Goal: Task Accomplishment & Management: Manage account settings

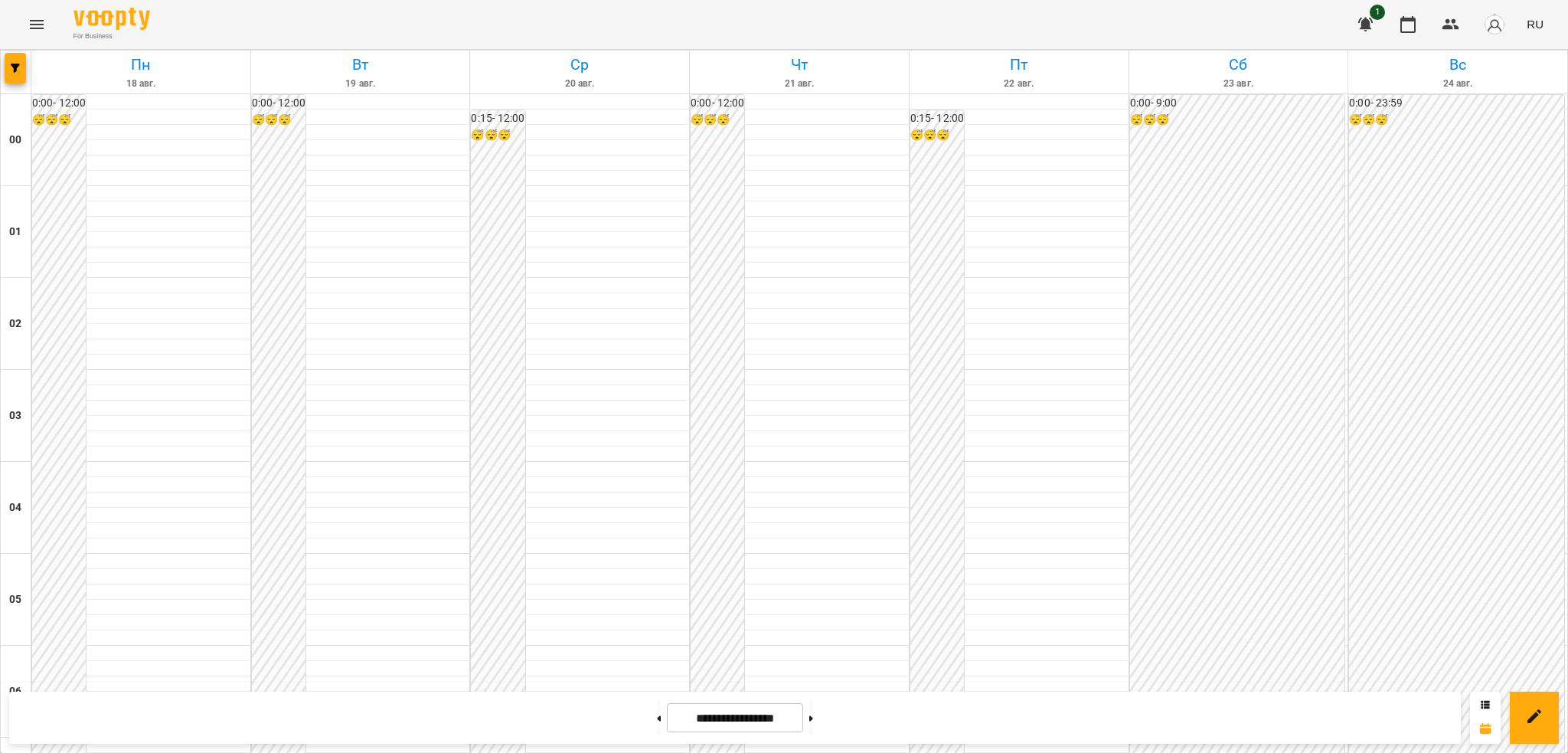
scroll to position [914, 0]
click at [46, 9] on button "Menu" at bounding box center [36, 24] width 37 height 37
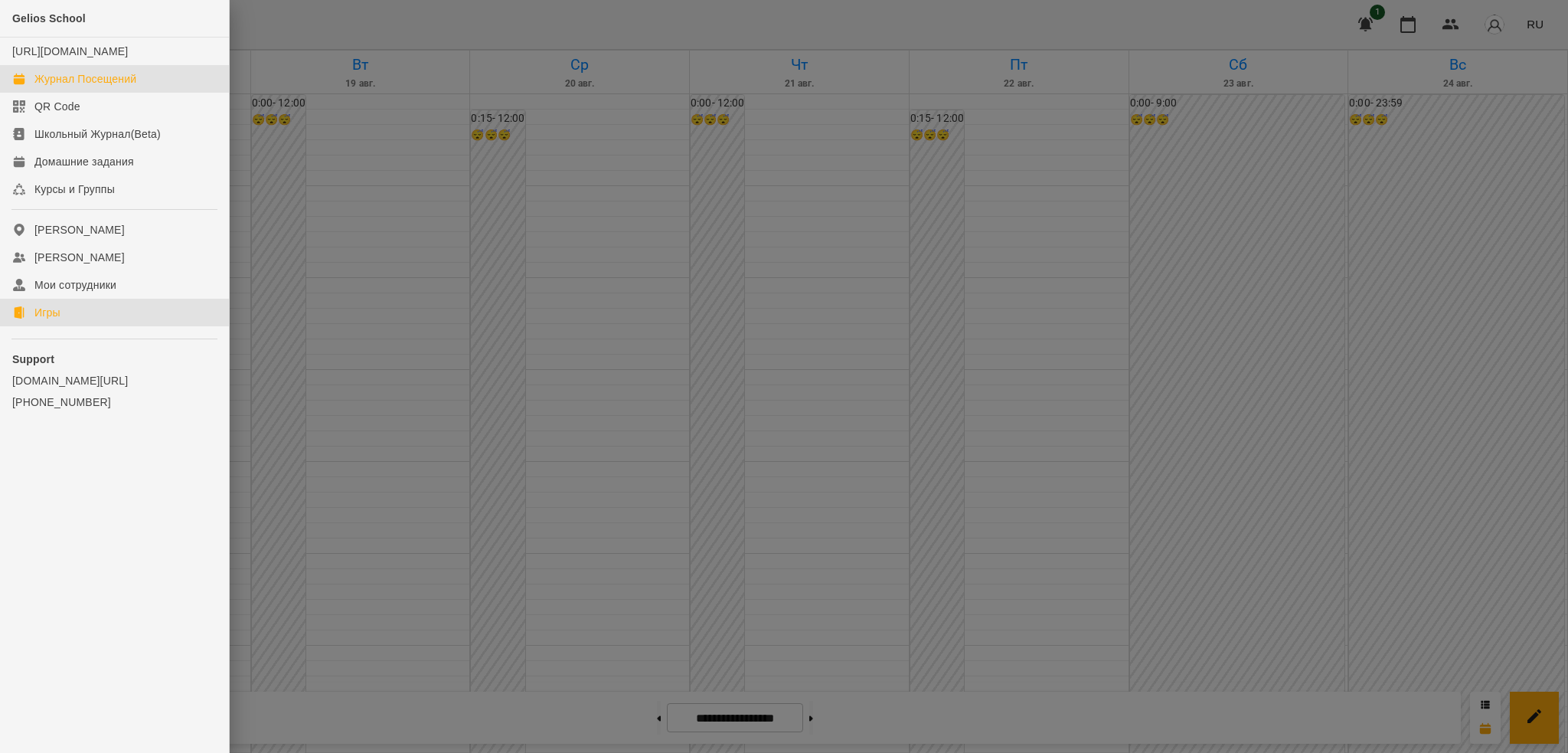
click at [59, 320] on div "Игры" at bounding box center [47, 312] width 26 height 15
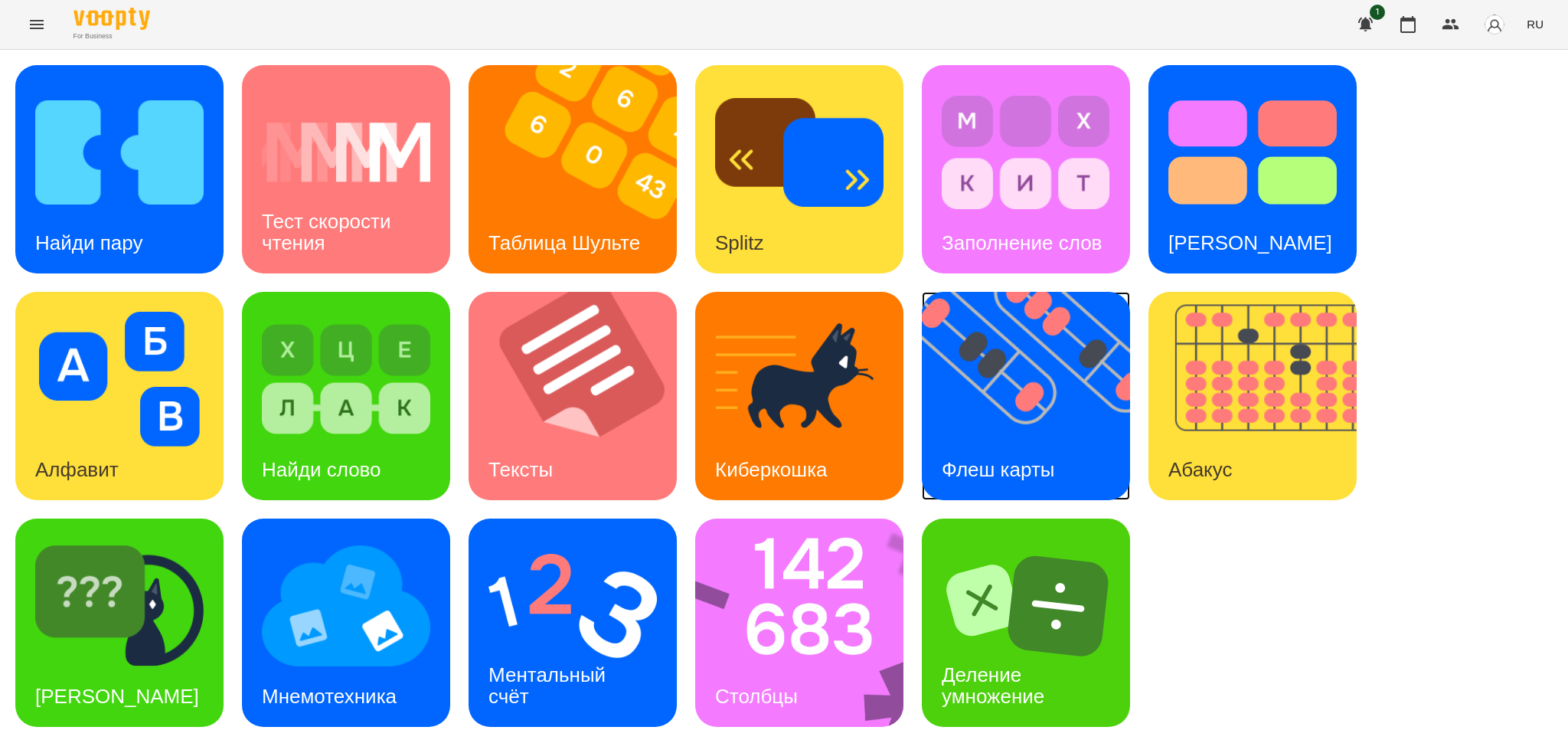
click at [1050, 442] on div "Флеш карты" at bounding box center [998, 470] width 153 height 61
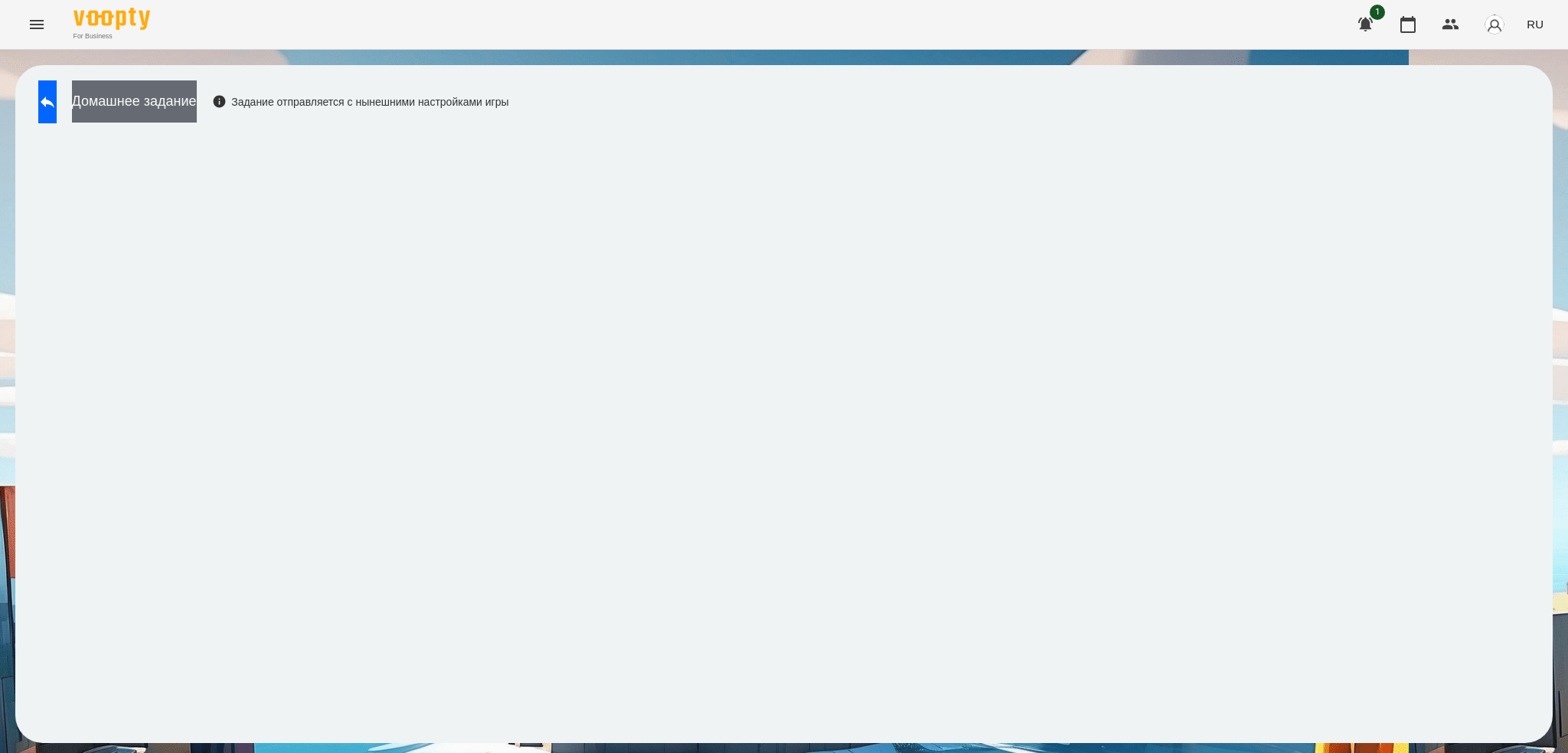
click at [137, 96] on button "Домашнее задание" at bounding box center [134, 101] width 125 height 42
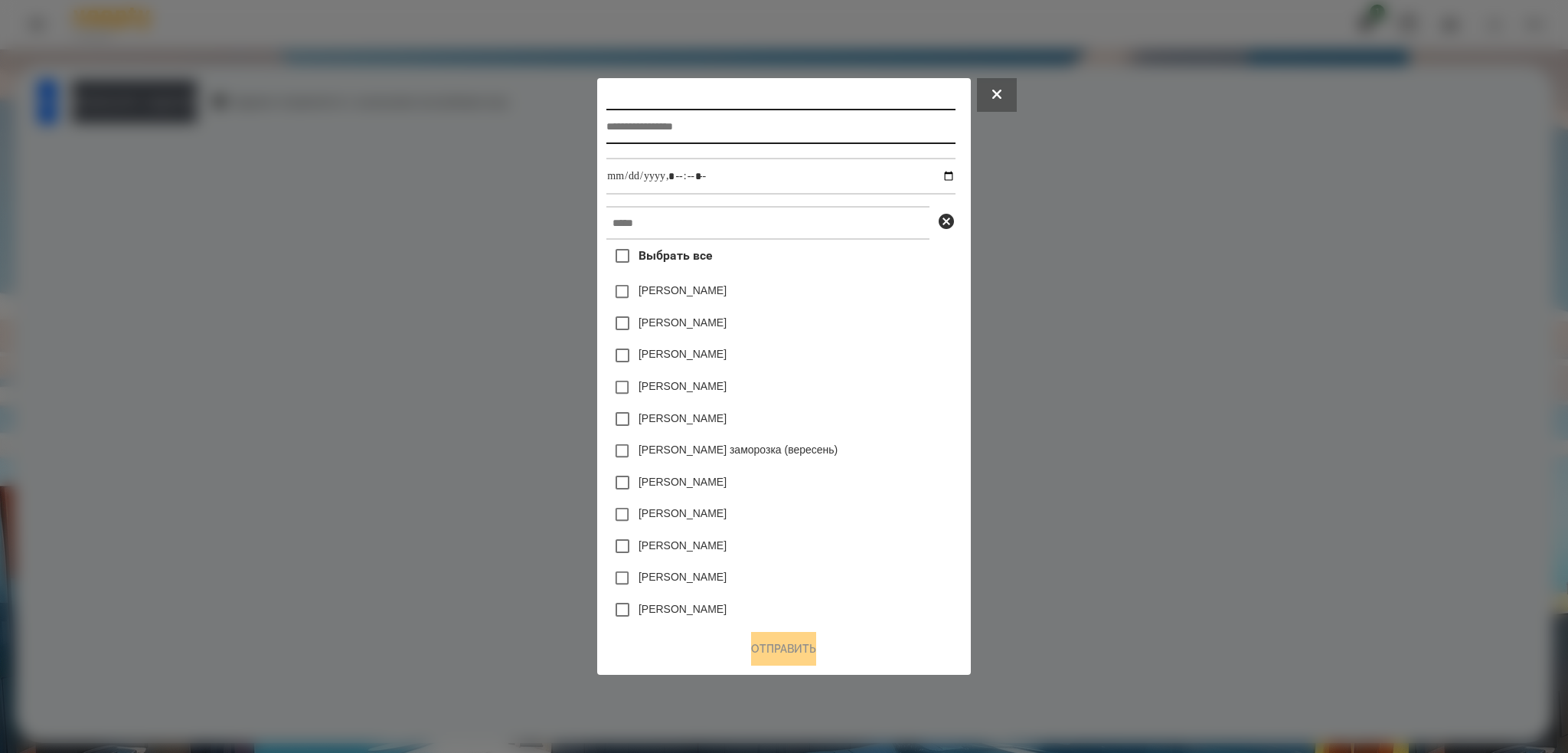
click at [705, 125] on input "text" at bounding box center [780, 126] width 348 height 35
type input "**********"
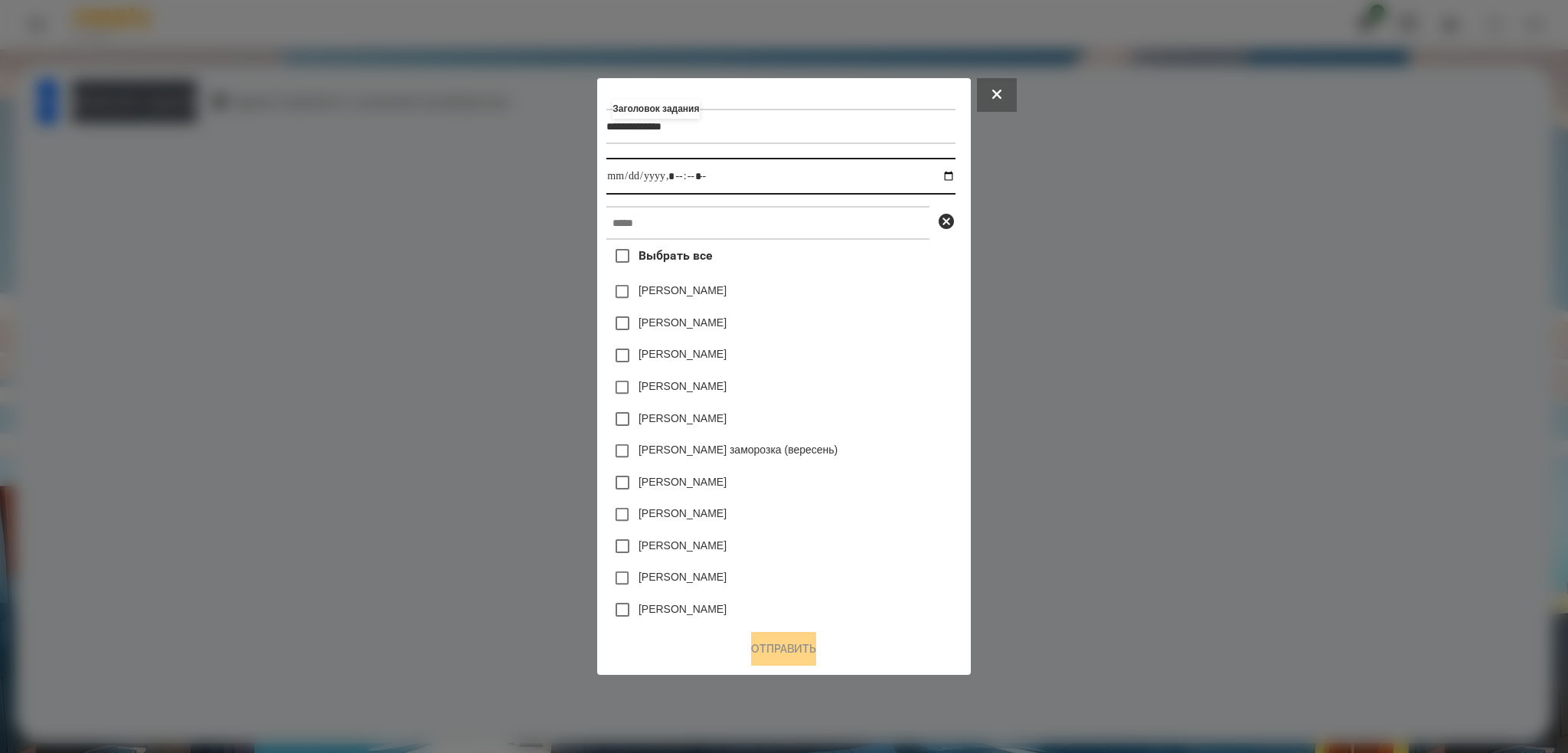
click at [955, 181] on input "datetime-local" at bounding box center [780, 175] width 348 height 37
type input "**********"
click at [708, 187] on input "datetime-local" at bounding box center [780, 175] width 348 height 37
click at [661, 222] on input "text" at bounding box center [768, 222] width 323 height 33
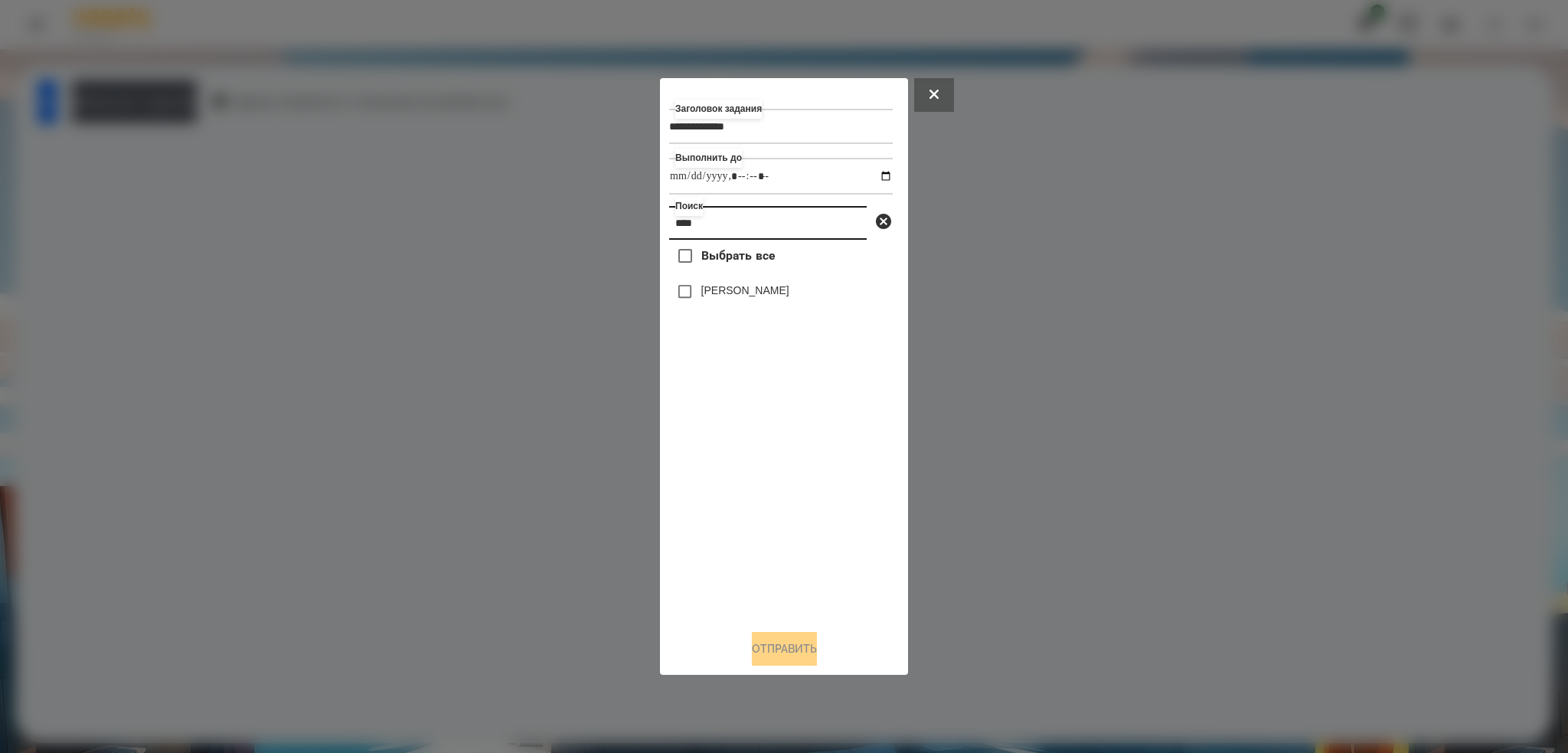
type input "****"
click at [785, 648] on button "Отправить" at bounding box center [784, 648] width 65 height 33
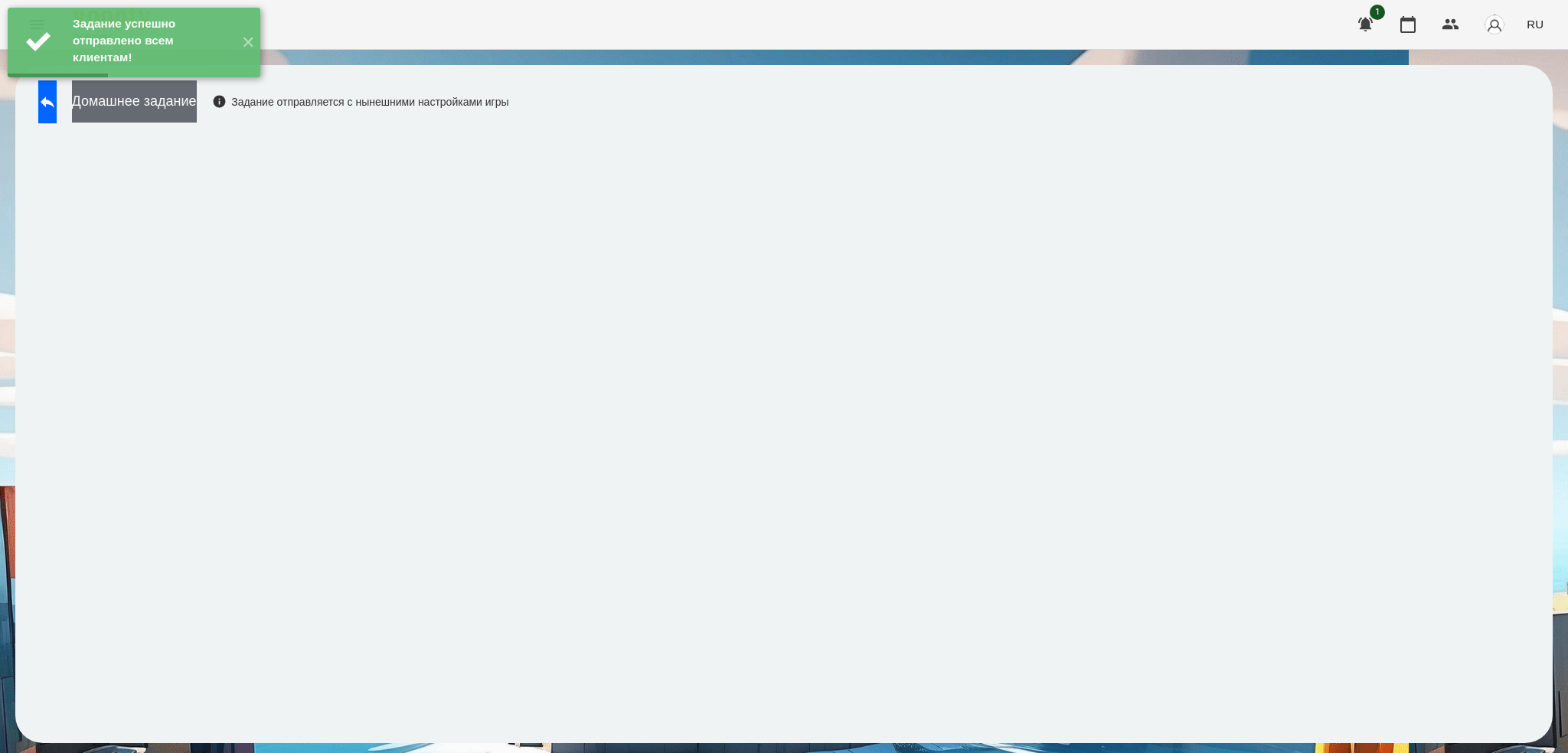
click at [185, 107] on button "Домашнее задание" at bounding box center [134, 101] width 125 height 42
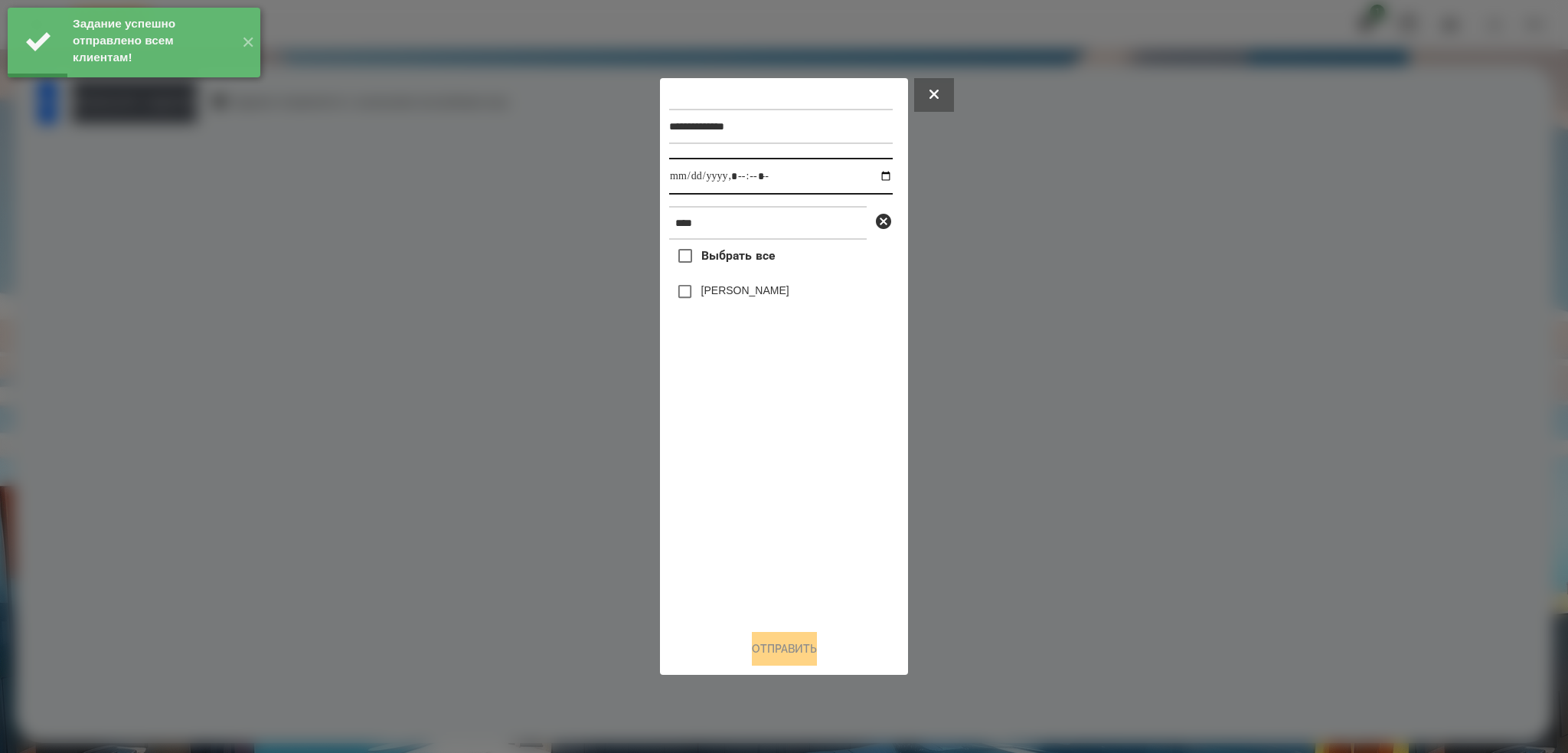
click at [876, 175] on input "datetime-local" at bounding box center [780, 175] width 223 height 37
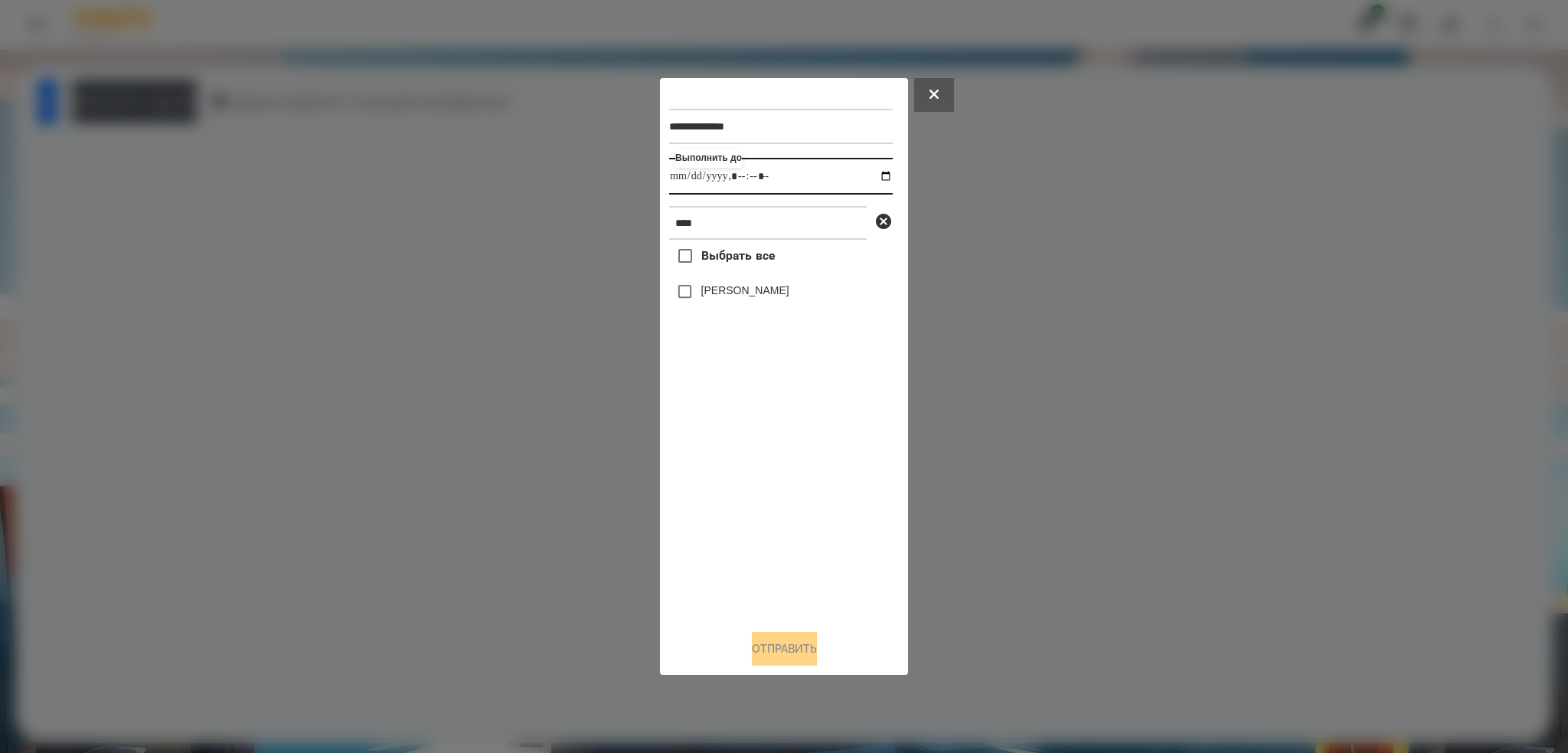
type input "**********"
click at [688, 293] on div "**********" at bounding box center [784, 352] width 230 height 530
click at [778, 641] on button "Отправить" at bounding box center [784, 648] width 65 height 33
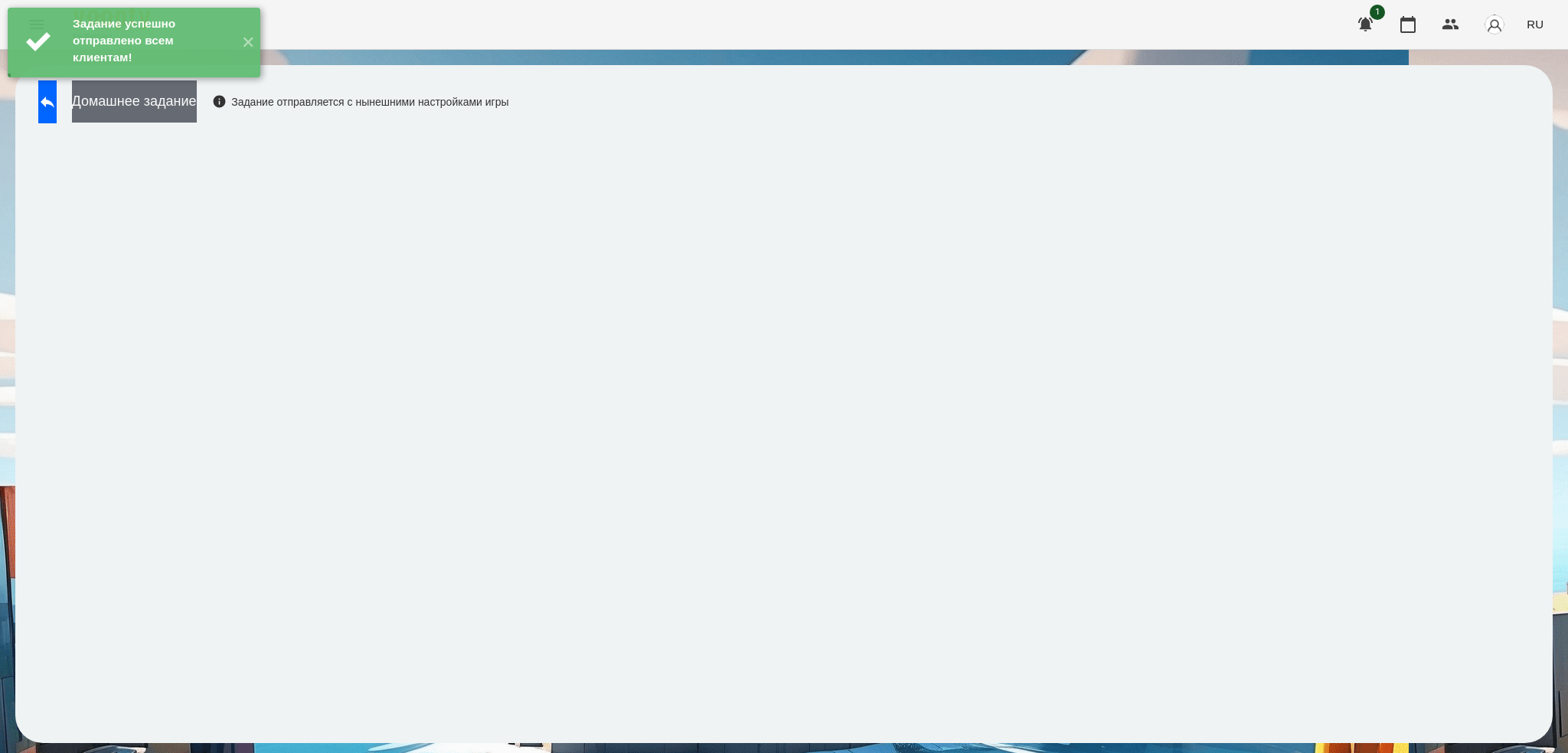
click at [172, 97] on button "Домашнее задание" at bounding box center [134, 101] width 125 height 42
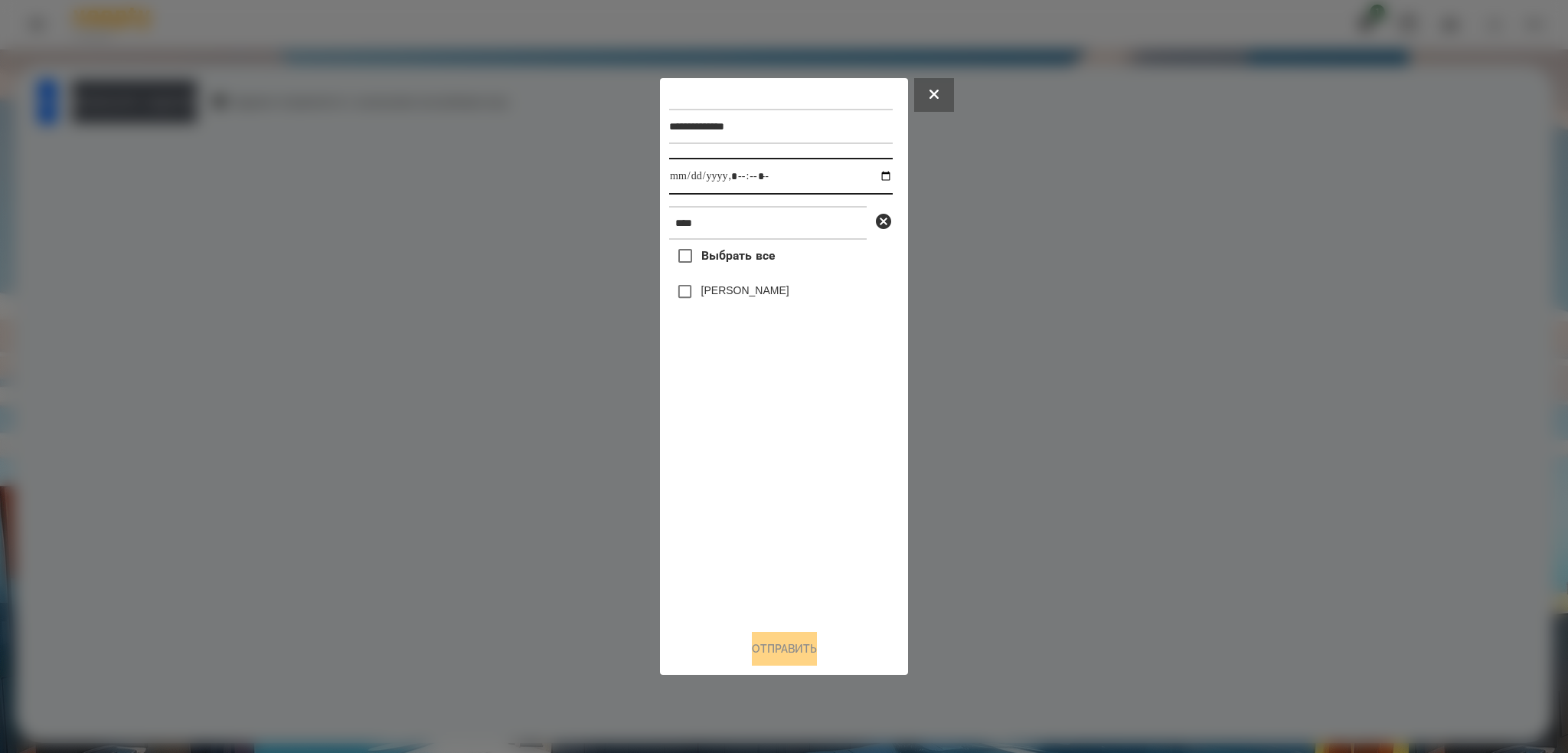
click at [879, 175] on input "datetime-local" at bounding box center [780, 175] width 223 height 37
type input "**********"
click at [800, 186] on input "datetime-local" at bounding box center [780, 175] width 223 height 37
click at [767, 647] on button "Отправить" at bounding box center [784, 648] width 65 height 33
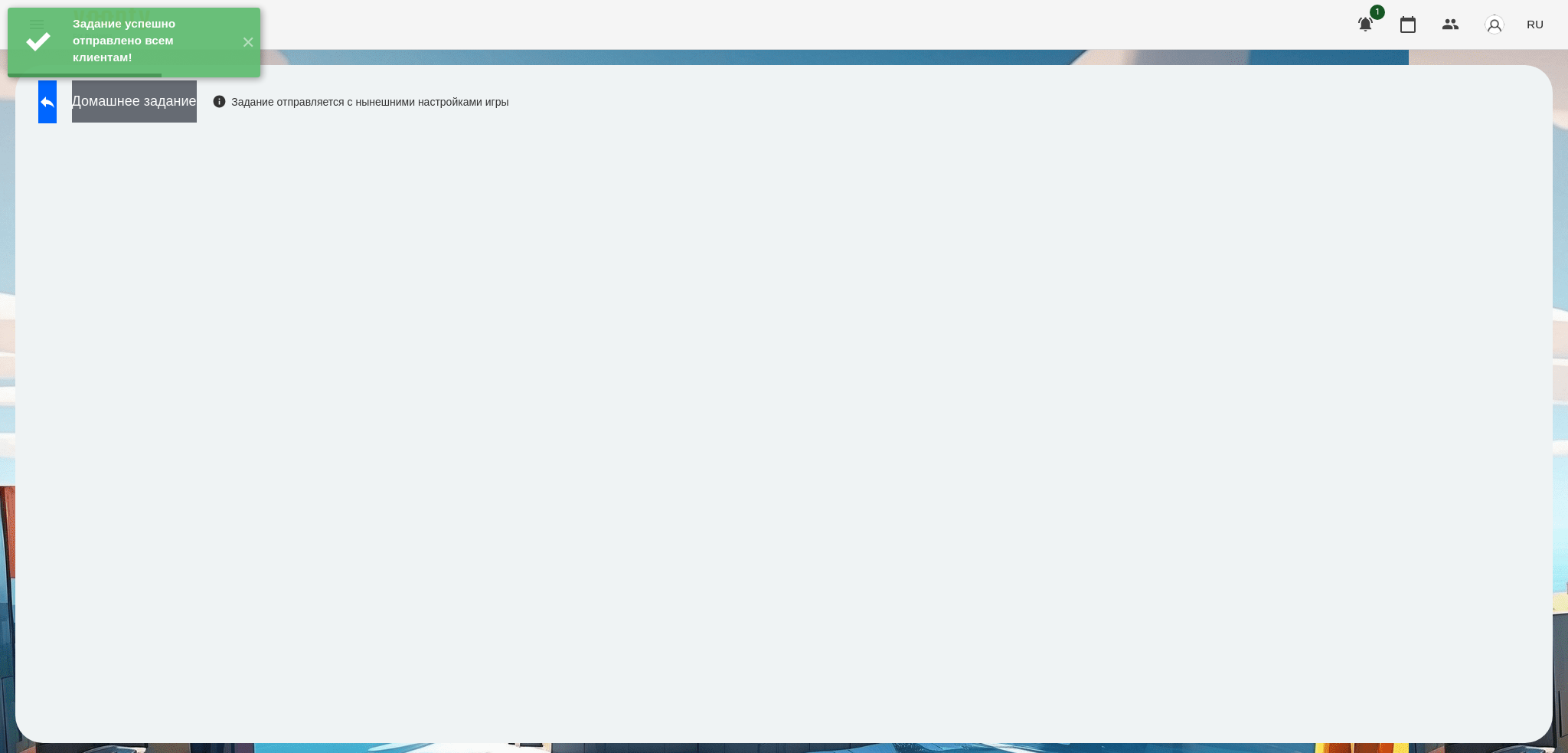
click at [192, 117] on button "Домашнее задание" at bounding box center [134, 101] width 125 height 42
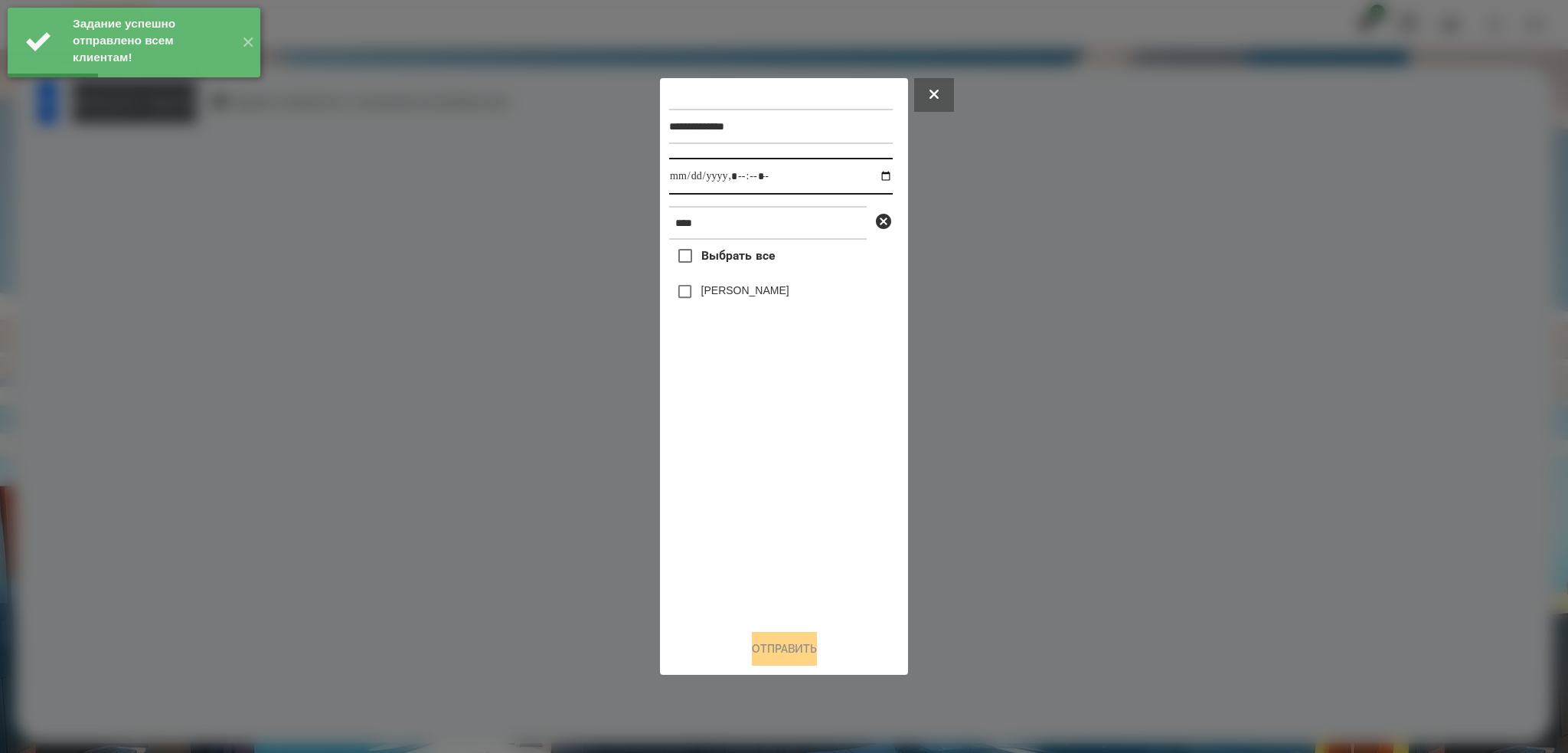
click at [879, 173] on input "datetime-local" at bounding box center [780, 175] width 223 height 37
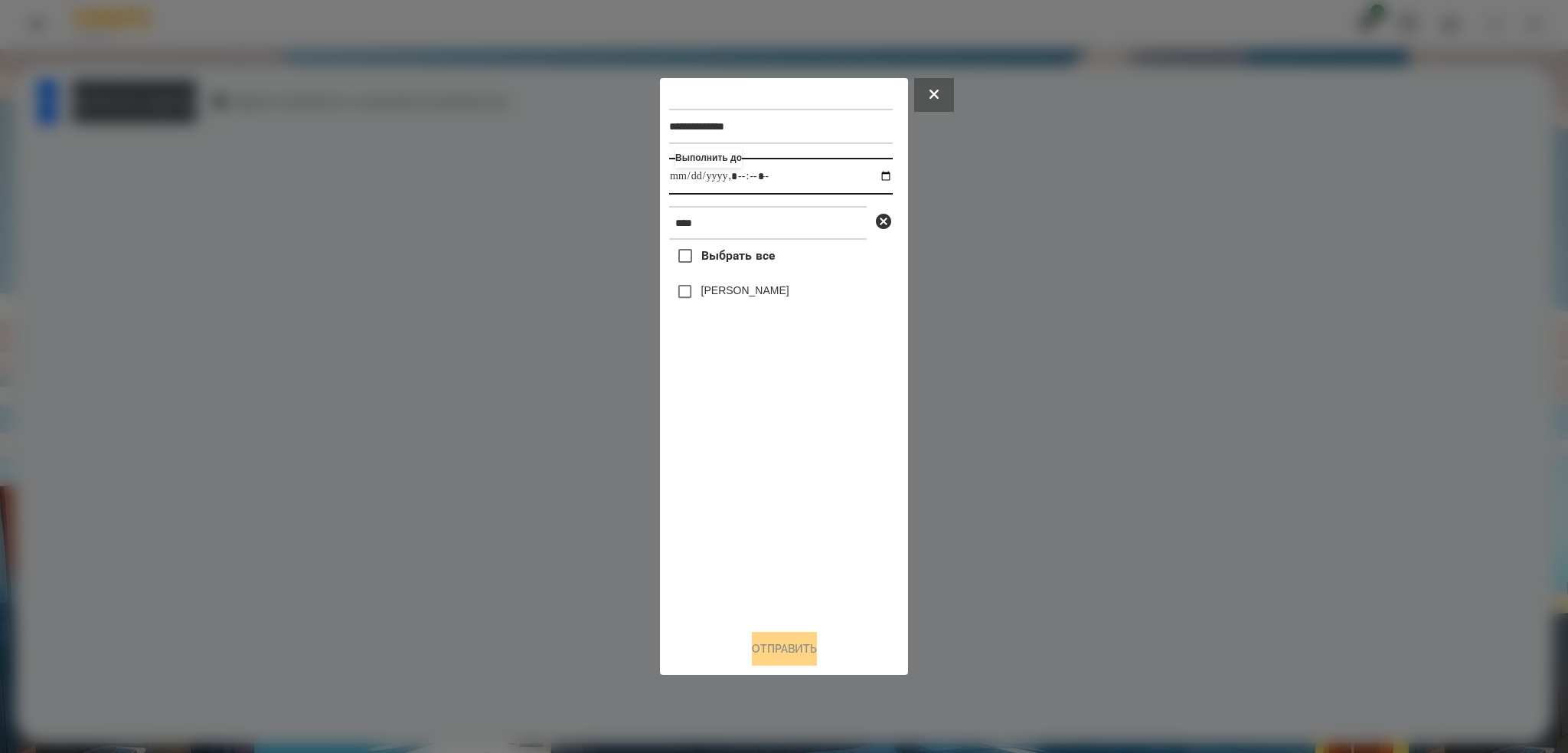
type input "**********"
click at [802, 165] on input "datetime-local" at bounding box center [780, 175] width 223 height 37
click at [768, 646] on button "Отправить" at bounding box center [784, 648] width 65 height 33
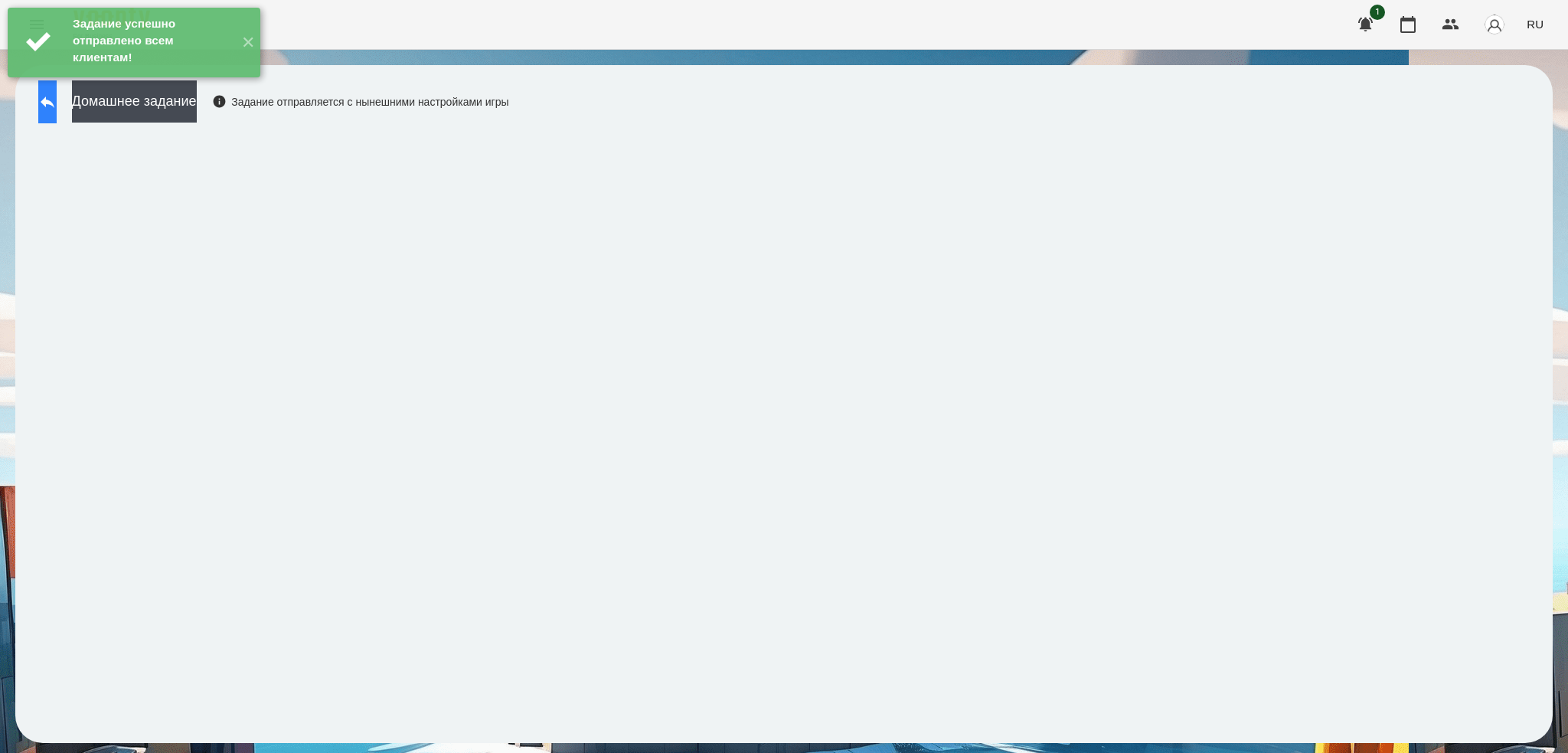
click at [56, 106] on icon at bounding box center [47, 101] width 18 height 18
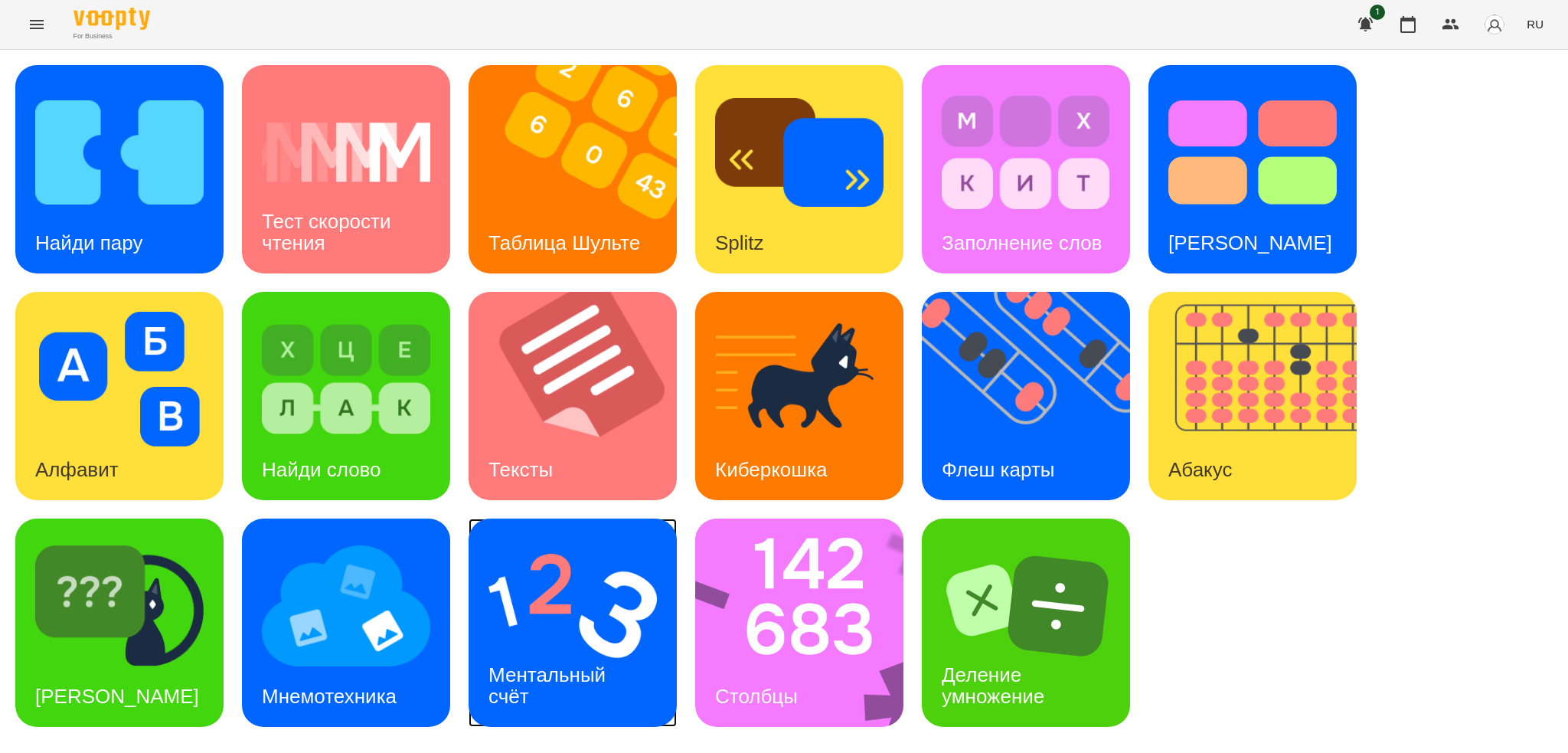
click at [562, 617] on img at bounding box center [572, 606] width 169 height 135
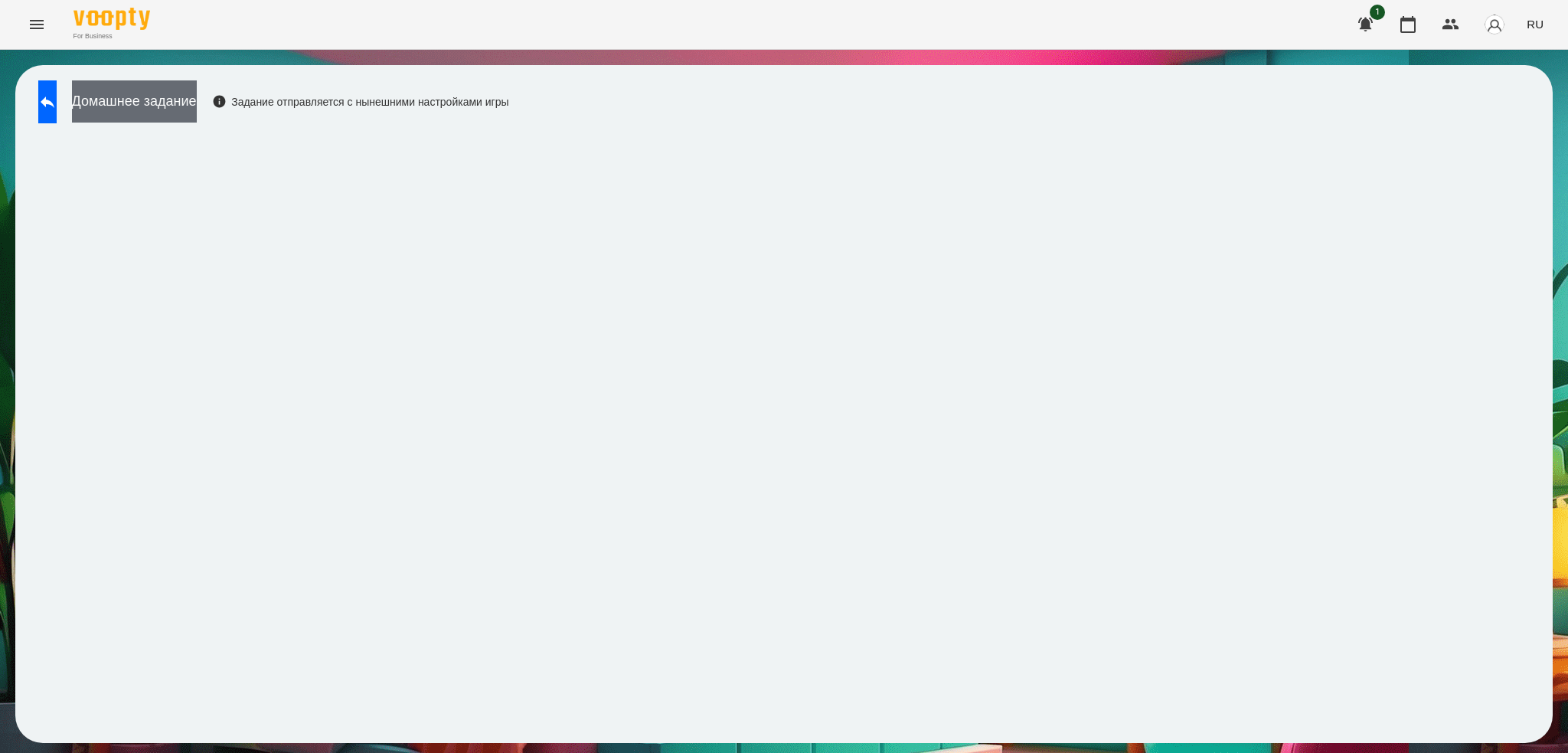
click at [197, 105] on button "Домашнее задание" at bounding box center [134, 101] width 125 height 42
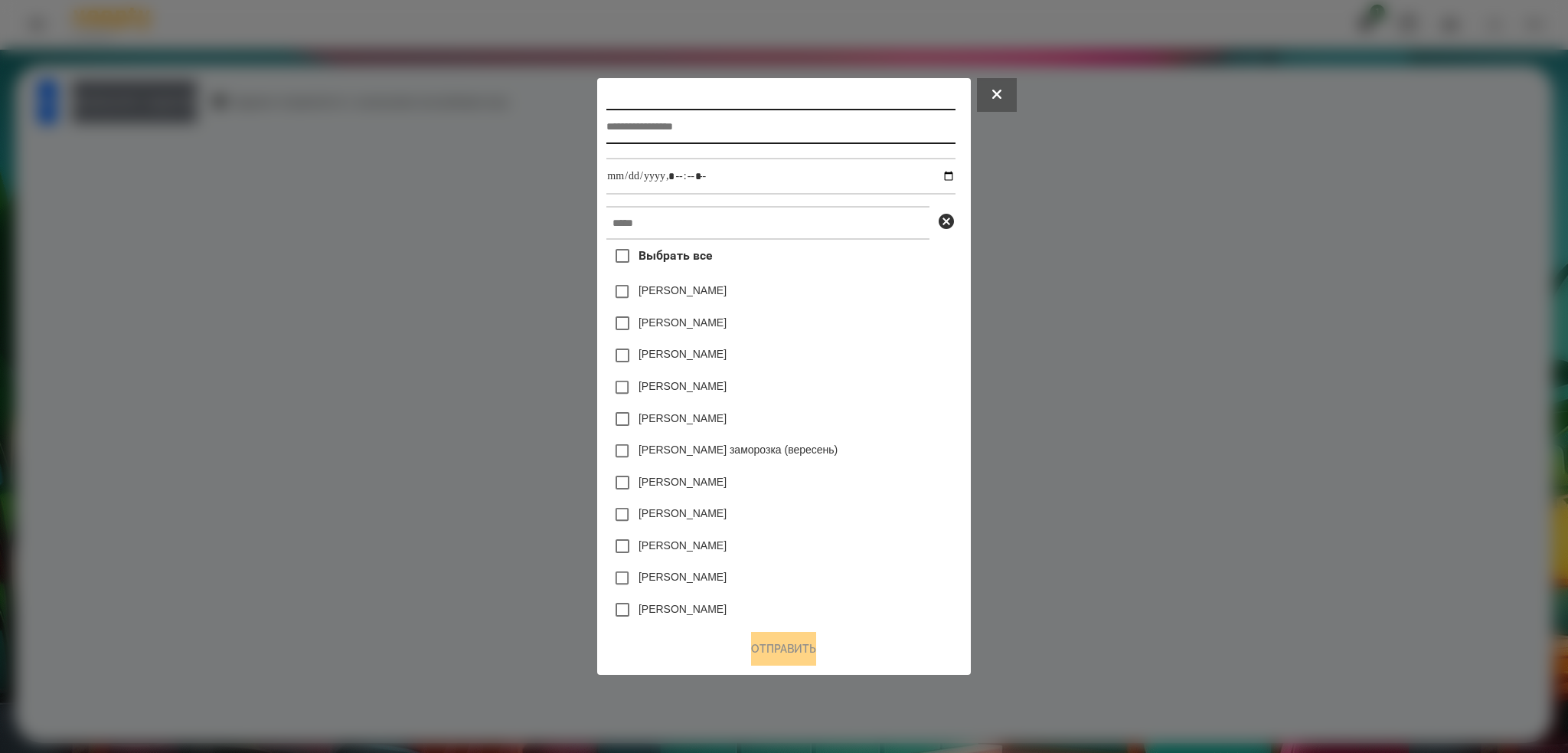
click at [704, 127] on input "text" at bounding box center [780, 126] width 348 height 35
type input "**********"
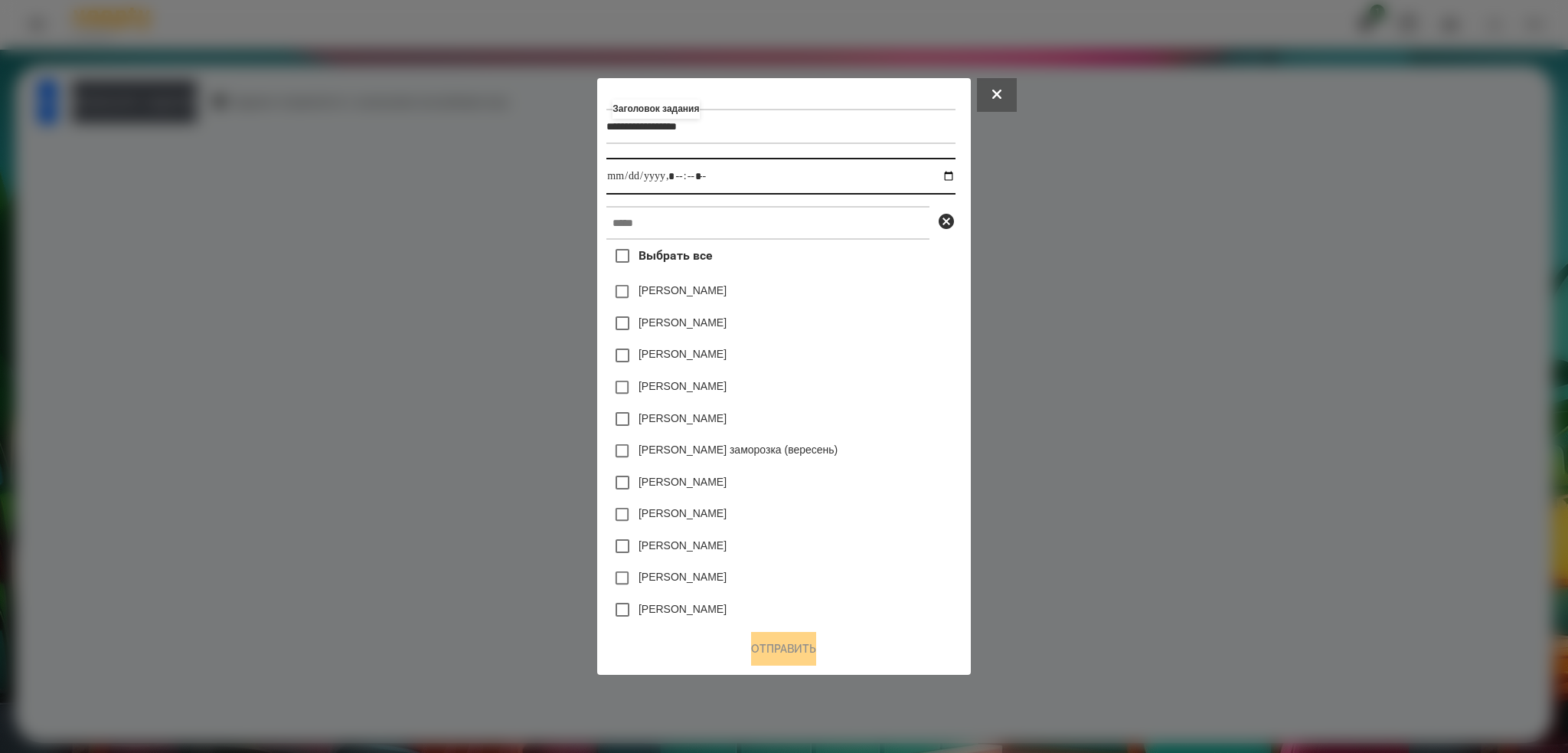
click at [951, 177] on input "datetime-local" at bounding box center [780, 175] width 348 height 37
type input "**********"
click at [725, 177] on input "datetime-local" at bounding box center [780, 175] width 348 height 37
click at [689, 204] on div "**********" at bounding box center [784, 352] width 354 height 530
click at [683, 219] on input "text" at bounding box center [768, 222] width 323 height 33
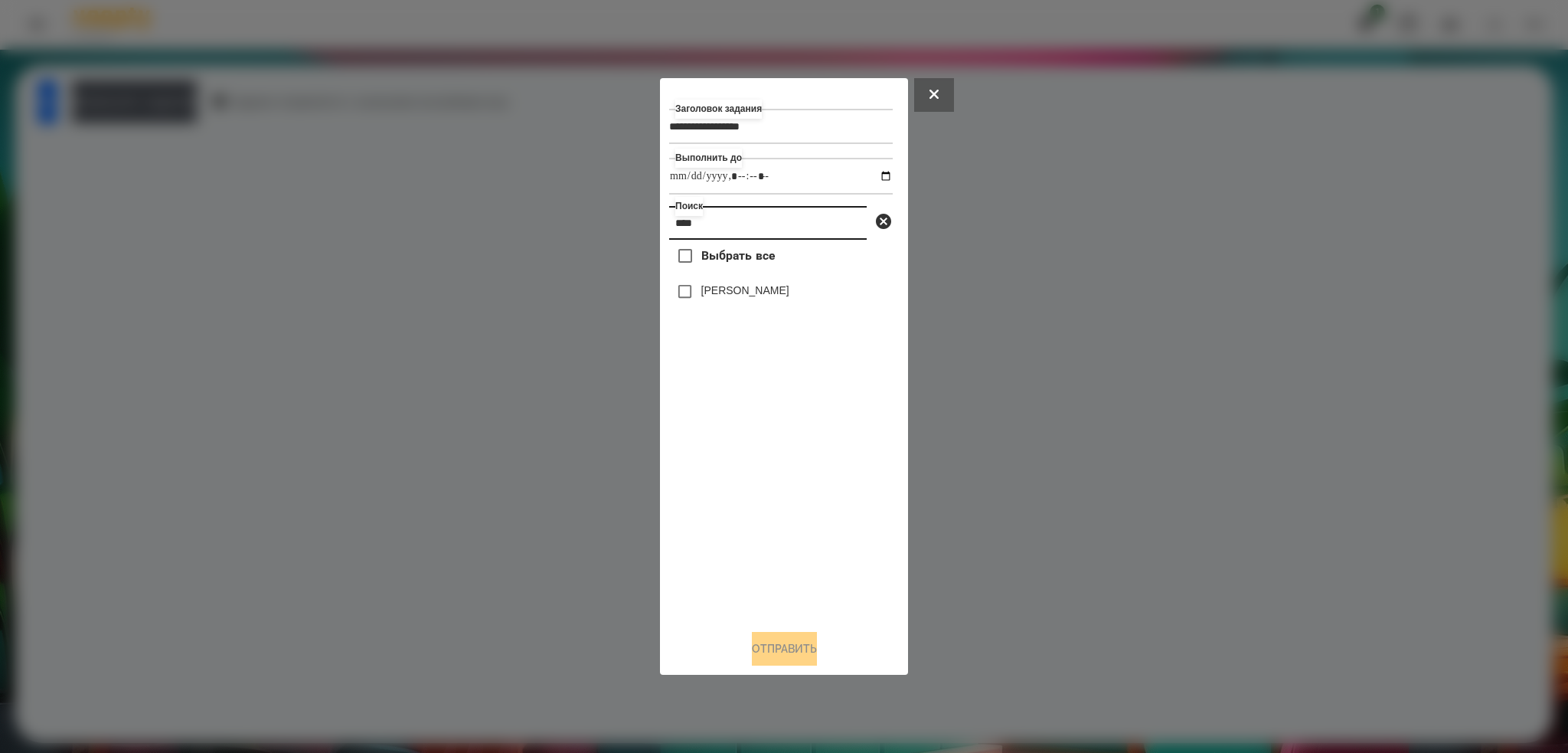
type input "****"
click at [768, 646] on button "Отправить" at bounding box center [784, 648] width 65 height 33
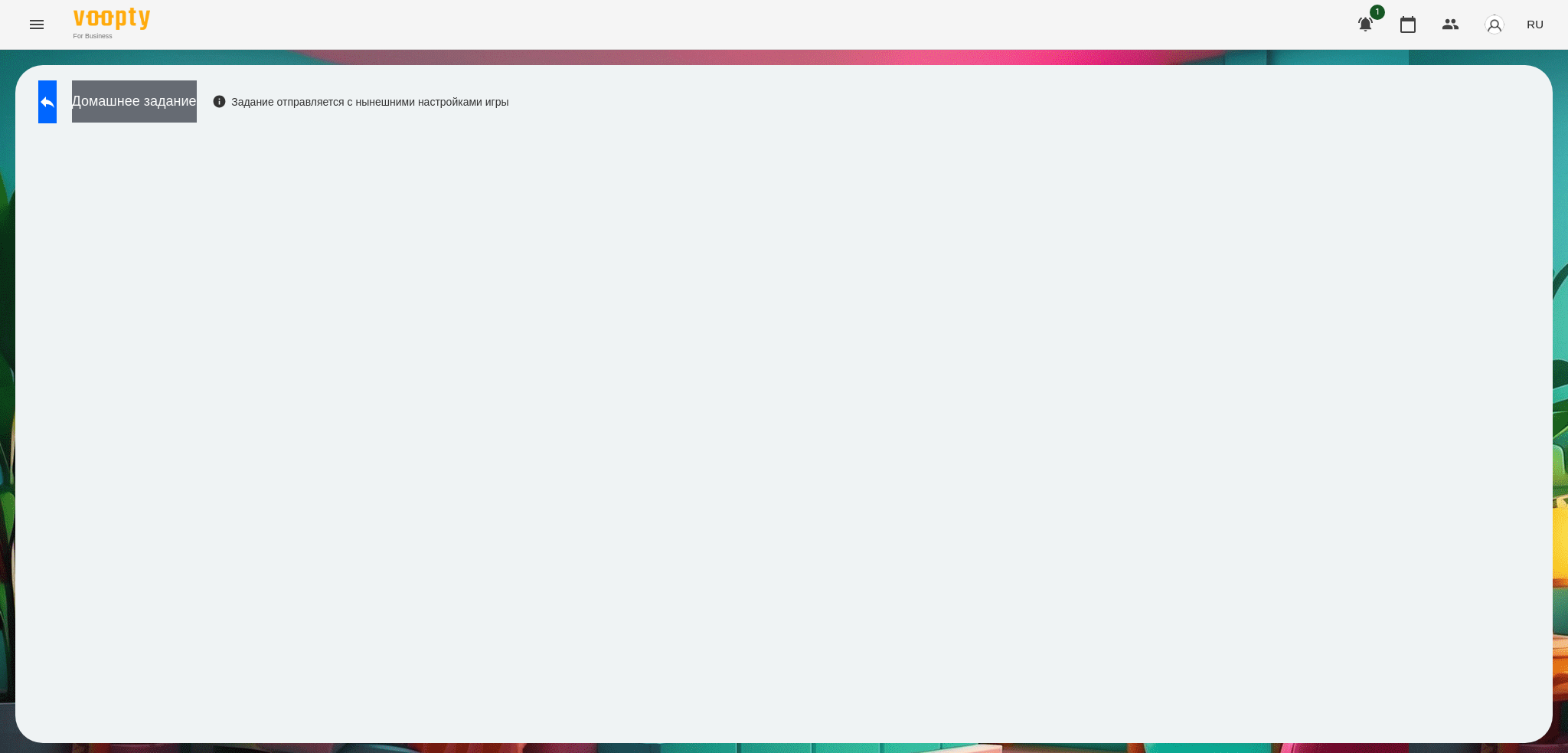
click at [162, 103] on button "Домашнее задание" at bounding box center [134, 101] width 125 height 42
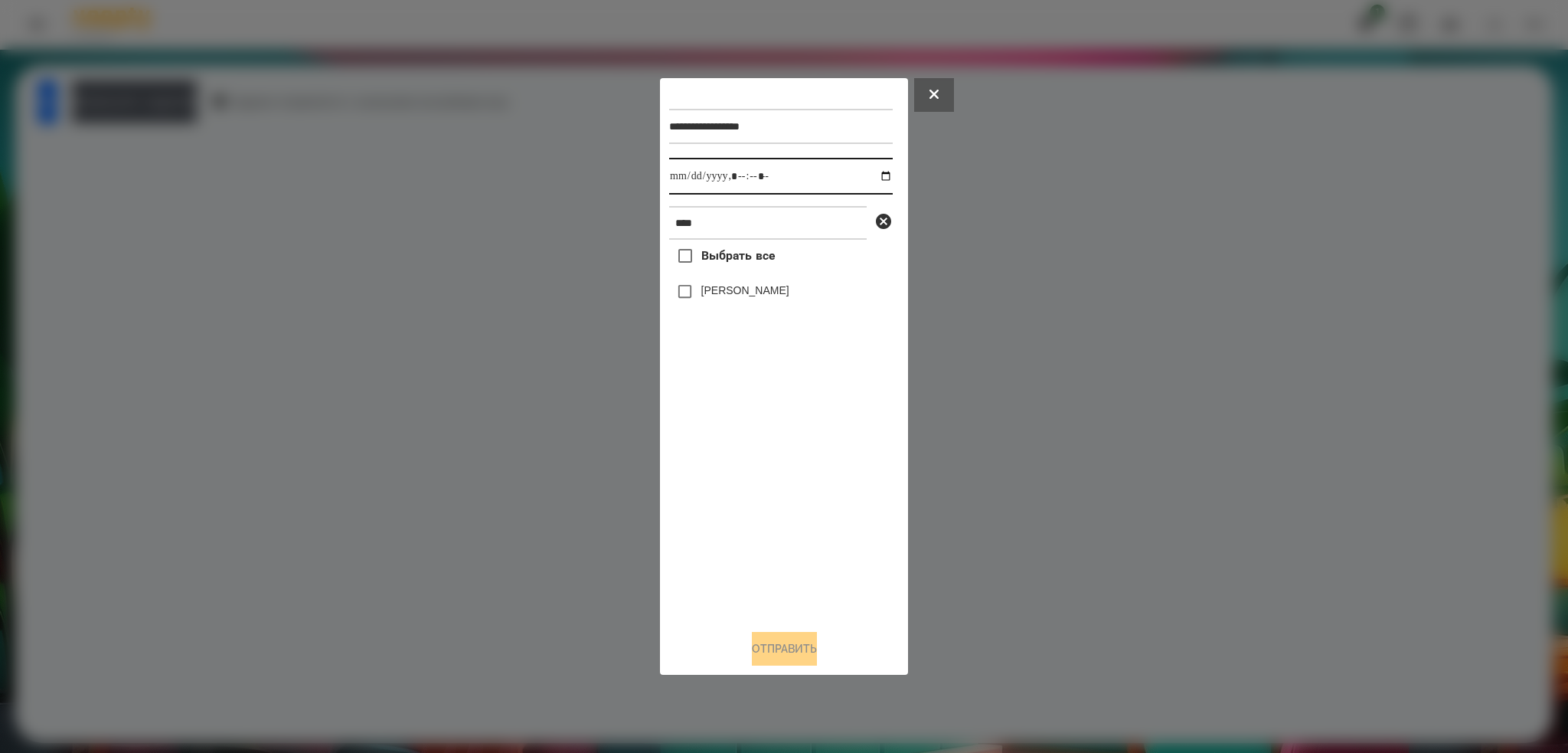
click at [878, 174] on input "datetime-local" at bounding box center [780, 175] width 223 height 37
type input "**********"
click at [798, 181] on input "datetime-local" at bounding box center [780, 175] width 223 height 37
click at [769, 657] on button "Отправить" at bounding box center [784, 648] width 65 height 33
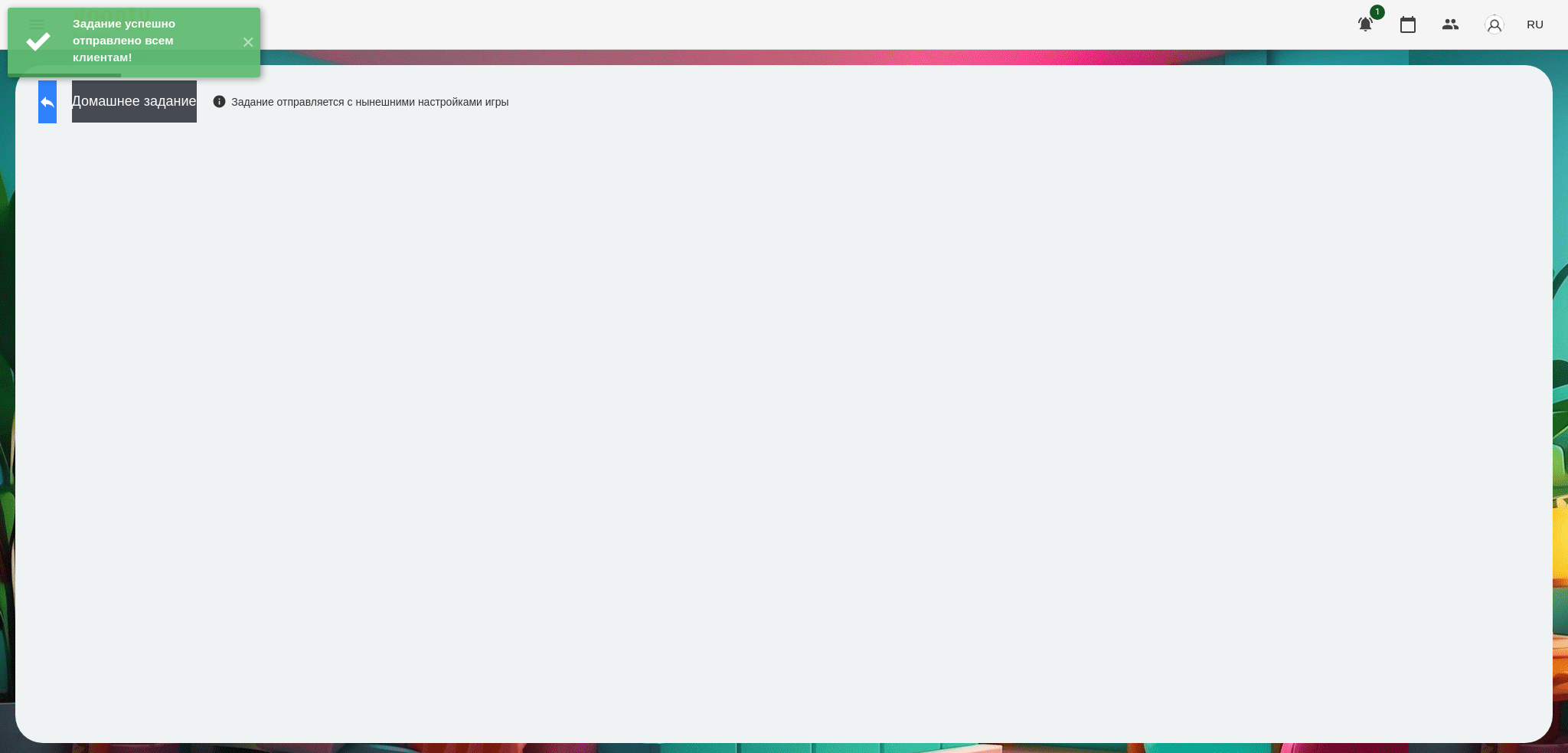
click at [56, 107] on icon at bounding box center [47, 101] width 18 height 18
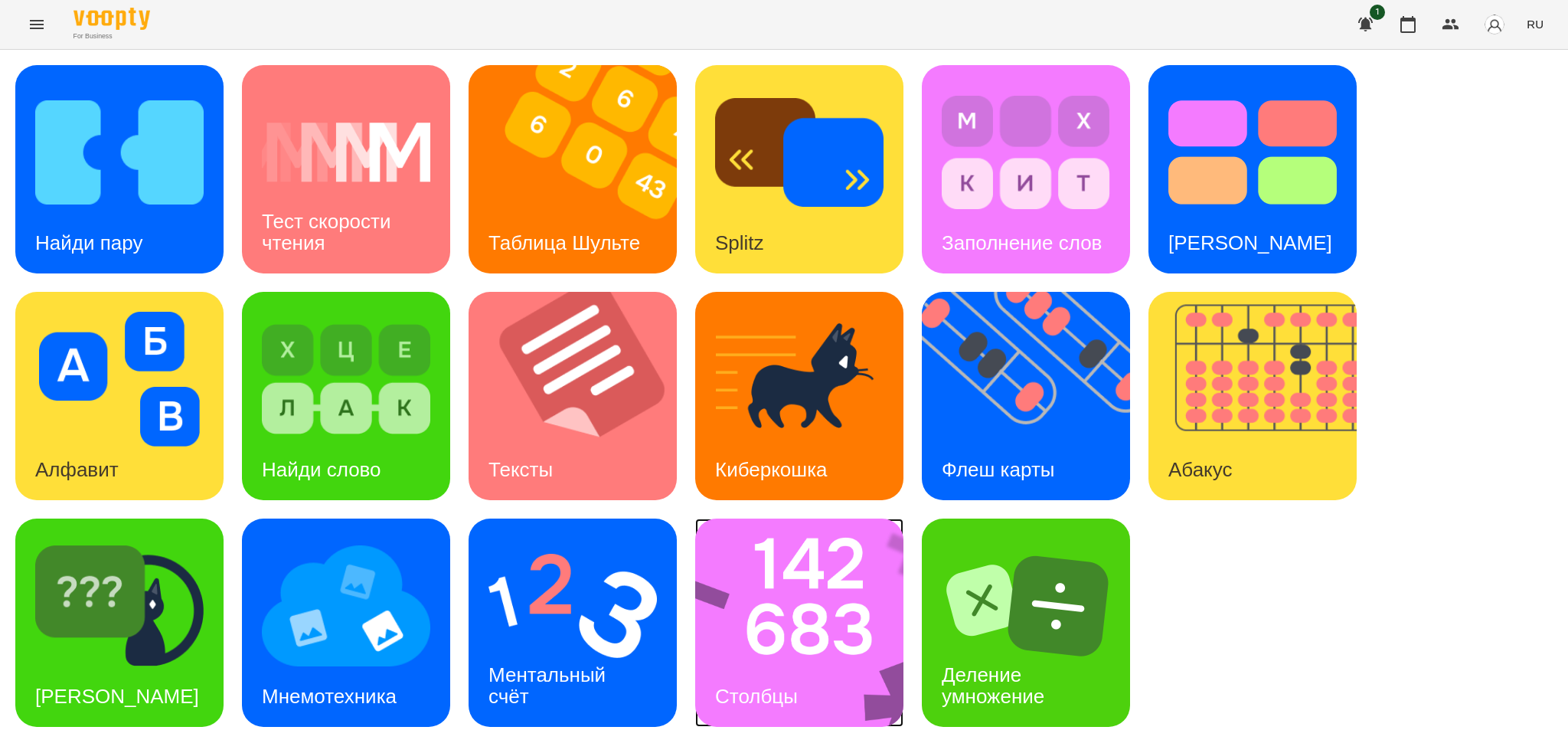
click at [762, 630] on img at bounding box center [809, 622] width 228 height 208
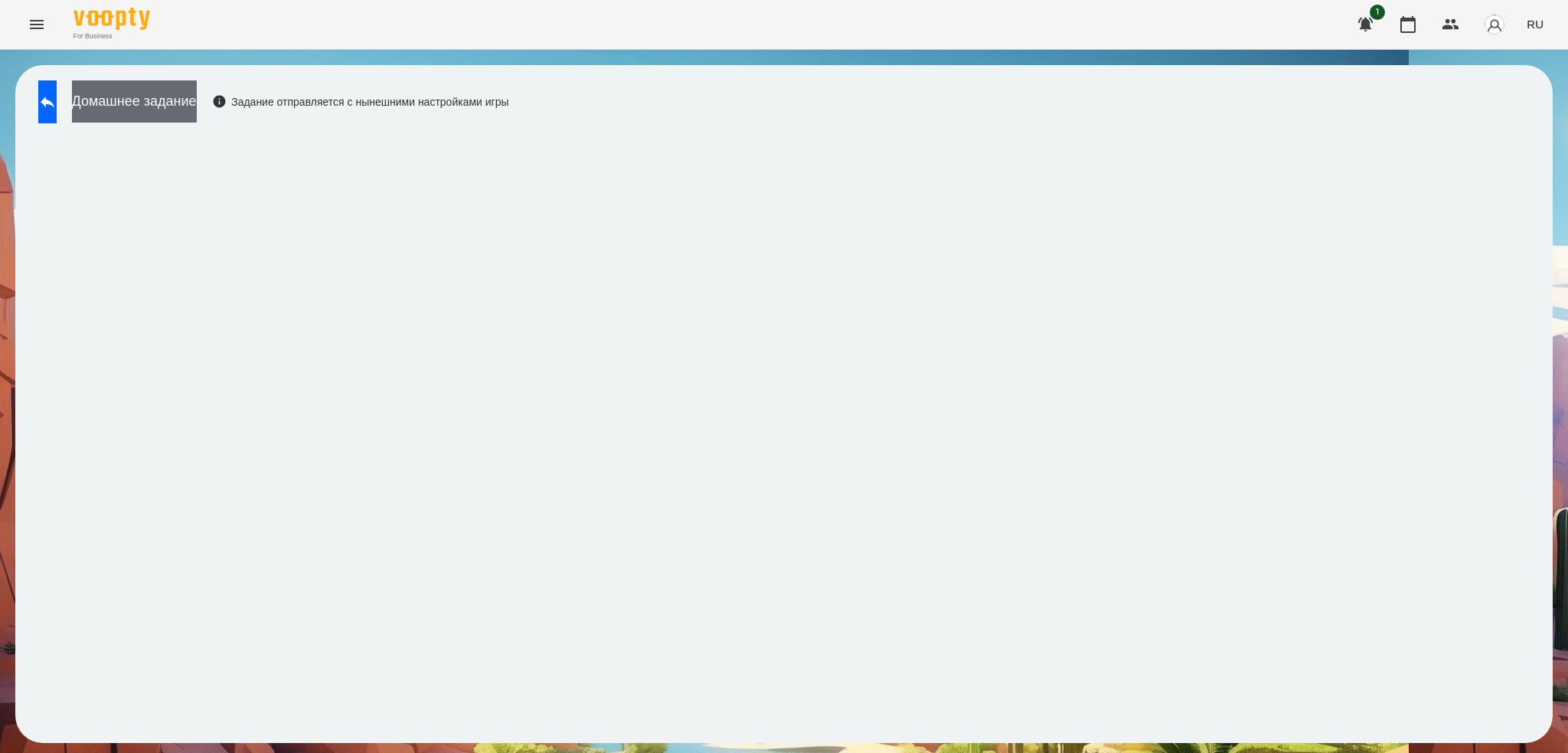
click at [197, 92] on button "Домашнее задание" at bounding box center [134, 101] width 125 height 42
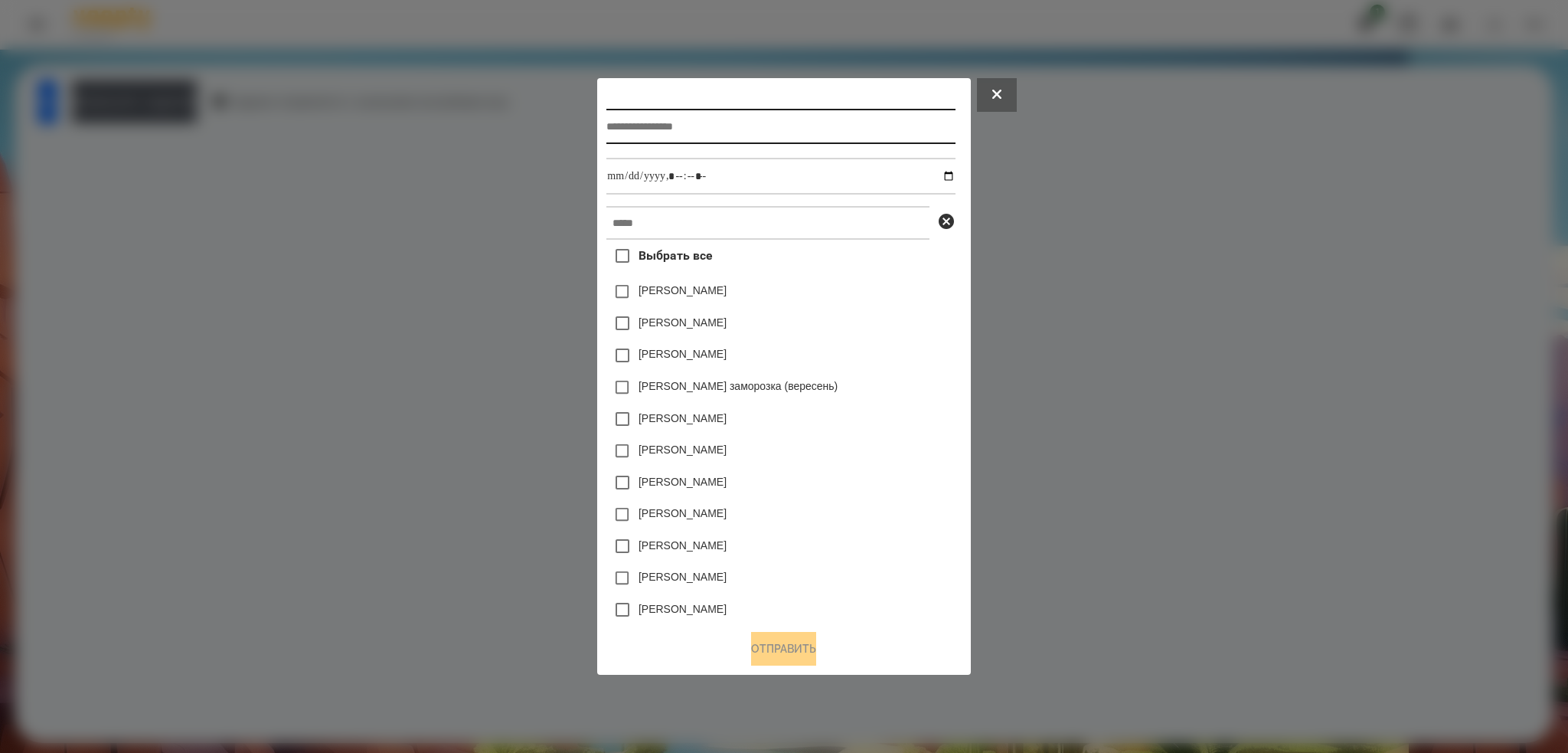
click at [654, 127] on input "text" at bounding box center [780, 126] width 348 height 35
type input "*******"
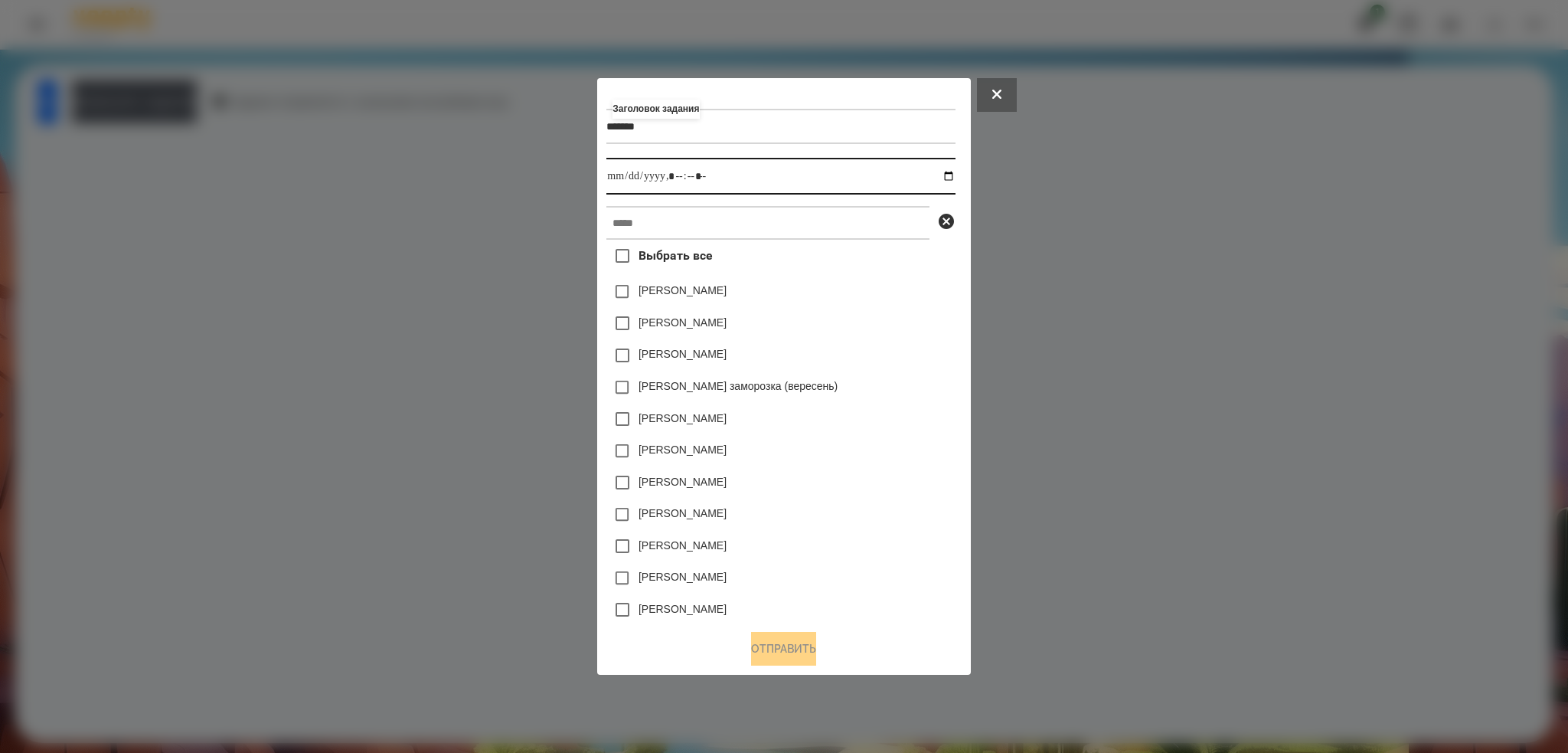
click at [955, 176] on input "datetime-local" at bounding box center [780, 175] width 348 height 37
type input "**********"
click at [751, 183] on input "datetime-local" at bounding box center [780, 175] width 348 height 37
click at [679, 211] on input "text" at bounding box center [768, 222] width 323 height 33
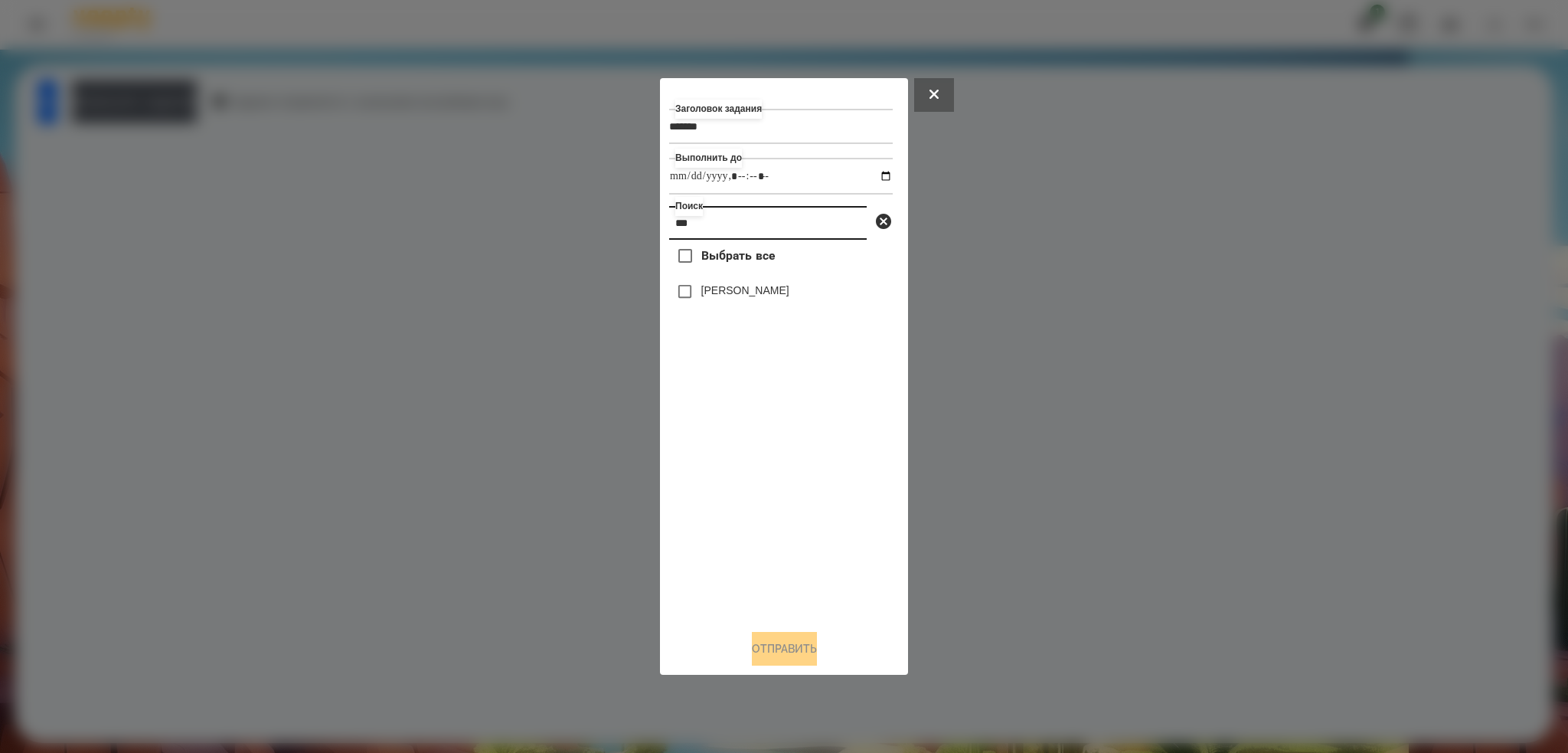
type input "***"
click at [769, 650] on button "Отправить" at bounding box center [784, 648] width 65 height 33
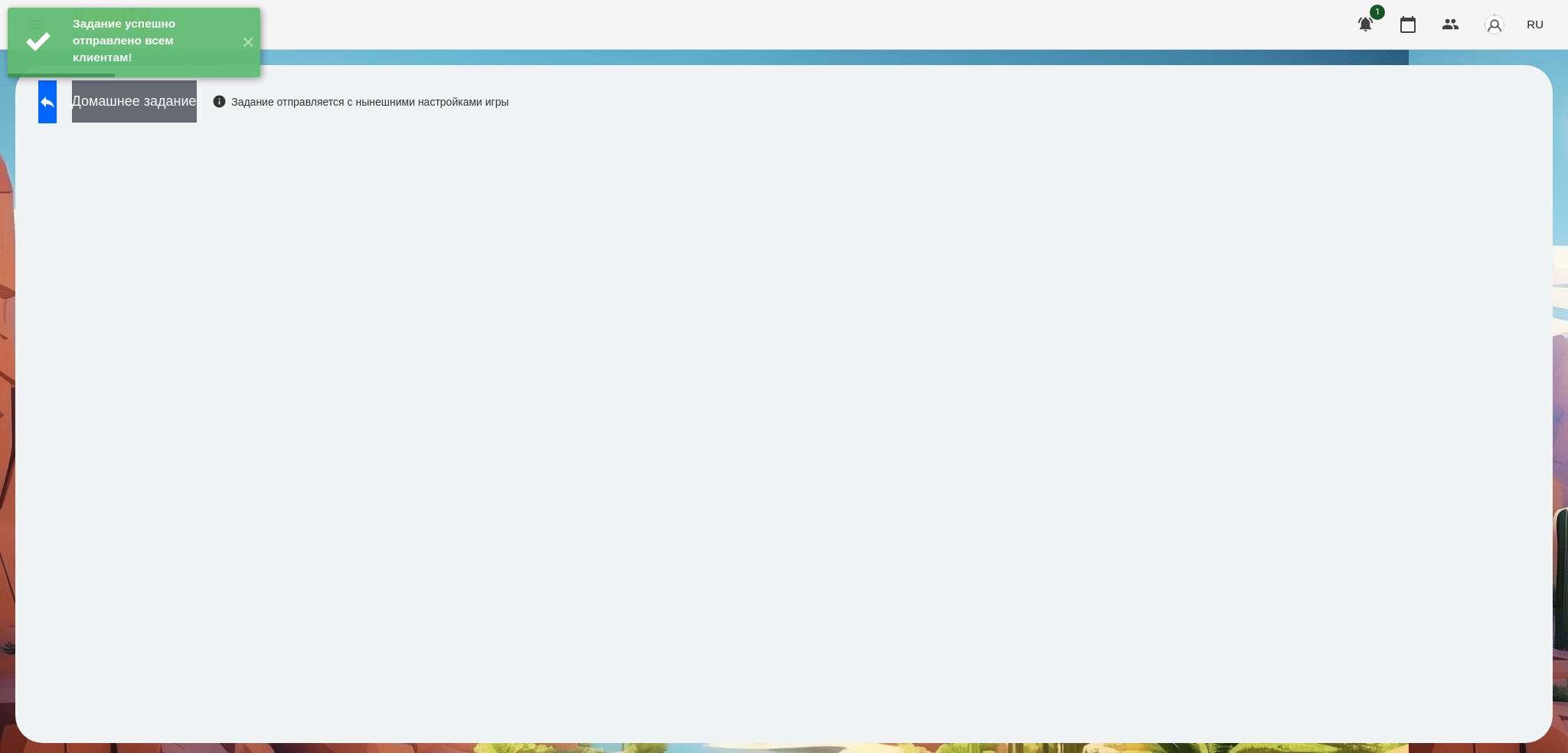
click at [169, 111] on button "Домашнее задание" at bounding box center [134, 101] width 125 height 42
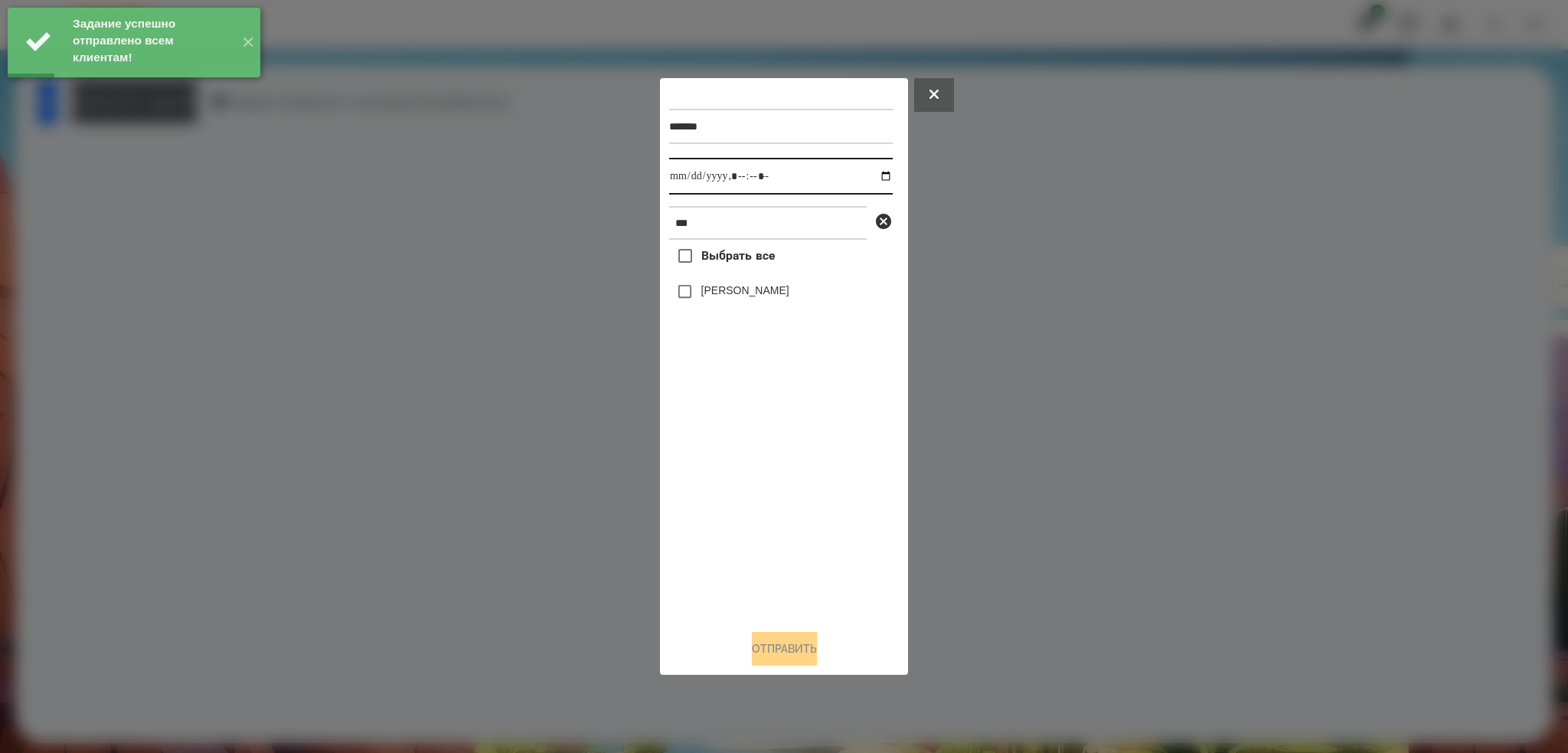
click at [873, 176] on input "datetime-local" at bounding box center [780, 175] width 223 height 37
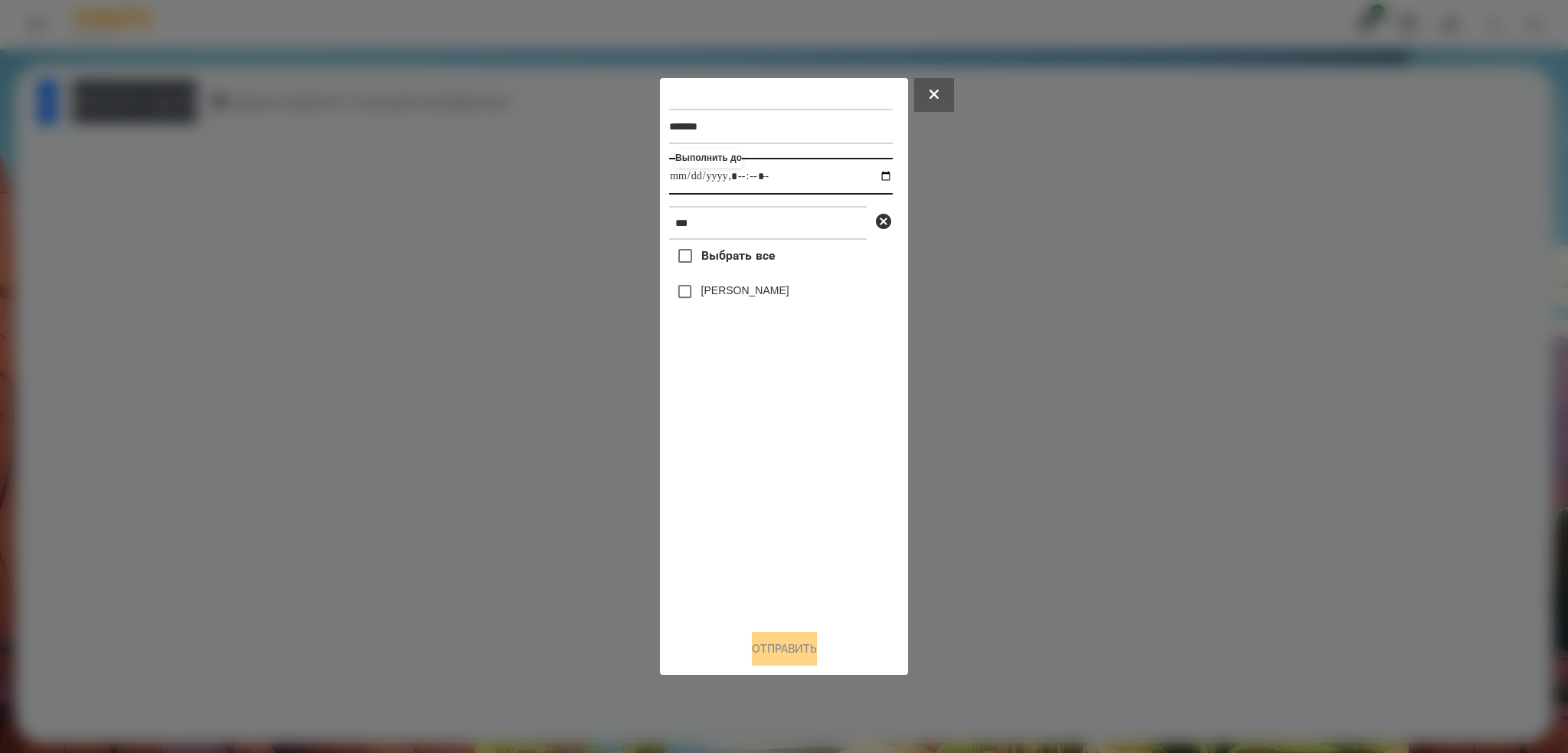
type input "**********"
click at [808, 184] on input "datetime-local" at bounding box center [780, 175] width 223 height 37
click at [775, 640] on button "Отправить" at bounding box center [784, 648] width 65 height 33
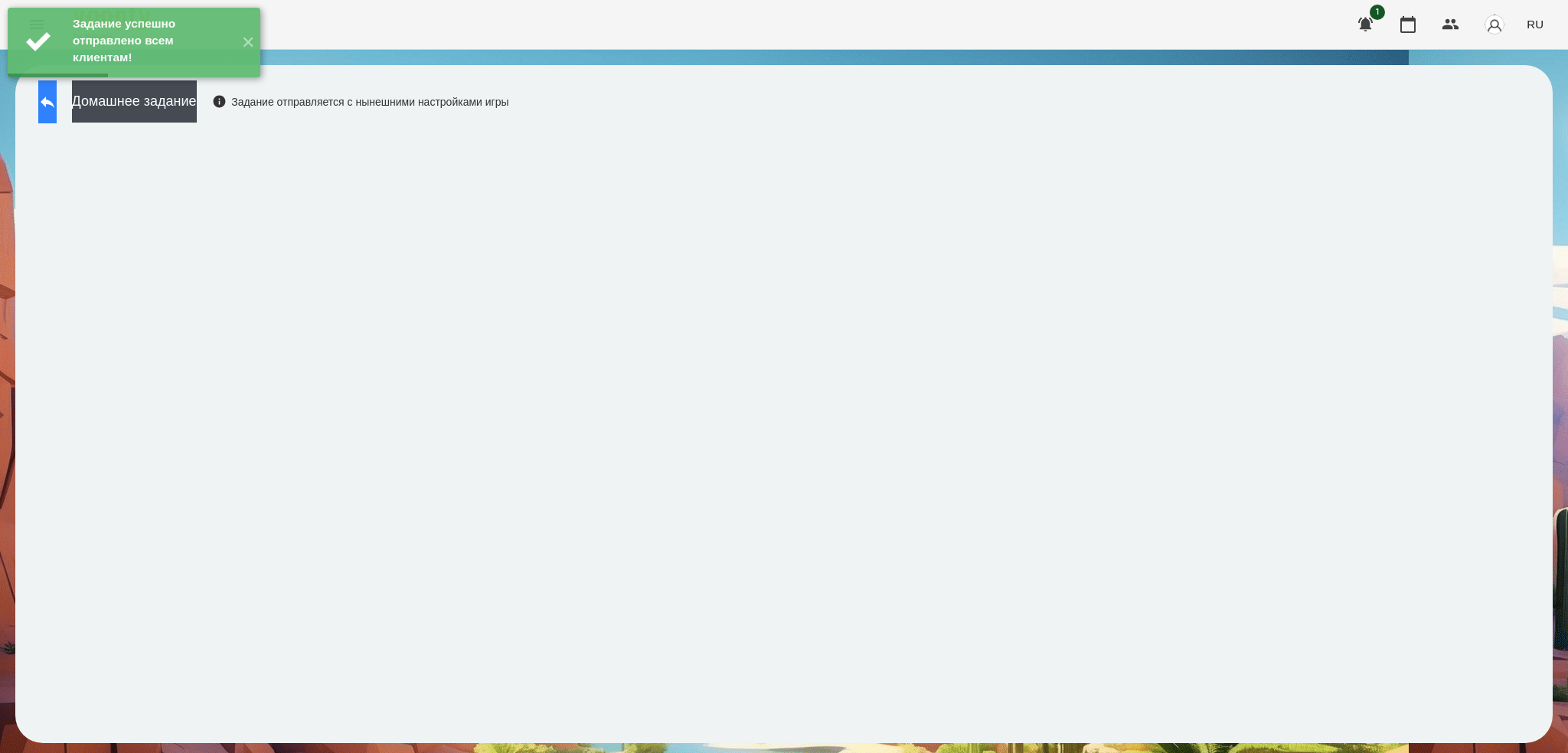
click at [56, 104] on icon at bounding box center [47, 101] width 18 height 18
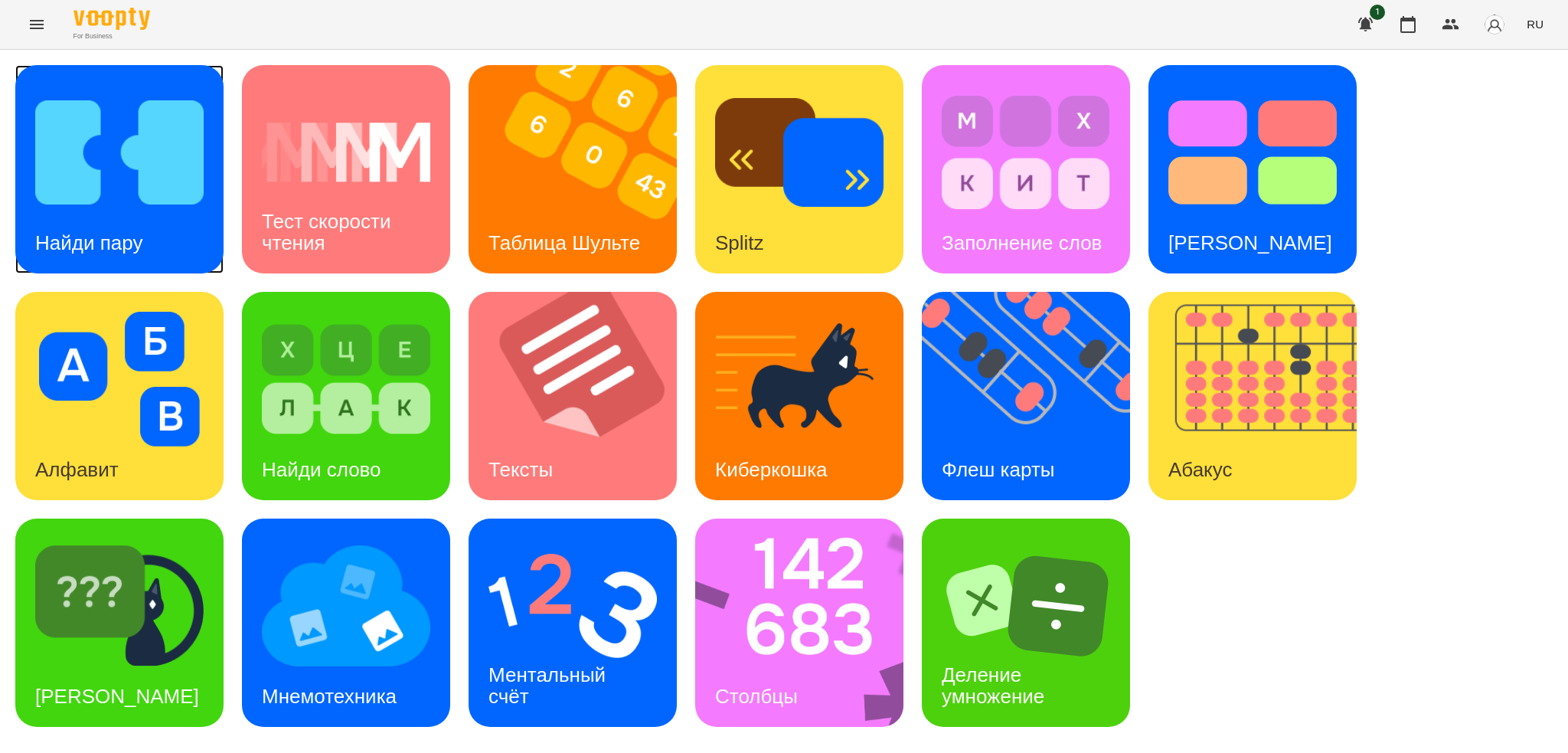
click at [123, 261] on div "Найди пару" at bounding box center [89, 243] width 147 height 61
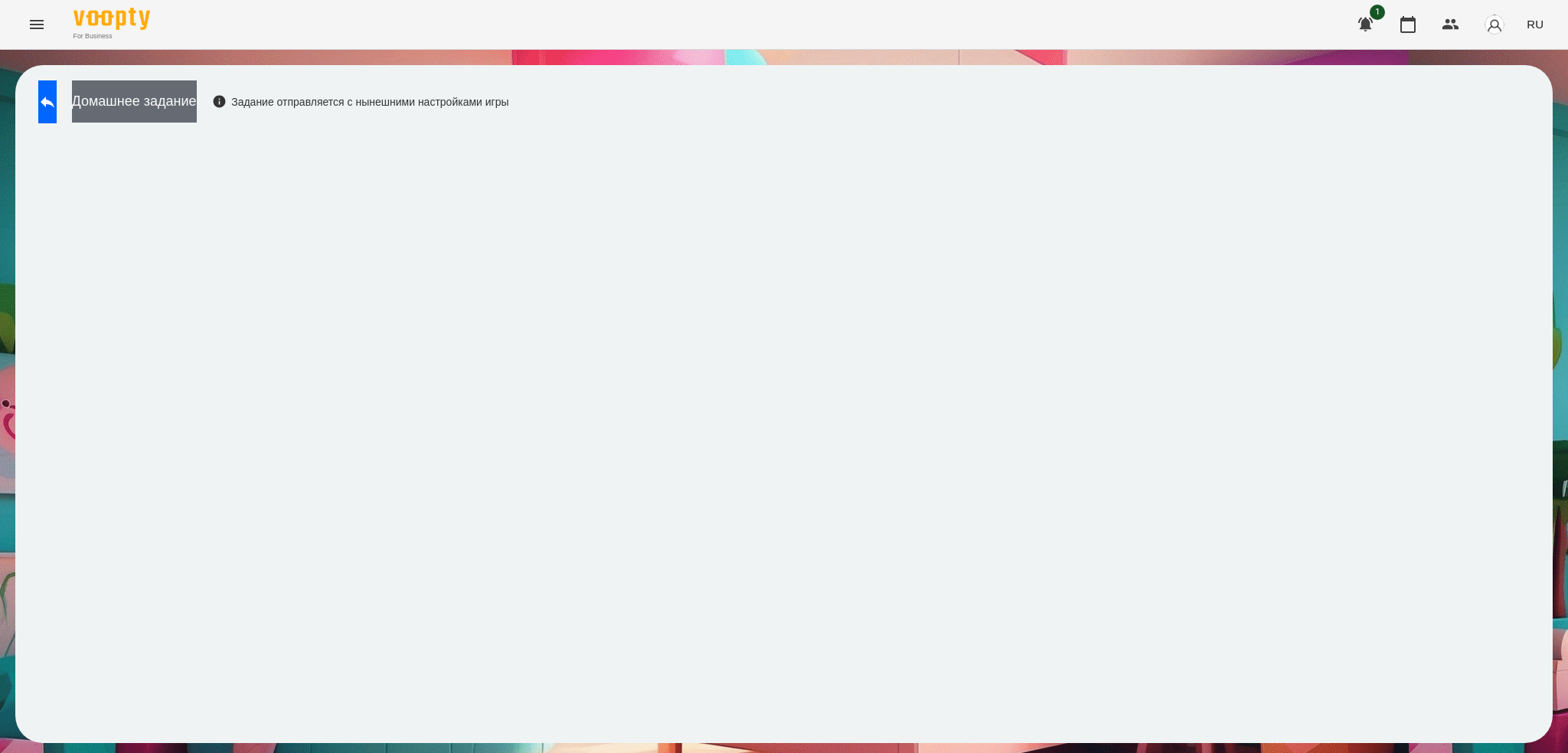
click at [197, 91] on button "Домашнее задание" at bounding box center [134, 101] width 125 height 42
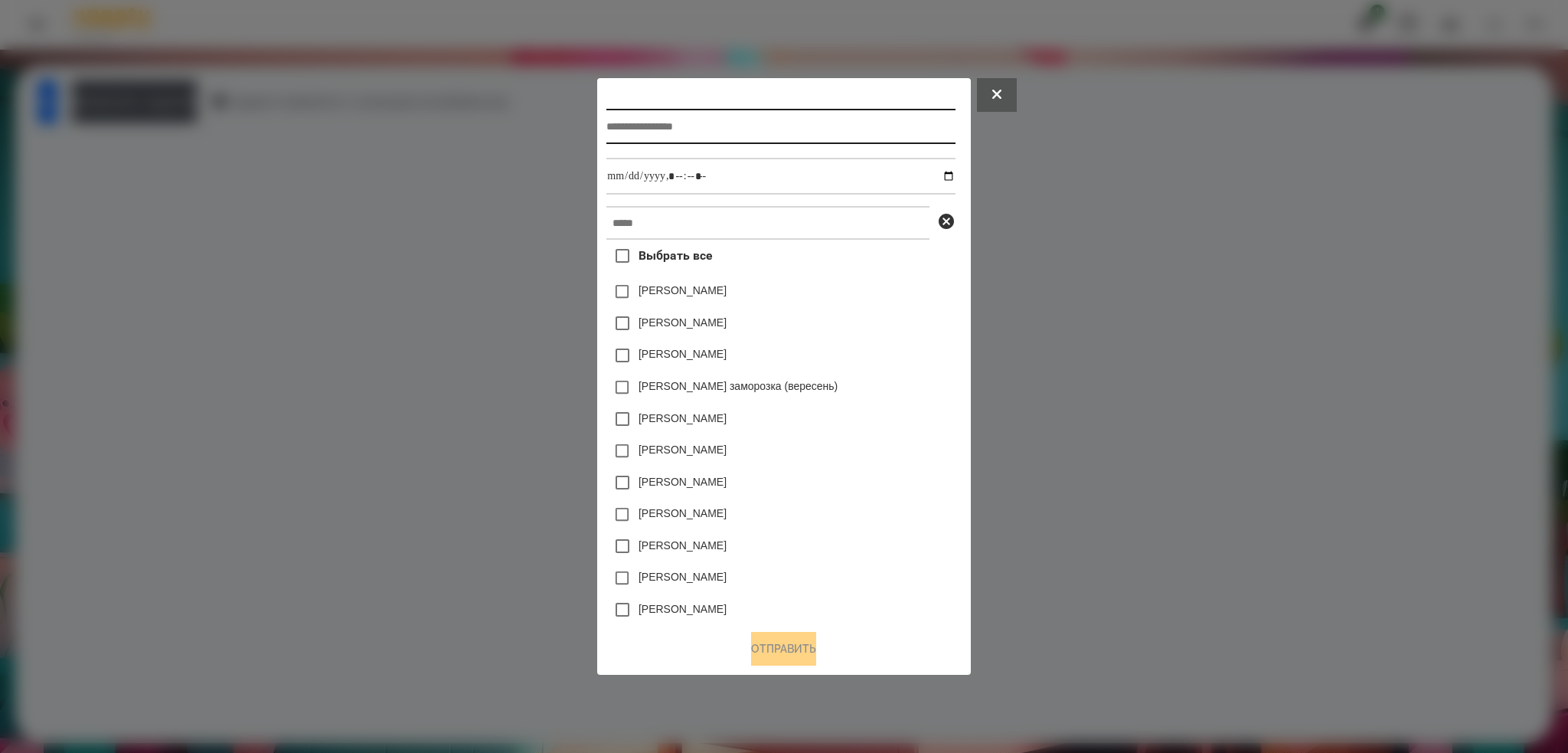
click at [719, 122] on input "text" at bounding box center [780, 126] width 348 height 35
type input "**********"
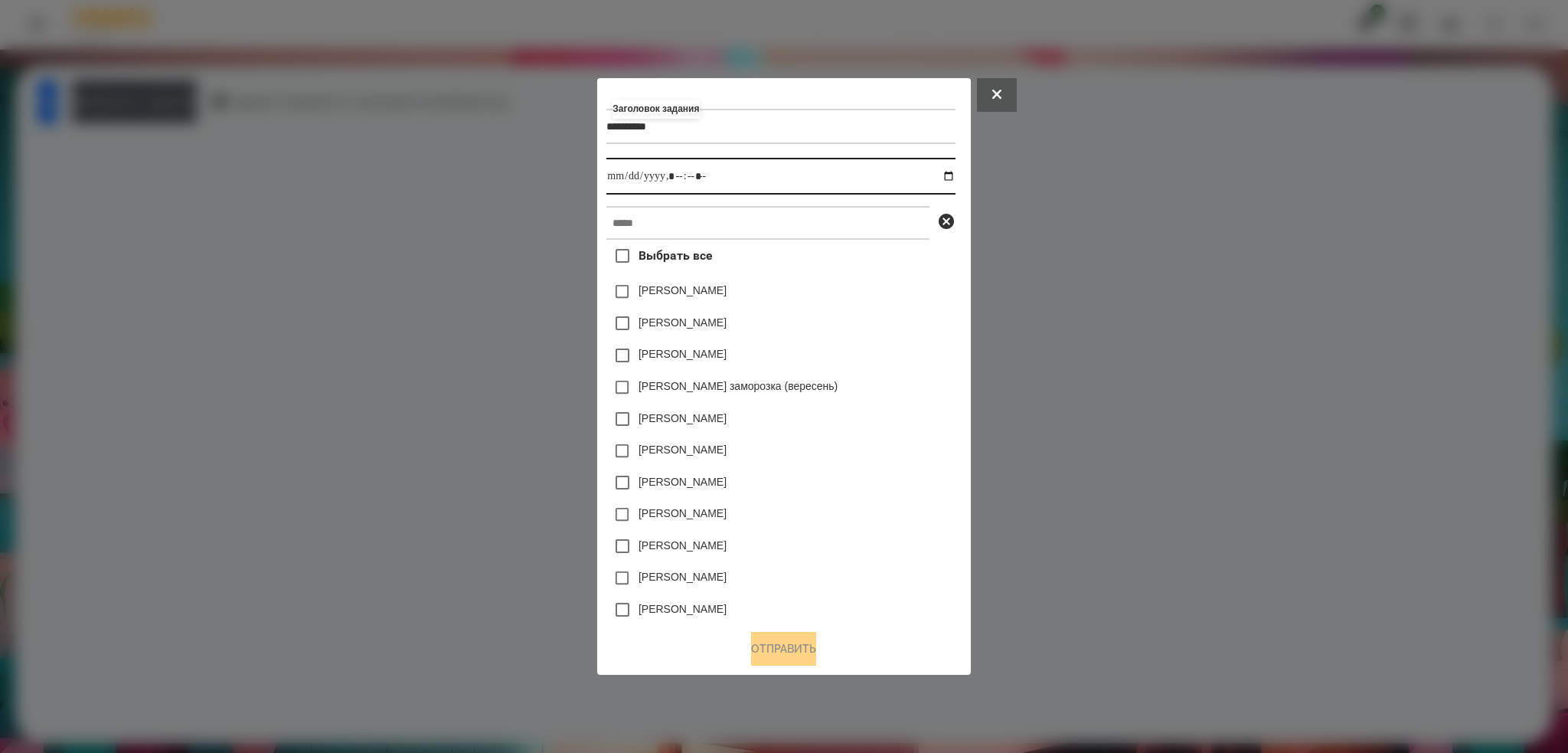
click at [953, 170] on input "datetime-local" at bounding box center [780, 175] width 348 height 37
type input "**********"
drag, startPoint x: 726, startPoint y: 175, endPoint x: 716, endPoint y: 179, distance: 10.8
click at [726, 175] on input "datetime-local" at bounding box center [780, 175] width 348 height 37
click at [654, 225] on input "text" at bounding box center [768, 222] width 323 height 33
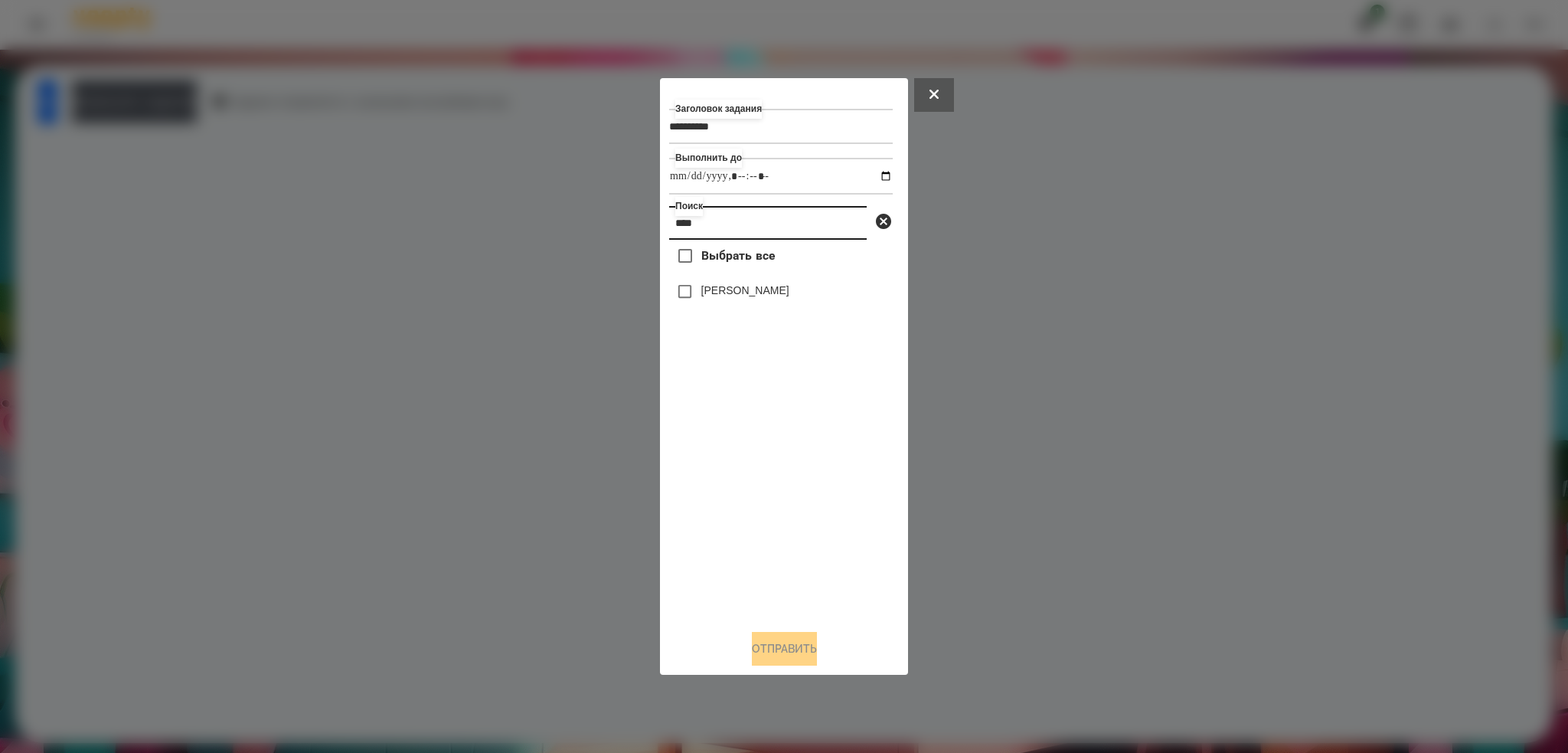
type input "****"
click at [807, 650] on button "Отправить" at bounding box center [784, 648] width 65 height 33
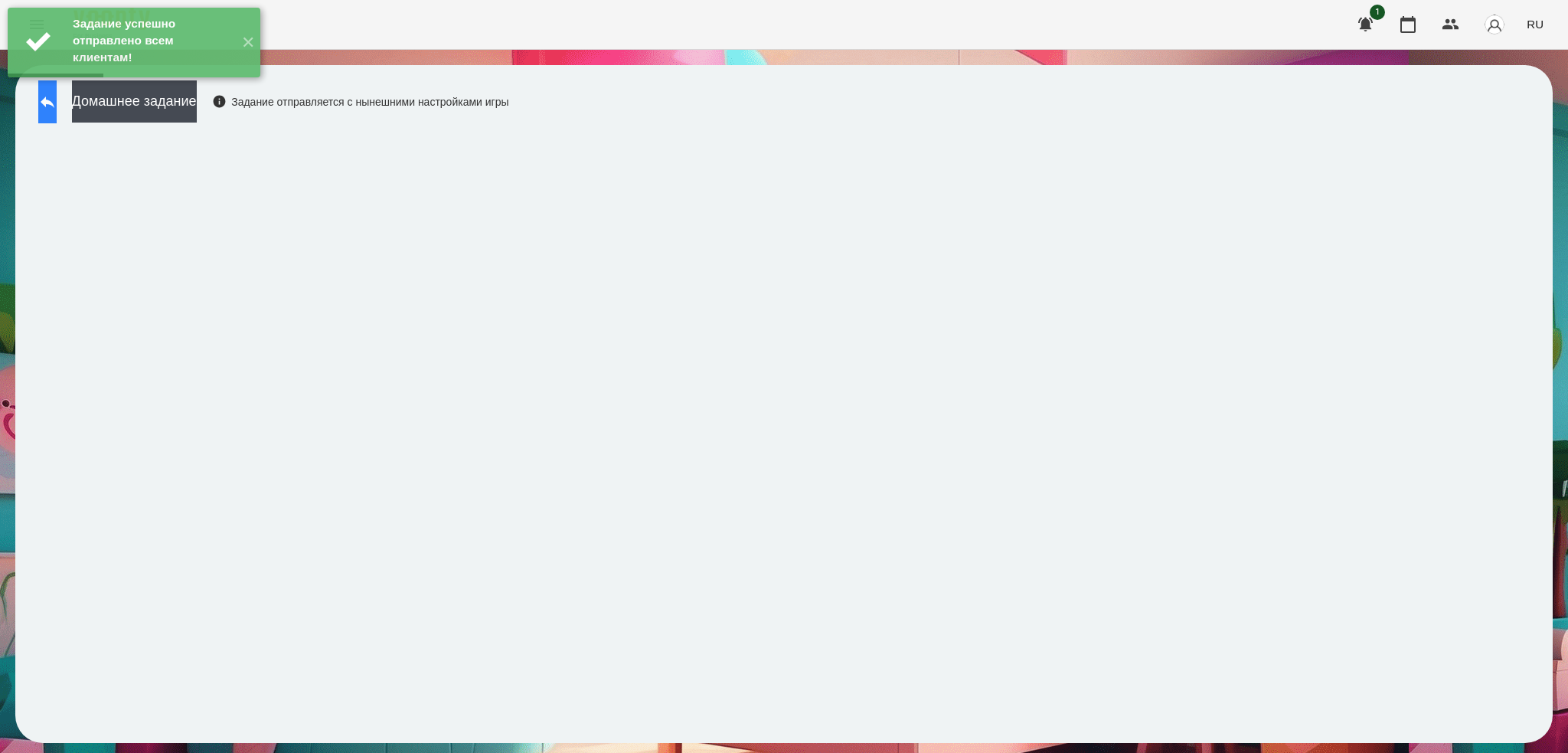
click at [49, 115] on button at bounding box center [47, 102] width 18 height 43
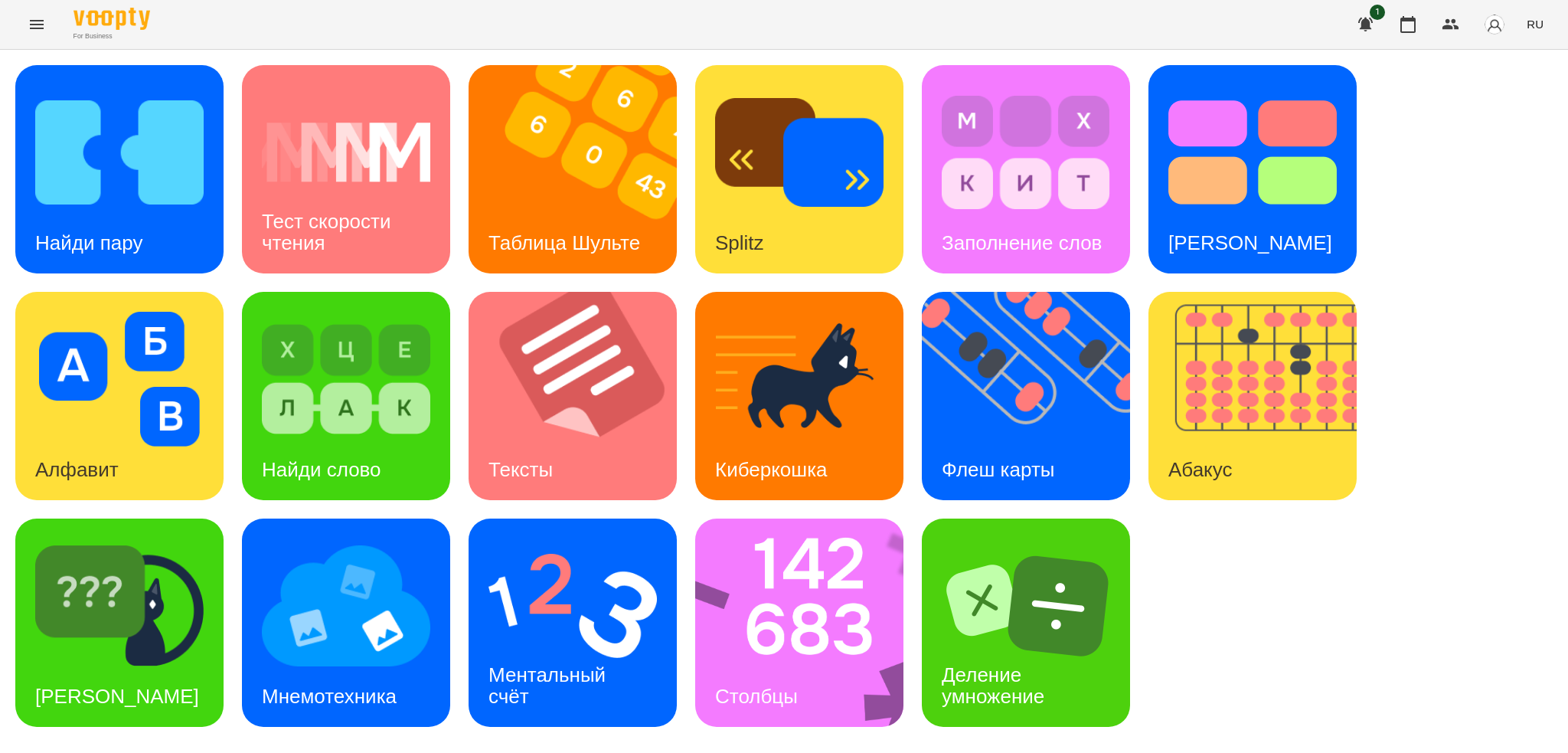
click at [1535, 16] on span "RU" at bounding box center [1535, 24] width 17 height 16
click at [1515, 87] on div "Українська" at bounding box center [1506, 86] width 78 height 27
click at [1049, 344] on img at bounding box center [1036, 395] width 228 height 208
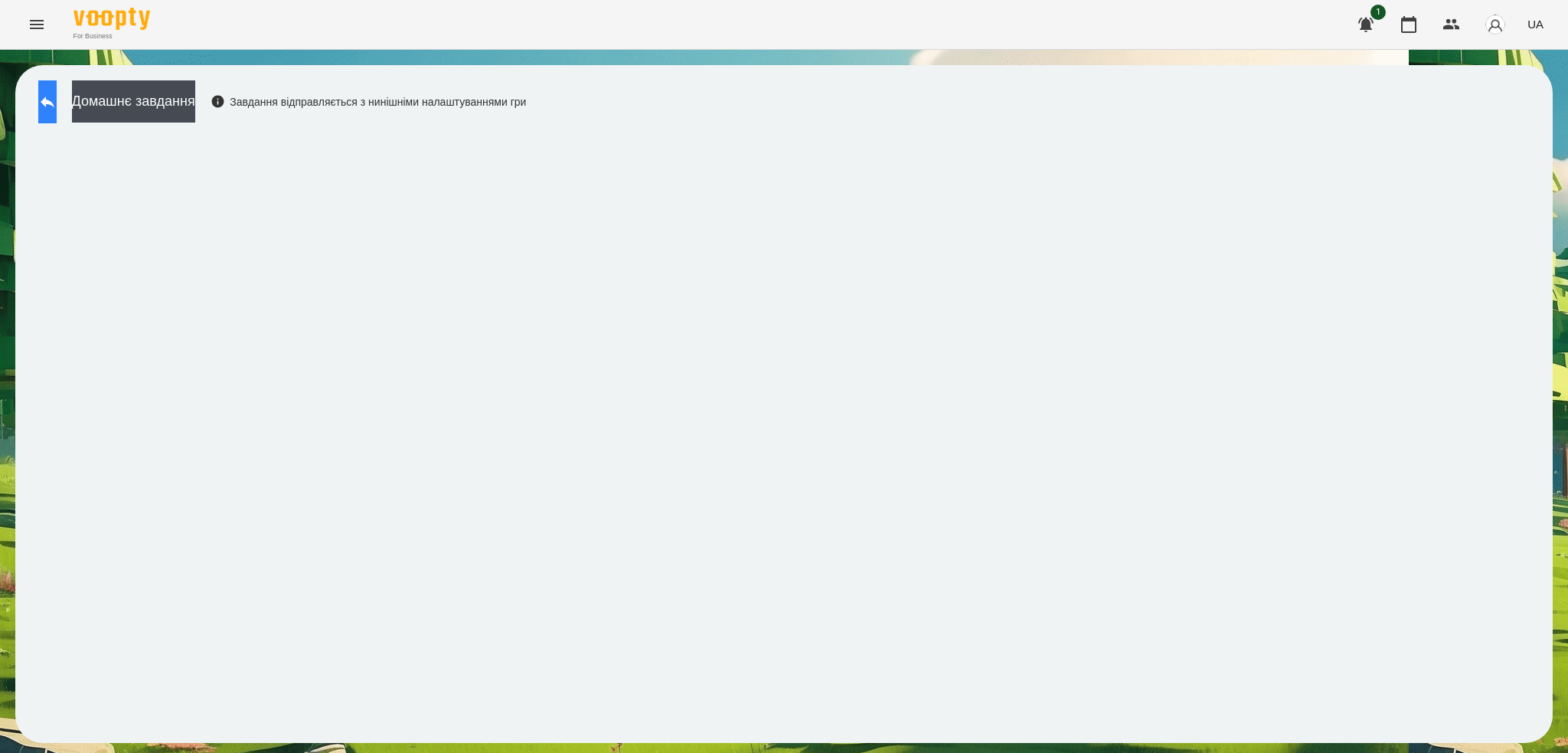
click at [56, 110] on icon at bounding box center [47, 101] width 18 height 18
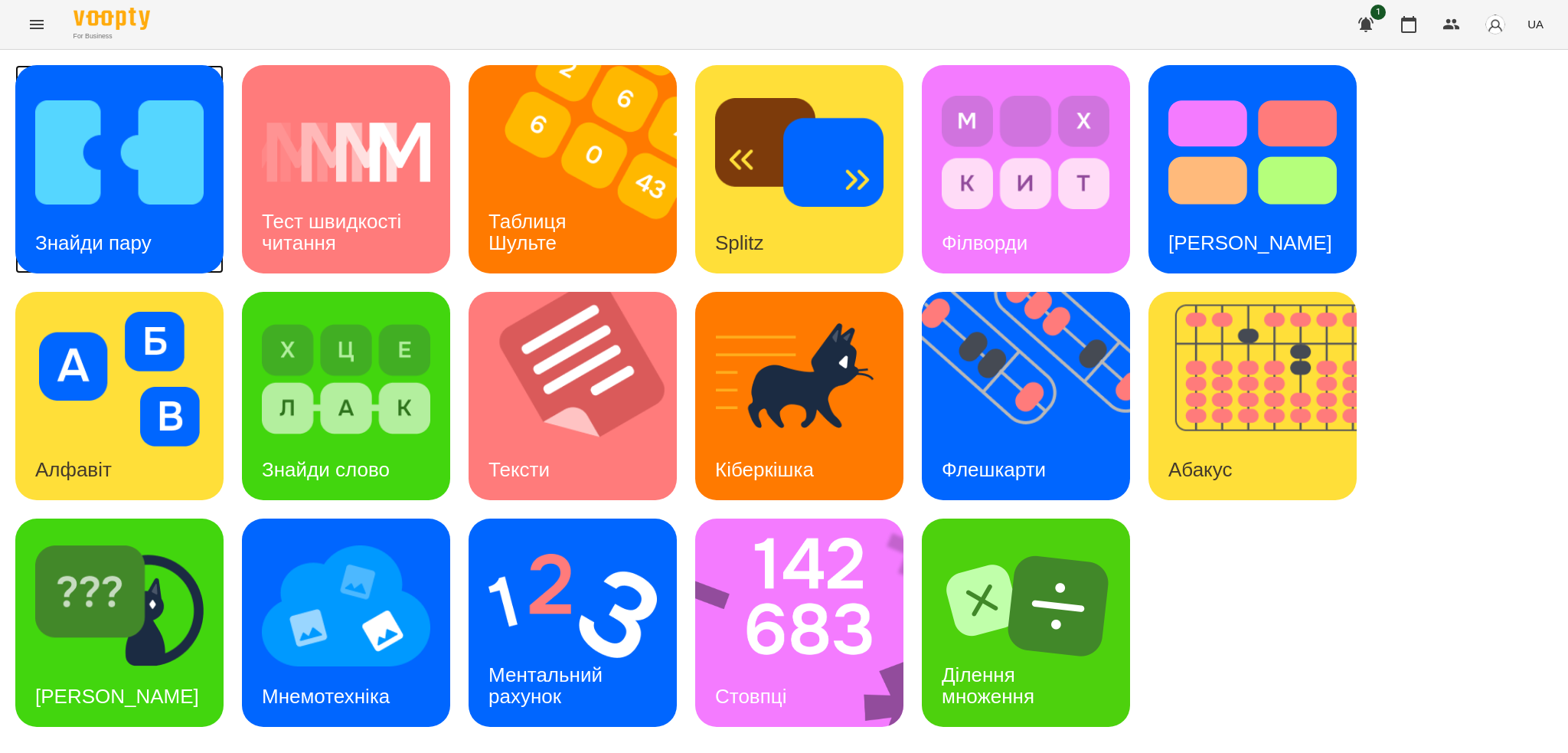
click at [157, 201] on img at bounding box center [119, 152] width 169 height 135
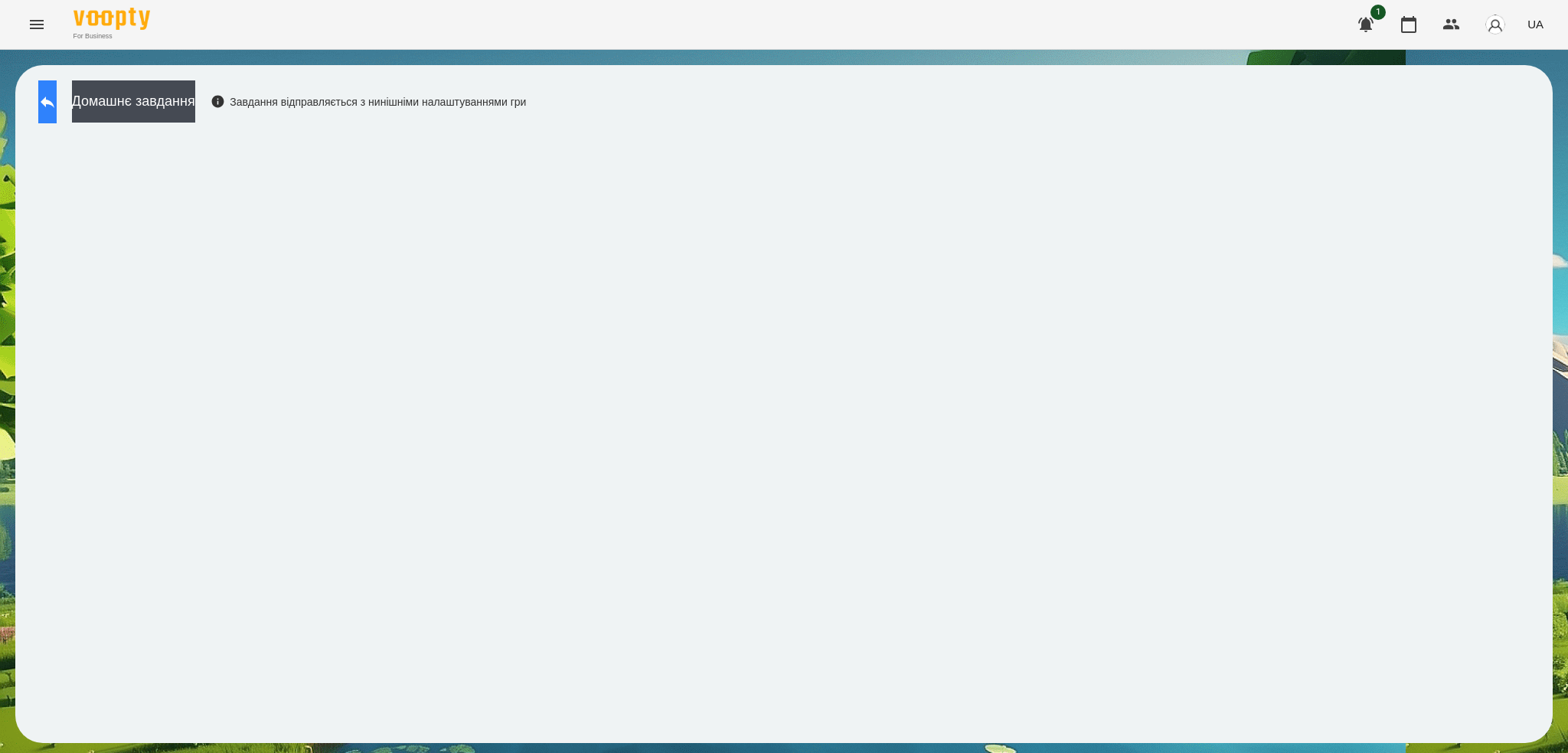
click at [55, 104] on icon at bounding box center [47, 102] width 14 height 11
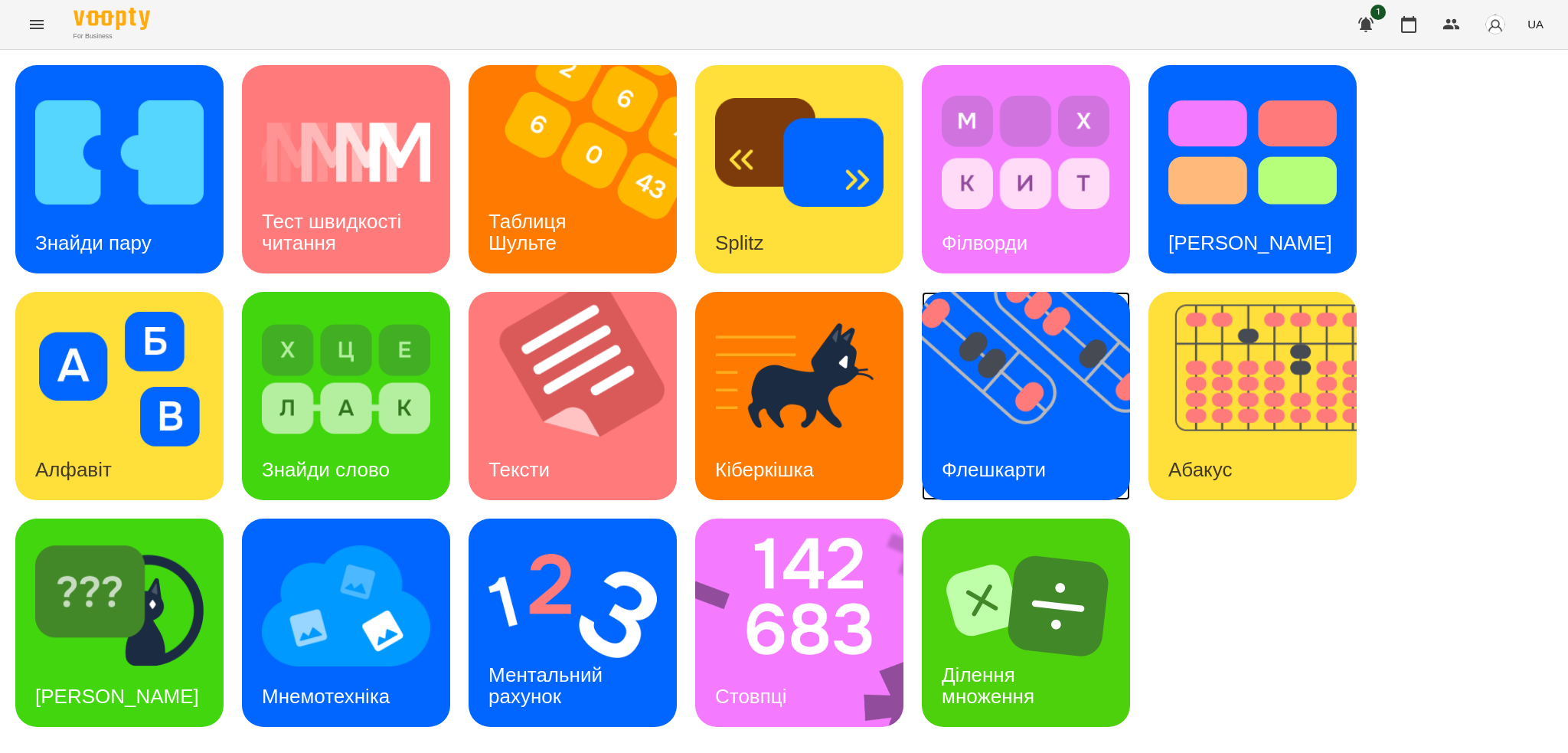
click at [1017, 458] on h3 "Флешкарти" at bounding box center [994, 469] width 104 height 23
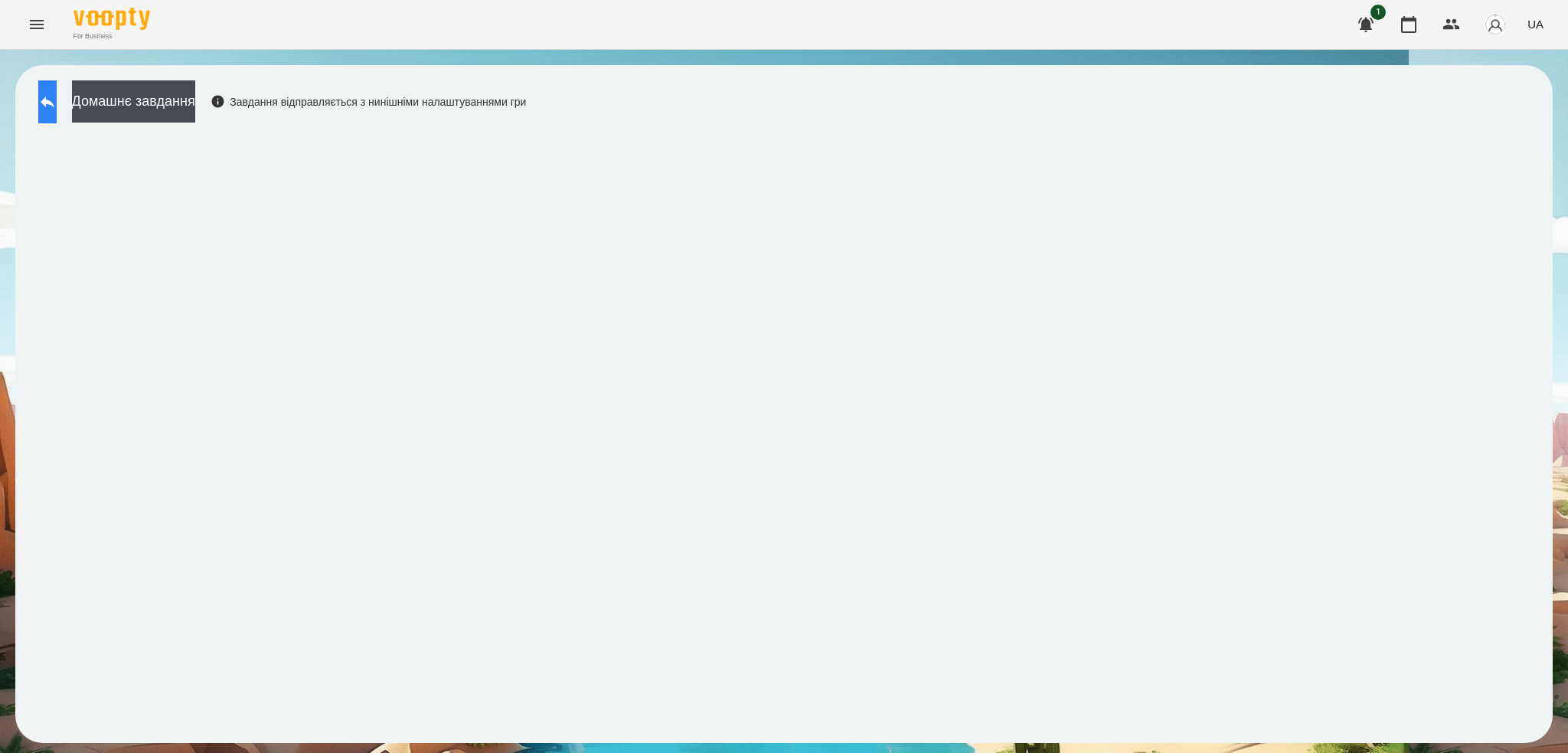
click at [55, 102] on icon at bounding box center [47, 102] width 14 height 11
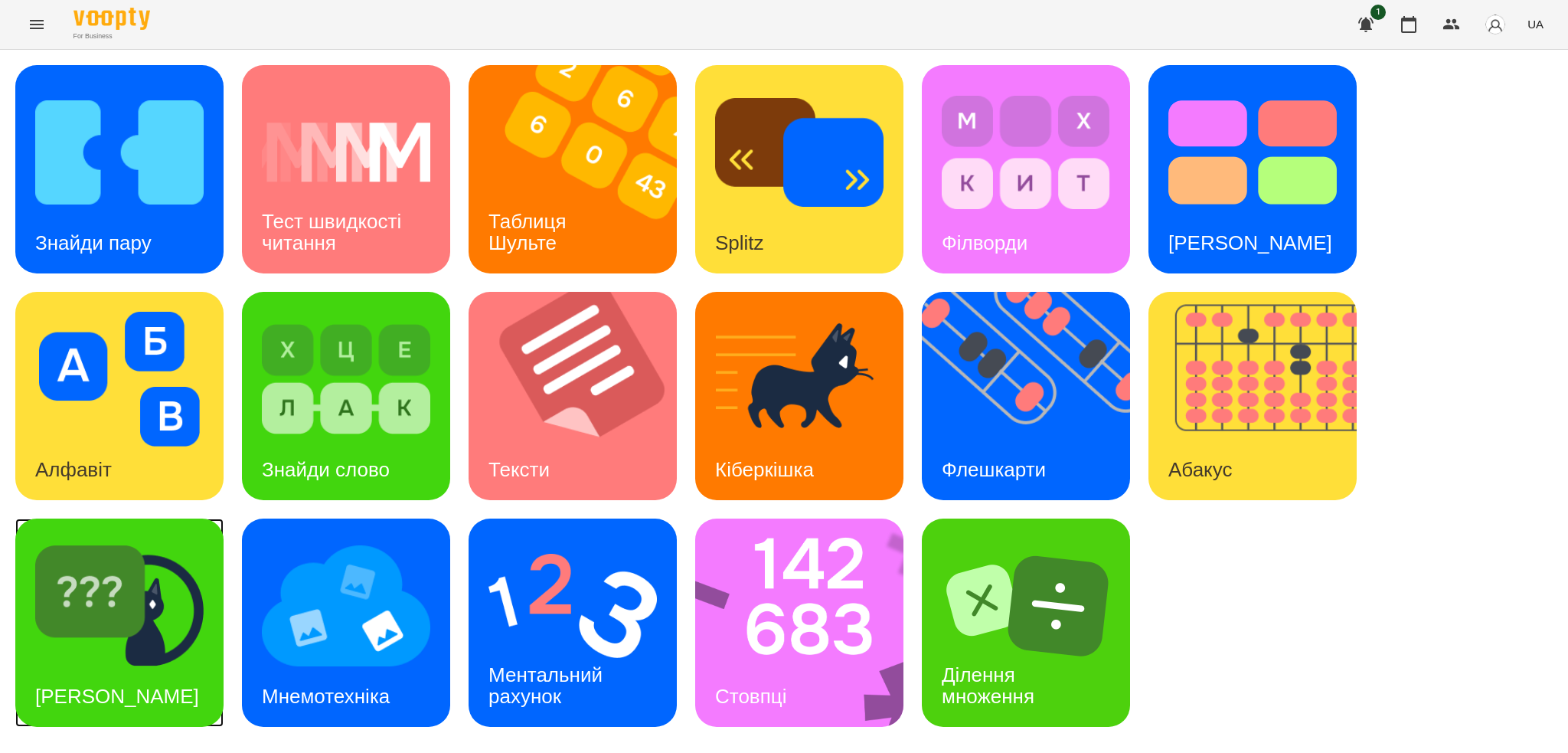
click at [159, 614] on img at bounding box center [119, 606] width 169 height 135
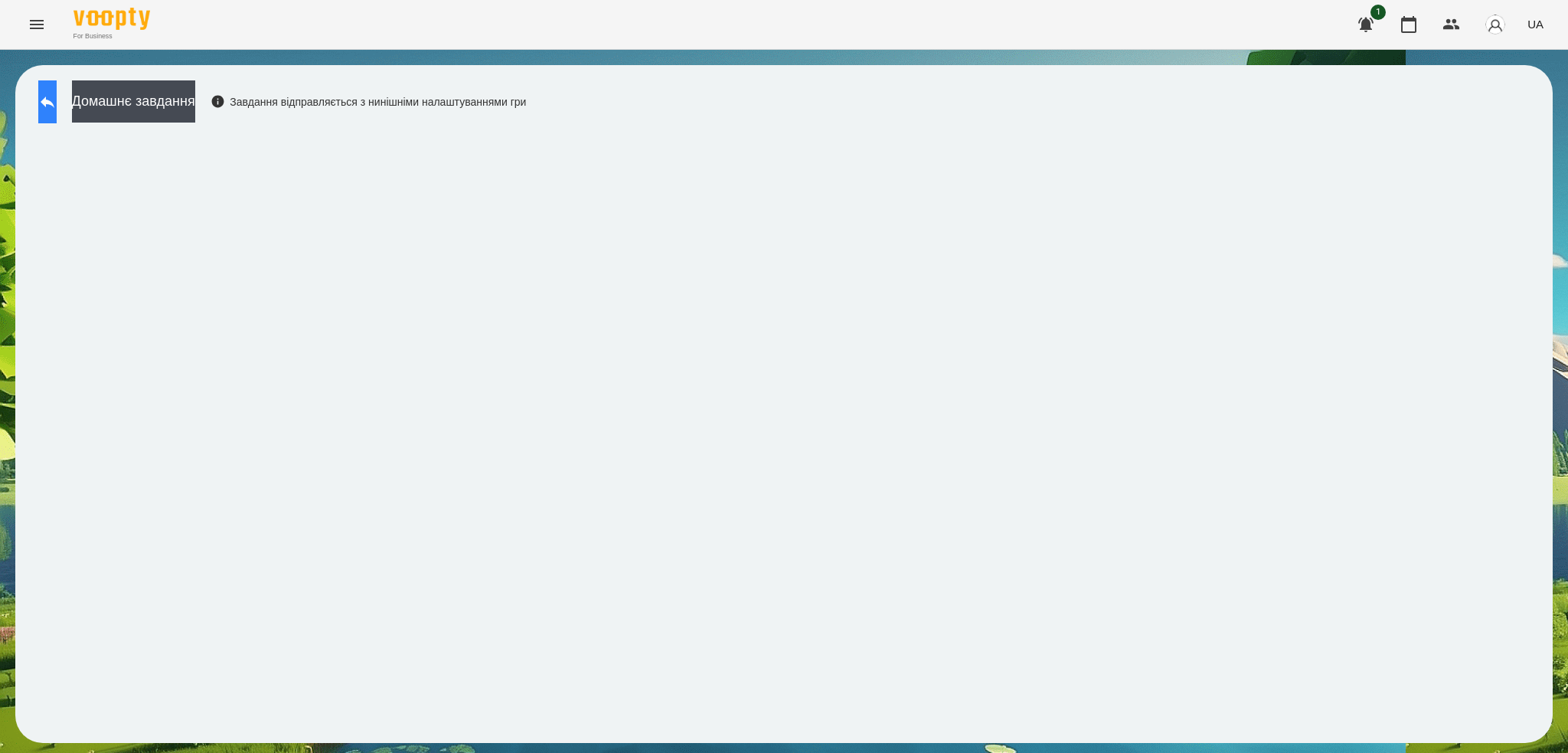
click at [56, 110] on button at bounding box center [47, 102] width 18 height 43
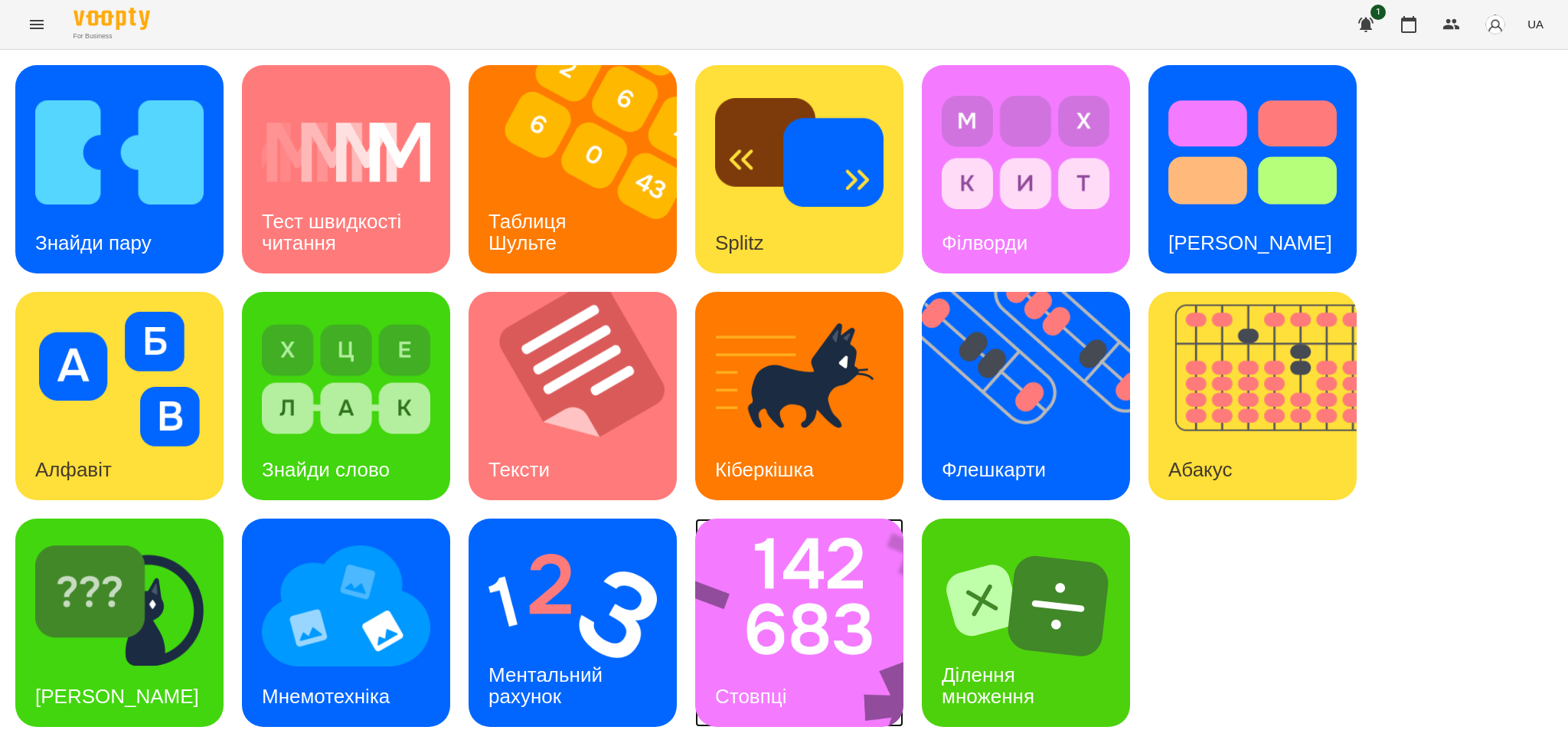
click at [808, 660] on img at bounding box center [809, 622] width 228 height 208
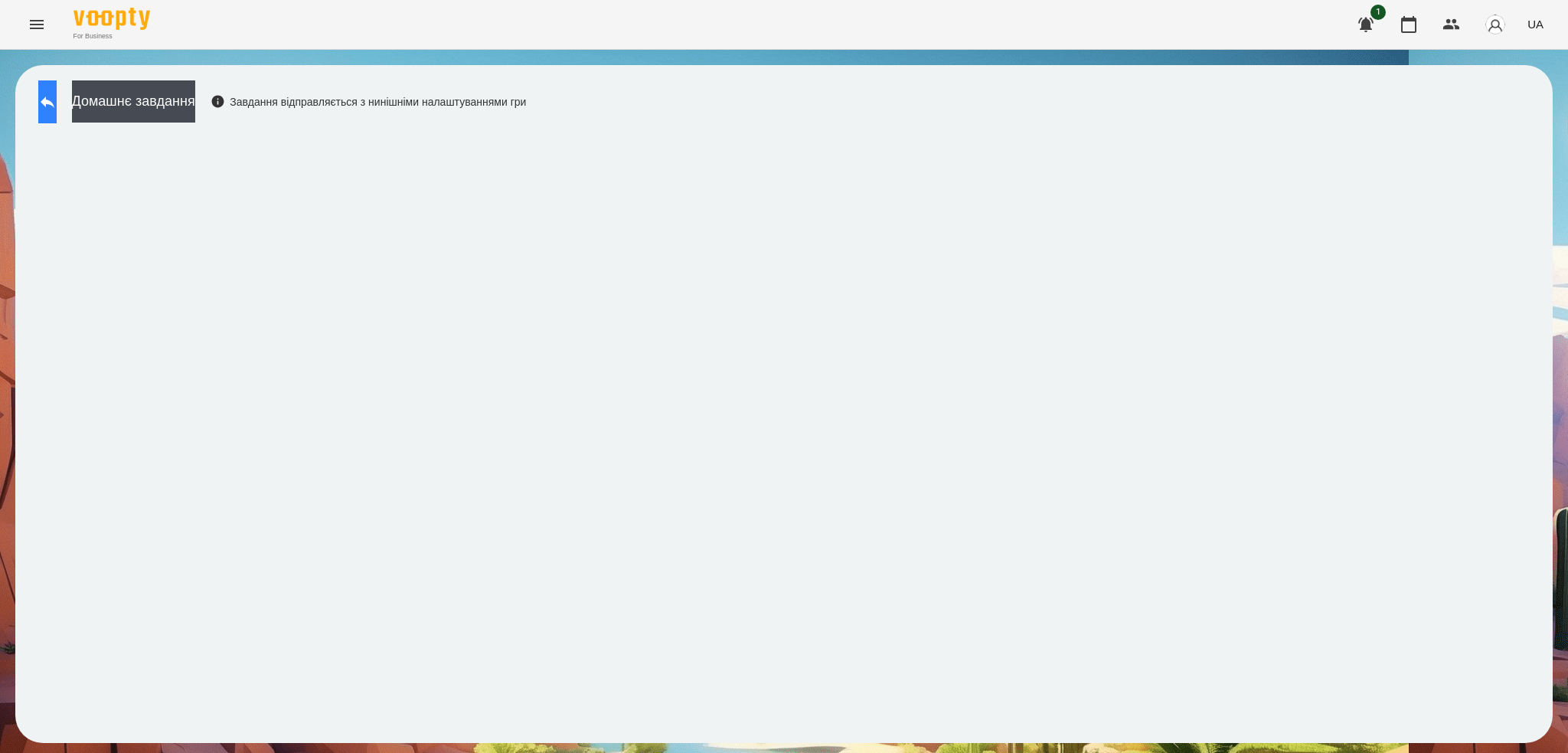
click at [46, 110] on button at bounding box center [47, 102] width 18 height 43
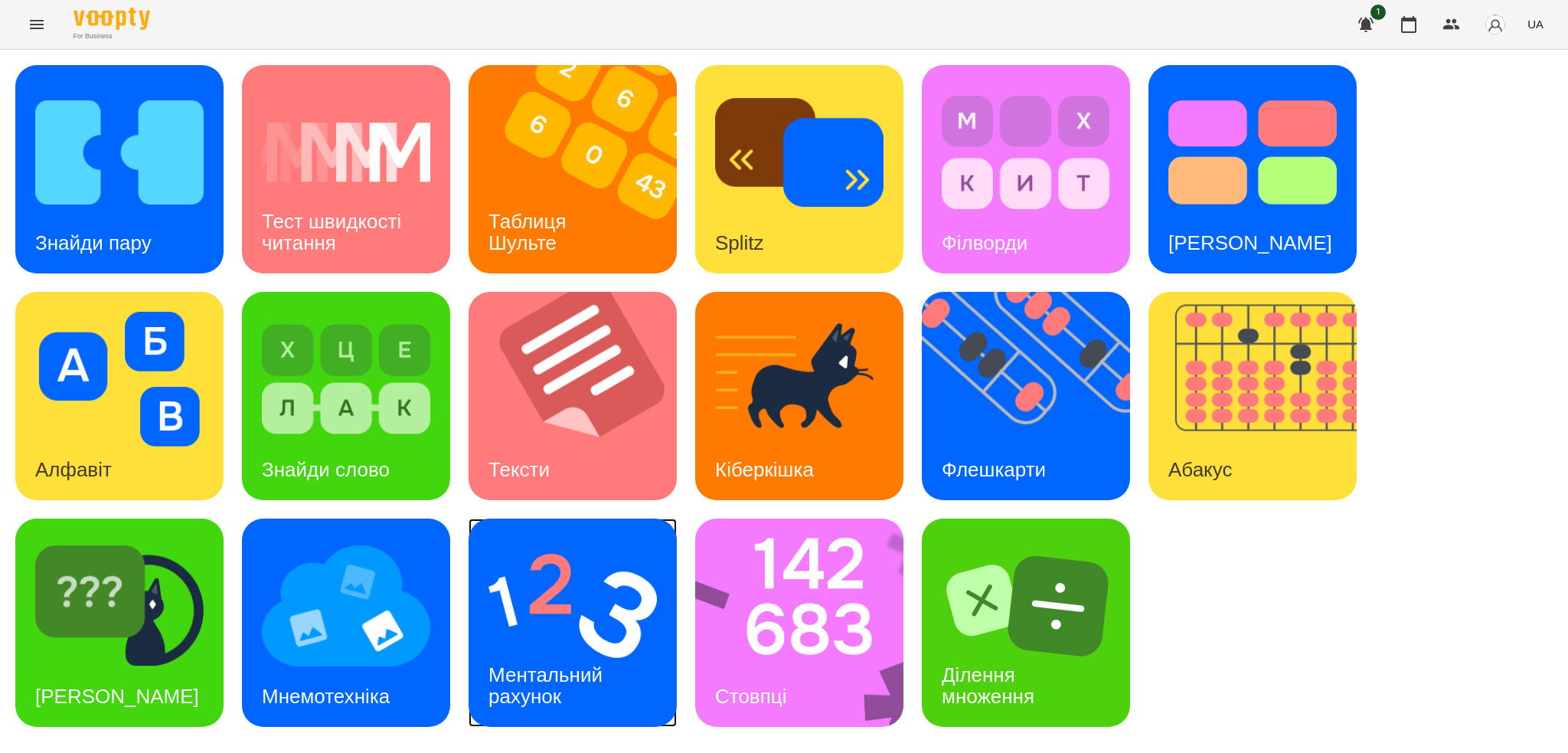
click at [566, 655] on div "Ментальний рахунок" at bounding box center [548, 686] width 159 height 82
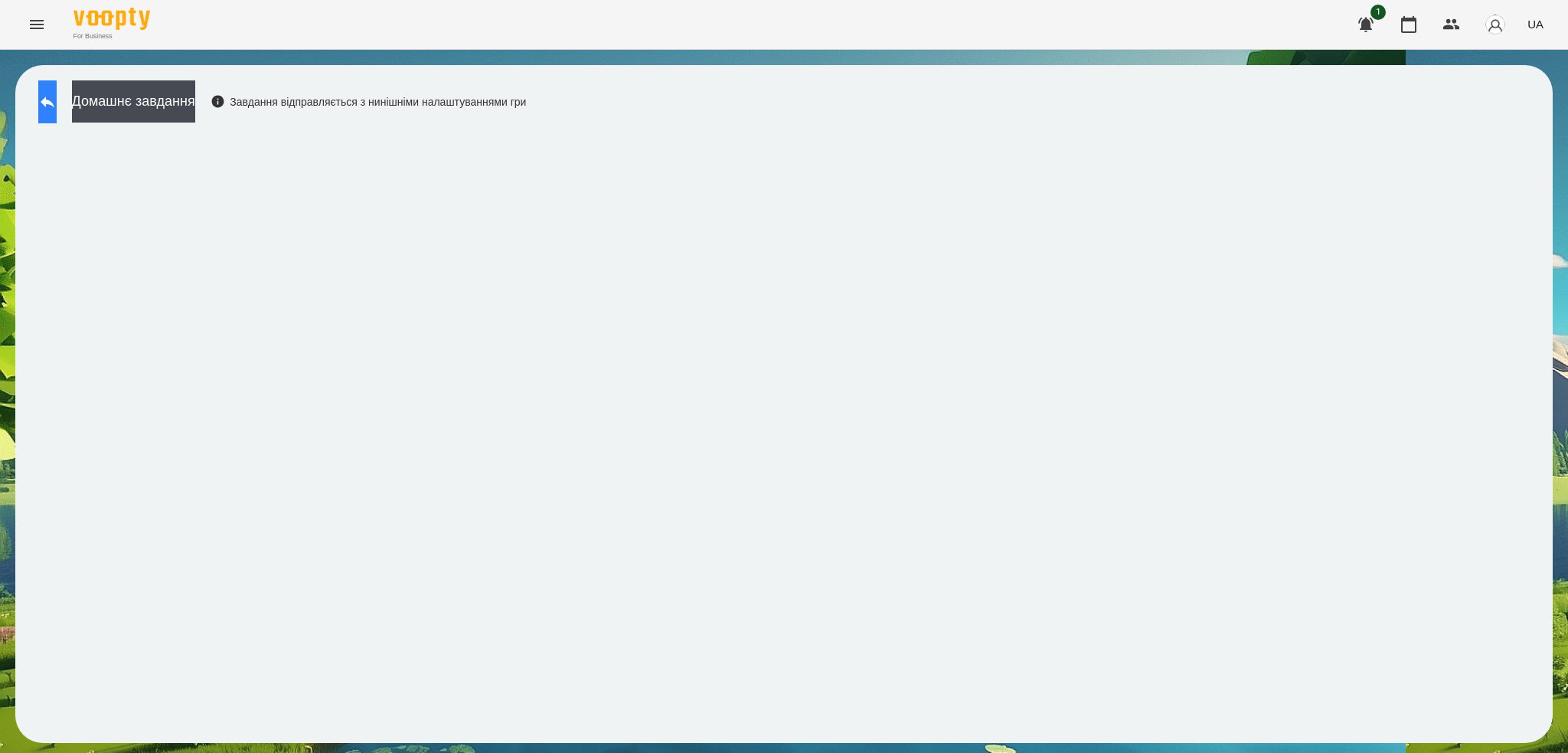
click at [56, 87] on button at bounding box center [47, 102] width 18 height 43
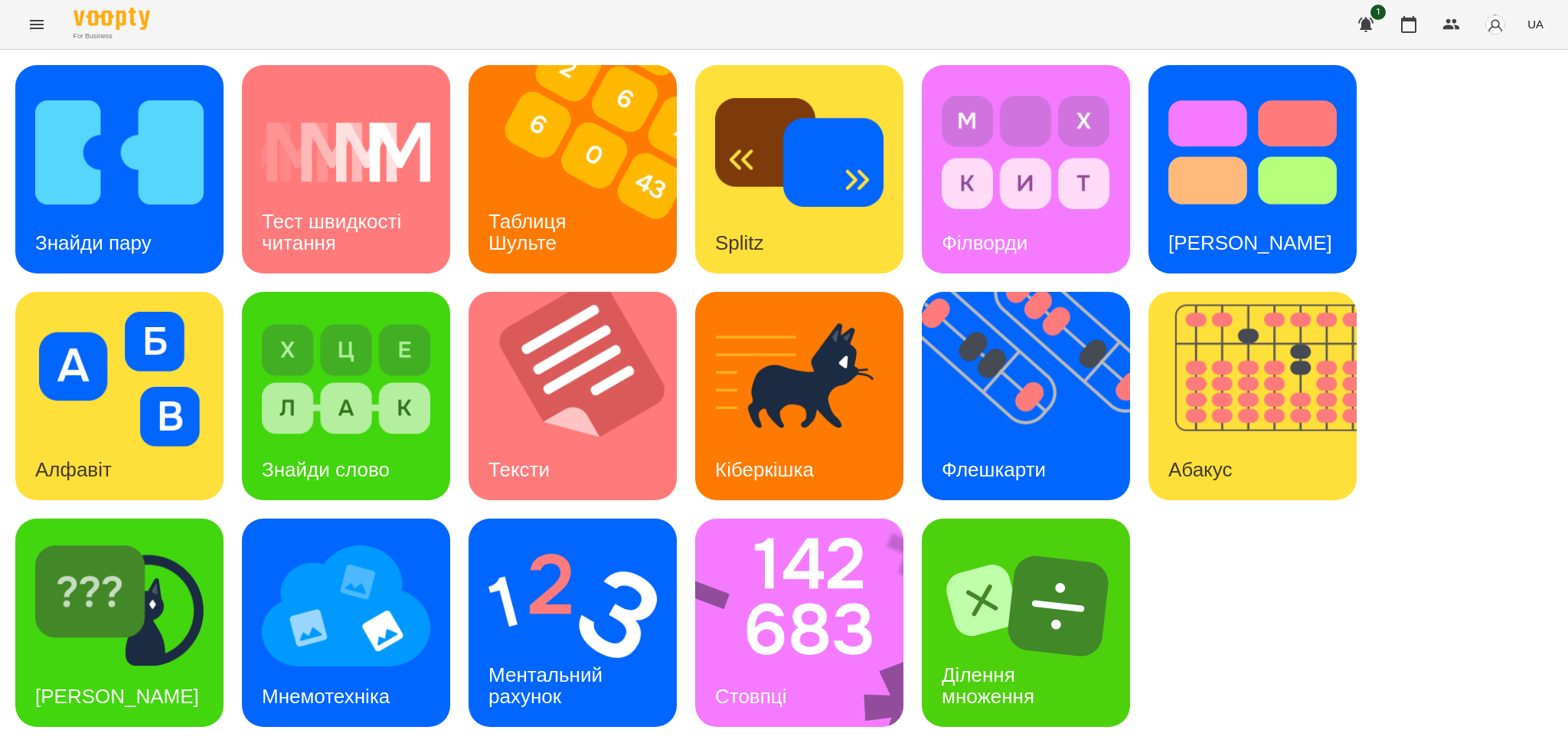
click at [43, 27] on icon "Menu" at bounding box center [36, 24] width 18 height 18
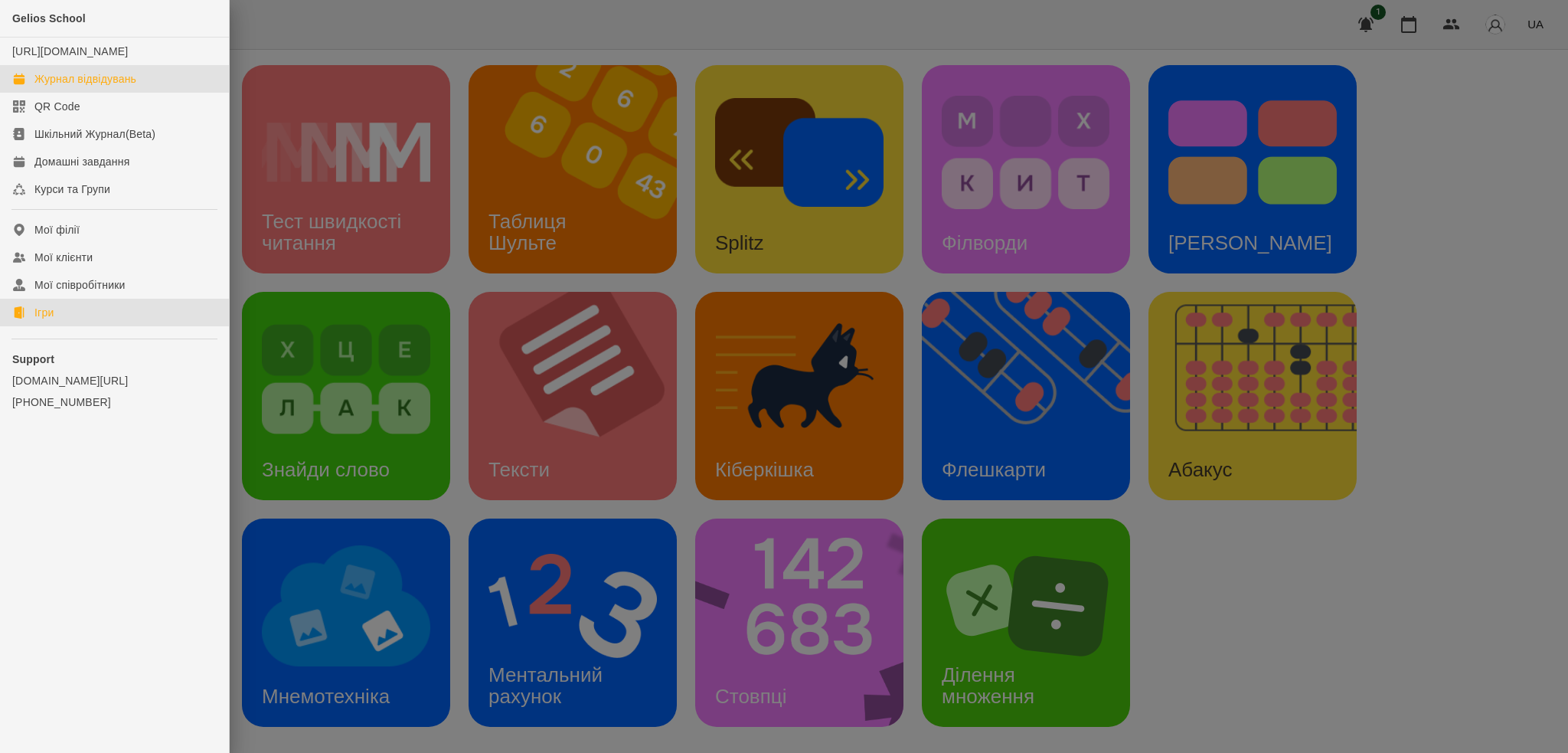
click at [84, 86] on div "Журнал відвідувань" at bounding box center [85, 79] width 102 height 15
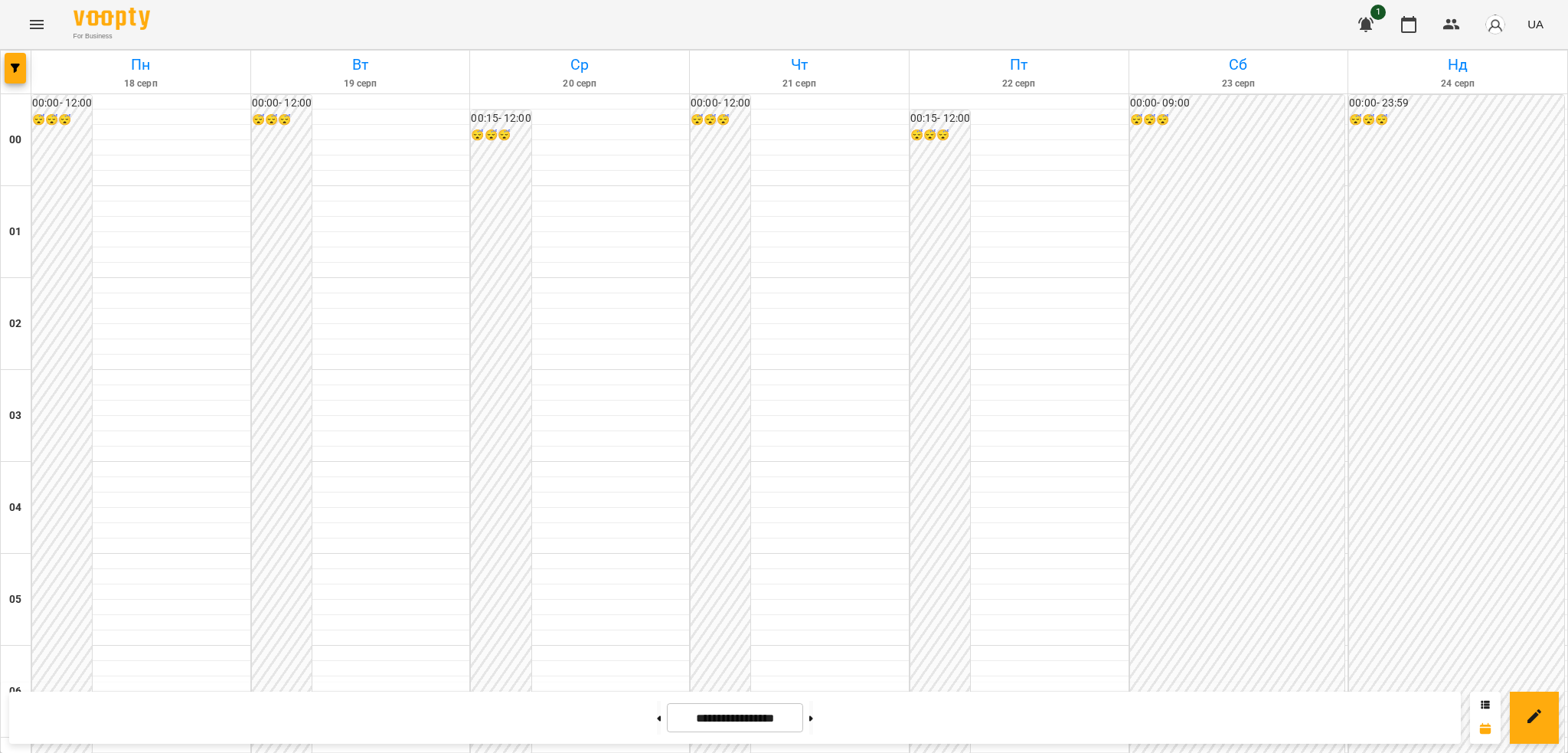
scroll to position [1558, 0]
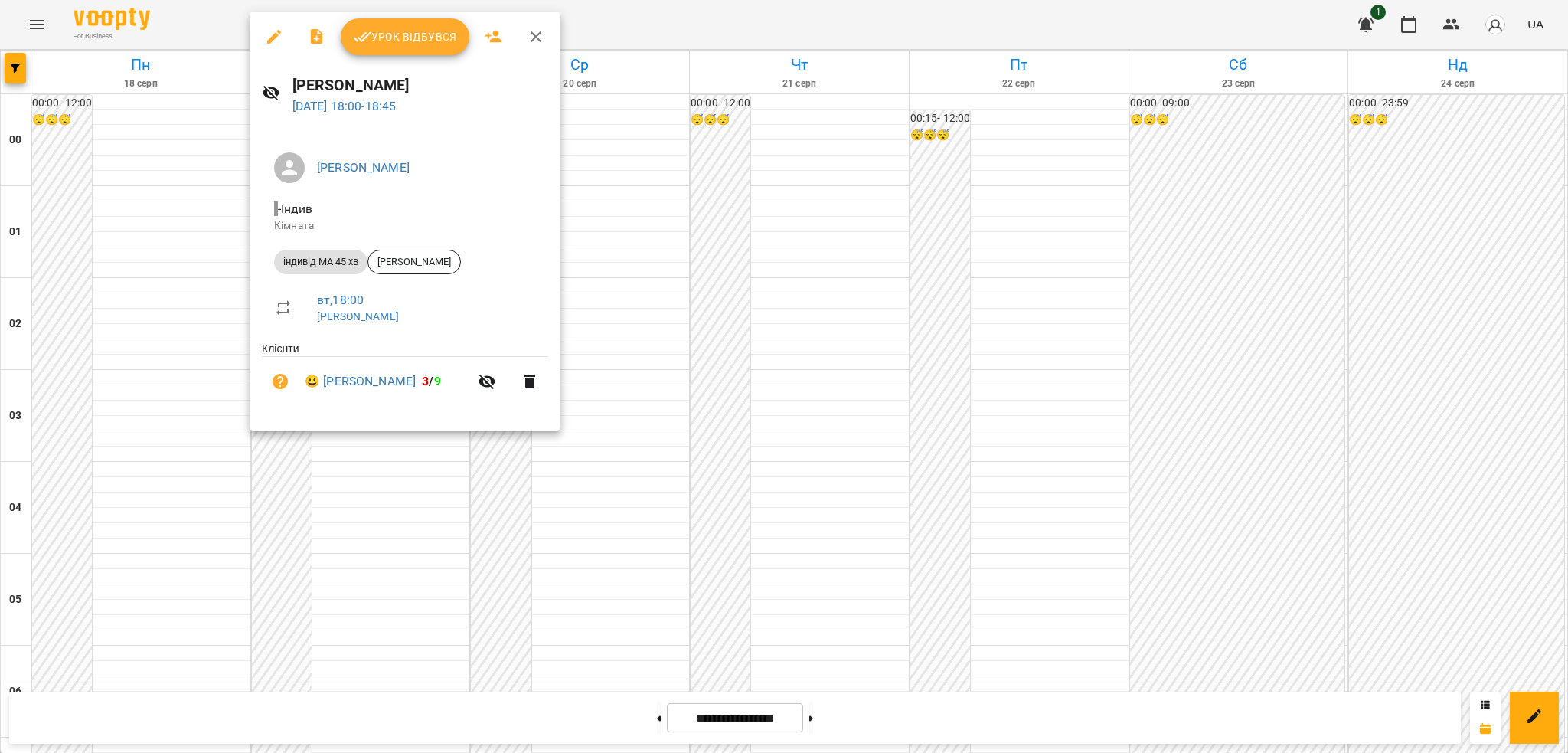
click at [275, 34] on icon "button" at bounding box center [274, 37] width 14 height 14
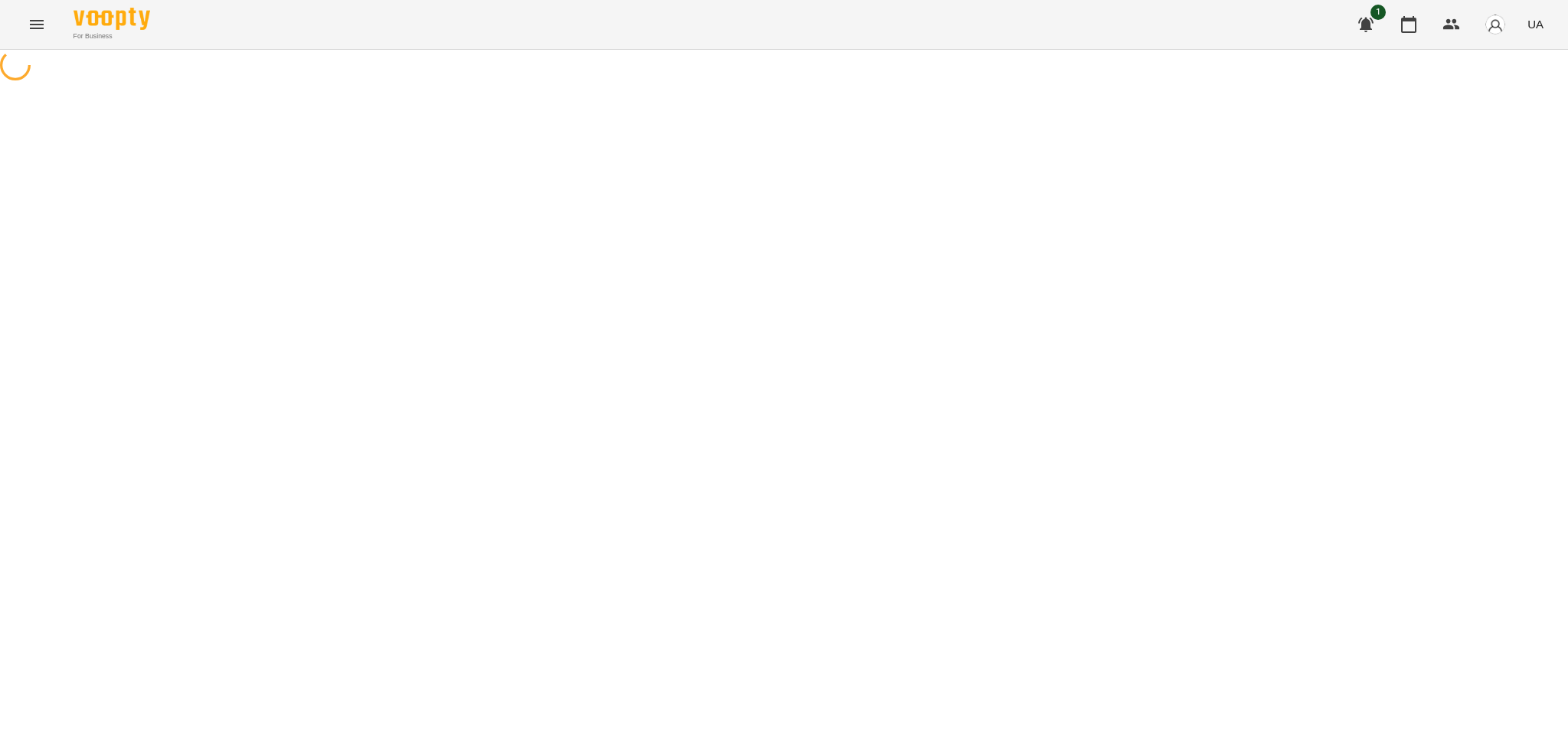
select select "**********"
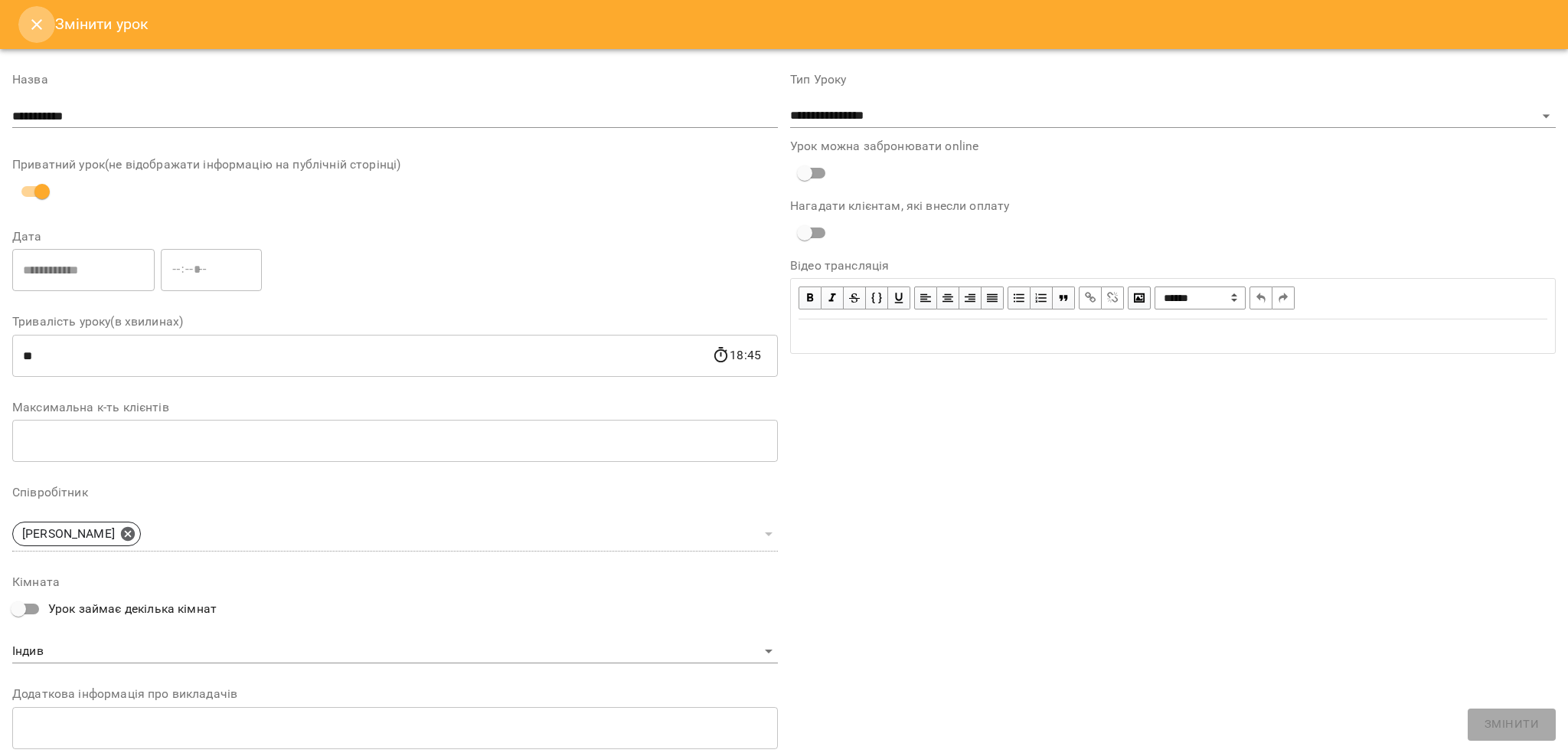
click at [33, 32] on icon "Close" at bounding box center [36, 24] width 18 height 18
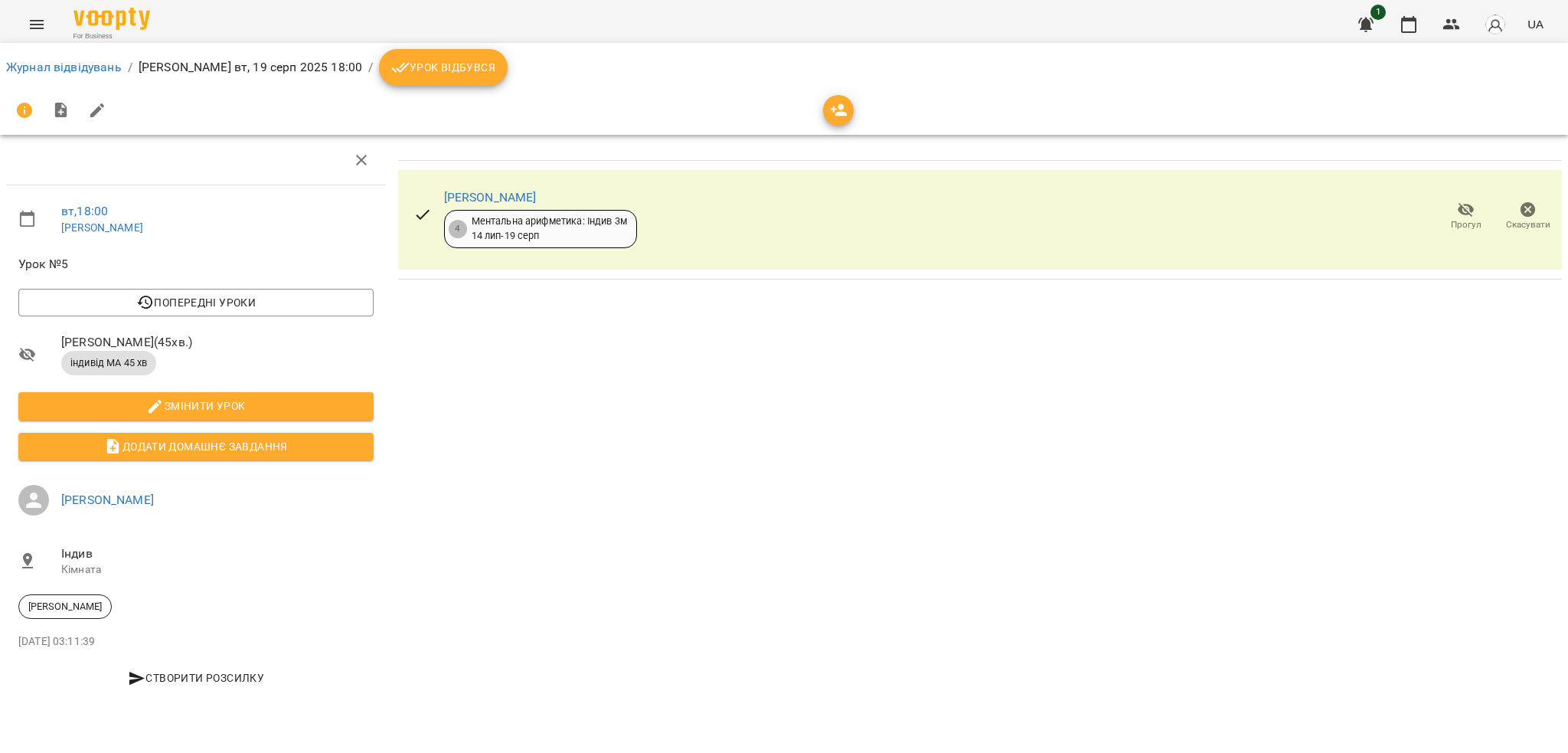
click at [433, 66] on span "Урок відбувся" at bounding box center [443, 67] width 104 height 18
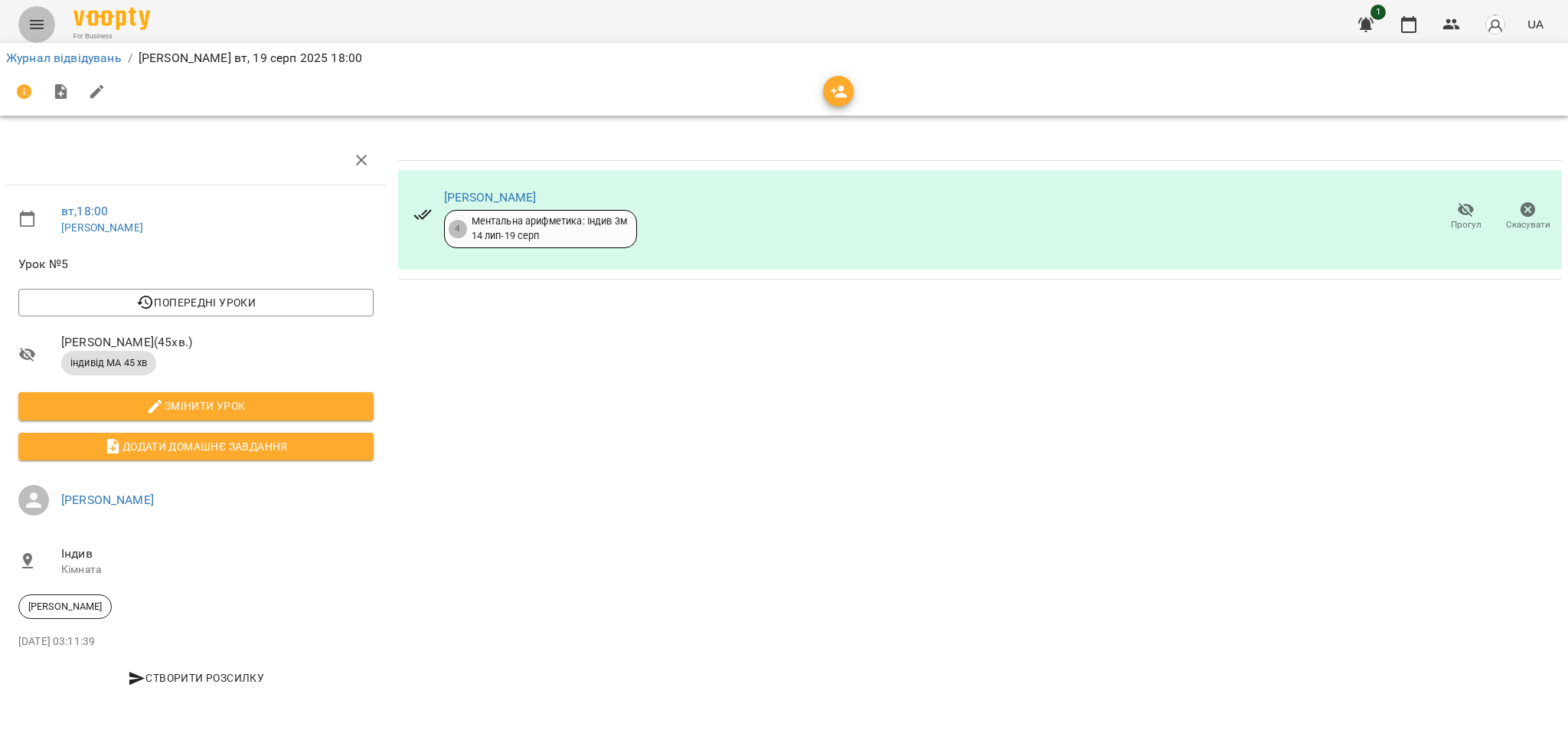
click at [44, 26] on icon "Menu" at bounding box center [36, 24] width 18 height 18
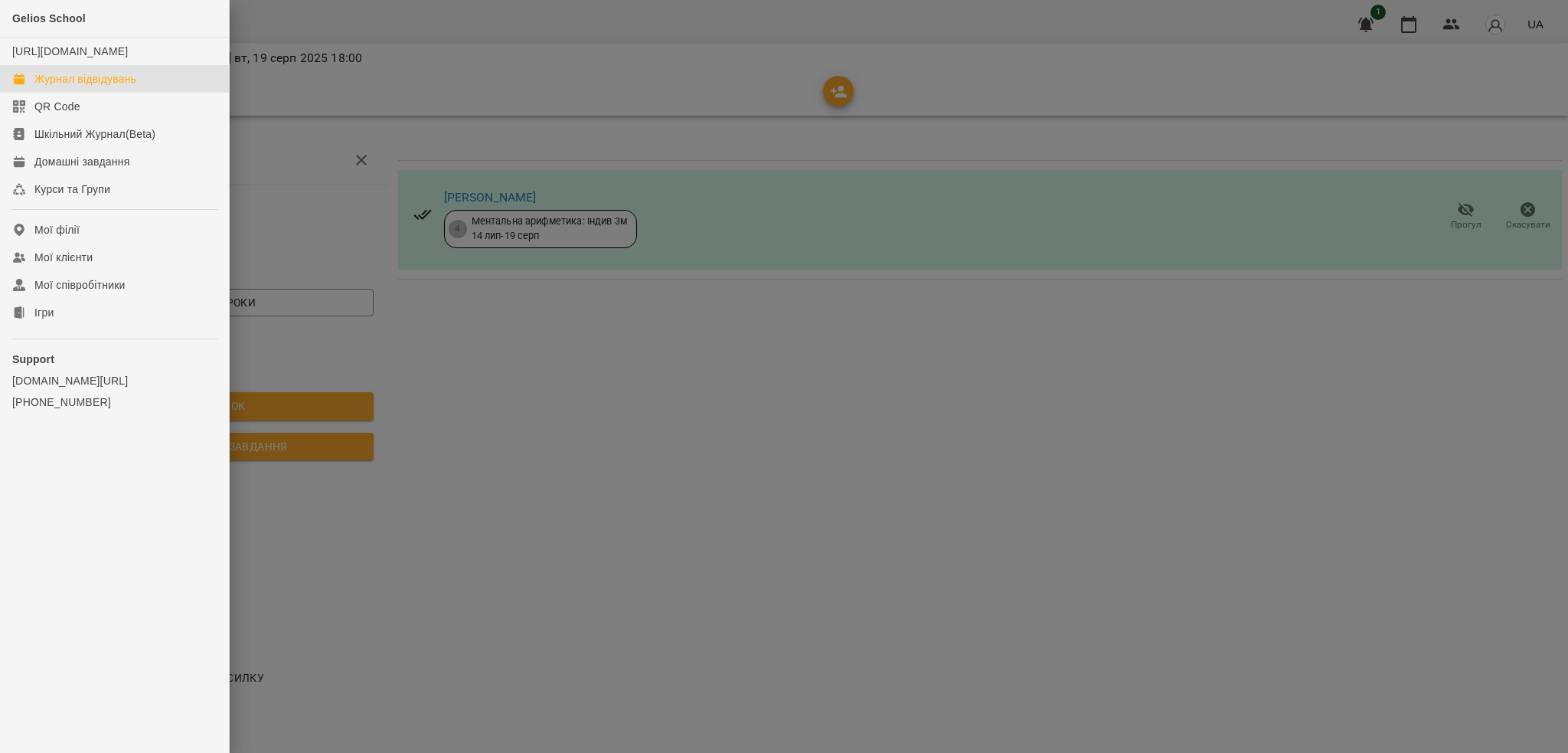
click at [104, 86] on div "Журнал відвідувань" at bounding box center [85, 79] width 102 height 15
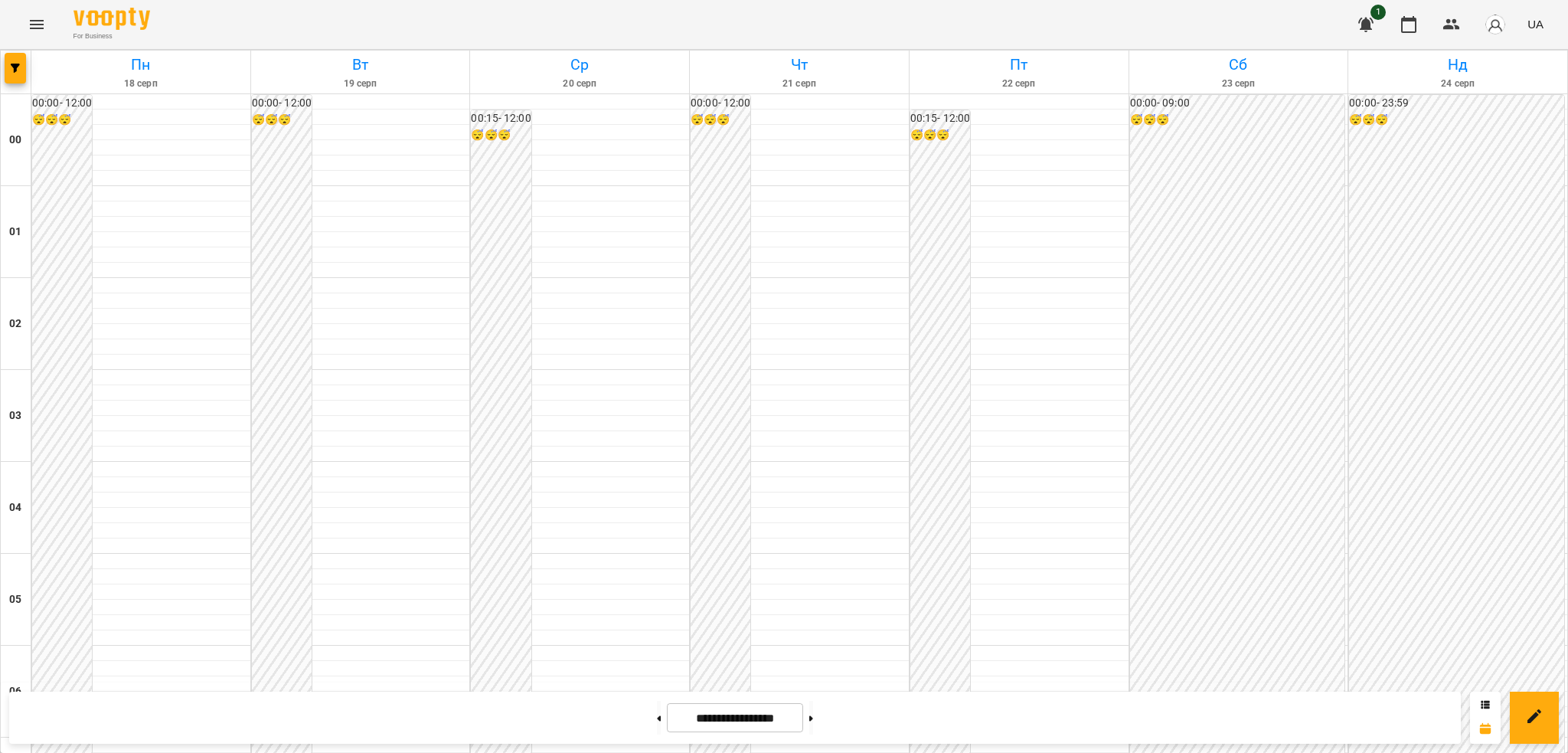
scroll to position [1561, 0]
click at [33, 26] on icon "Menu" at bounding box center [36, 24] width 18 height 18
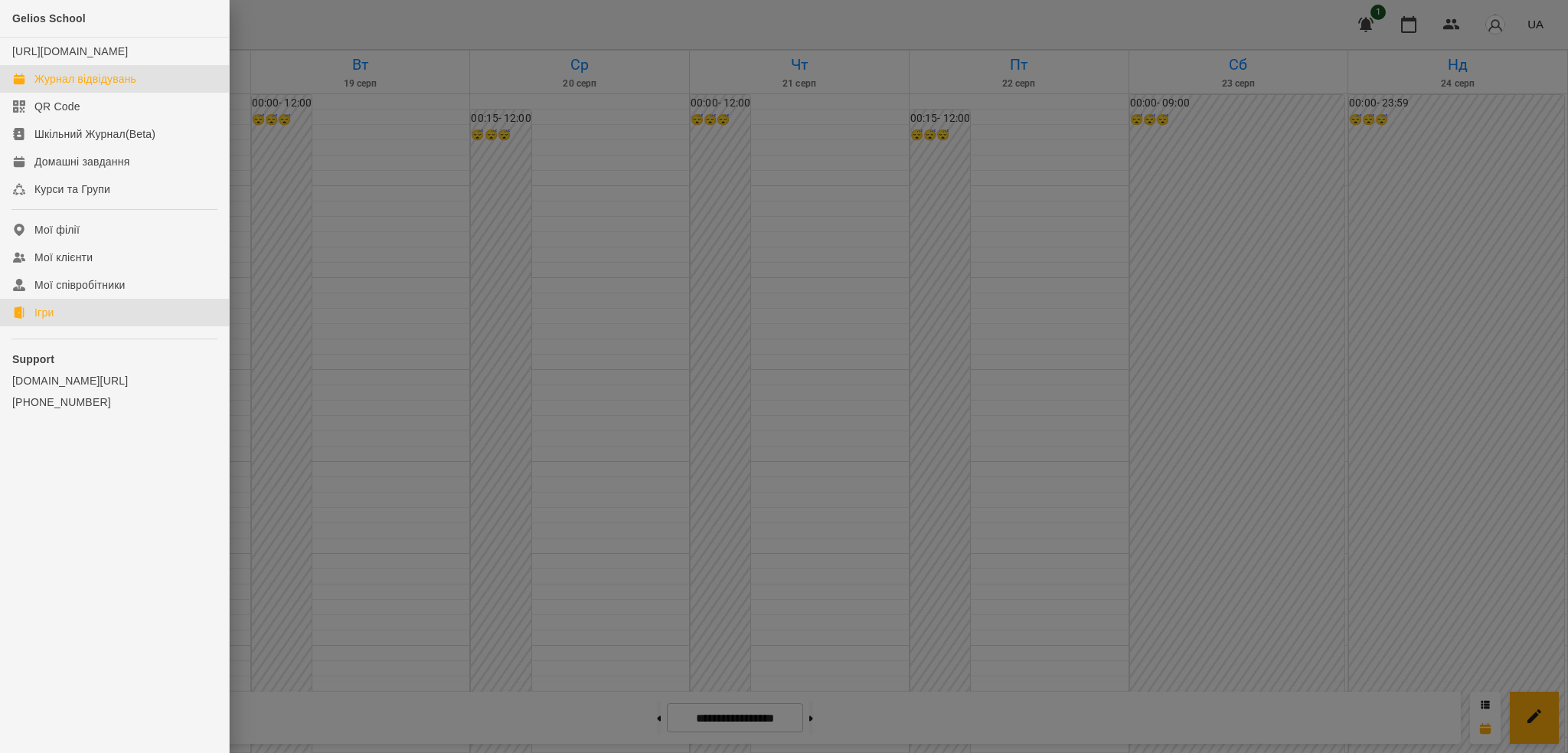
click at [47, 320] on div "Ігри" at bounding box center [44, 312] width 19 height 15
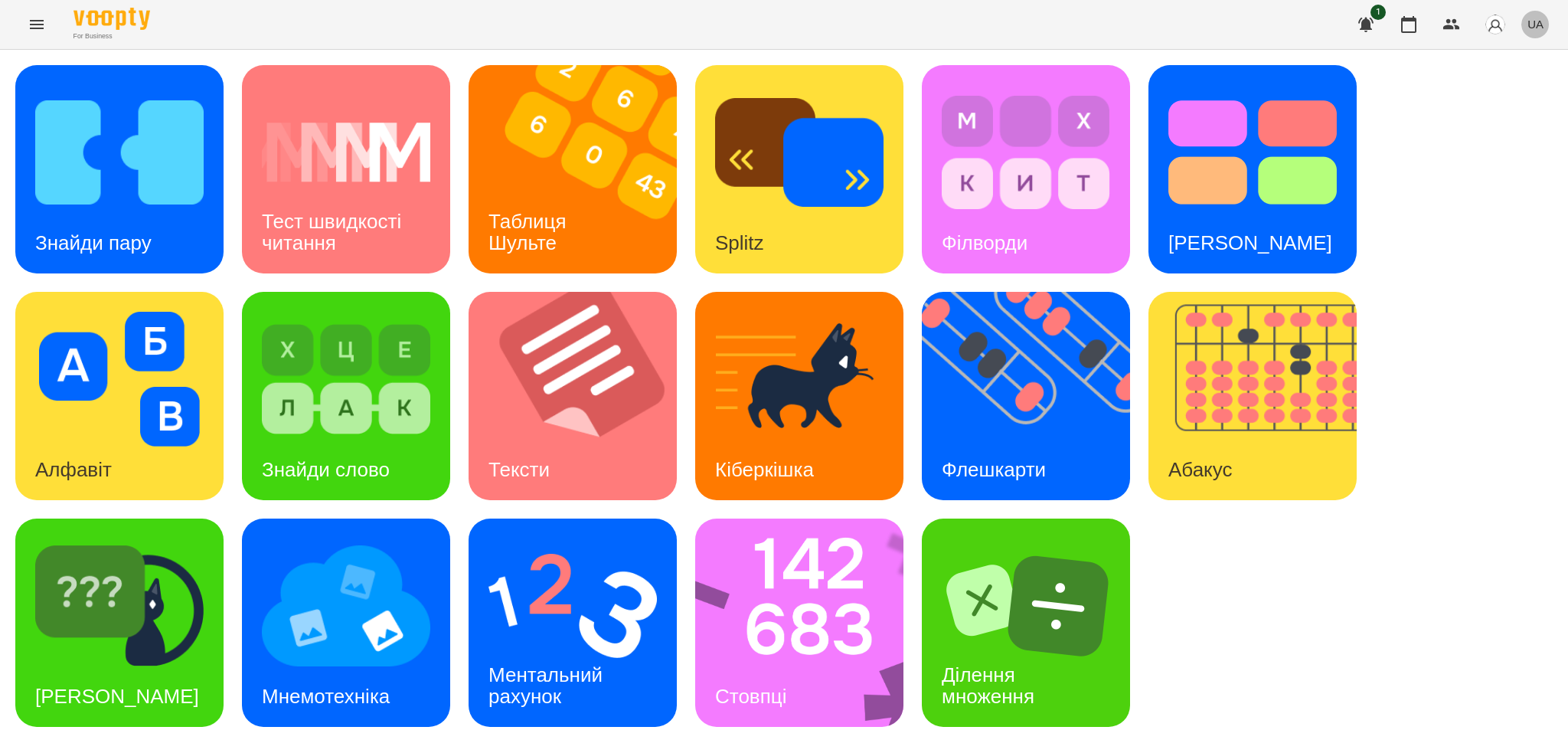
click at [1547, 23] on button "UA" at bounding box center [1535, 24] width 28 height 28
click at [1507, 115] on div "Русский" at bounding box center [1506, 114] width 78 height 27
click at [1031, 471] on h3 "Флеш карты" at bounding box center [998, 469] width 113 height 23
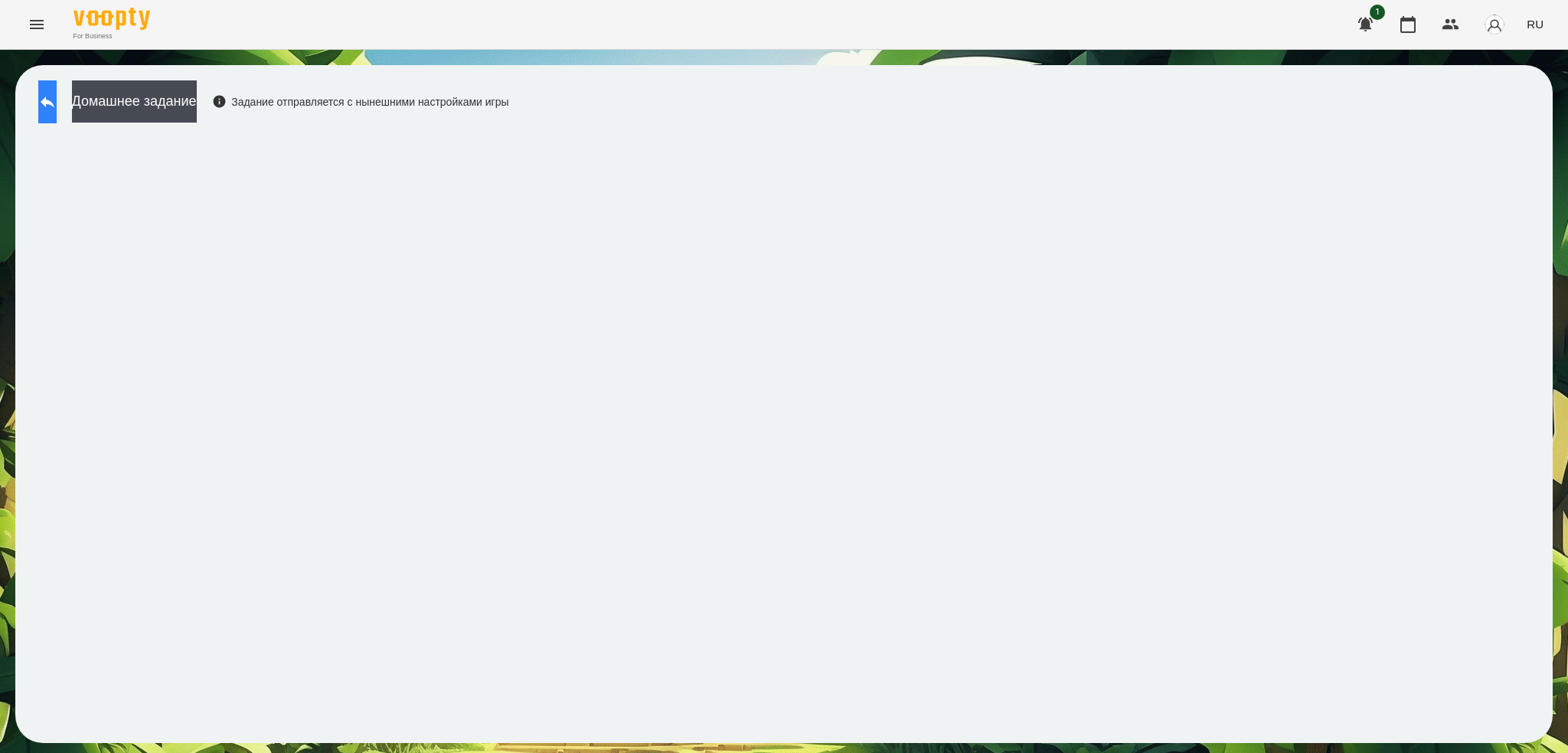
click at [56, 104] on icon at bounding box center [47, 101] width 18 height 18
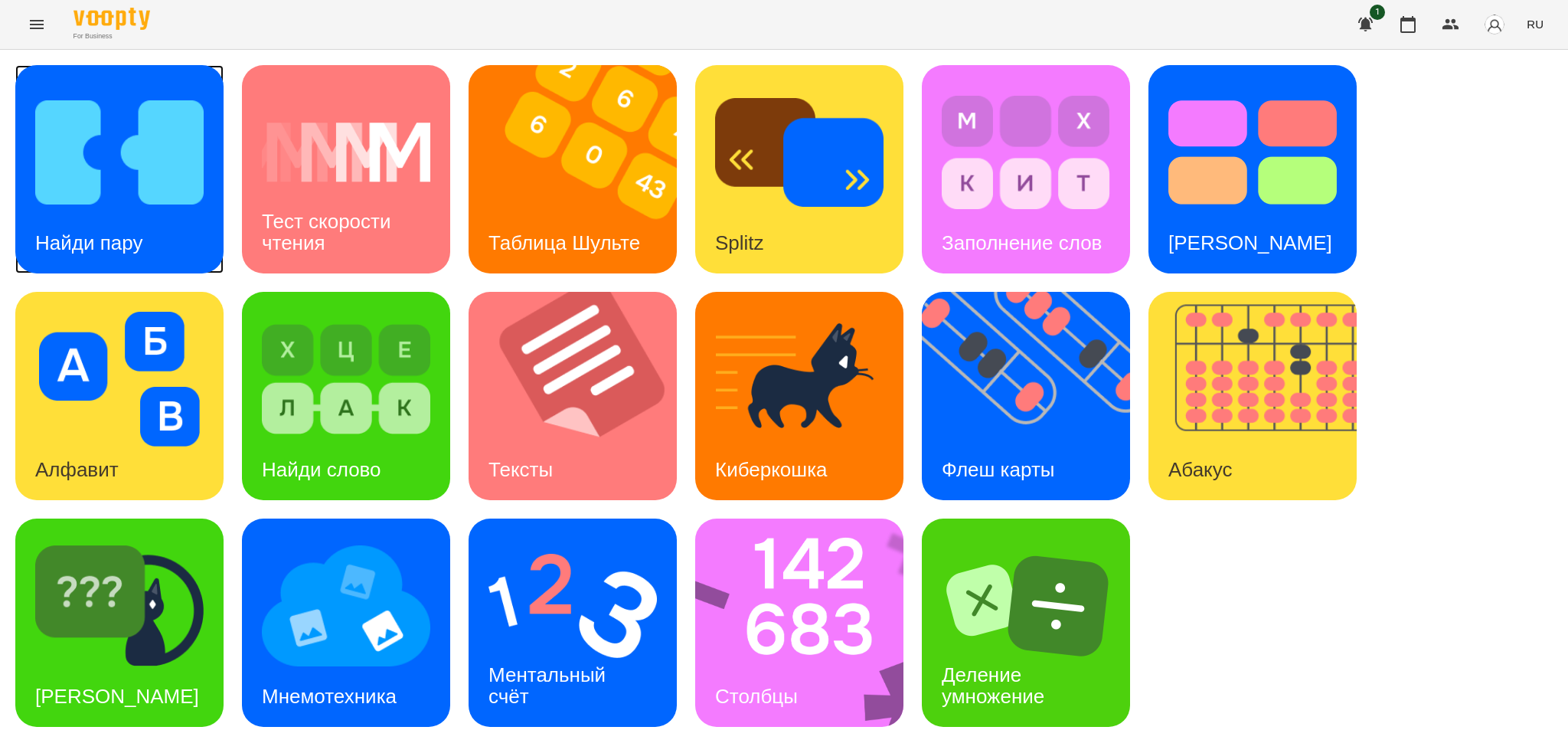
click at [150, 259] on div "Найди пару" at bounding box center [89, 243] width 147 height 61
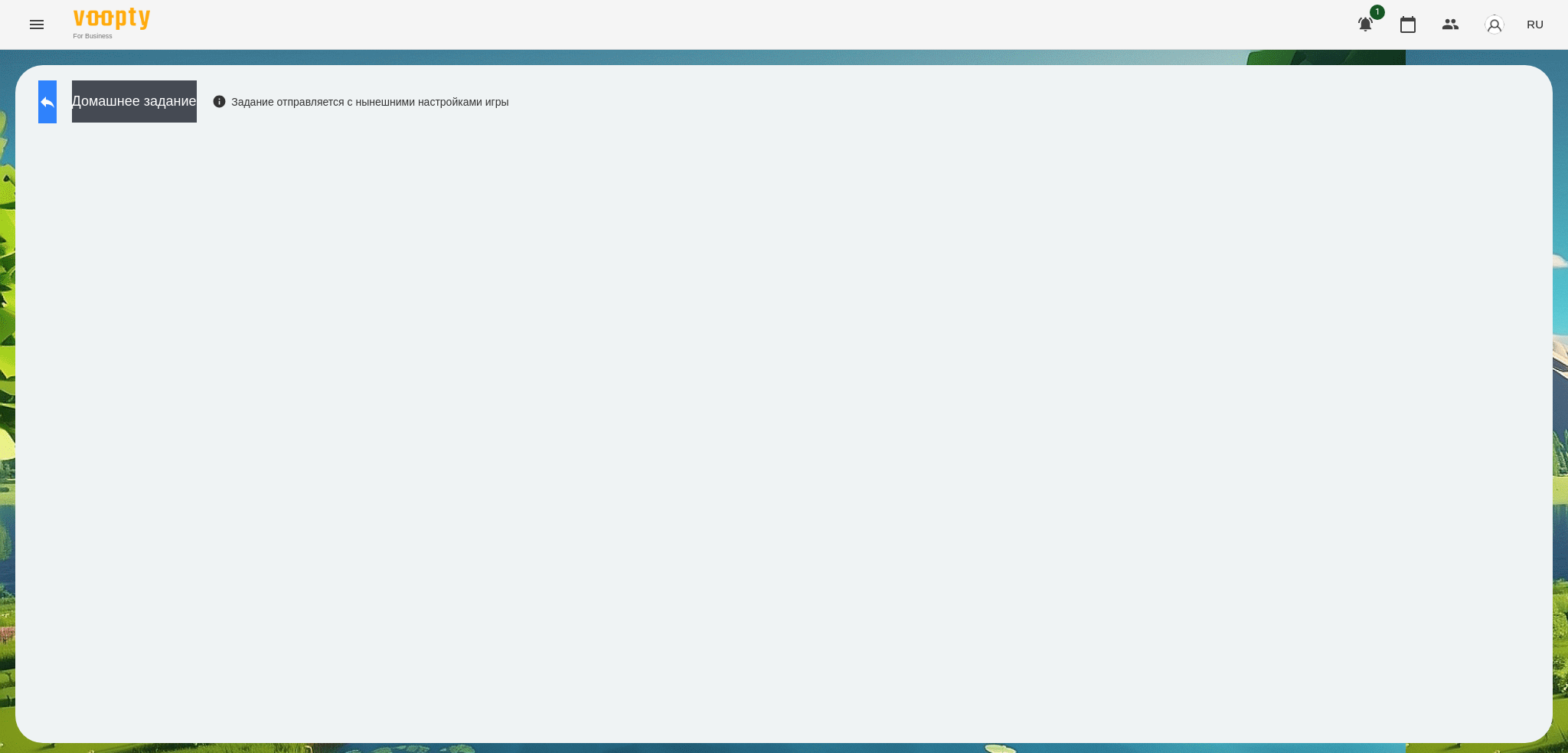
click at [55, 100] on icon at bounding box center [47, 102] width 14 height 11
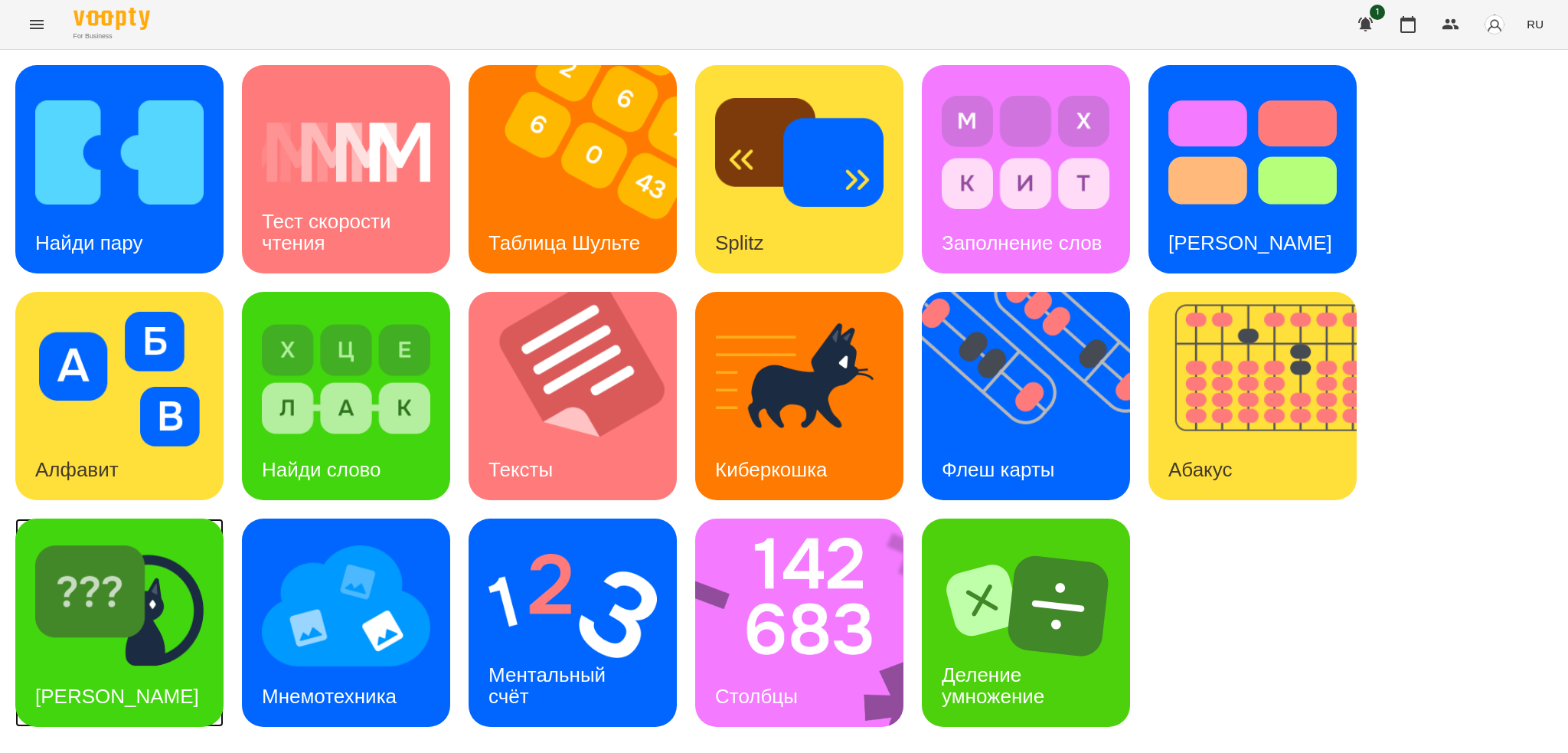
click at [144, 667] on div "Найди Киберкошку" at bounding box center [117, 697] width 204 height 61
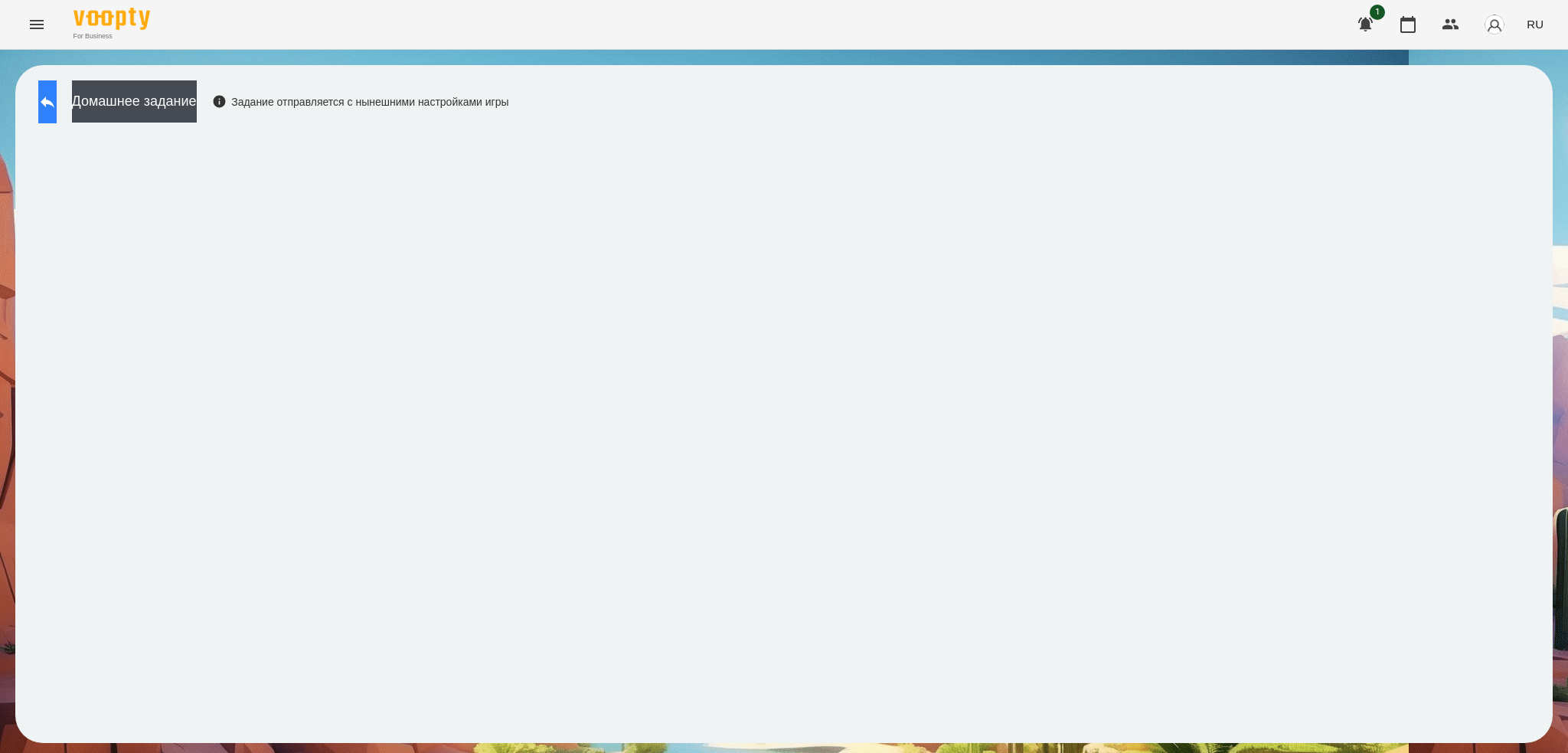
click at [56, 91] on button at bounding box center [47, 102] width 18 height 43
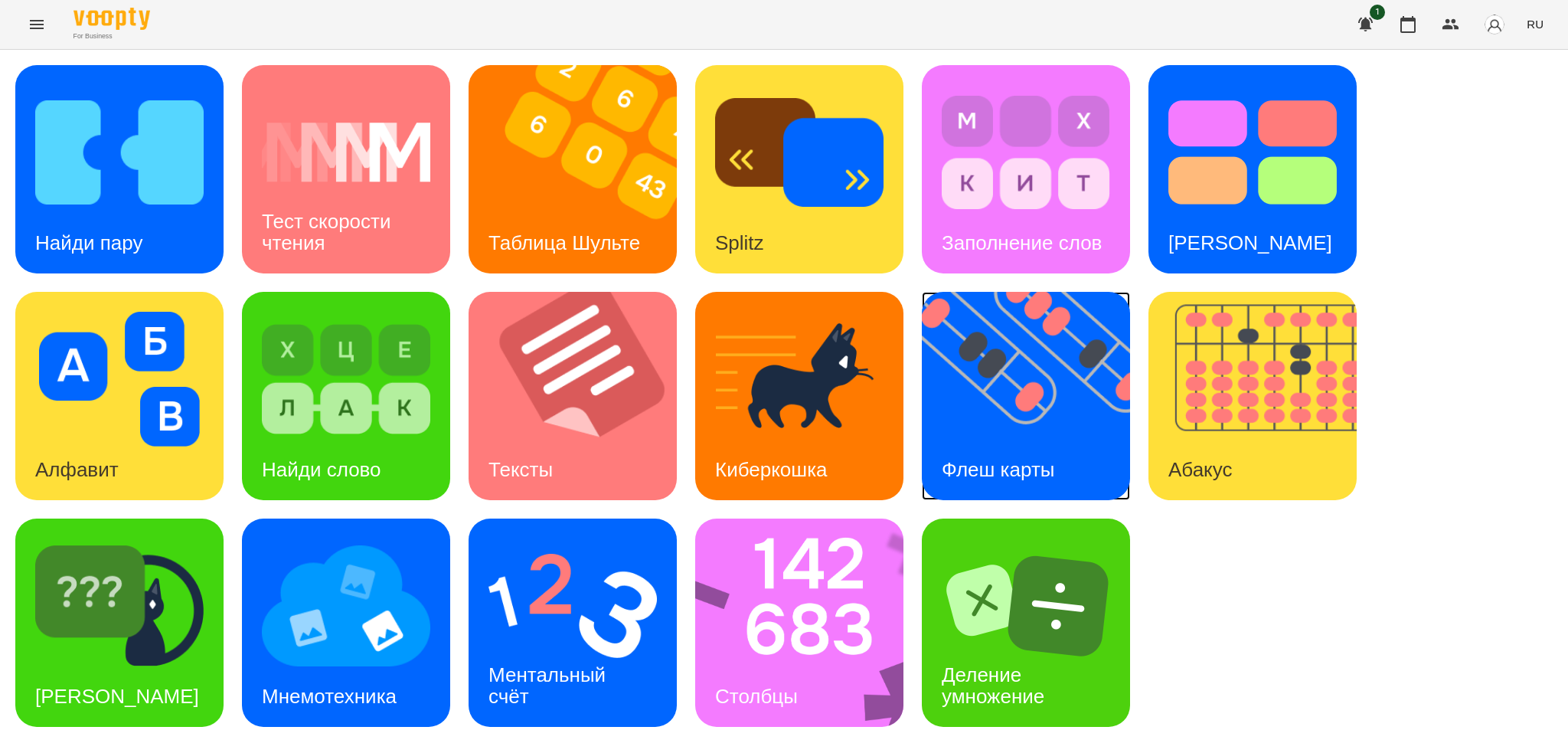
click at [982, 427] on img at bounding box center [1036, 395] width 228 height 208
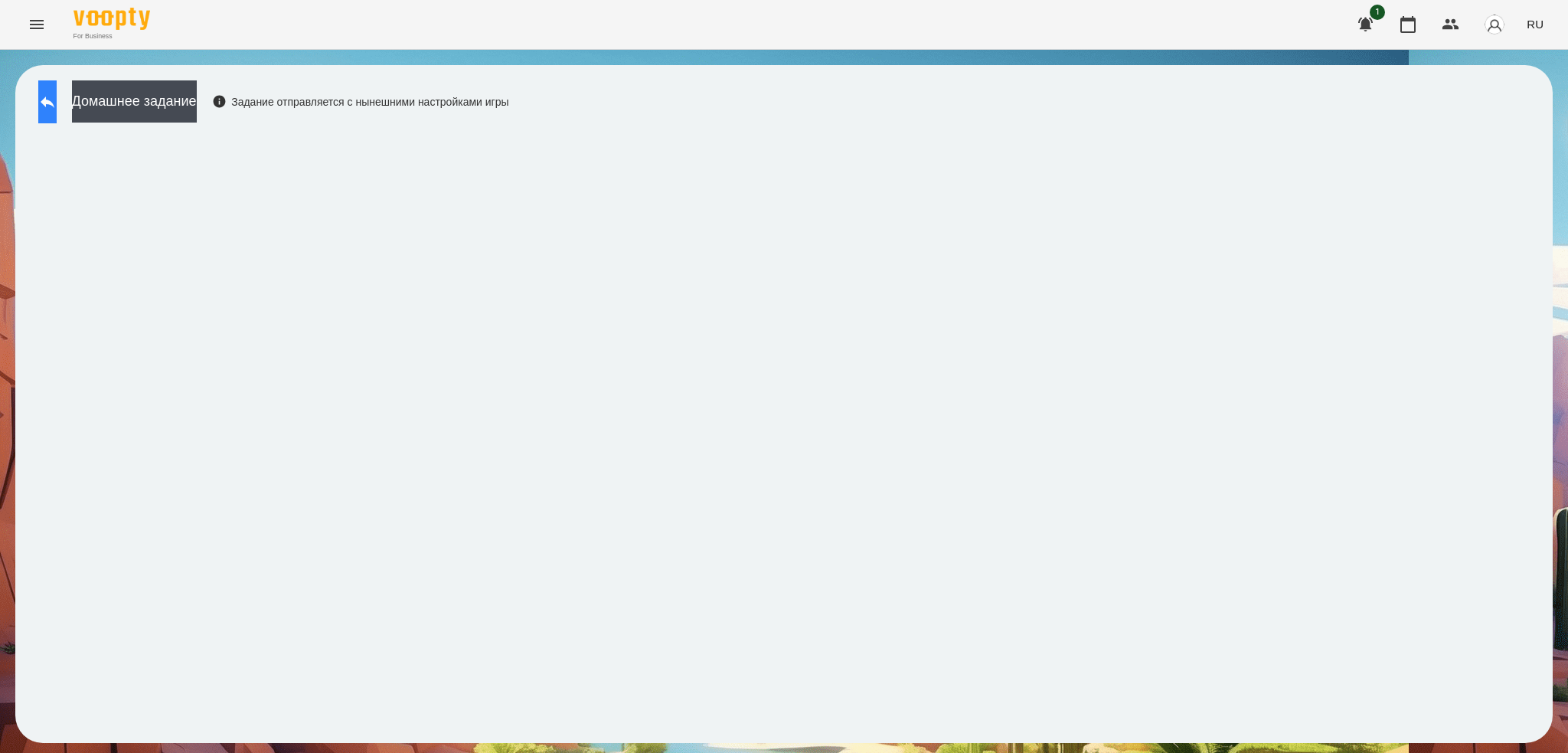
click at [53, 105] on icon at bounding box center [47, 101] width 18 height 18
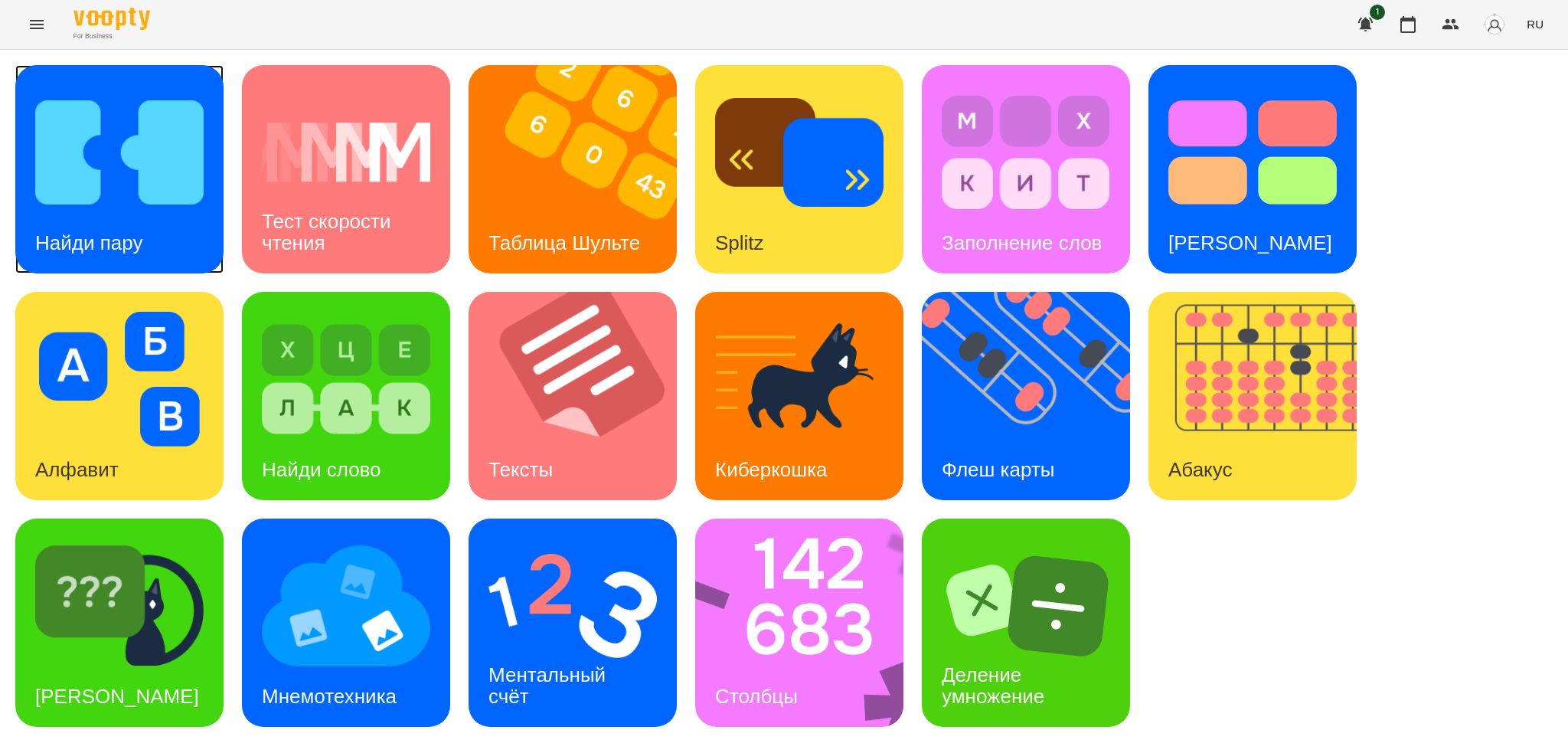
click at [150, 209] on img at bounding box center [119, 152] width 169 height 135
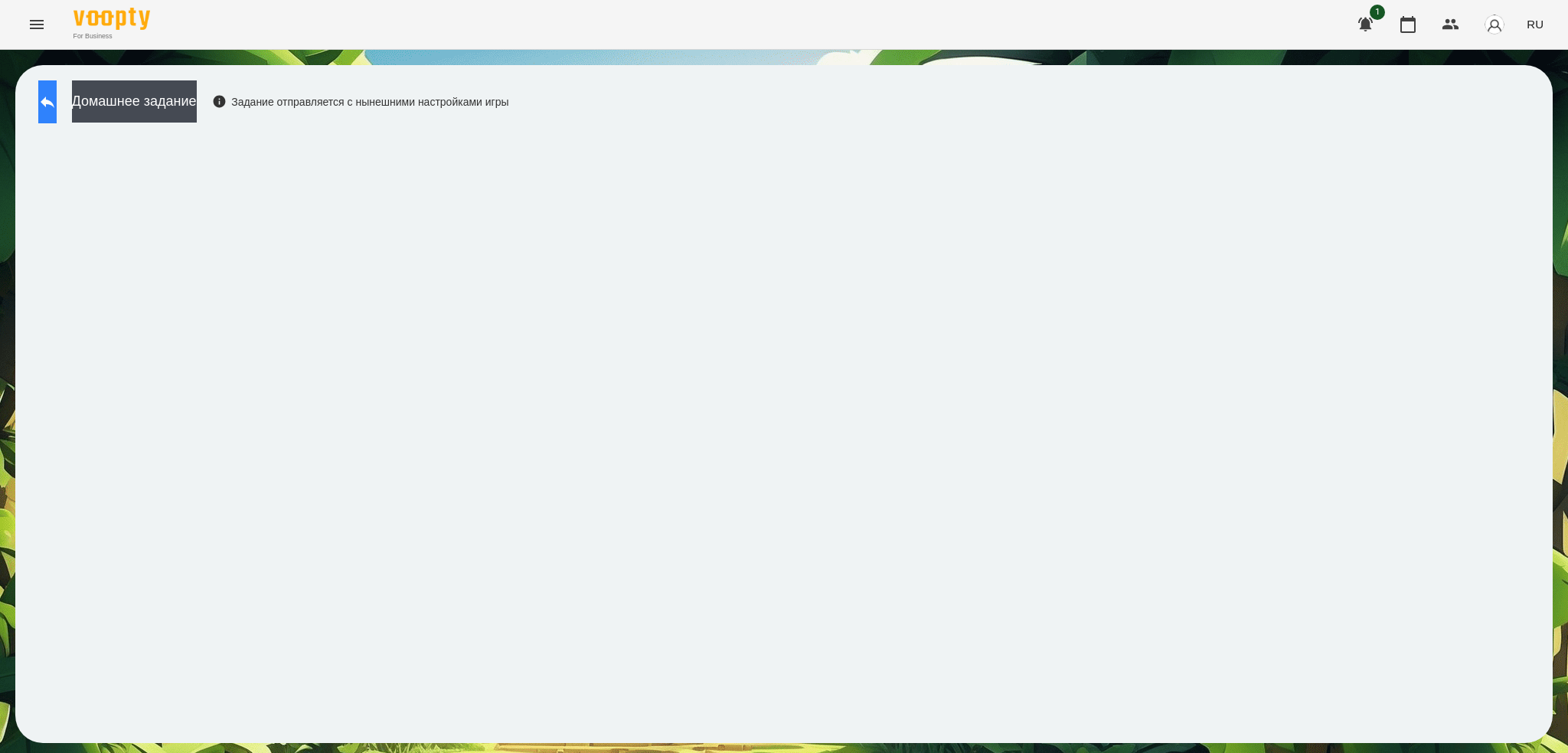
click at [52, 109] on button at bounding box center [47, 102] width 18 height 43
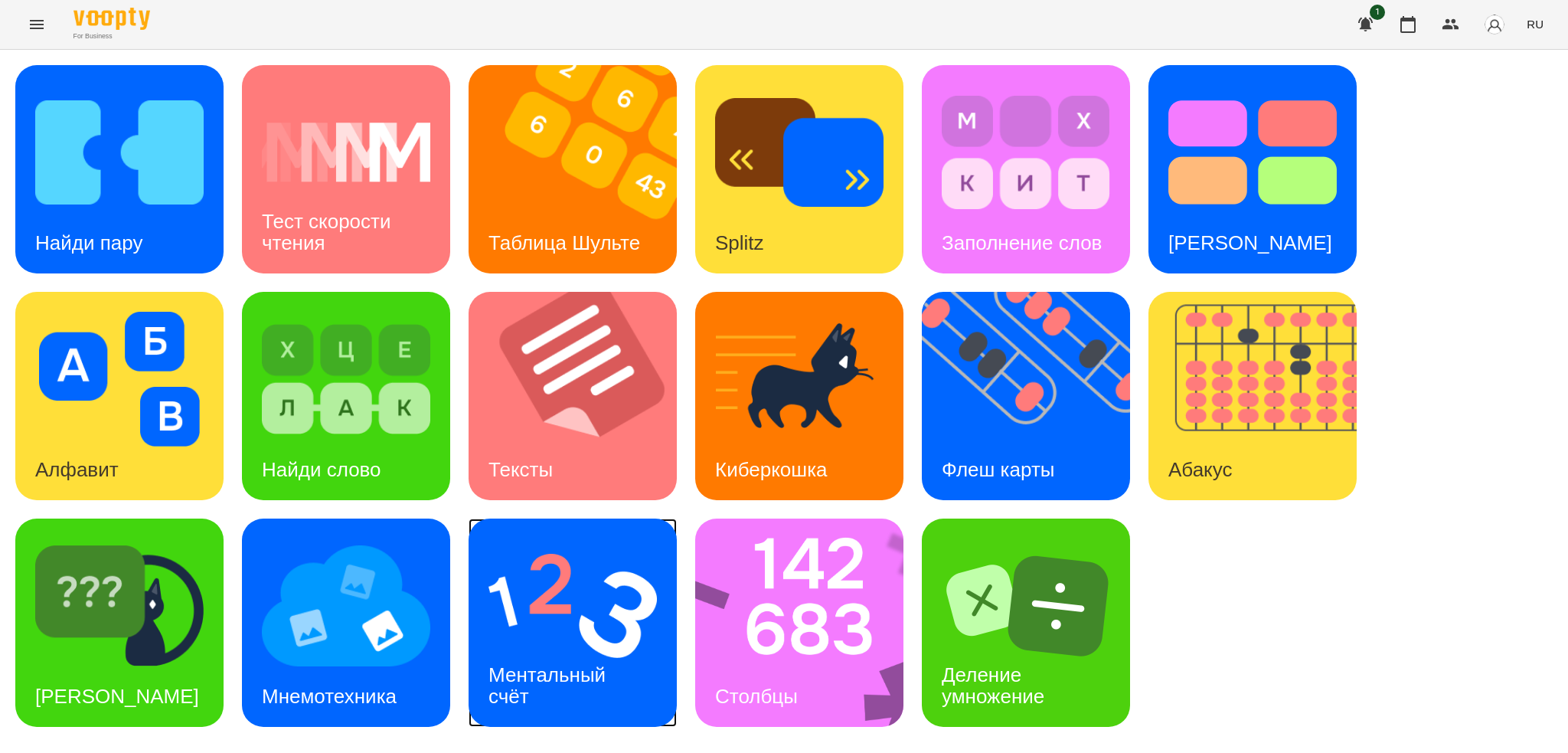
click at [549, 683] on h3 "Ментальный счёт" at bounding box center [549, 685] width 122 height 44
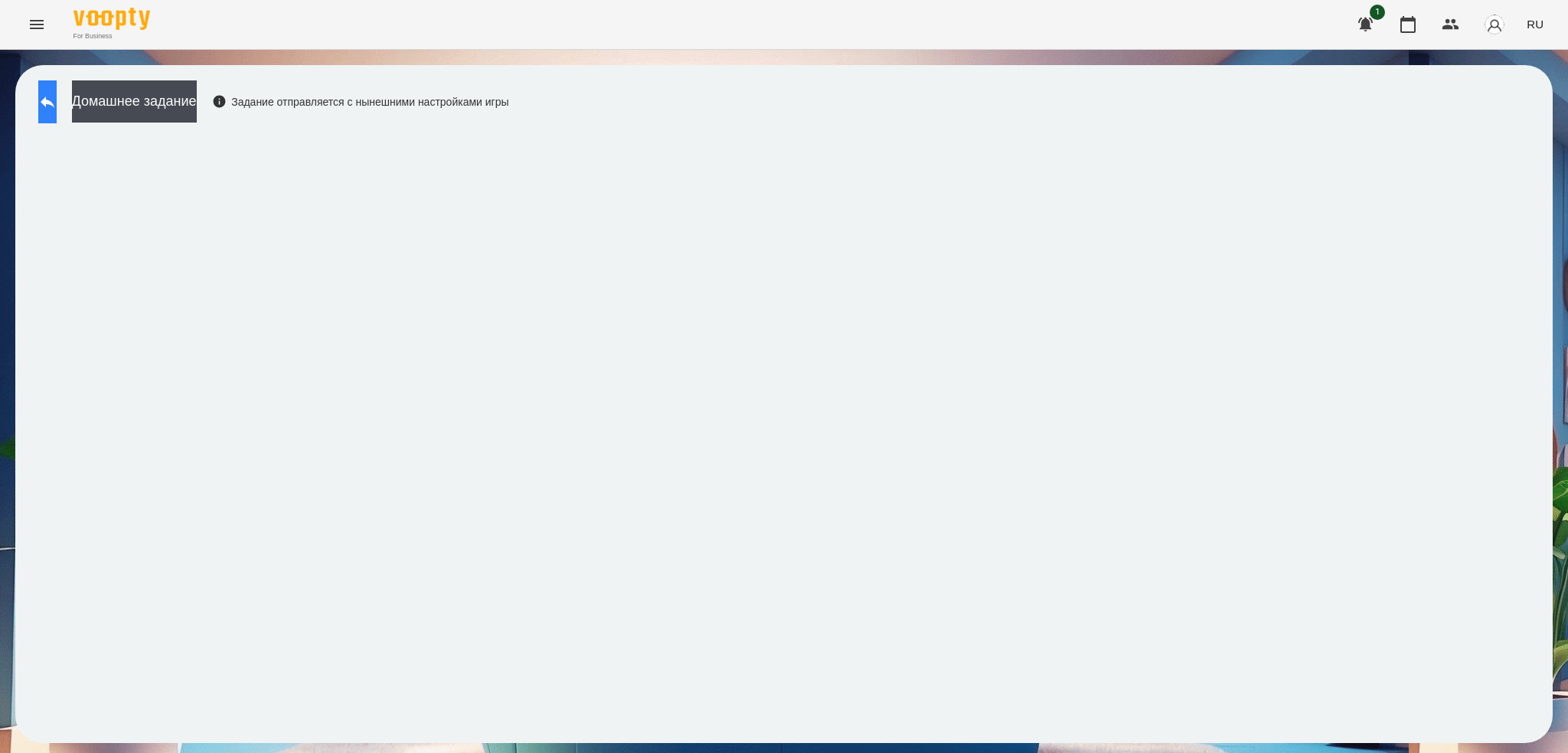
click at [55, 101] on icon at bounding box center [47, 102] width 14 height 11
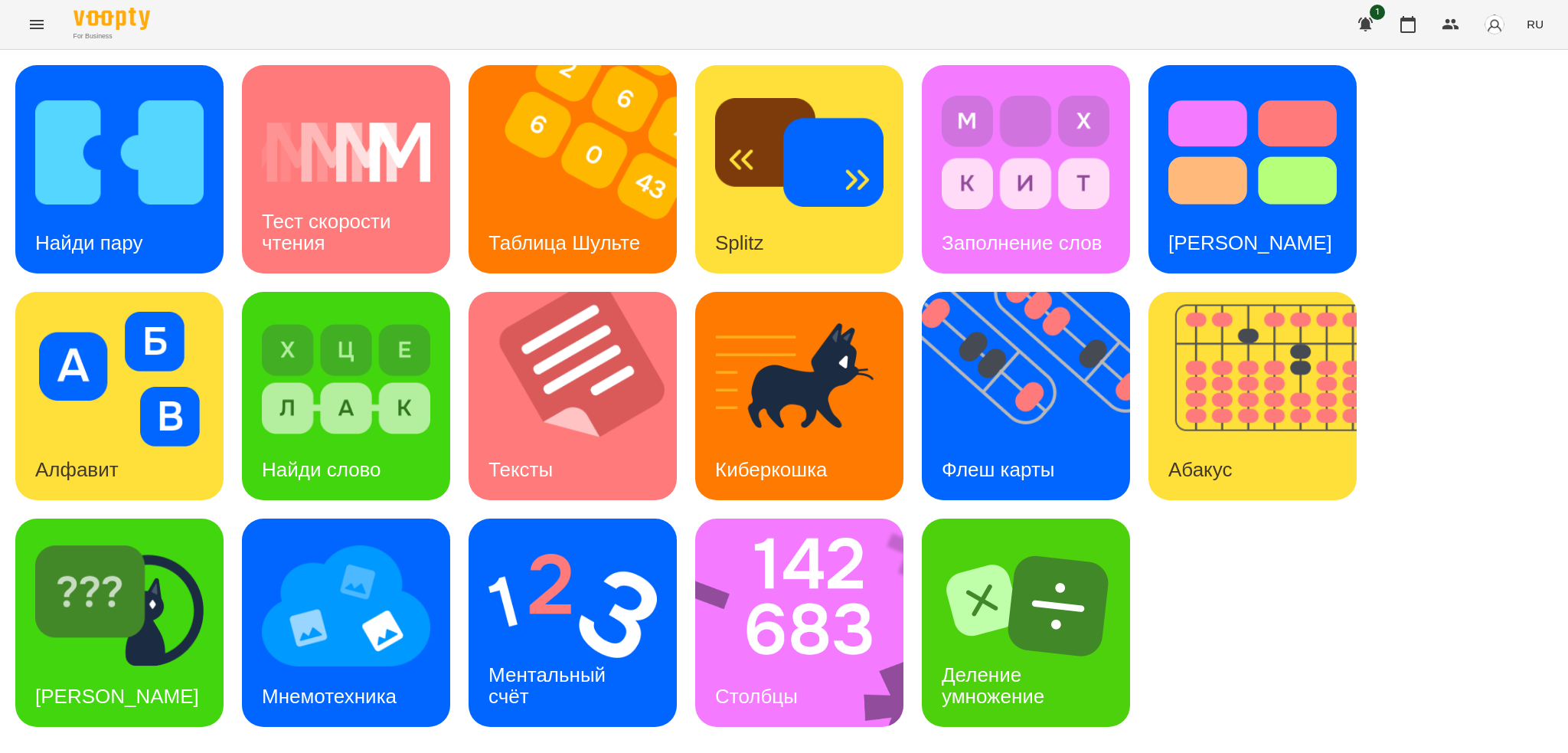
click at [1539, 19] on span "RU" at bounding box center [1535, 24] width 17 height 16
click at [1512, 86] on div "Українська" at bounding box center [1506, 86] width 78 height 27
click at [981, 395] on img at bounding box center [1036, 395] width 228 height 208
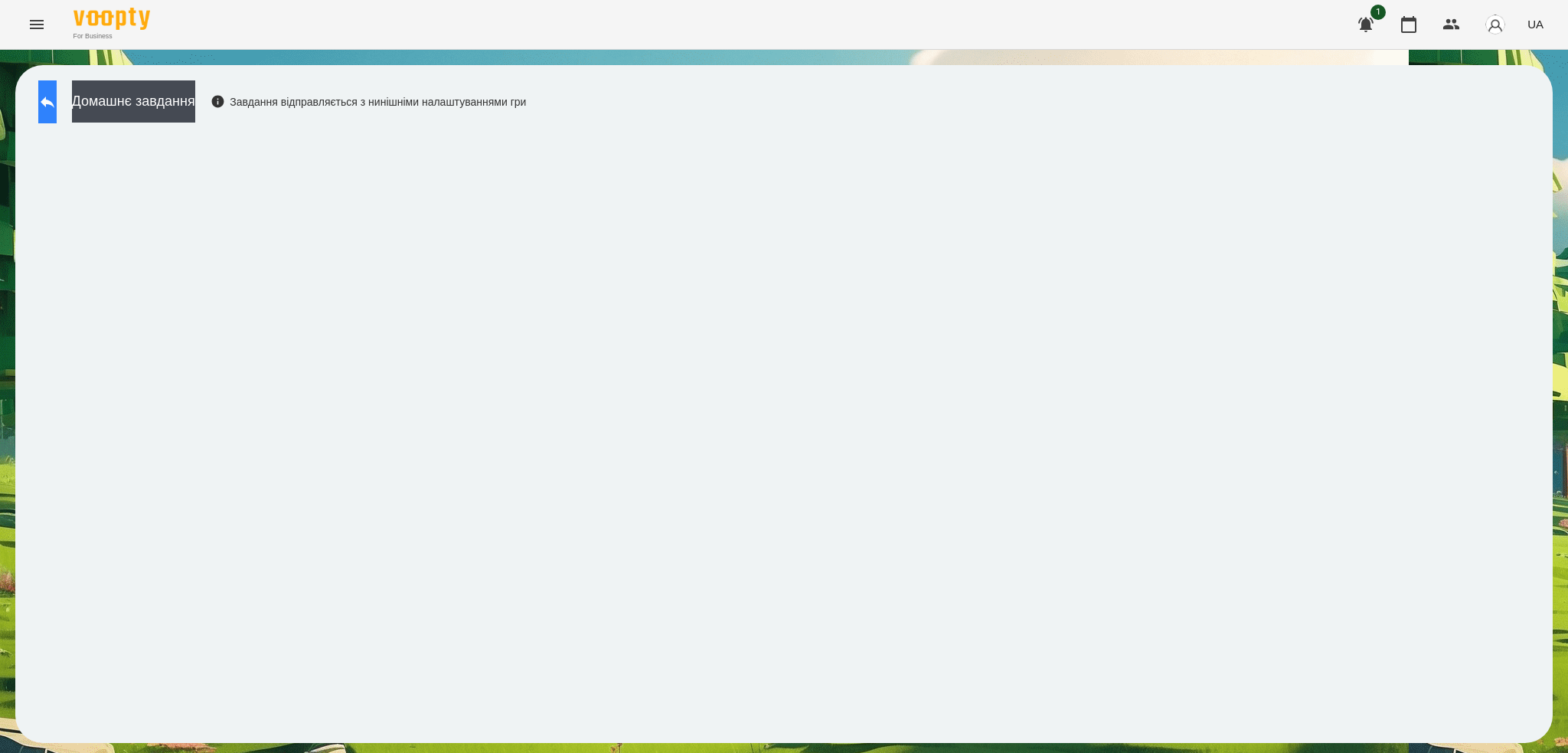
click at [56, 90] on button at bounding box center [47, 102] width 18 height 43
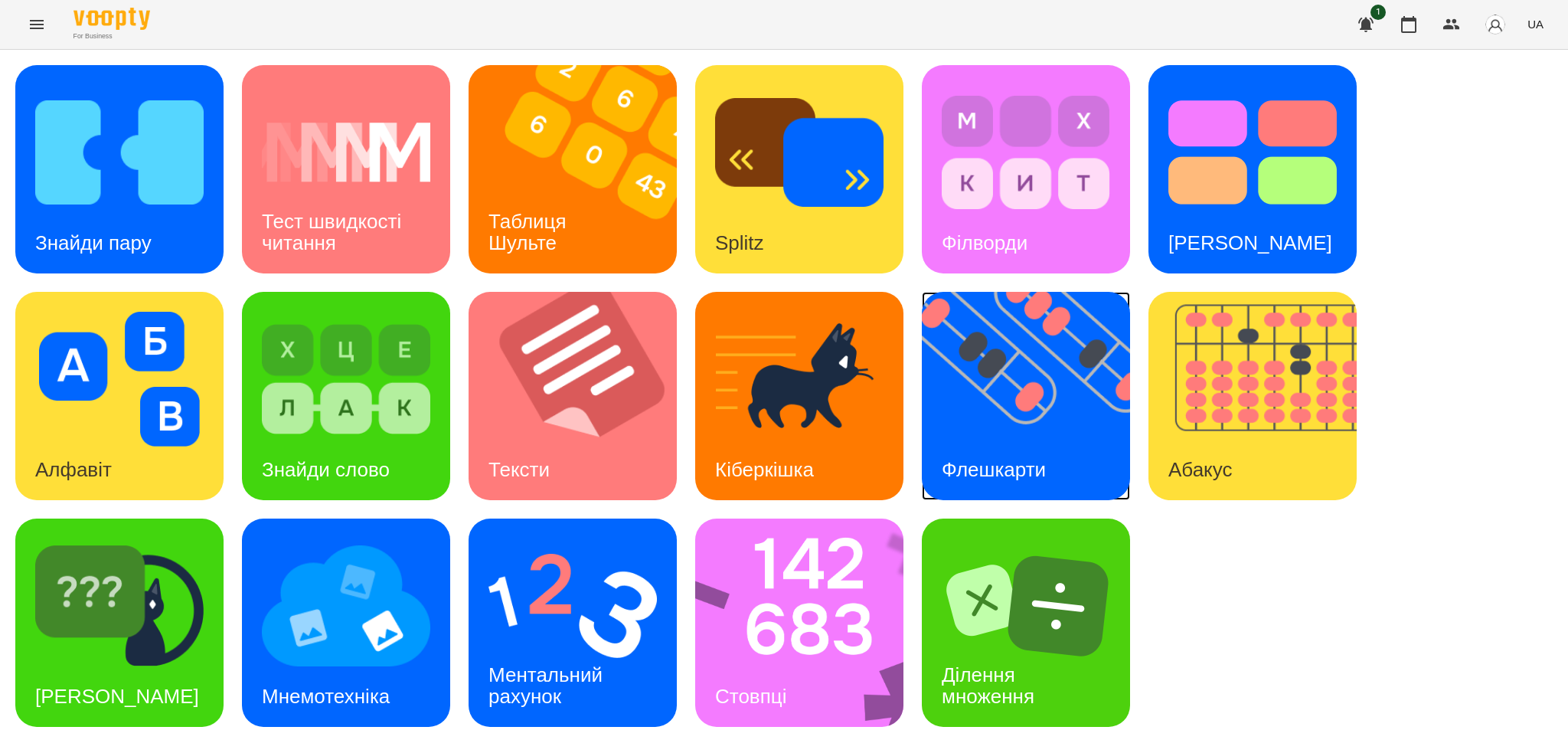
click at [993, 412] on img at bounding box center [1036, 395] width 228 height 208
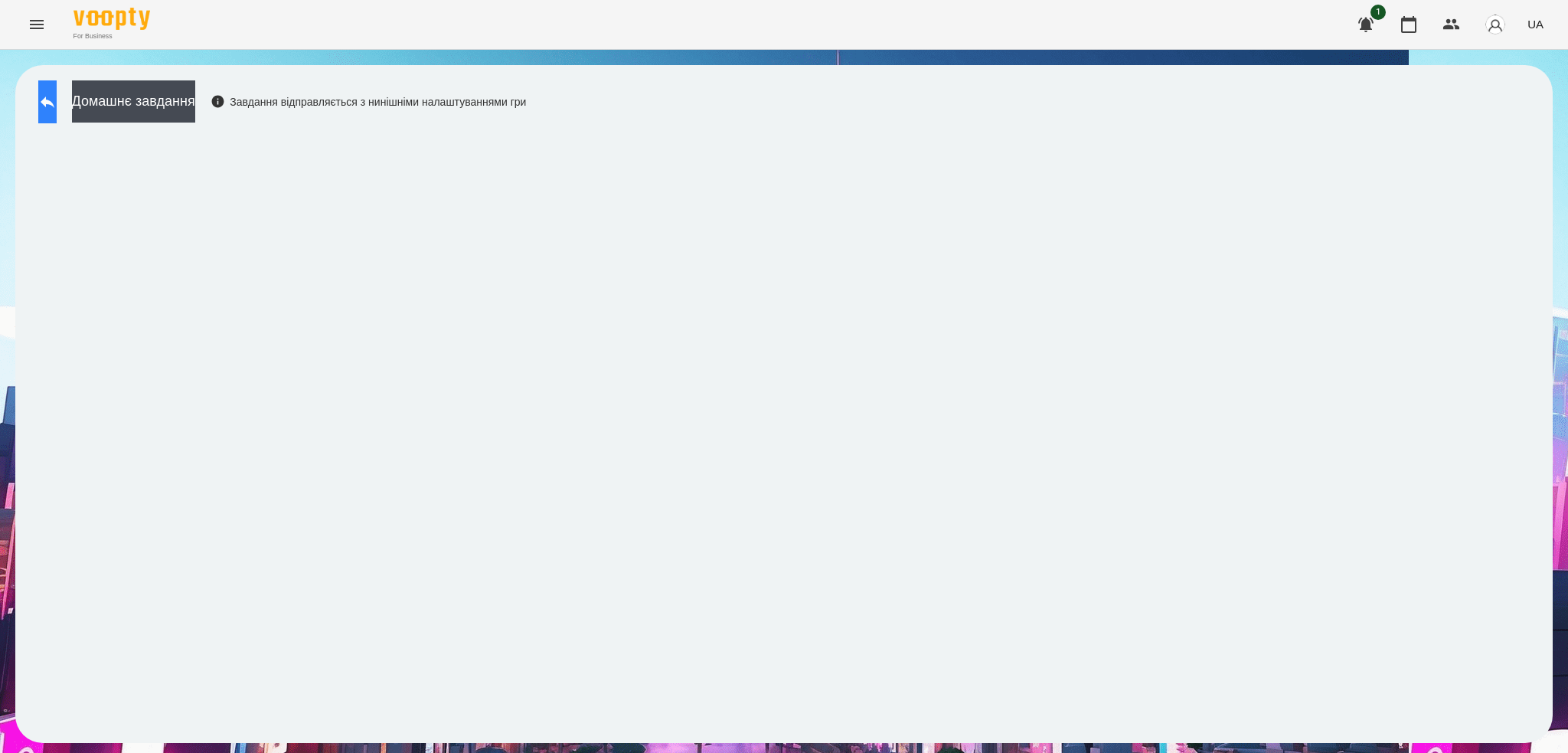
click at [56, 109] on button at bounding box center [47, 102] width 18 height 43
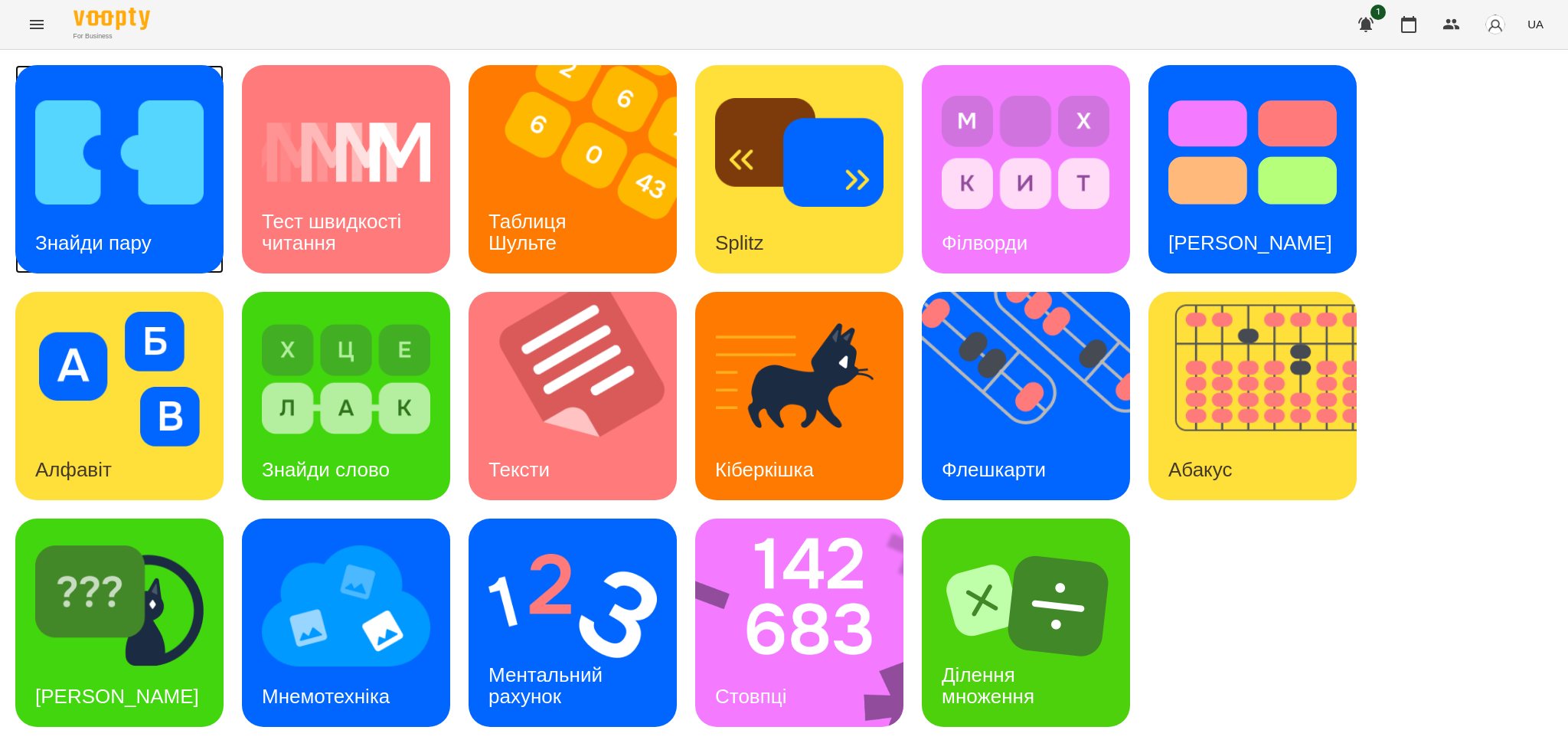
click at [143, 214] on div "Знайди пару" at bounding box center [93, 243] width 157 height 61
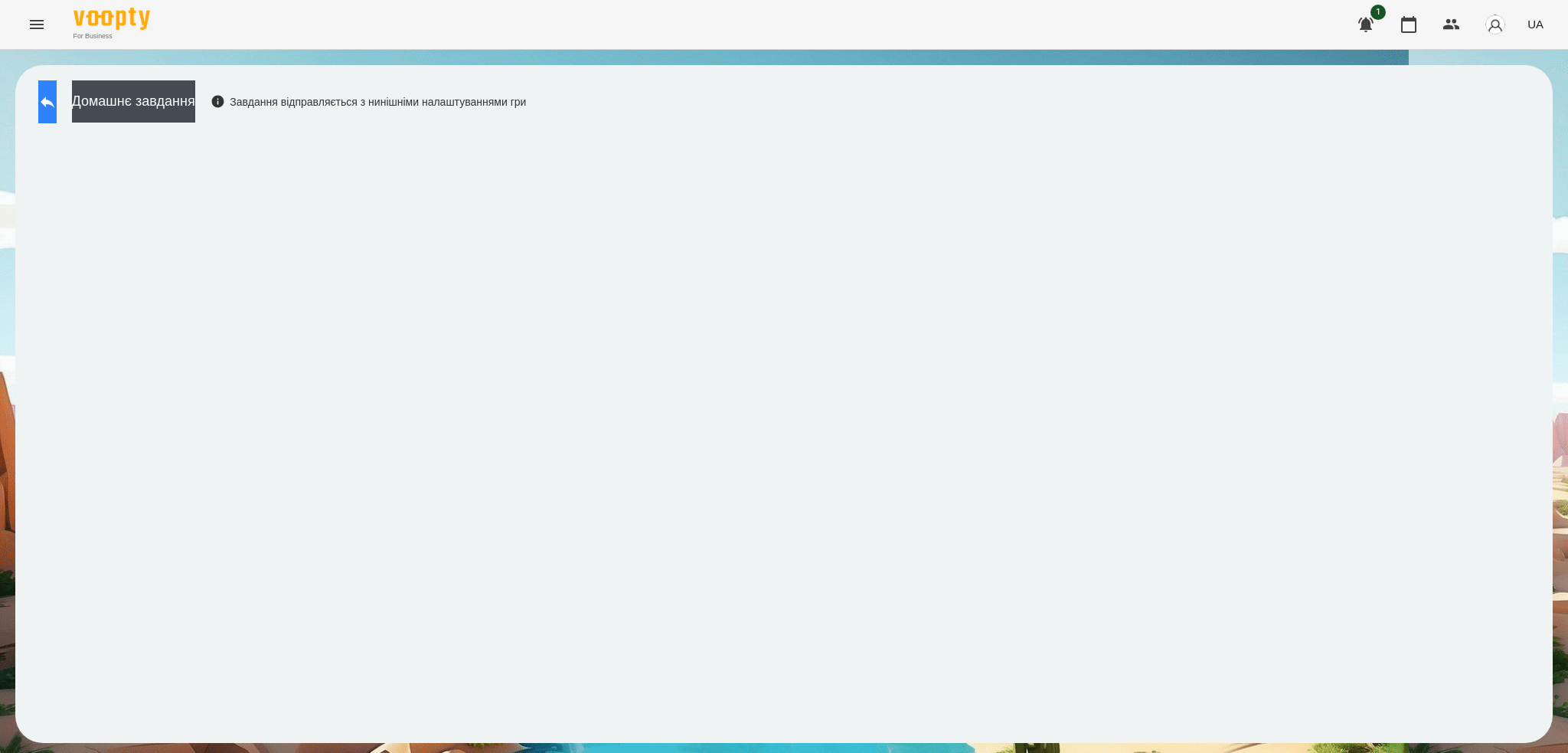
click at [56, 93] on icon at bounding box center [47, 101] width 18 height 18
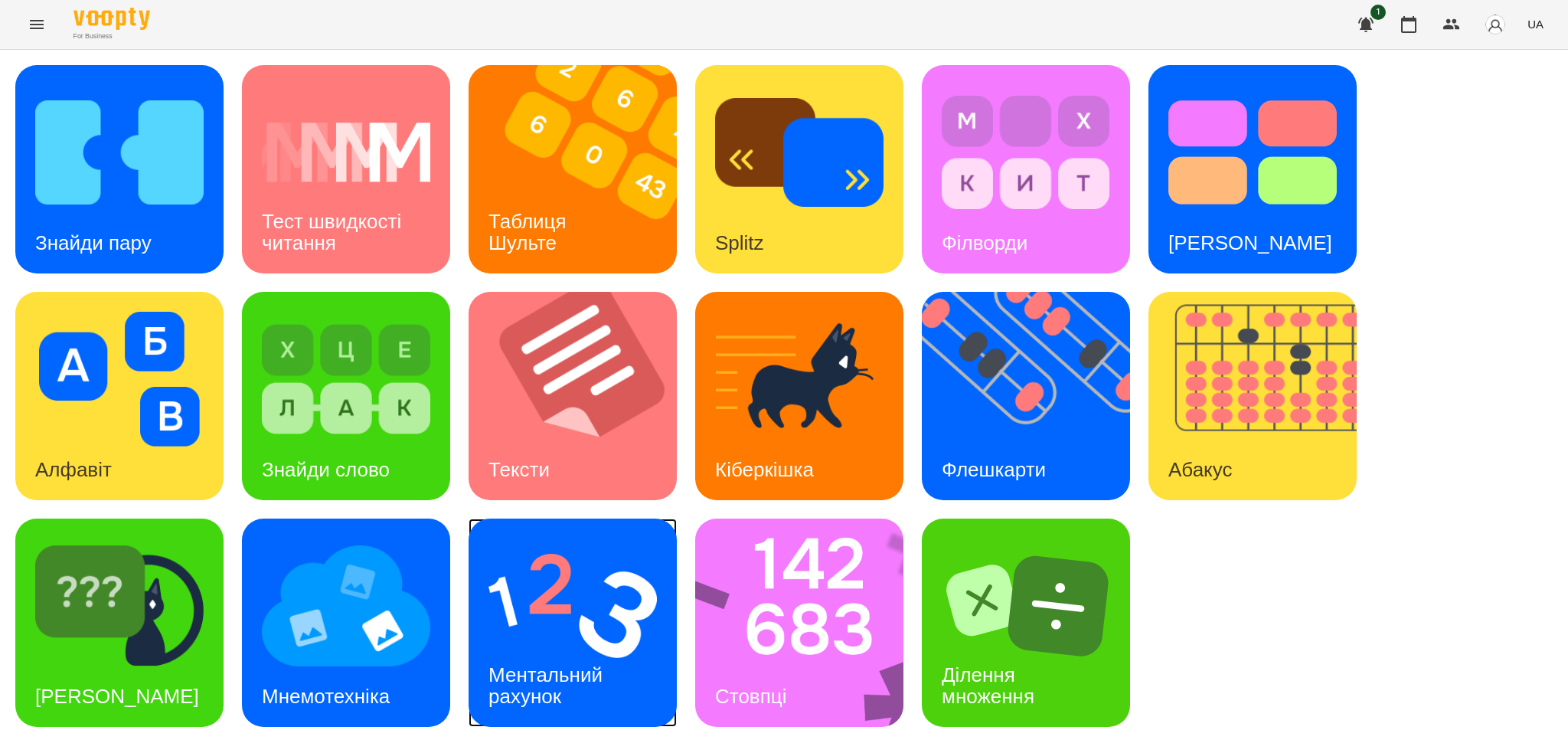
click at [594, 639] on img at bounding box center [572, 606] width 169 height 135
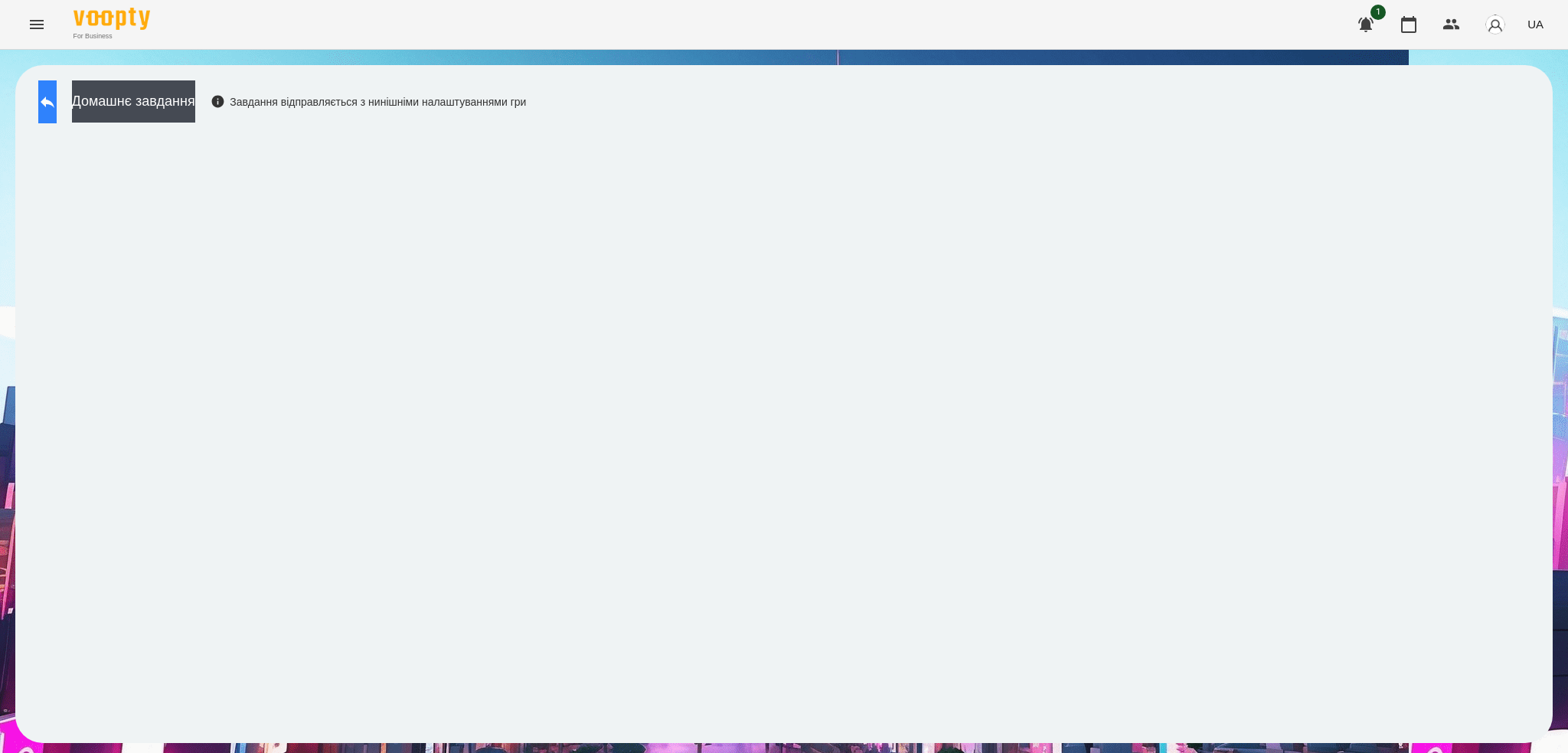
click at [53, 100] on icon at bounding box center [47, 101] width 18 height 18
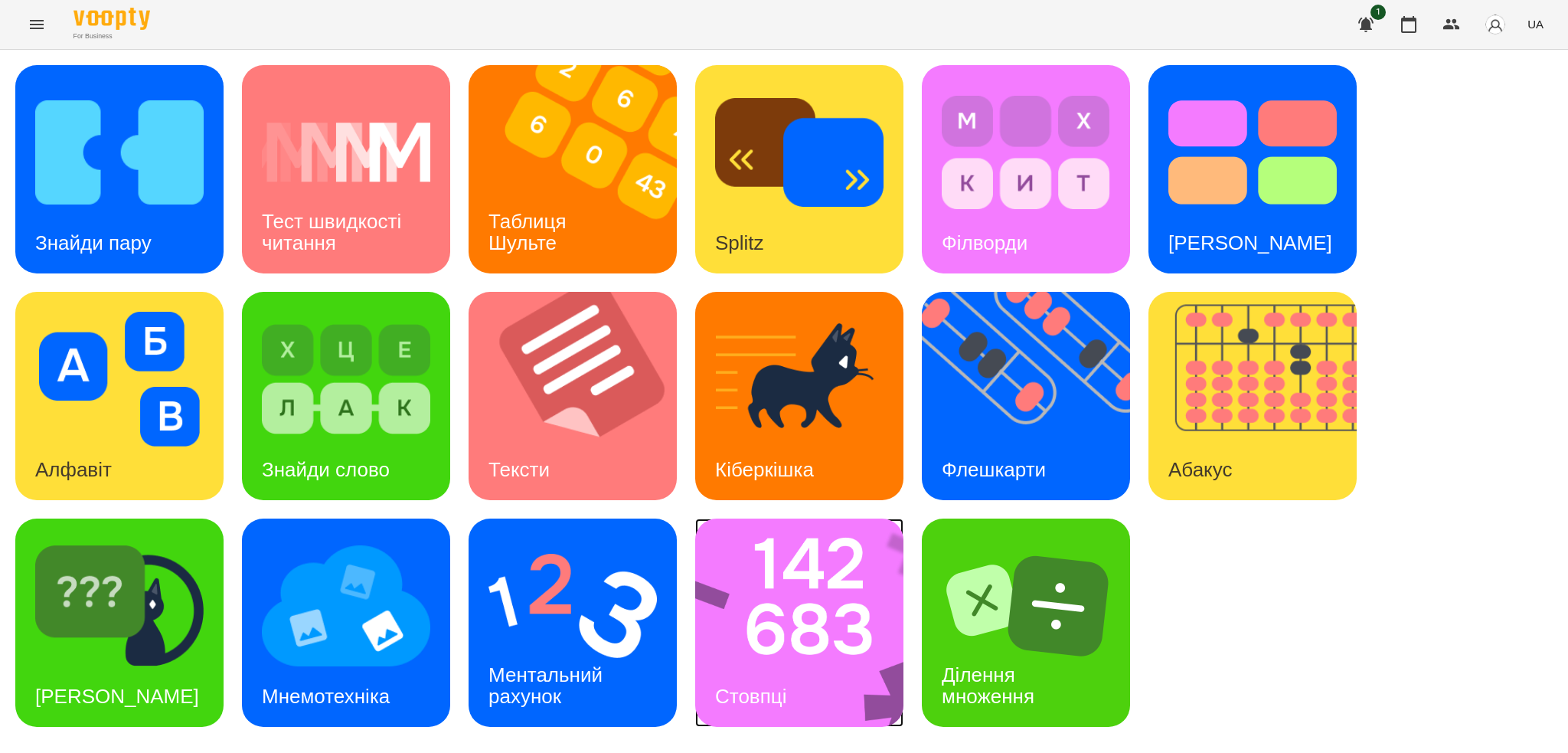
click at [794, 697] on div "Стовпці" at bounding box center [751, 697] width 111 height 61
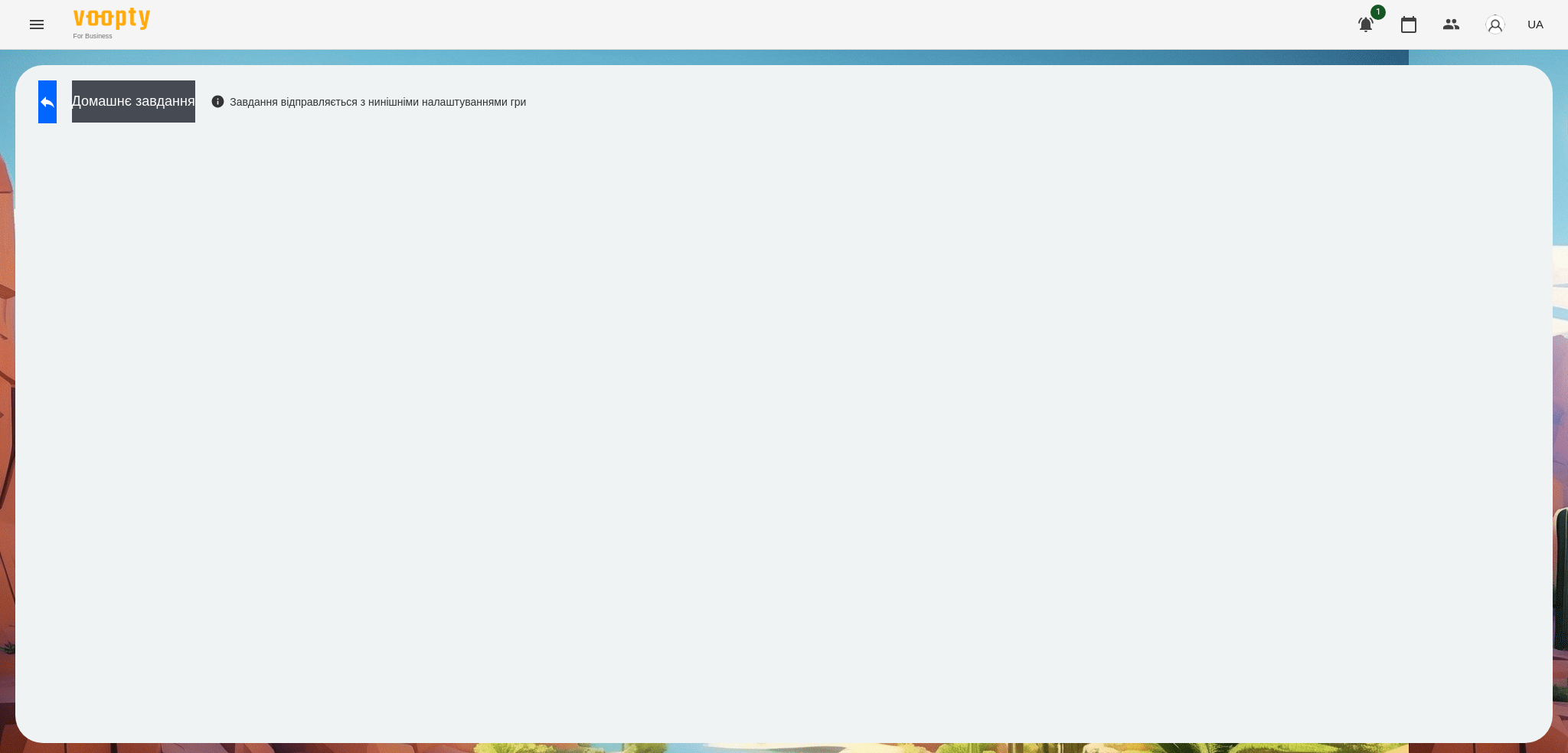
click at [38, 28] on icon "Menu" at bounding box center [37, 24] width 14 height 9
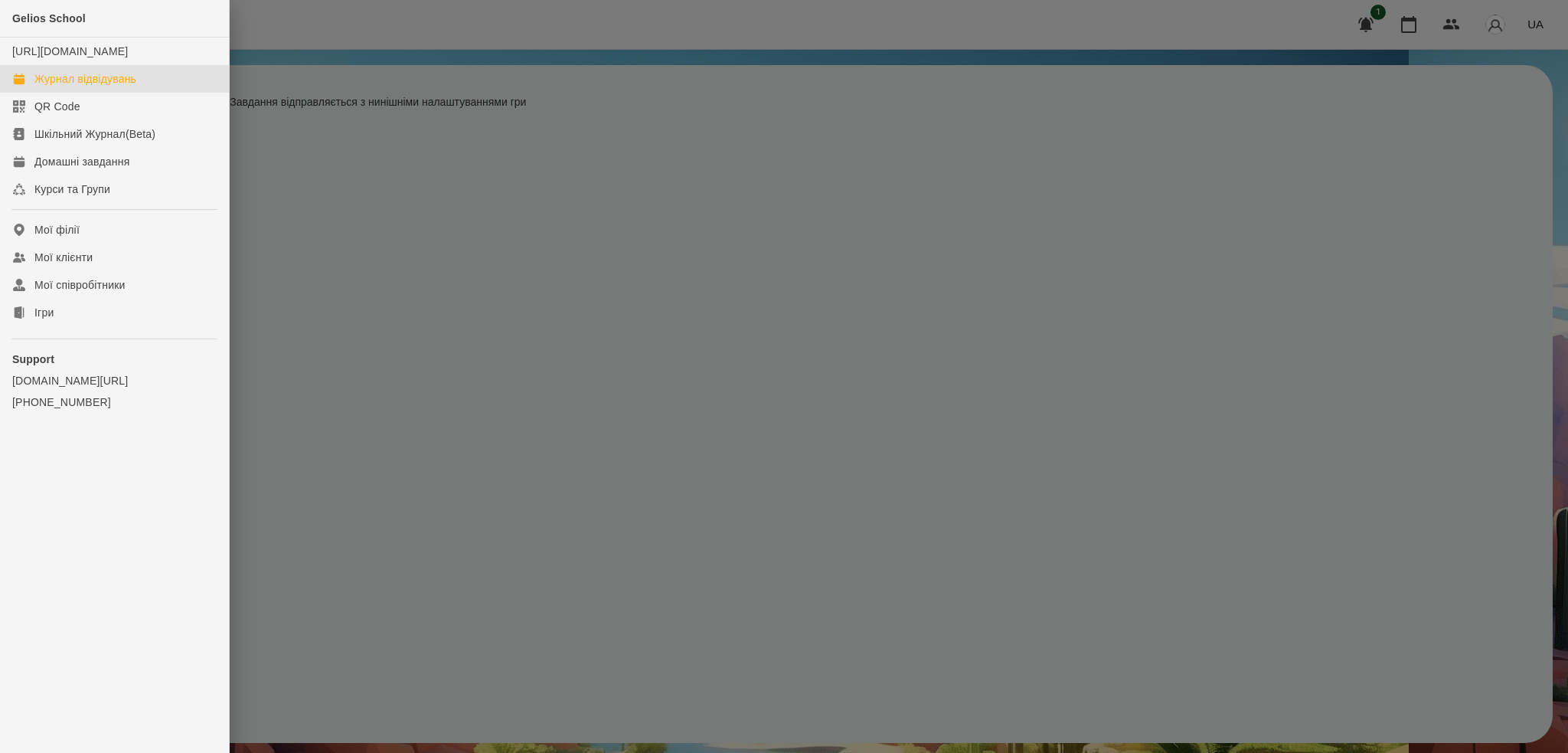
click at [106, 92] on link "Журнал відвідувань" at bounding box center [115, 79] width 229 height 27
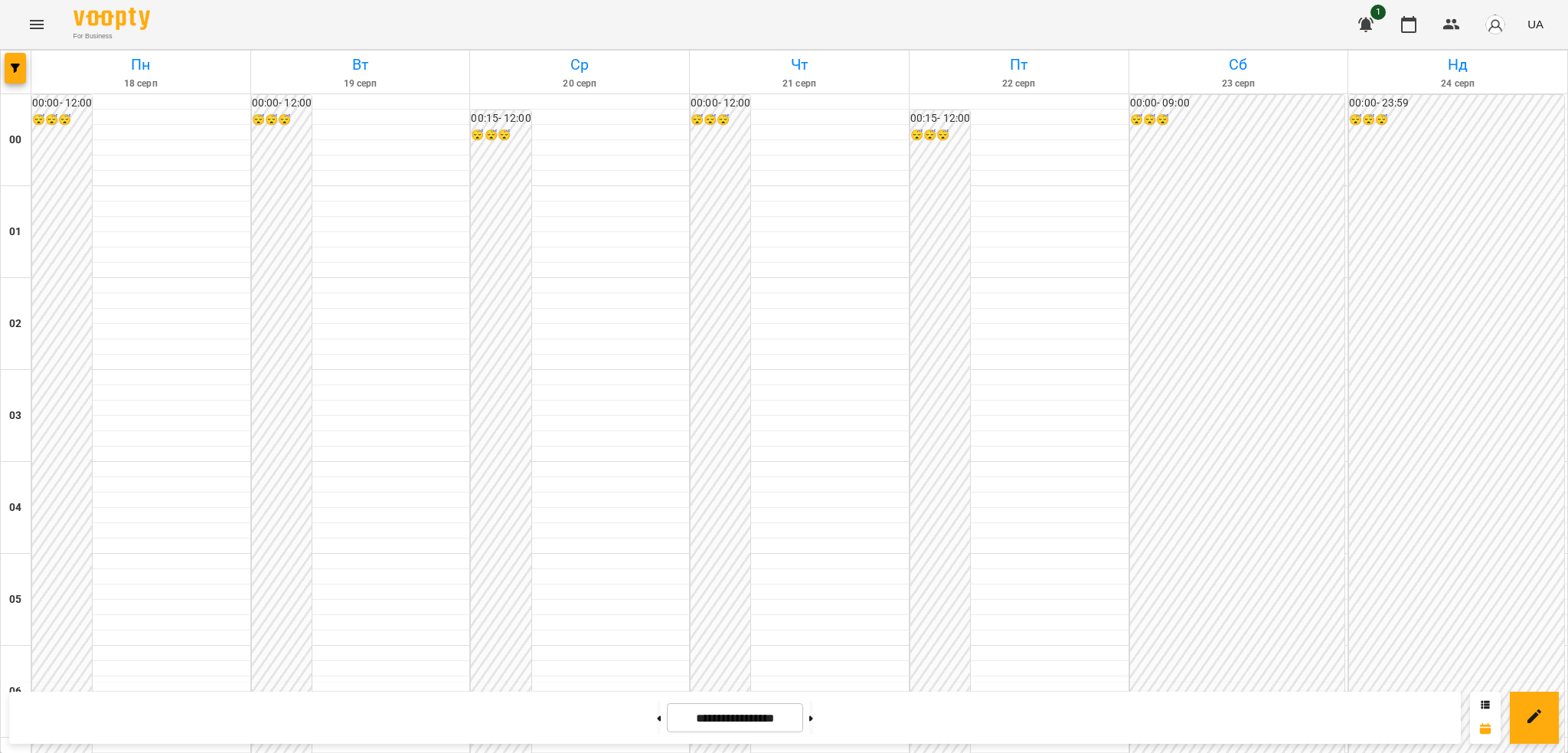
scroll to position [1443, 0]
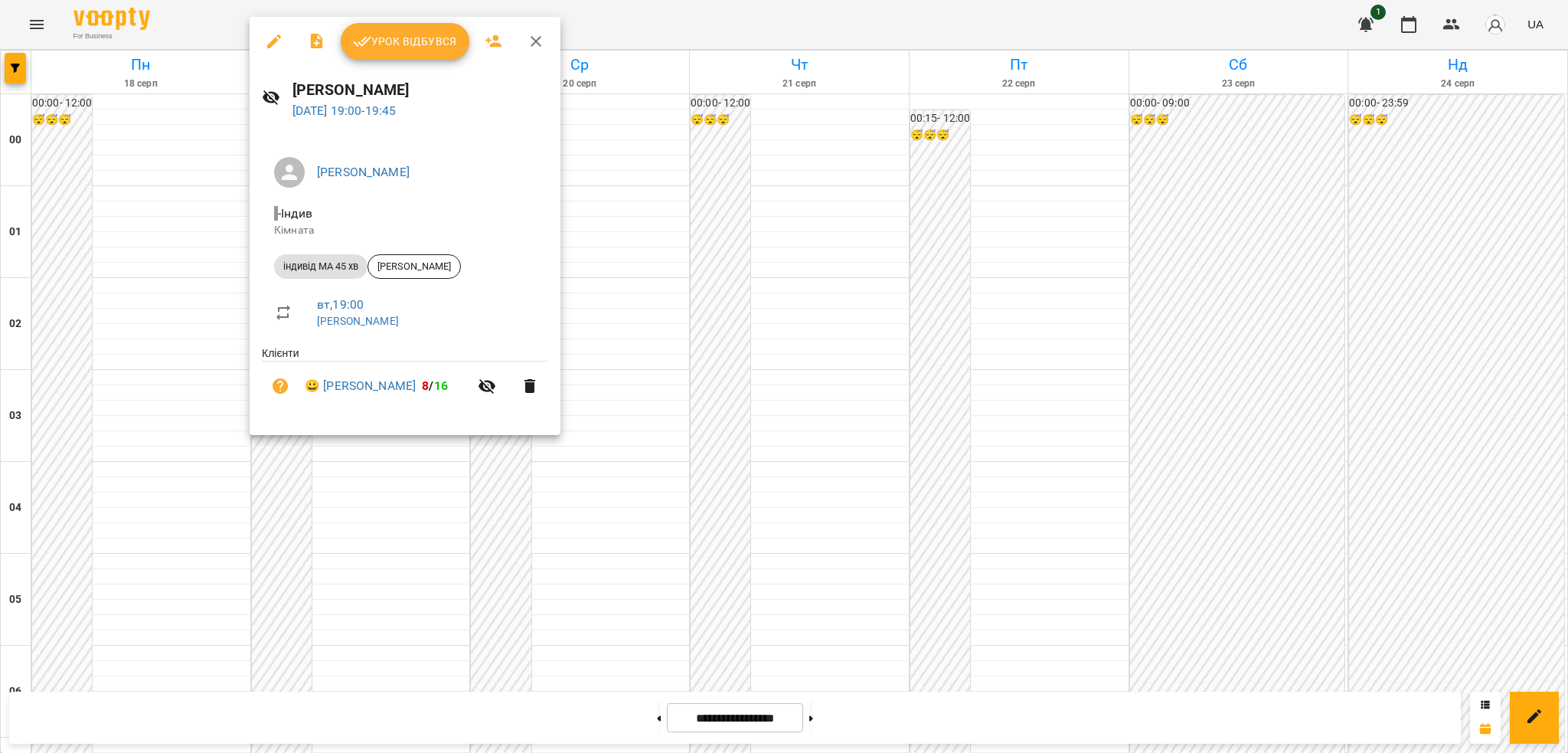
click at [281, 40] on icon "button" at bounding box center [274, 41] width 18 height 18
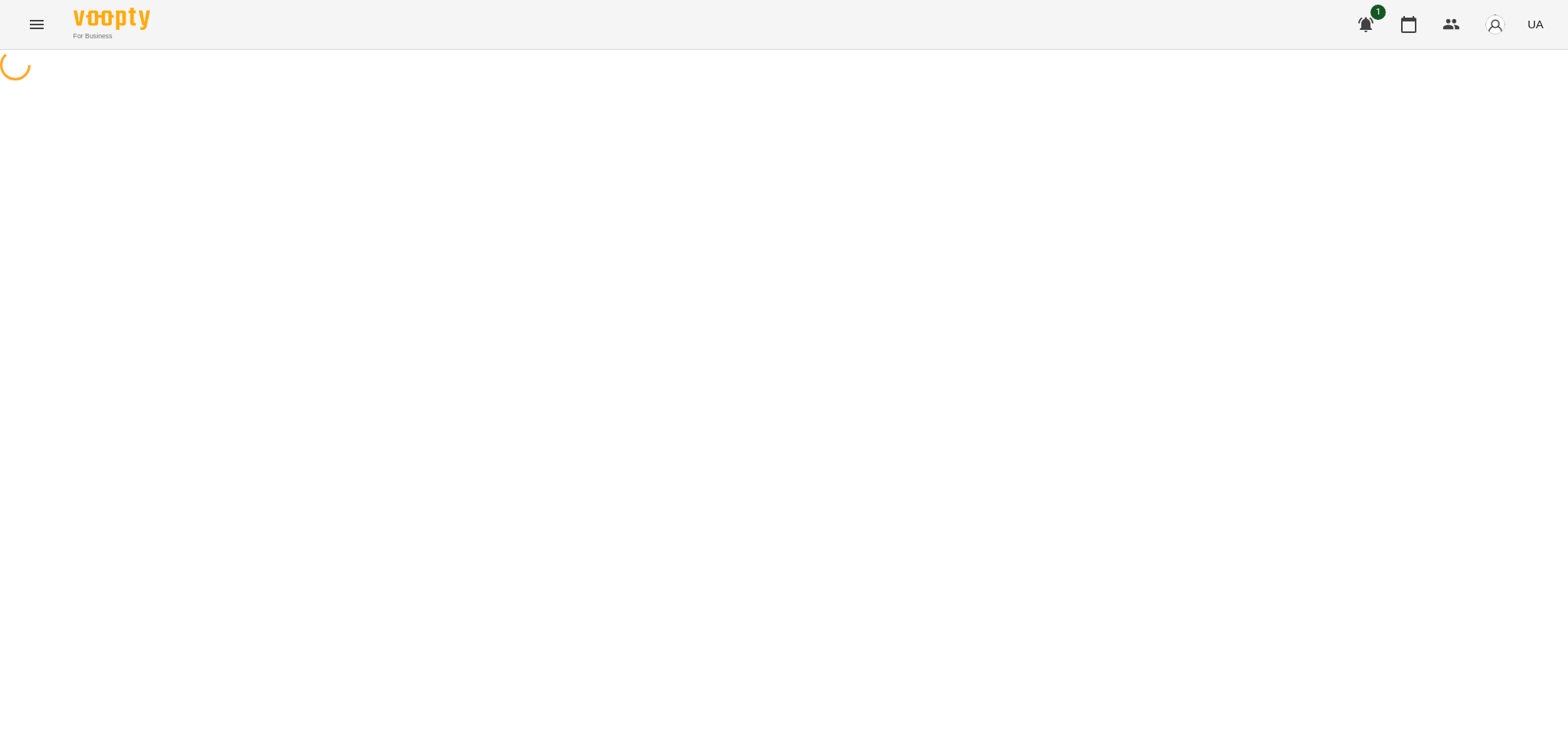
select select "**********"
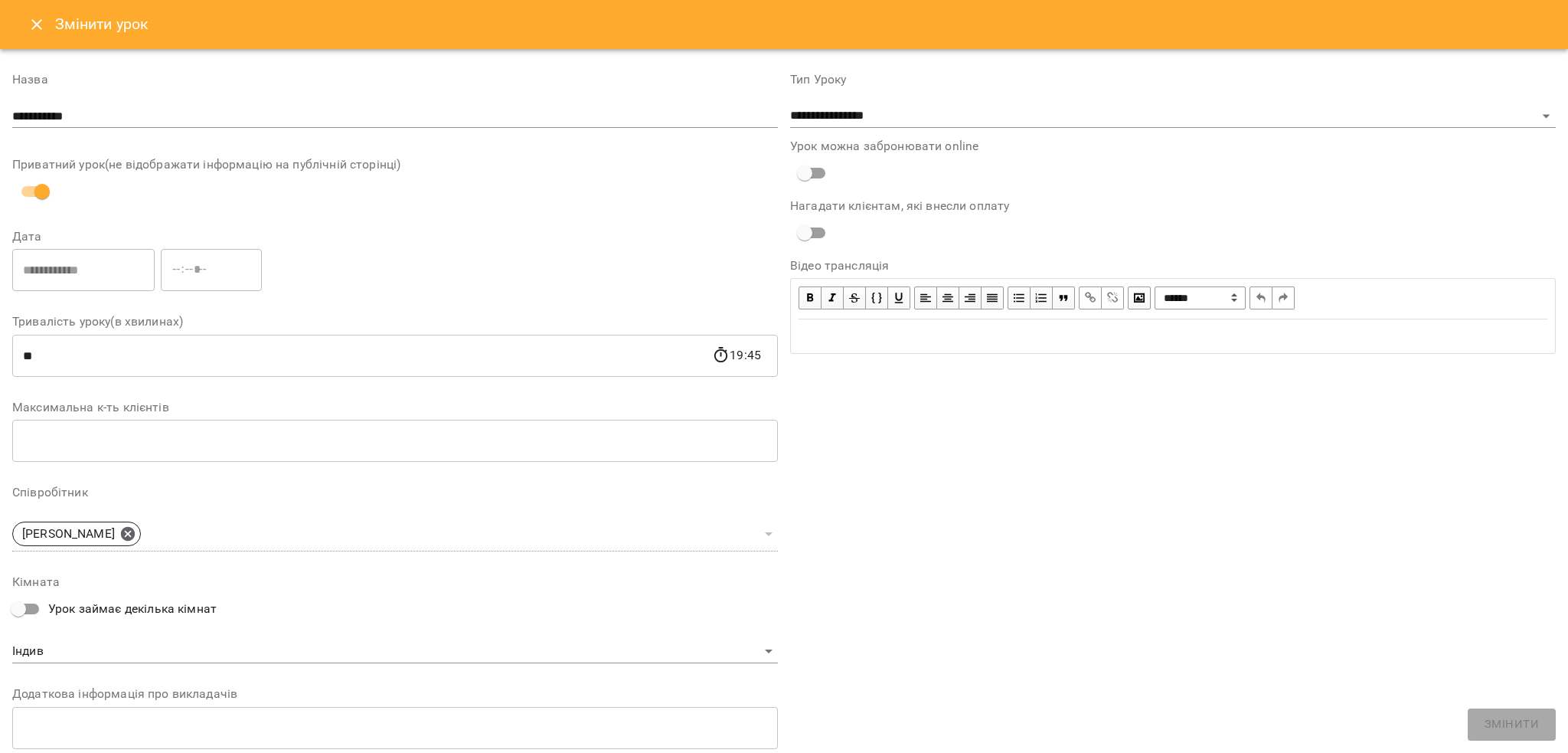
click at [28, 33] on icon "Close" at bounding box center [36, 24] width 18 height 18
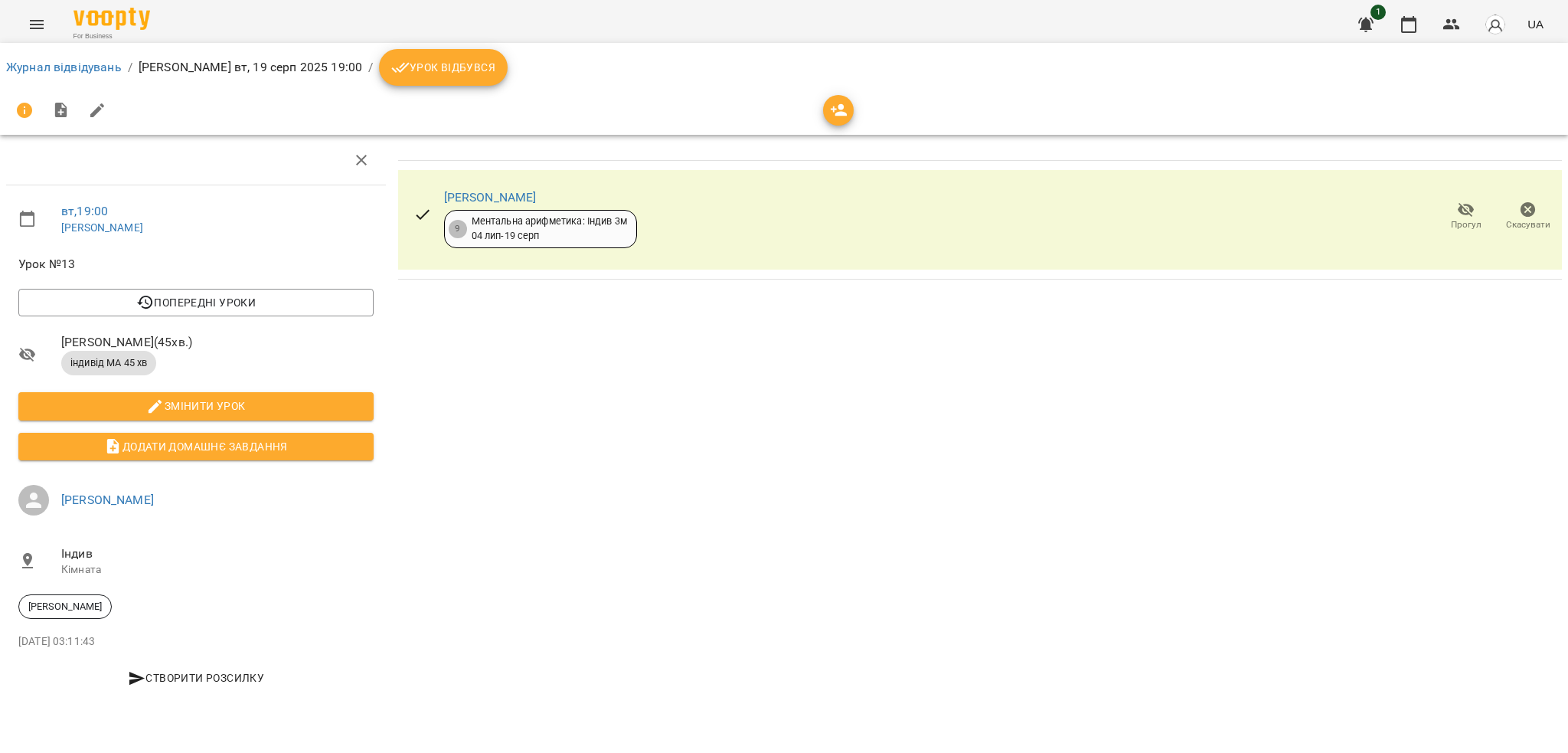
click at [485, 83] on li "Урок відбувся" at bounding box center [443, 67] width 128 height 37
click at [438, 59] on span "Урок відбувся" at bounding box center [443, 67] width 104 height 18
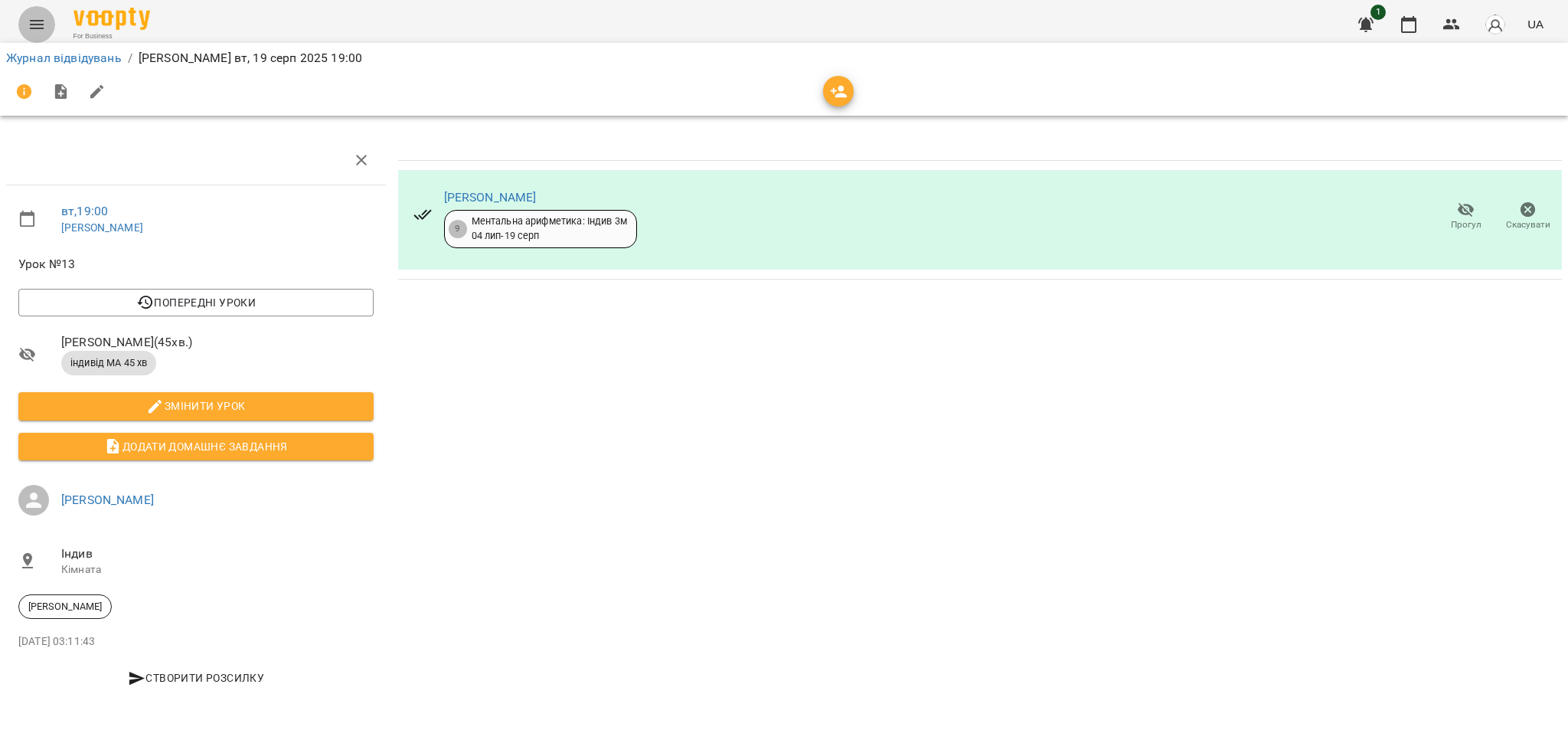
click at [33, 27] on icon "Menu" at bounding box center [37, 24] width 14 height 9
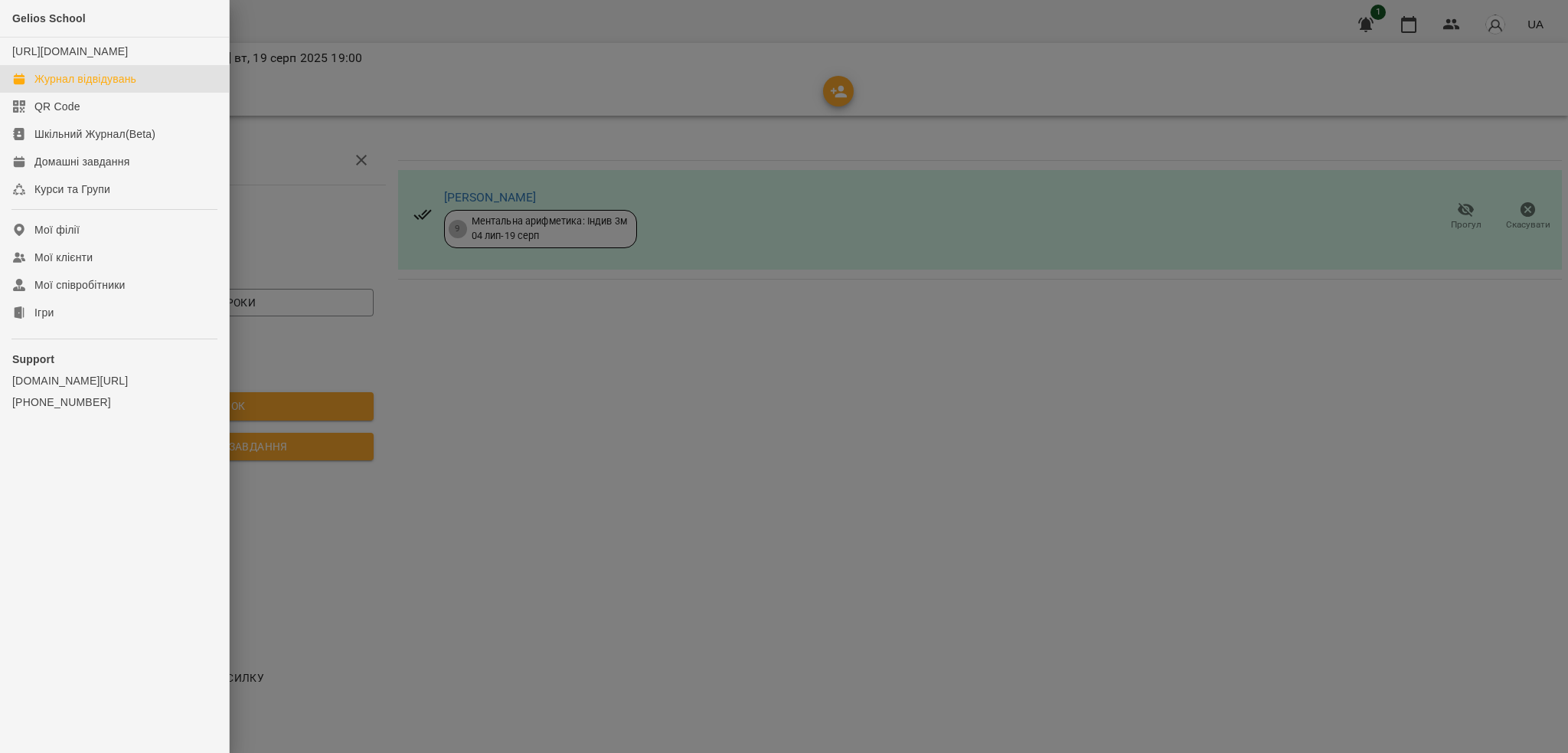
click at [68, 85] on link "Журнал відвідувань" at bounding box center [115, 79] width 229 height 27
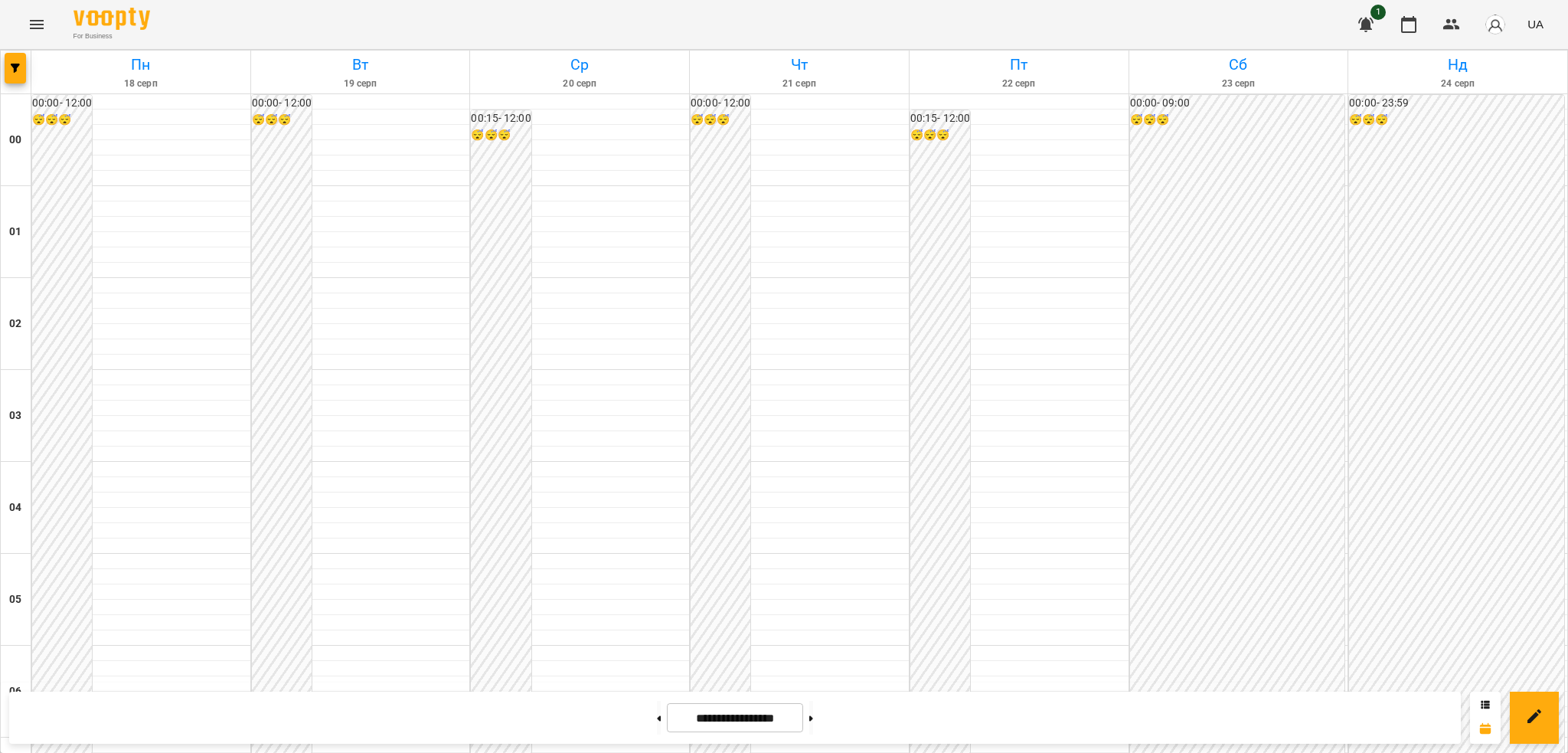
scroll to position [1584, 0]
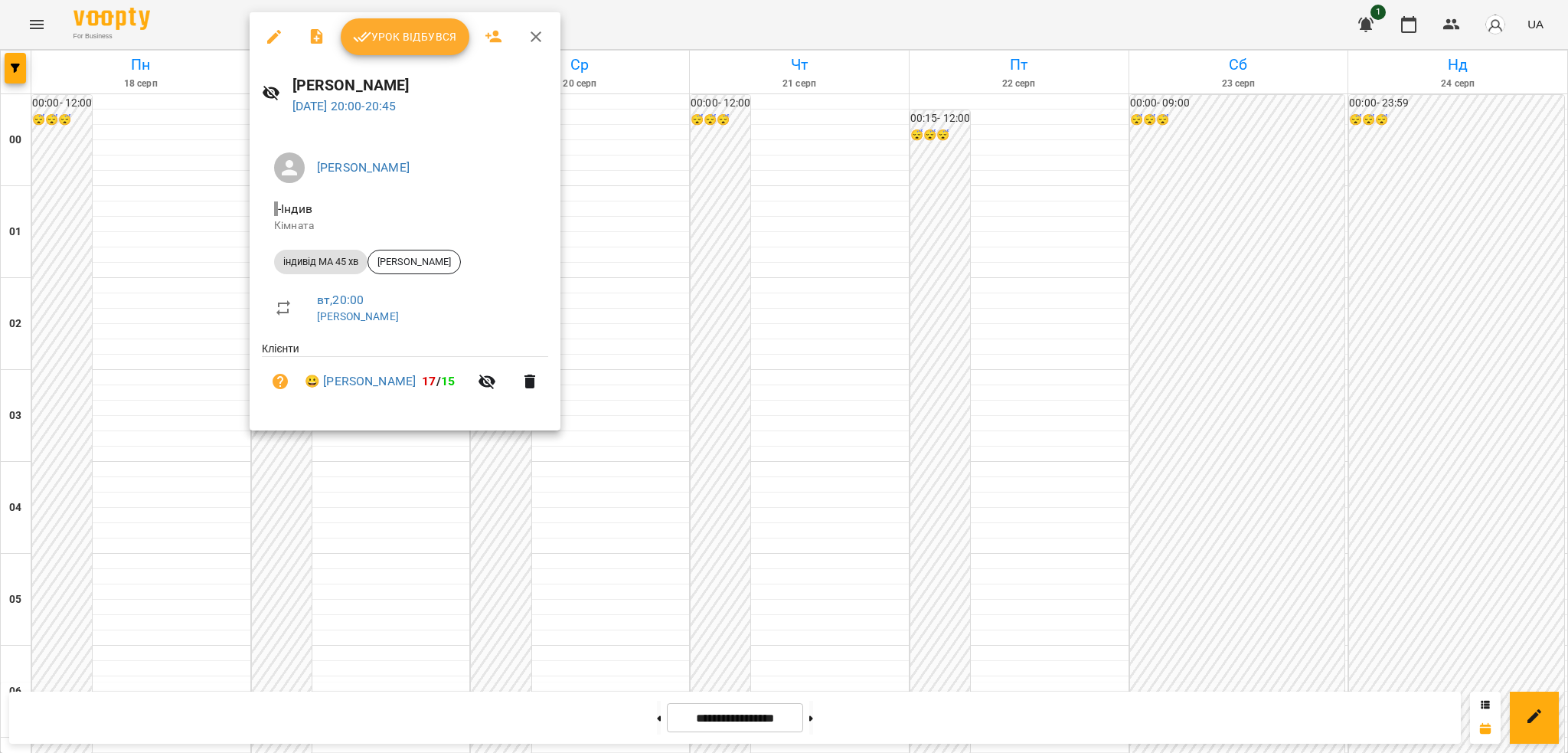
click at [270, 39] on icon "button" at bounding box center [274, 37] width 14 height 14
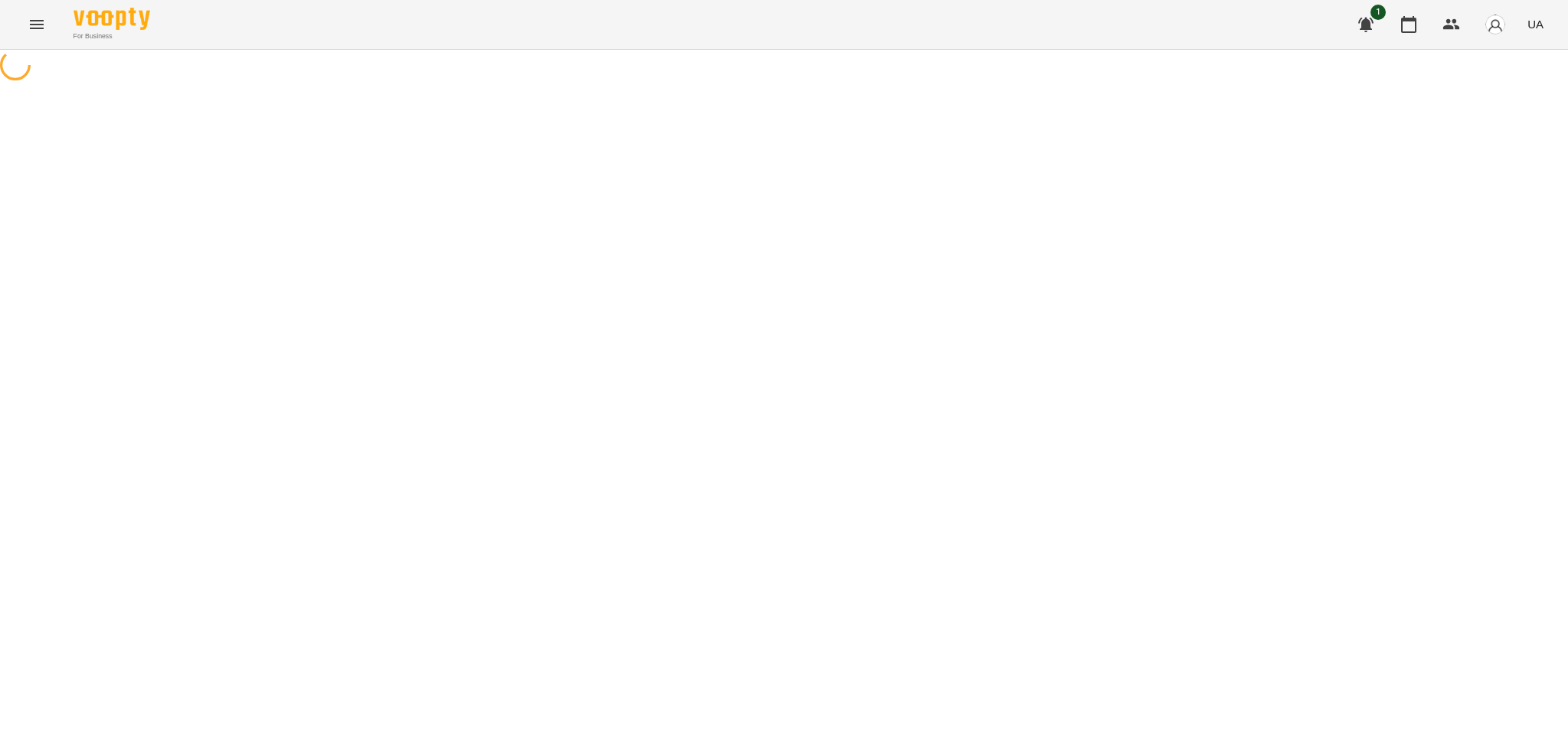
select select "**********"
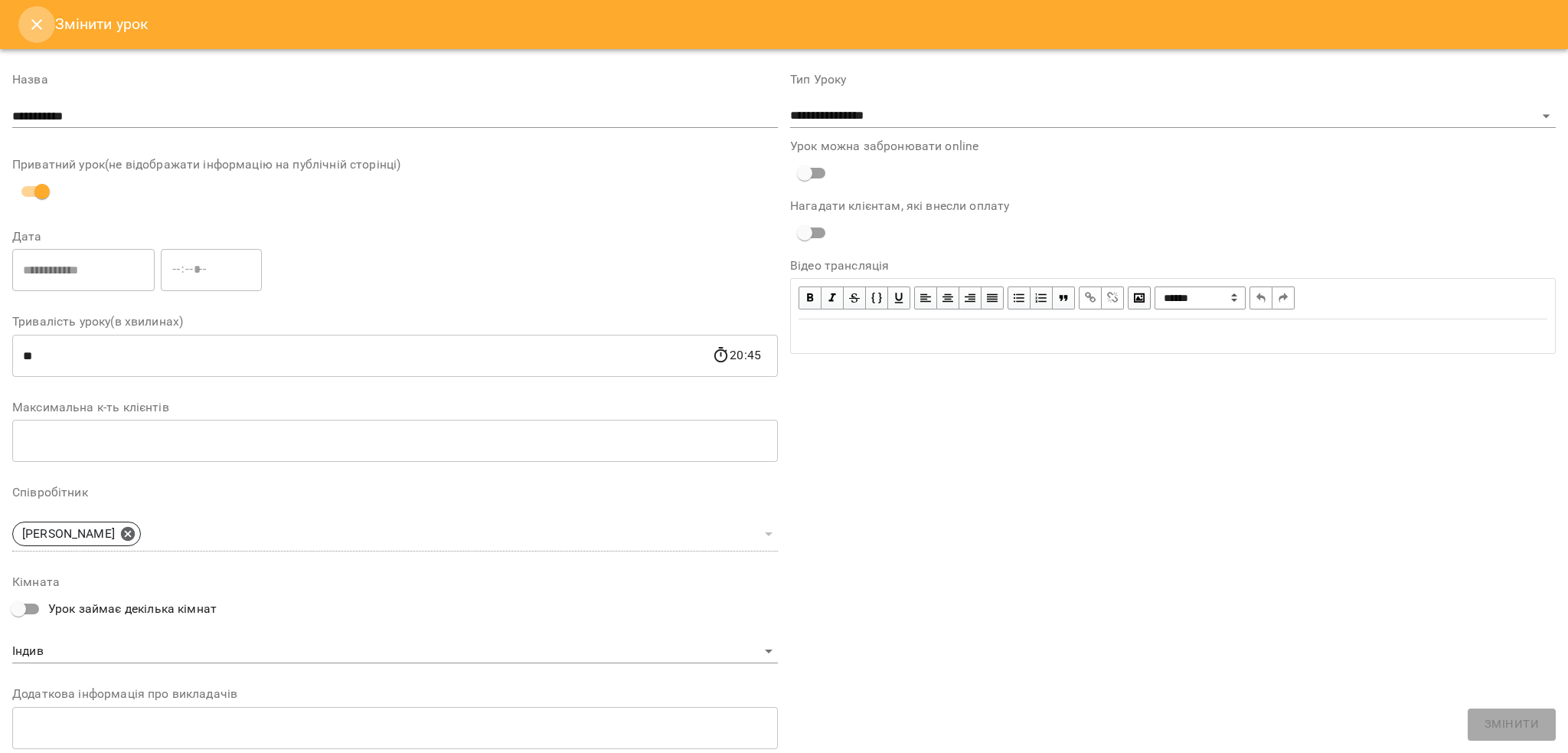
click at [35, 25] on icon "Close" at bounding box center [37, 24] width 11 height 11
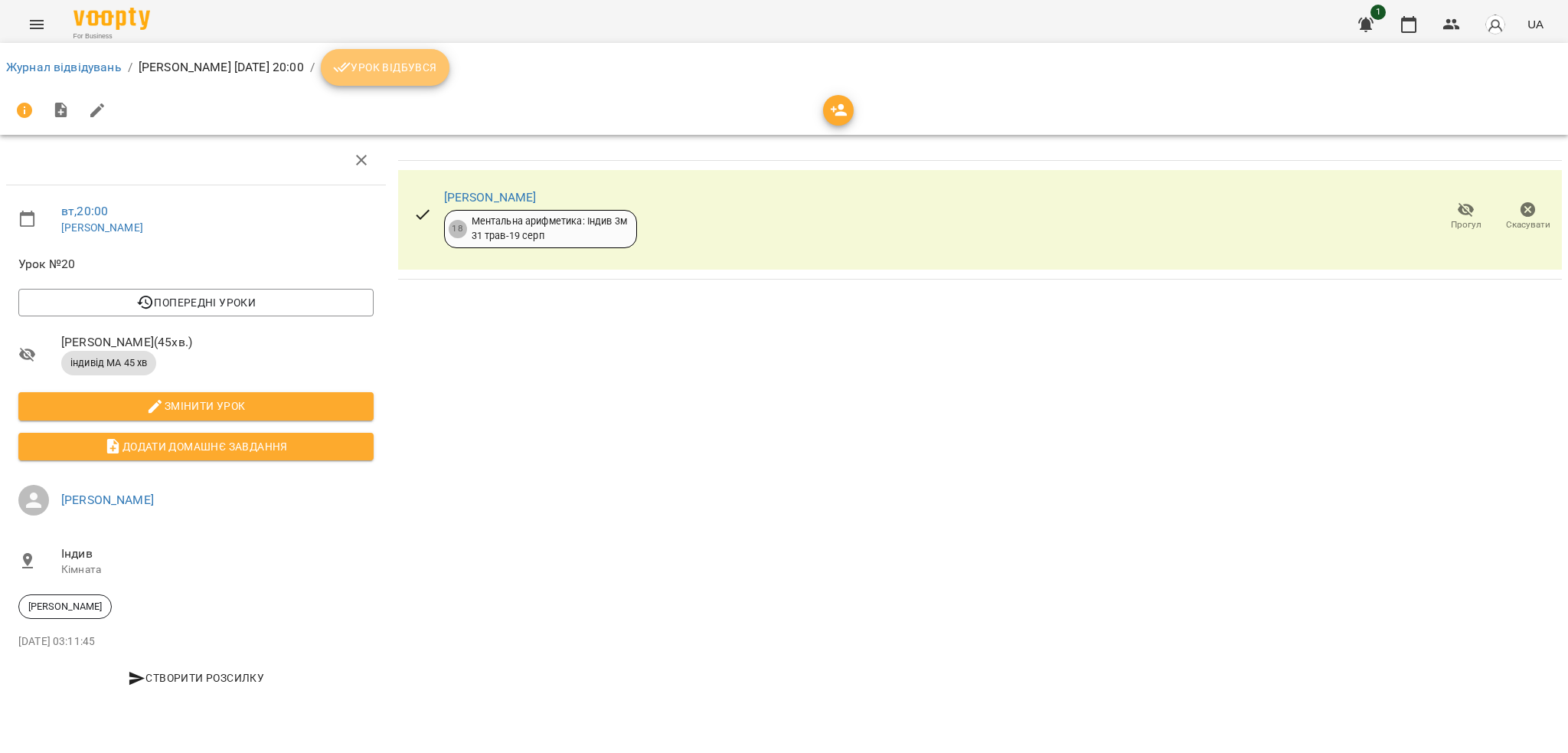
click at [437, 62] on span "Урок відбувся" at bounding box center [385, 67] width 104 height 18
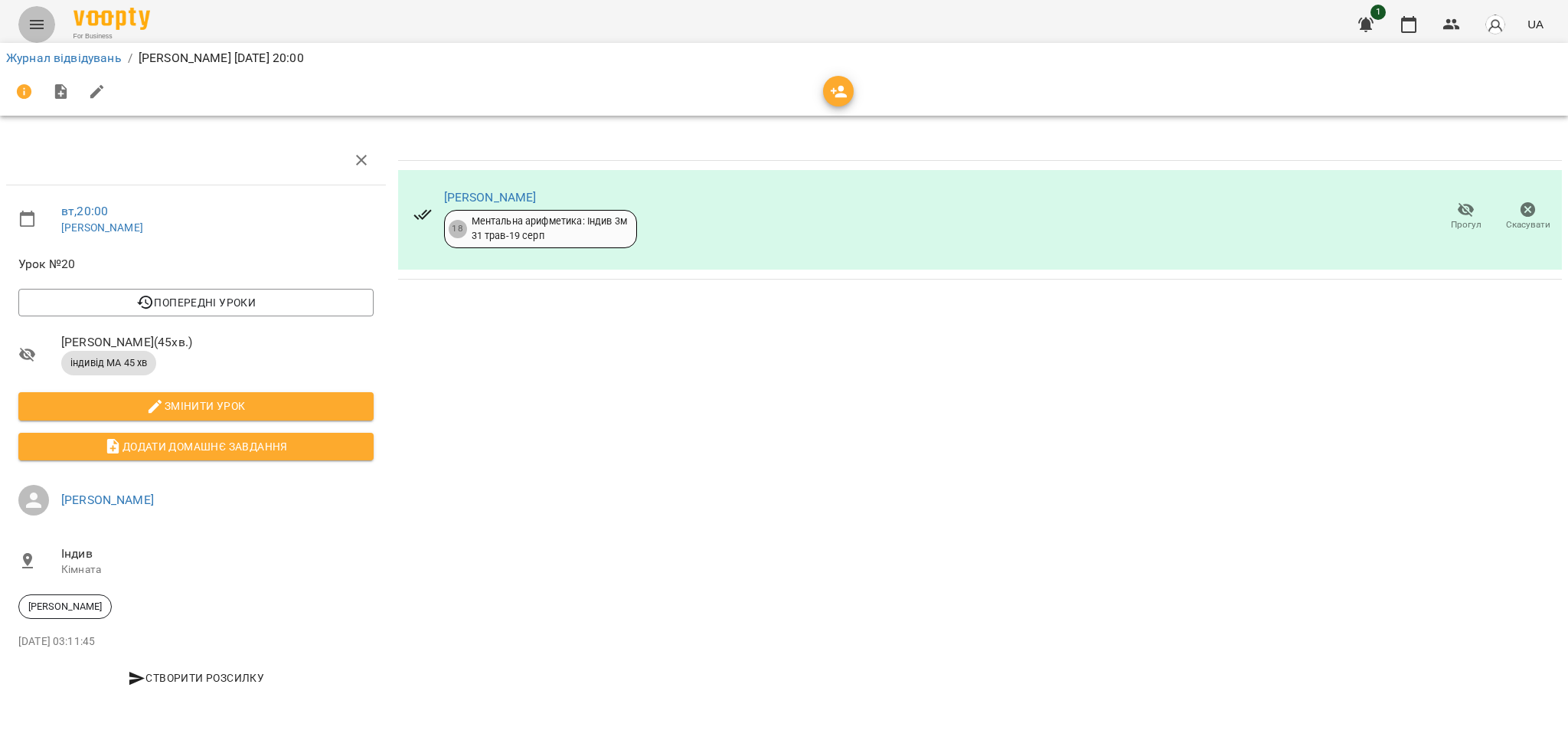
click at [43, 24] on icon "Menu" at bounding box center [37, 24] width 14 height 9
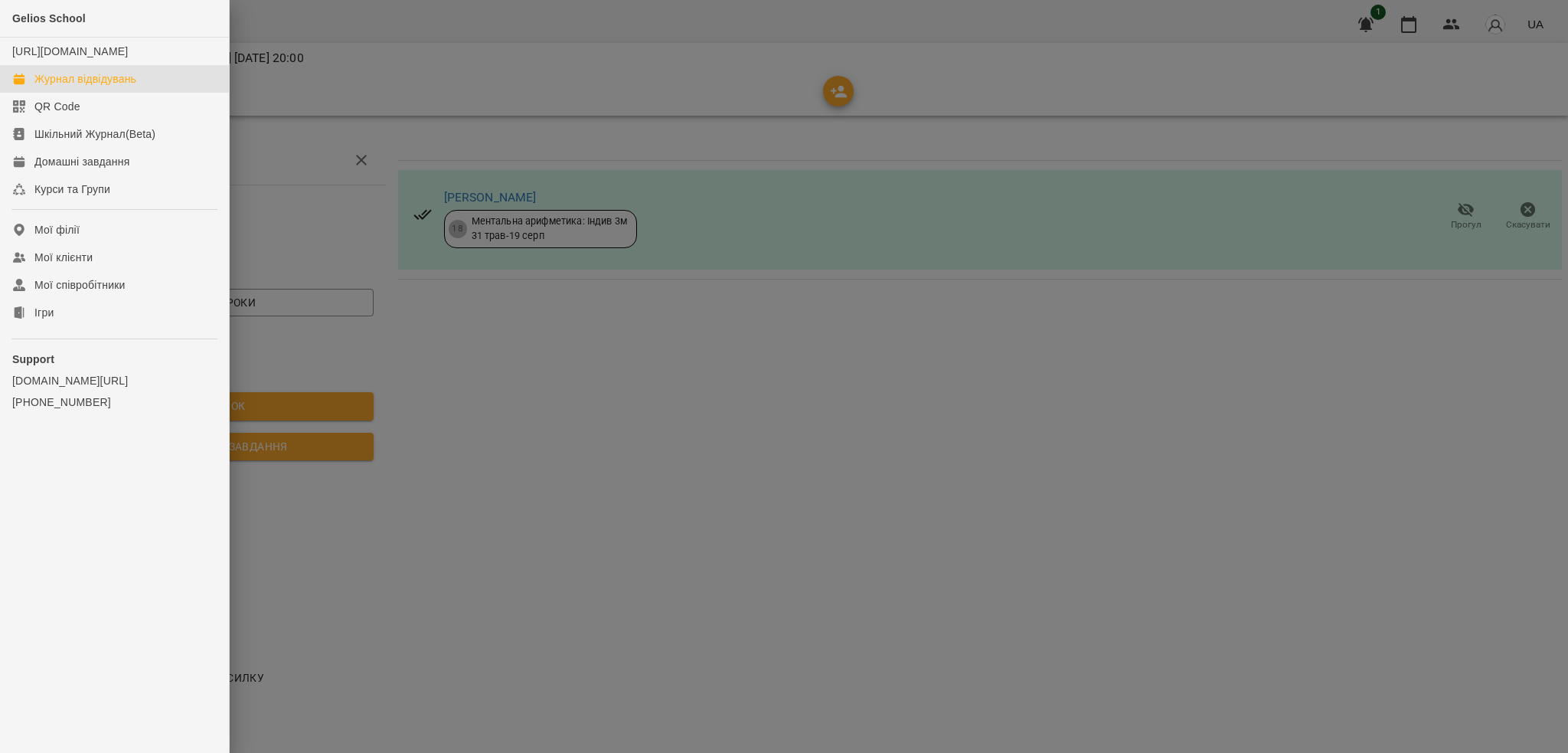
click at [80, 86] on div "Журнал відвідувань" at bounding box center [85, 79] width 102 height 15
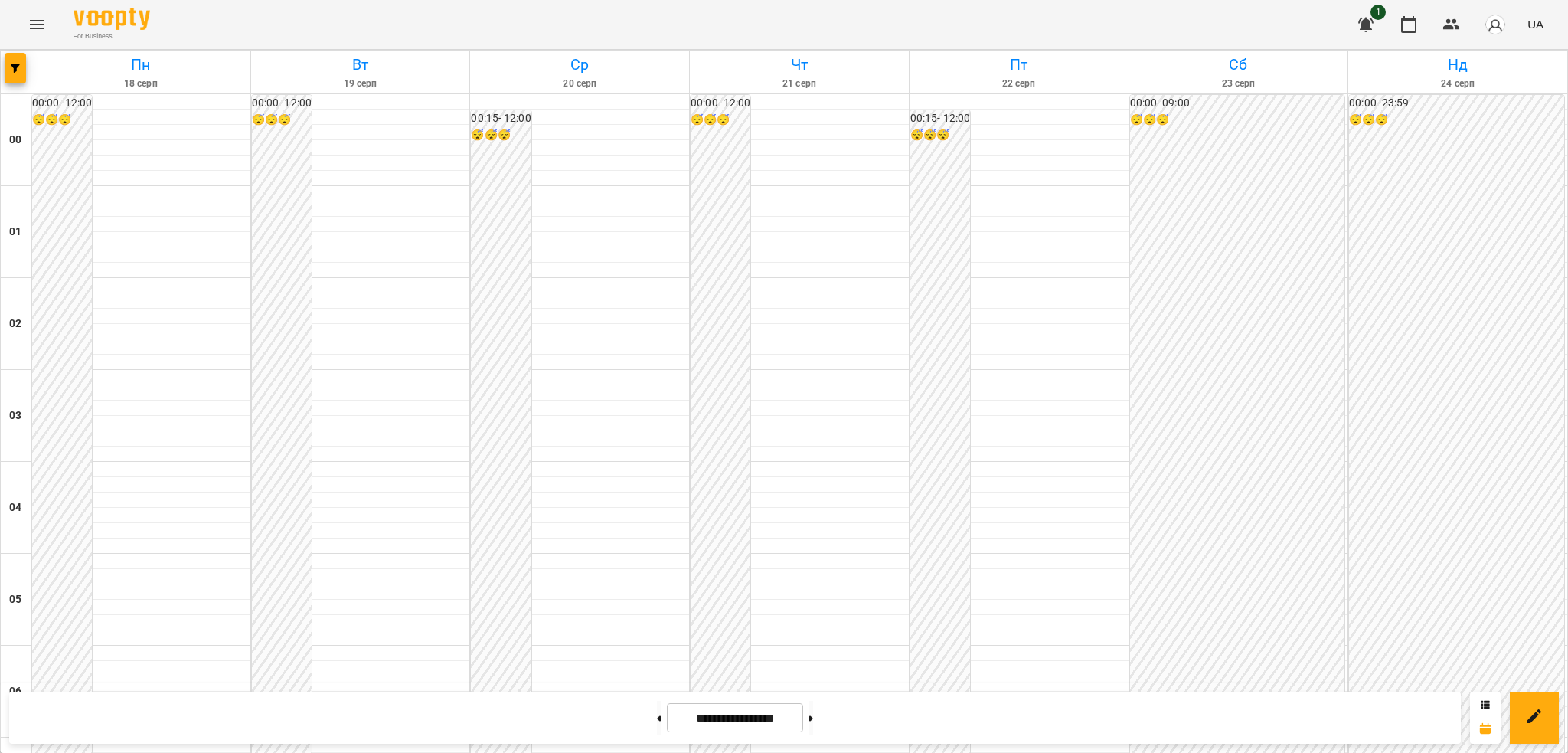
scroll to position [1207, 0]
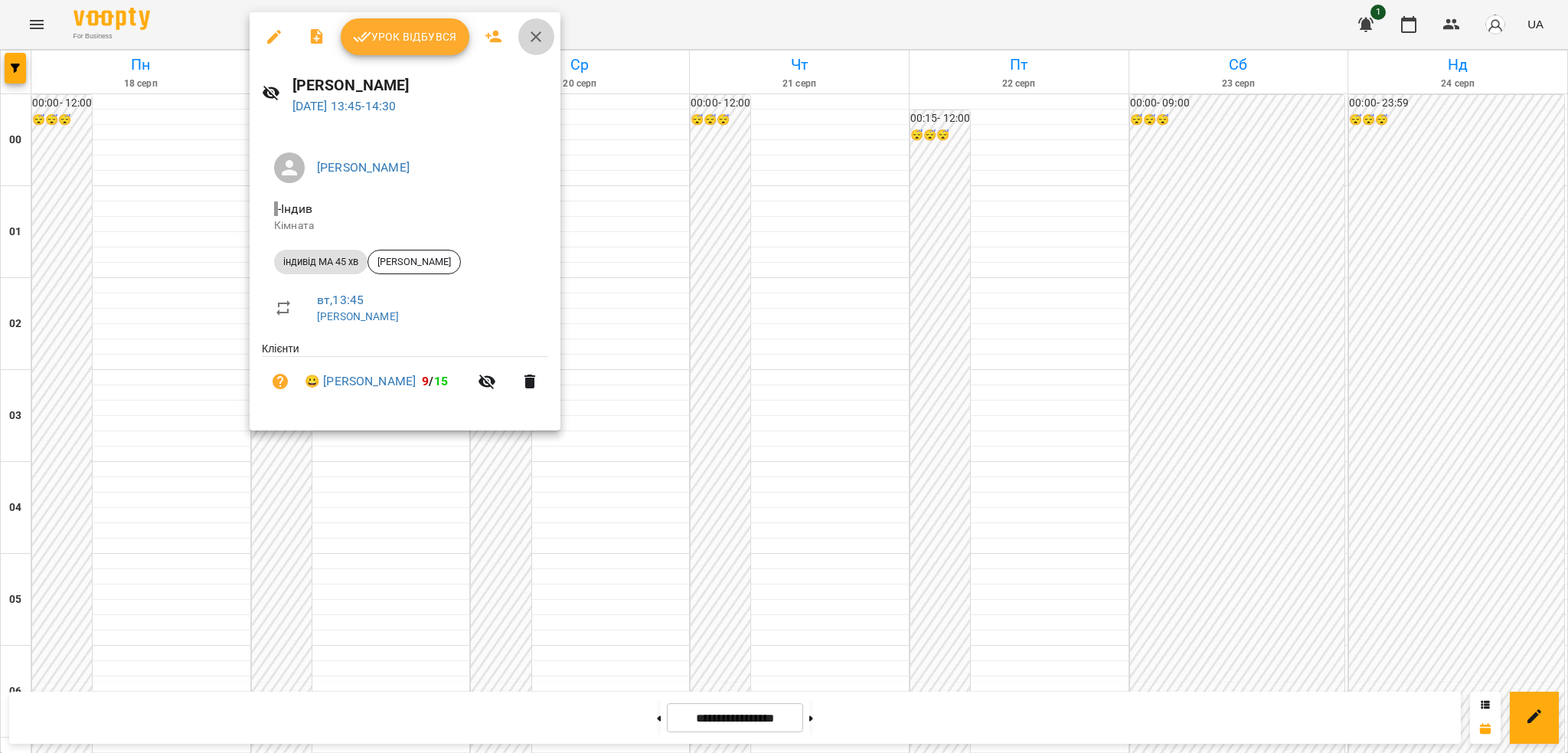
click at [535, 39] on icon "button" at bounding box center [535, 36] width 18 height 18
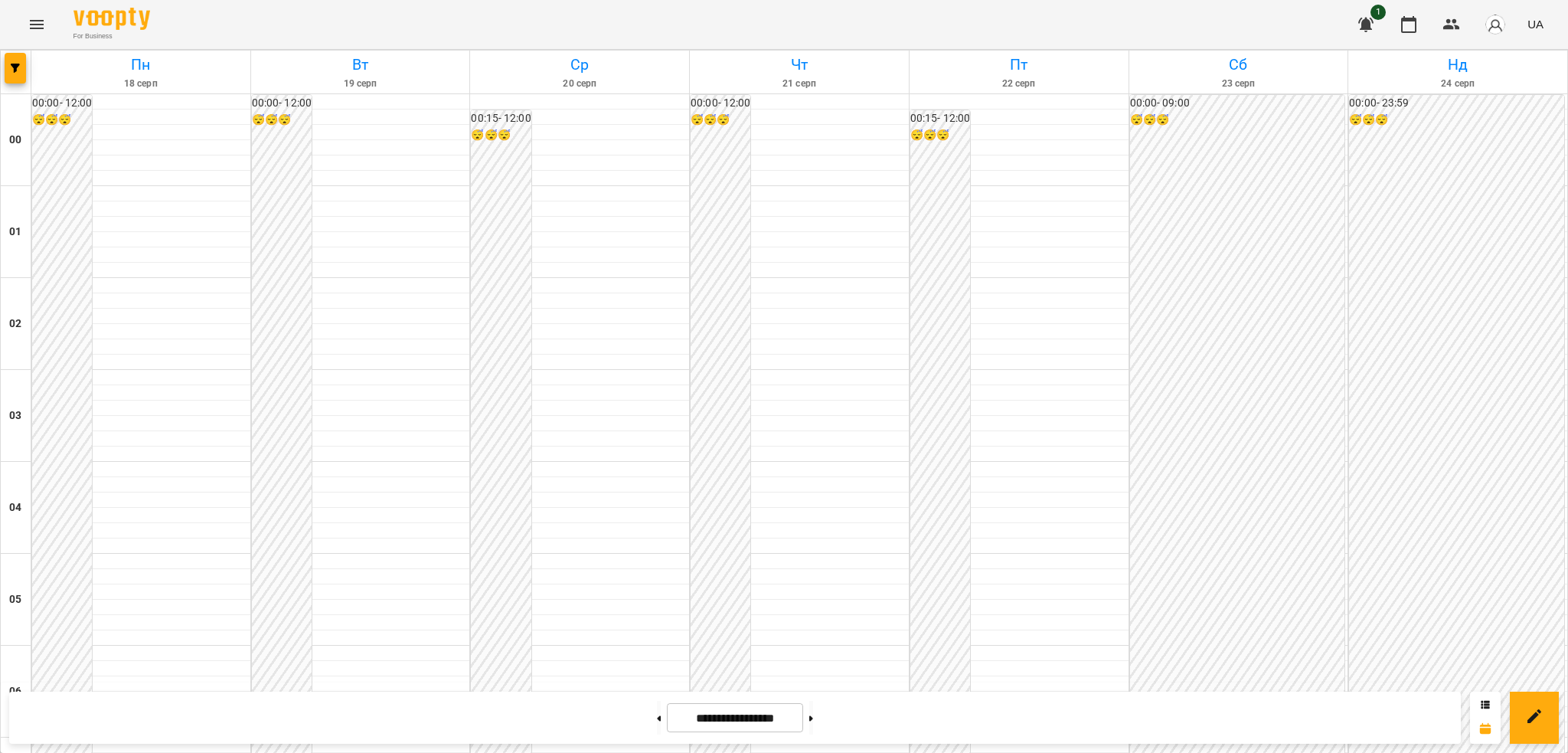
scroll to position [971, 0]
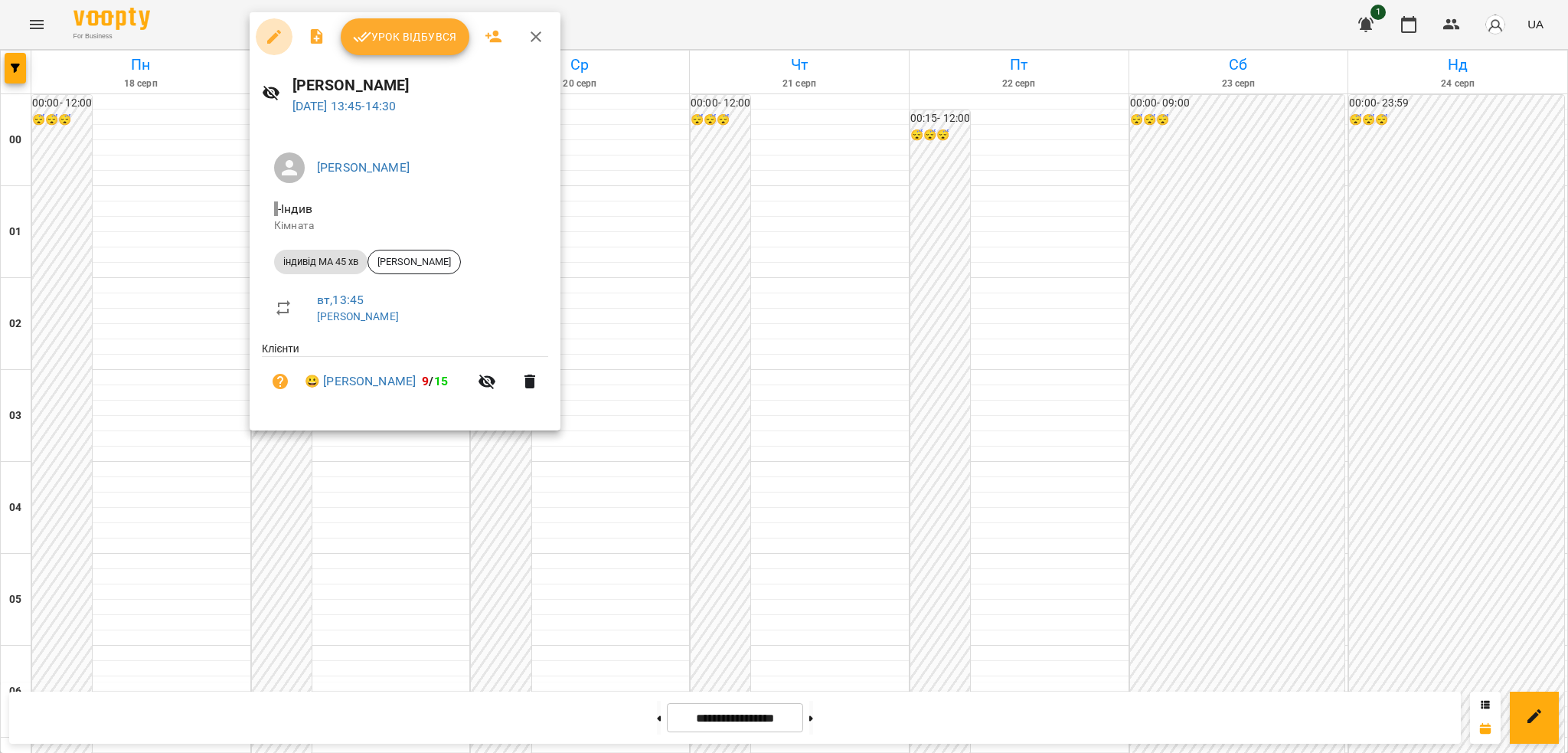
click at [271, 33] on icon "button" at bounding box center [274, 36] width 18 height 18
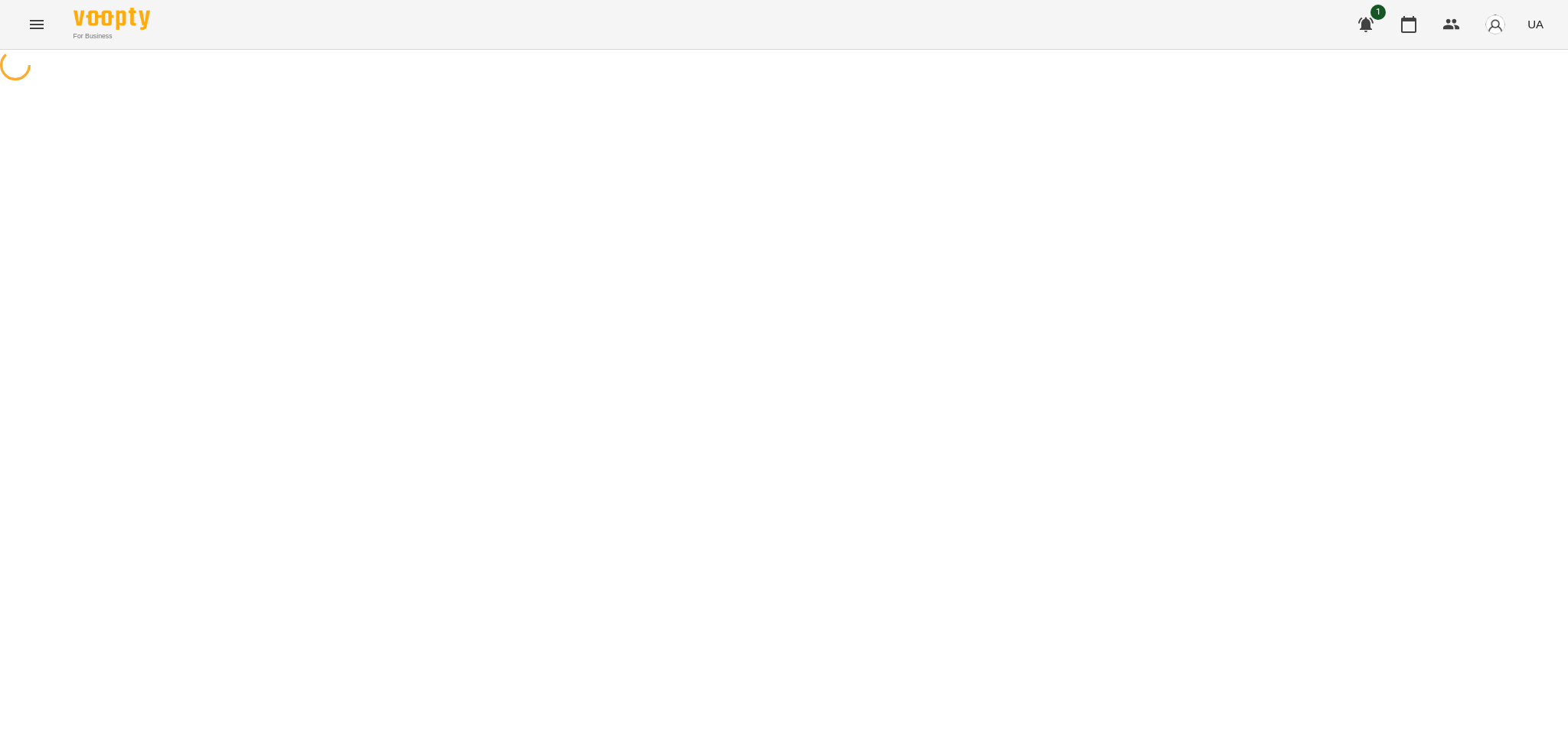
select select "**********"
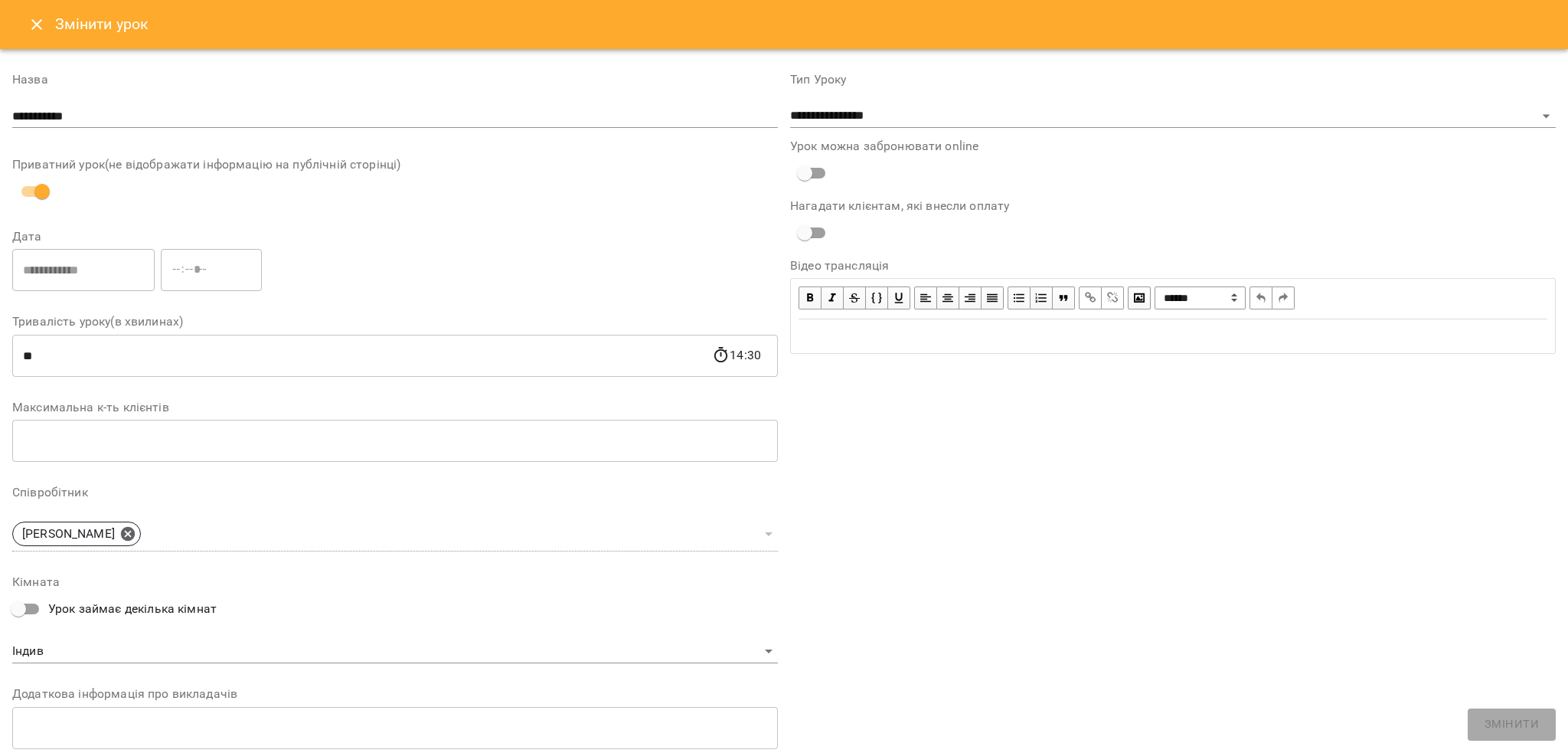
click at [37, 24] on icon "Close" at bounding box center [37, 24] width 11 height 11
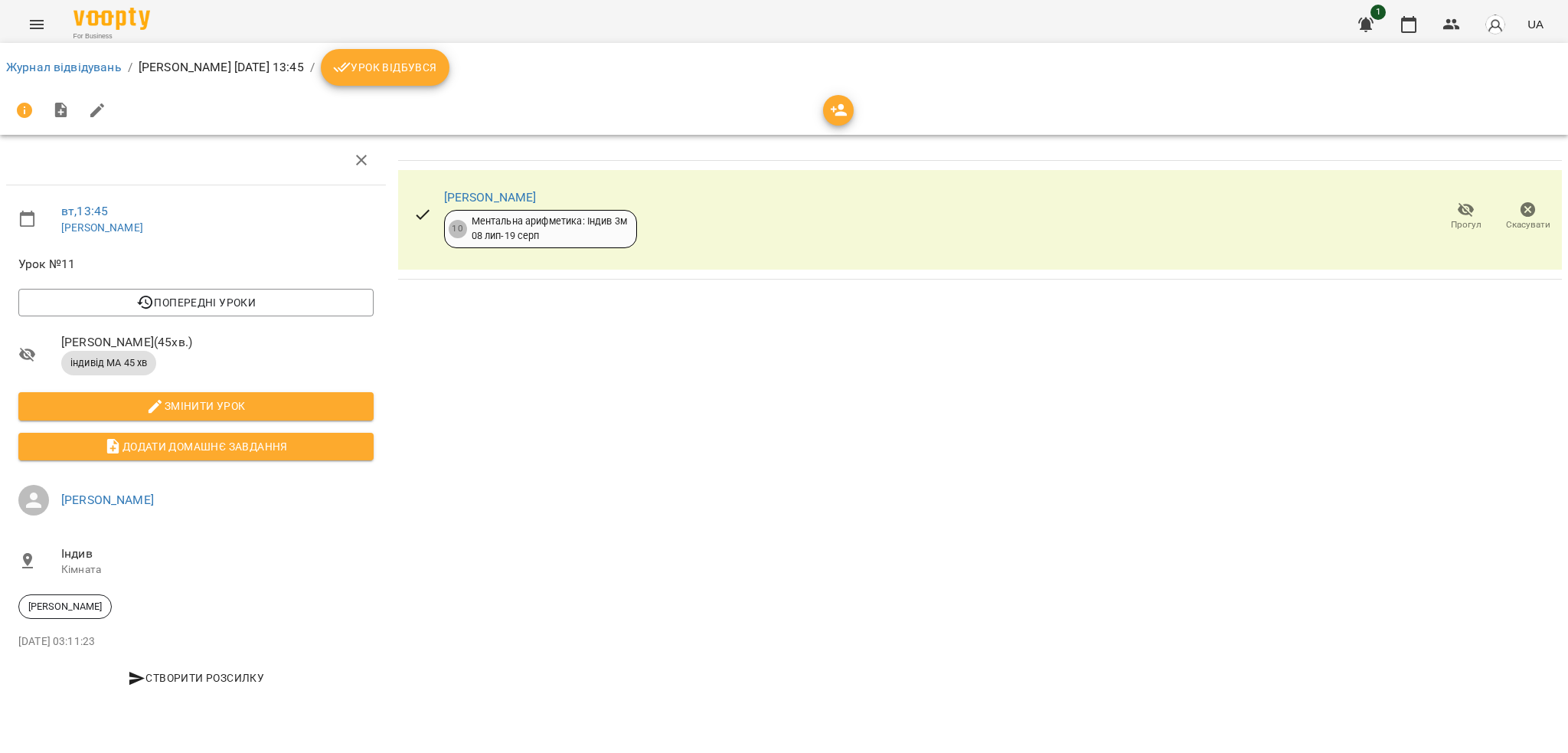
click at [437, 70] on span "Урок відбувся" at bounding box center [385, 67] width 104 height 18
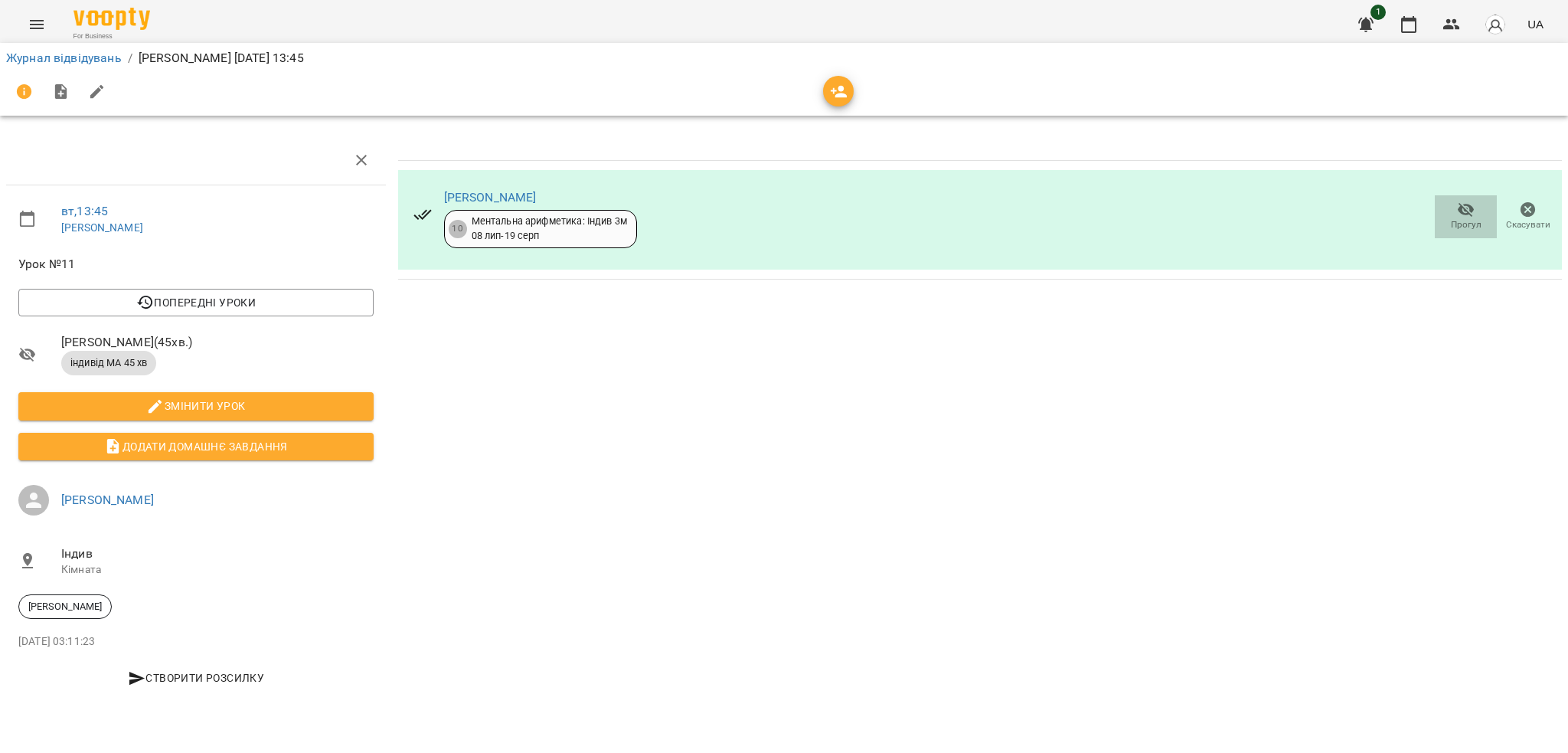
click at [1471, 219] on span "Прогул" at bounding box center [1466, 224] width 31 height 13
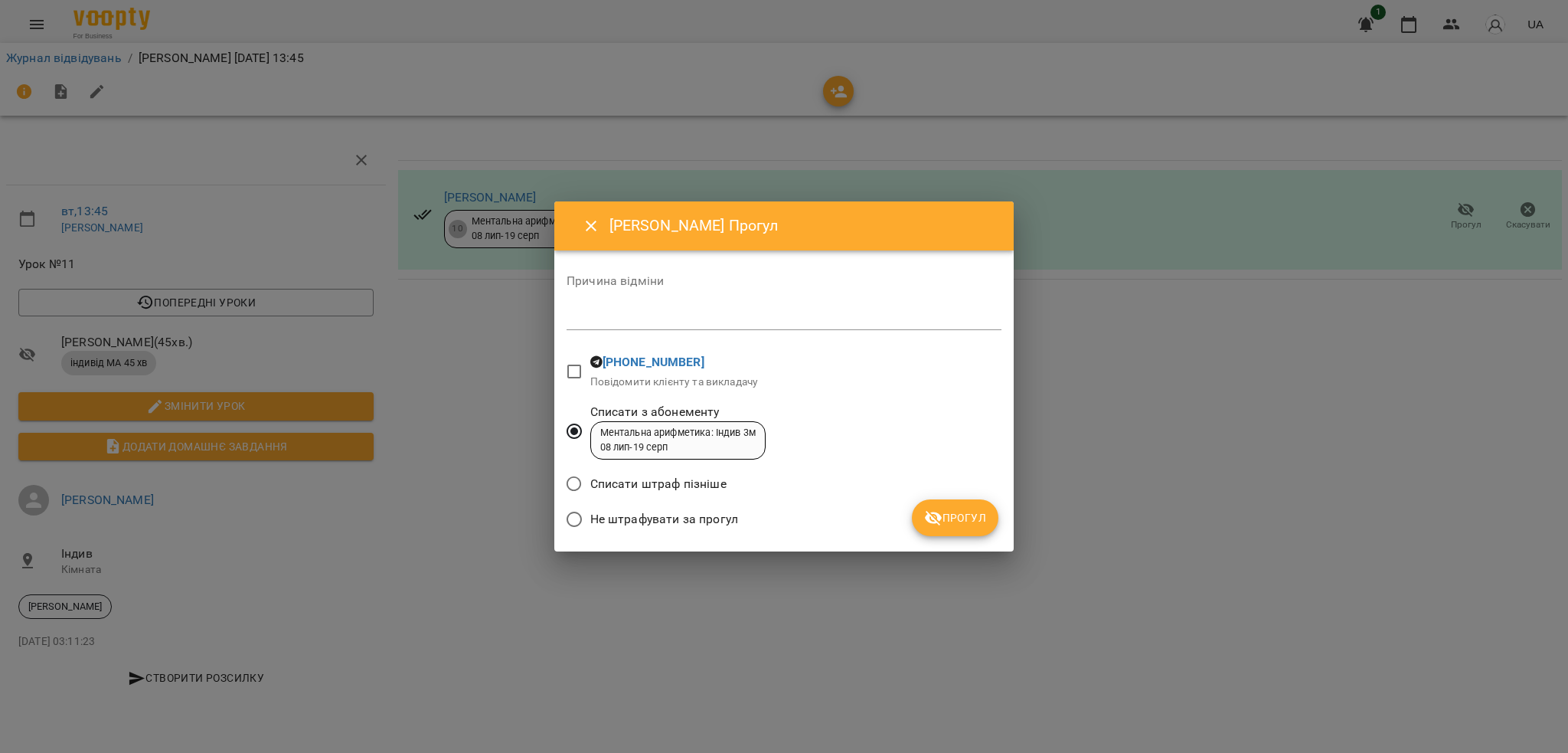
click at [632, 317] on textarea at bounding box center [784, 317] width 435 height 15
type textarea "**********"
click at [949, 518] on span "Прогул" at bounding box center [955, 517] width 62 height 18
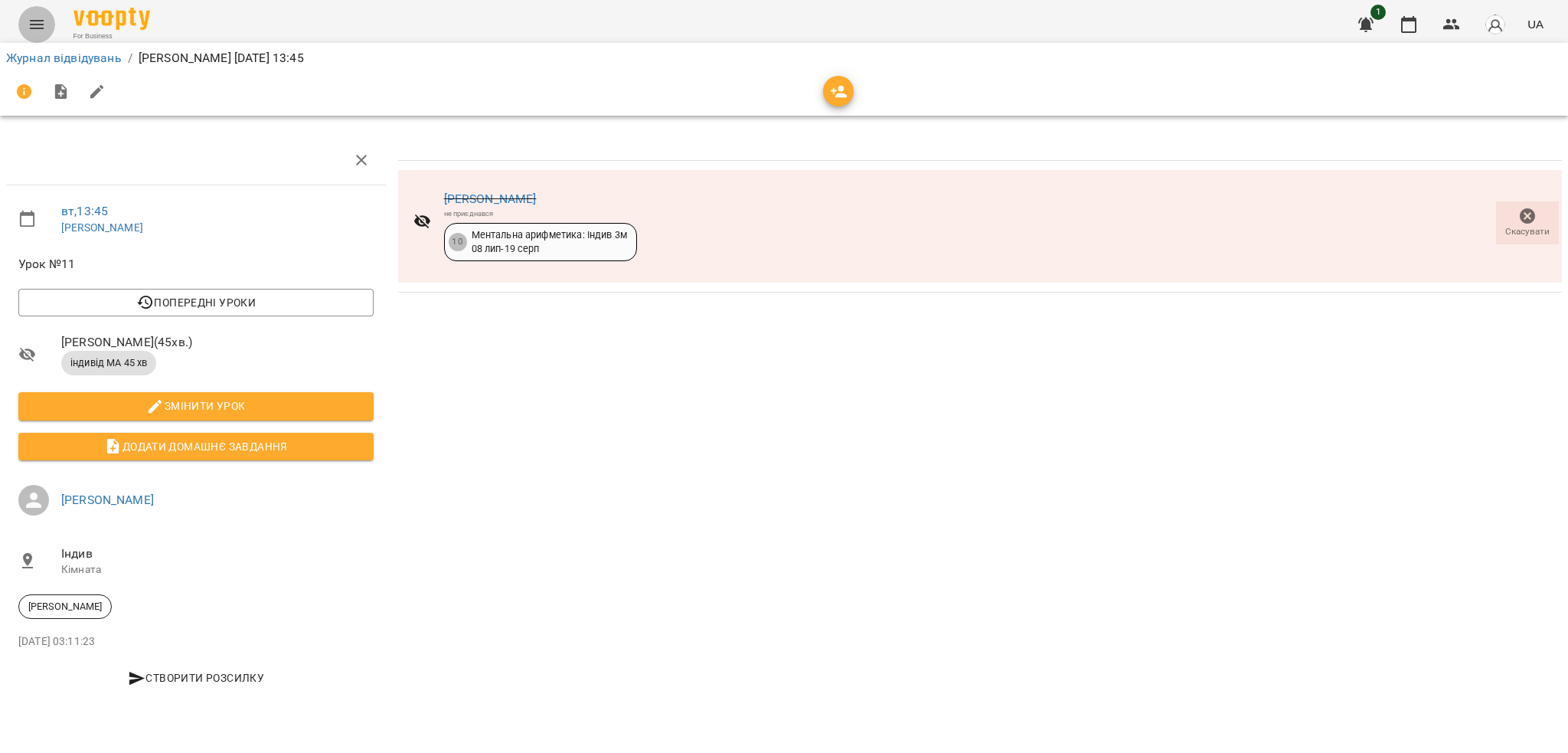
click at [34, 15] on icon "Menu" at bounding box center [36, 24] width 18 height 18
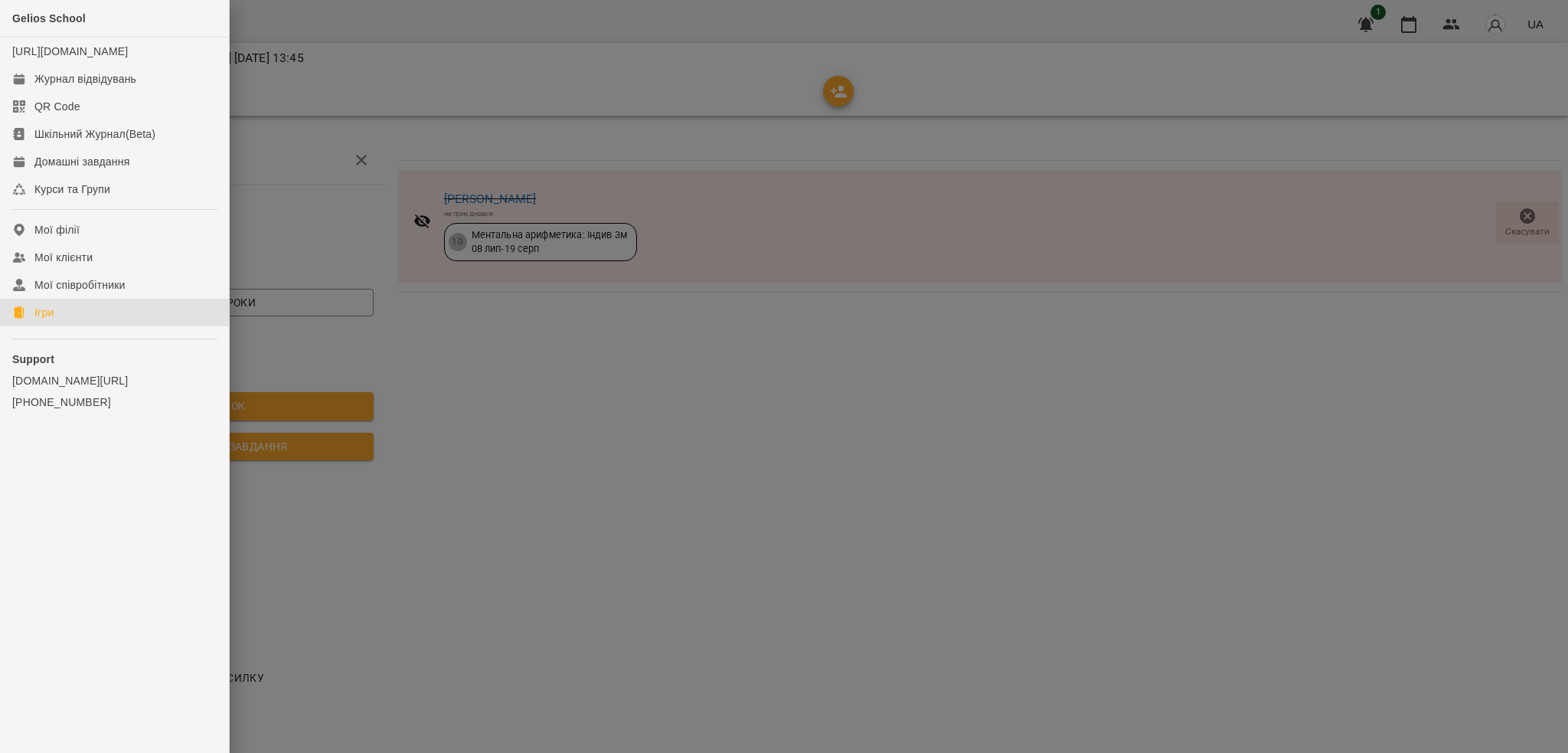
click at [43, 320] on div "Ігри" at bounding box center [44, 312] width 19 height 15
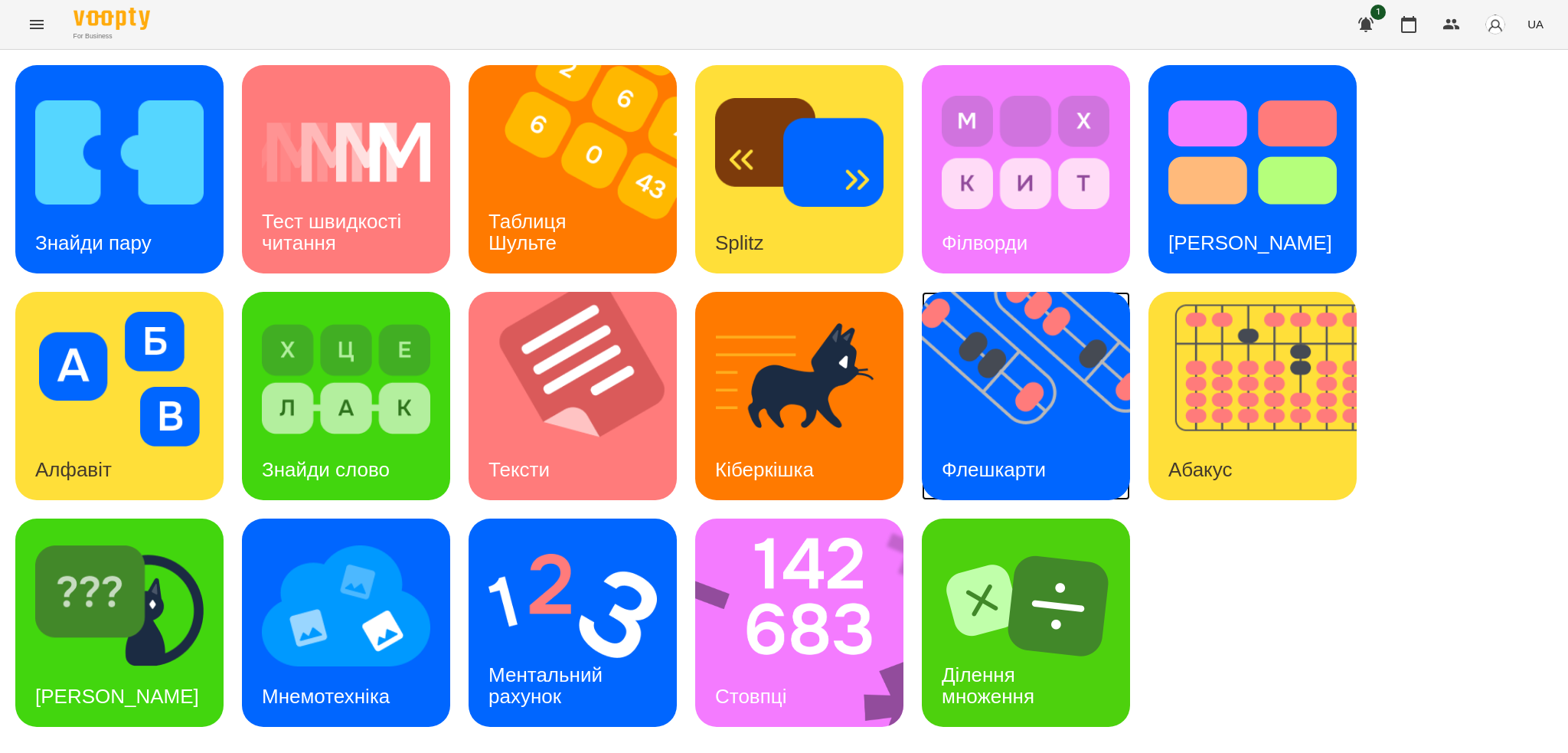
click at [996, 453] on div "Флешкарти" at bounding box center [994, 470] width 144 height 61
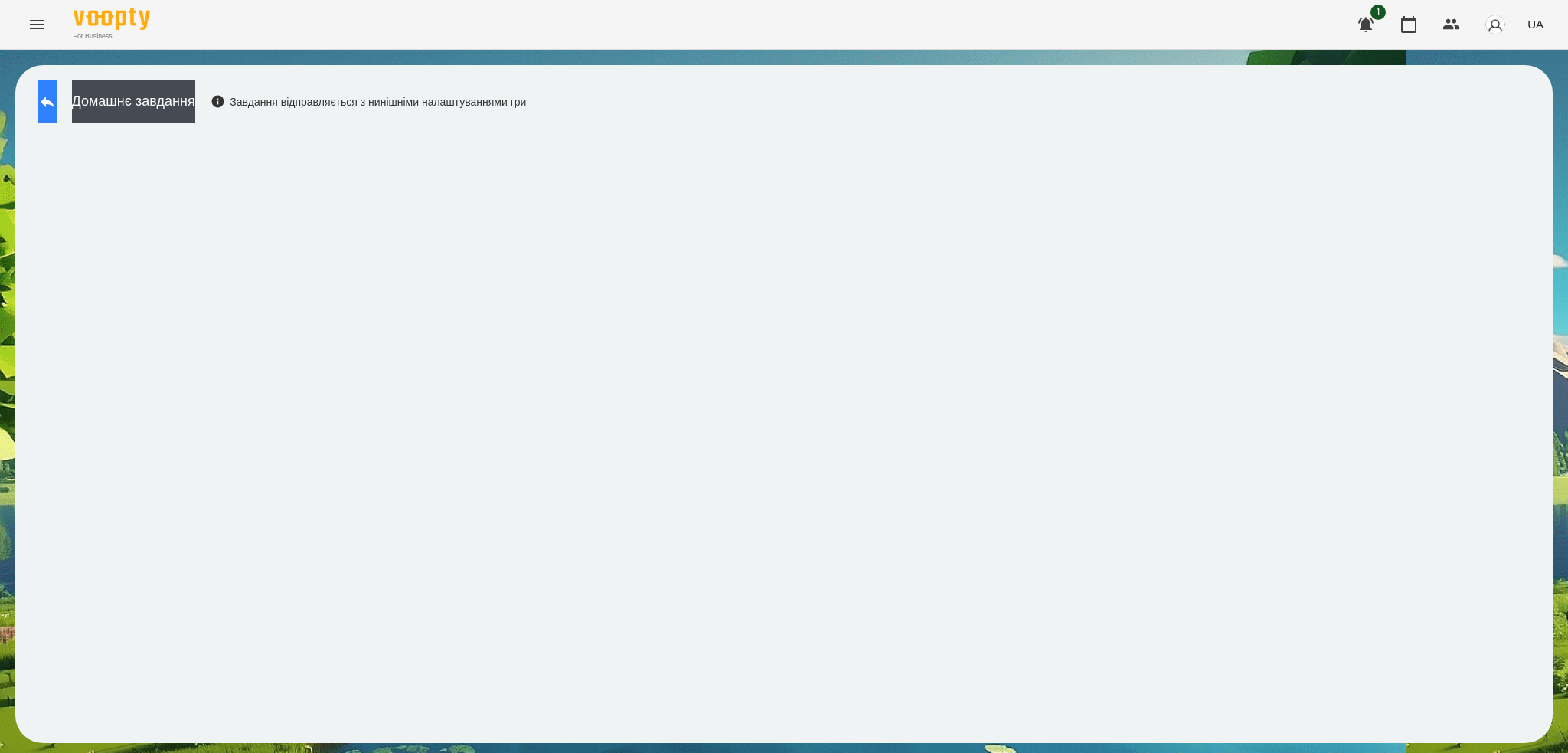
click at [56, 110] on icon at bounding box center [47, 101] width 18 height 18
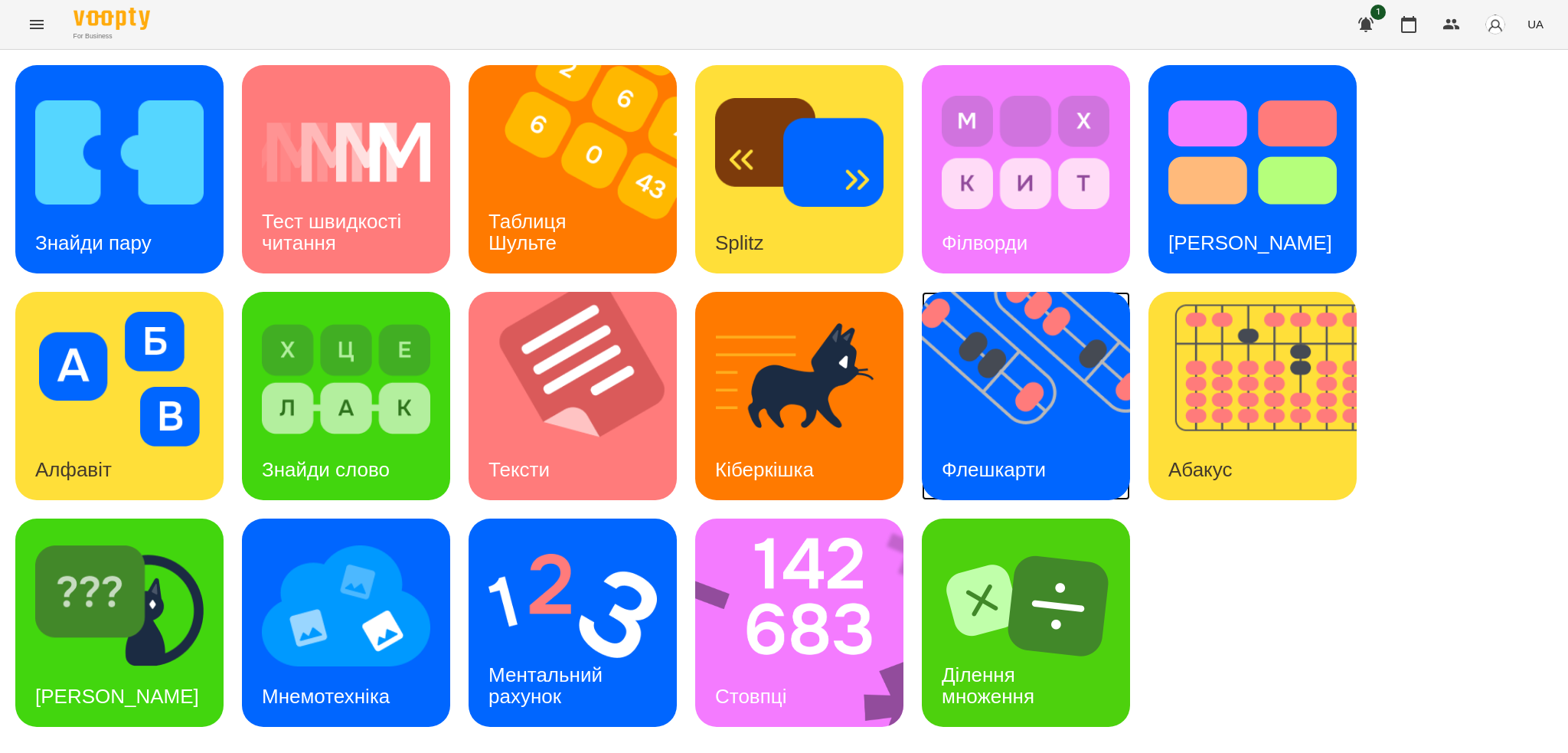
click at [1038, 458] on h3 "Флешкарти" at bounding box center [994, 469] width 104 height 23
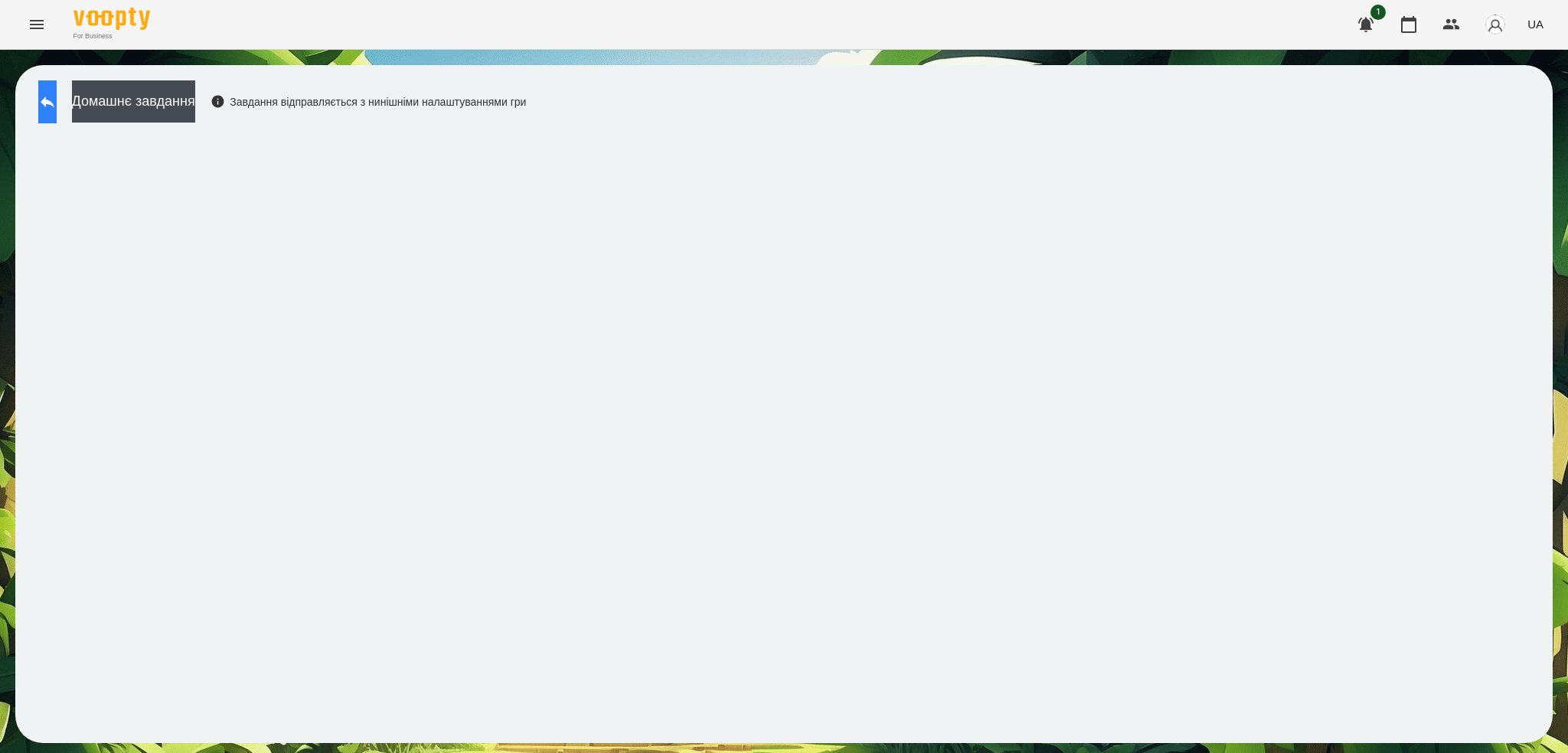
click at [53, 111] on button at bounding box center [47, 102] width 18 height 43
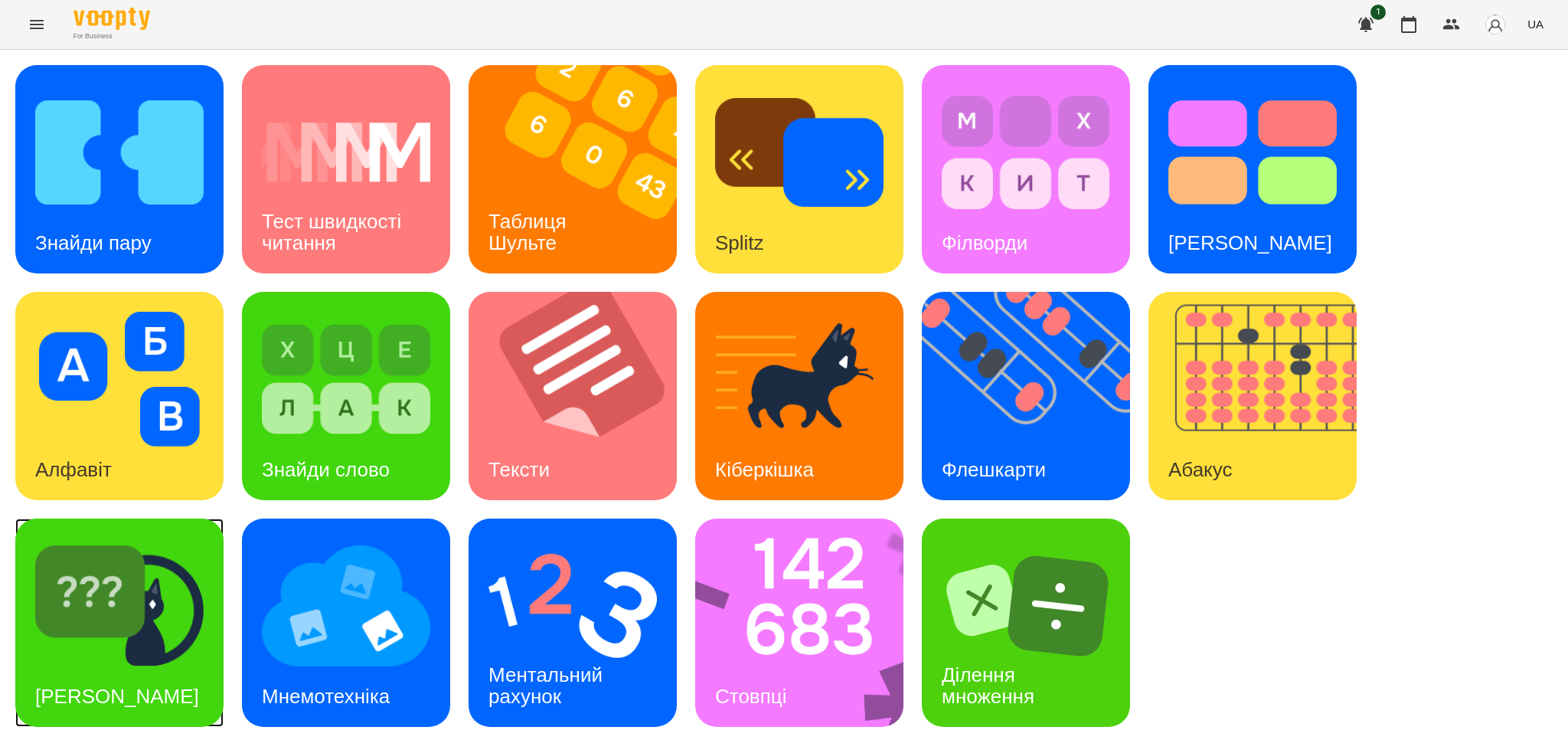
click at [160, 631] on img at bounding box center [119, 606] width 169 height 135
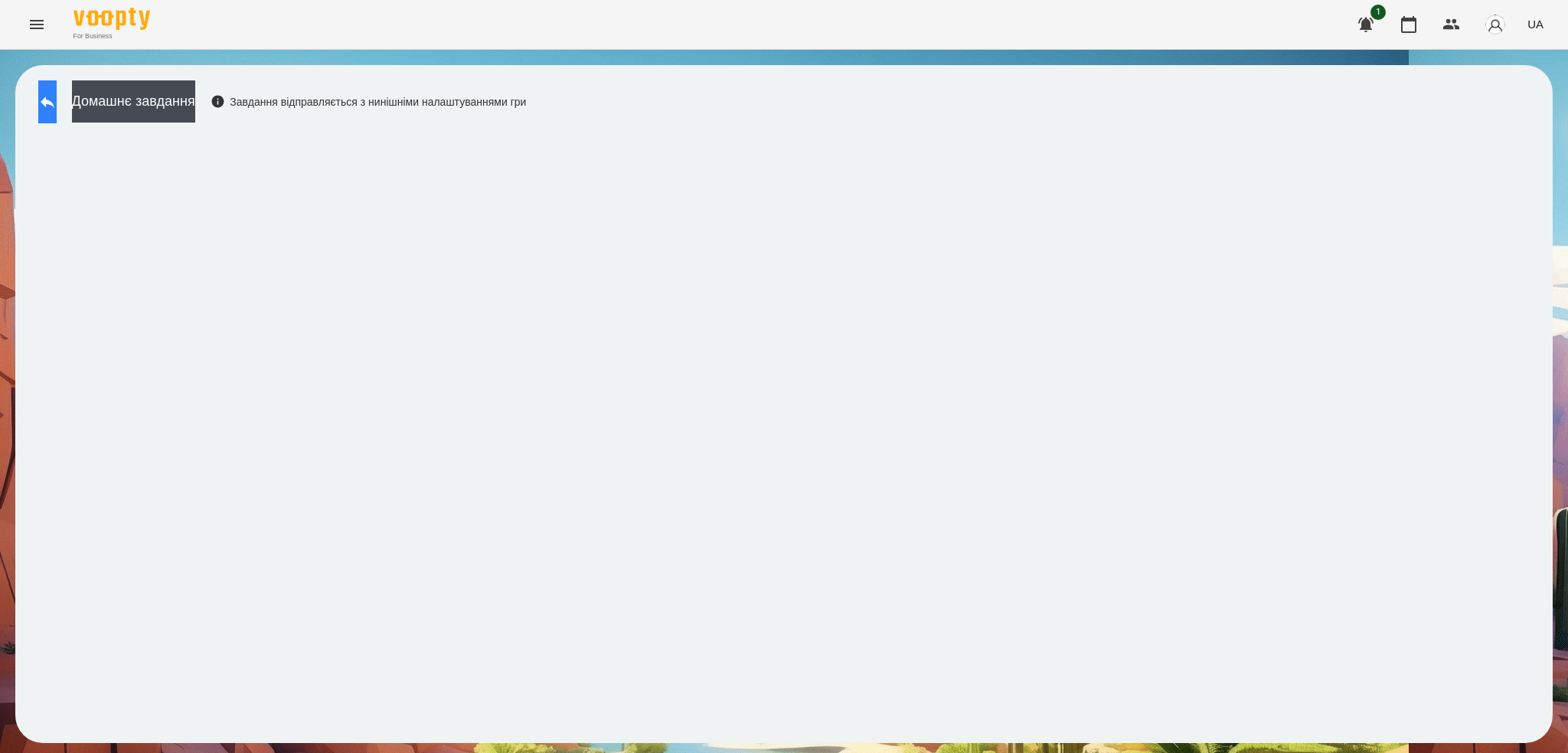
click at [56, 110] on icon at bounding box center [47, 101] width 18 height 18
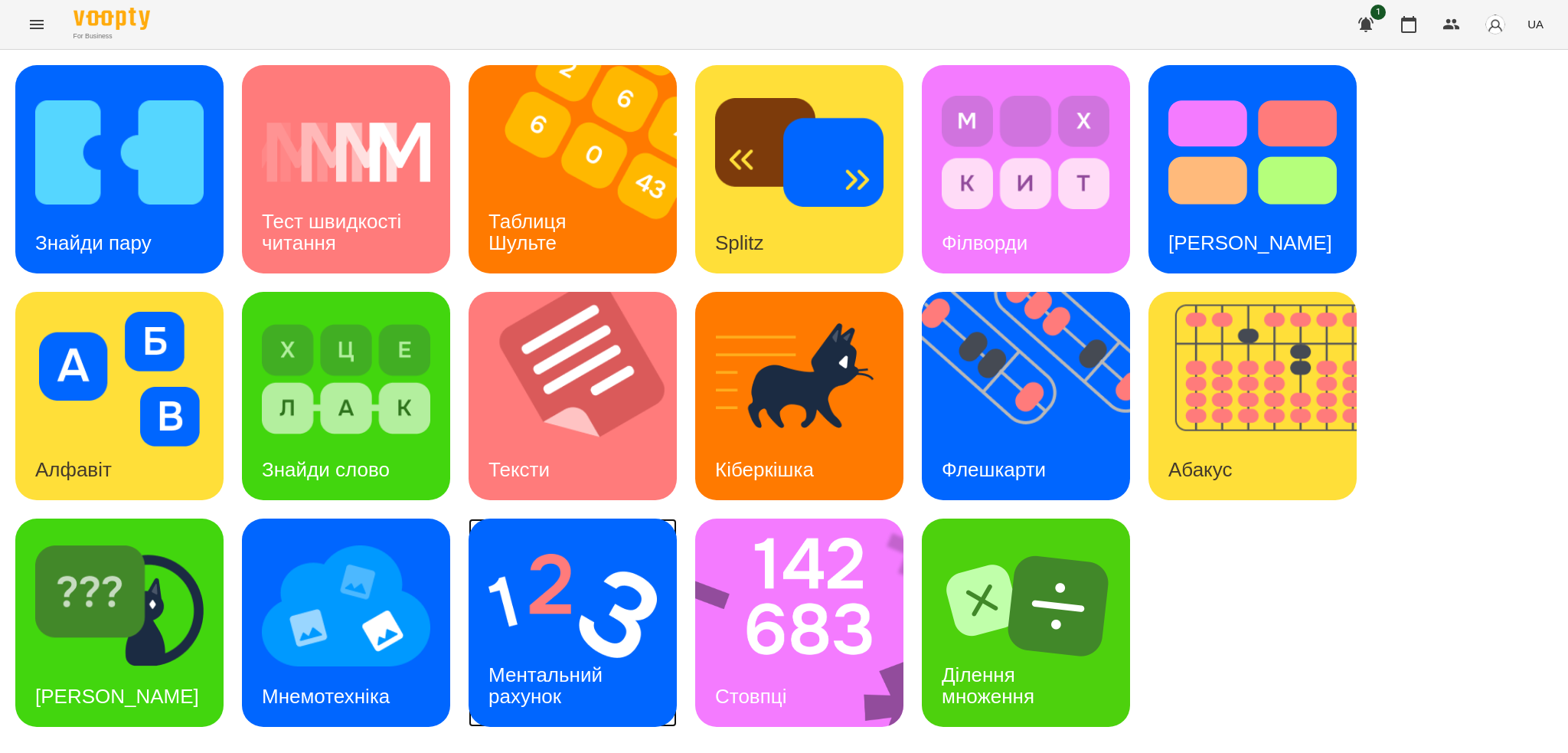
click at [595, 663] on h3 "Ментальний рахунок" at bounding box center [548, 685] width 120 height 44
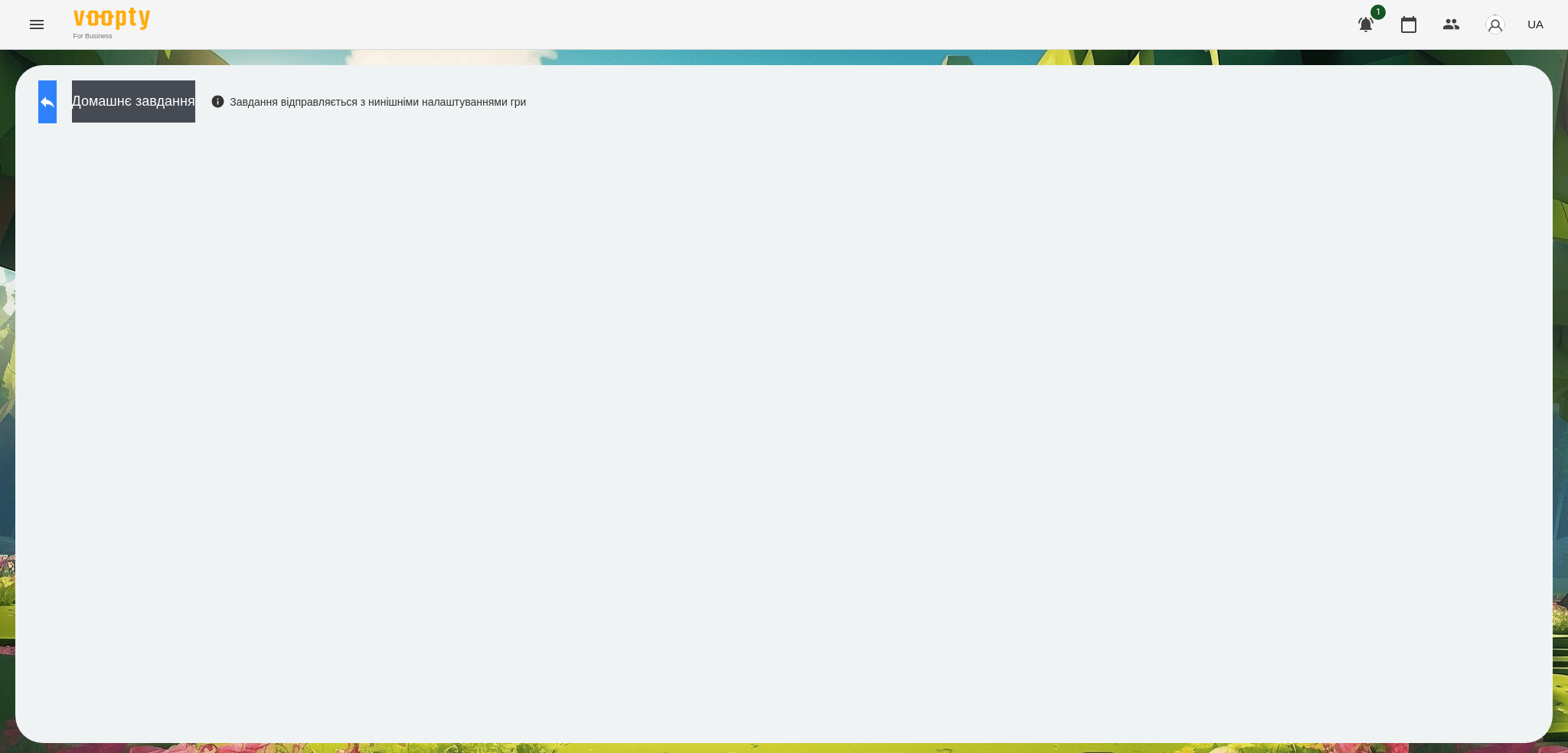
click at [56, 111] on button at bounding box center [47, 102] width 18 height 43
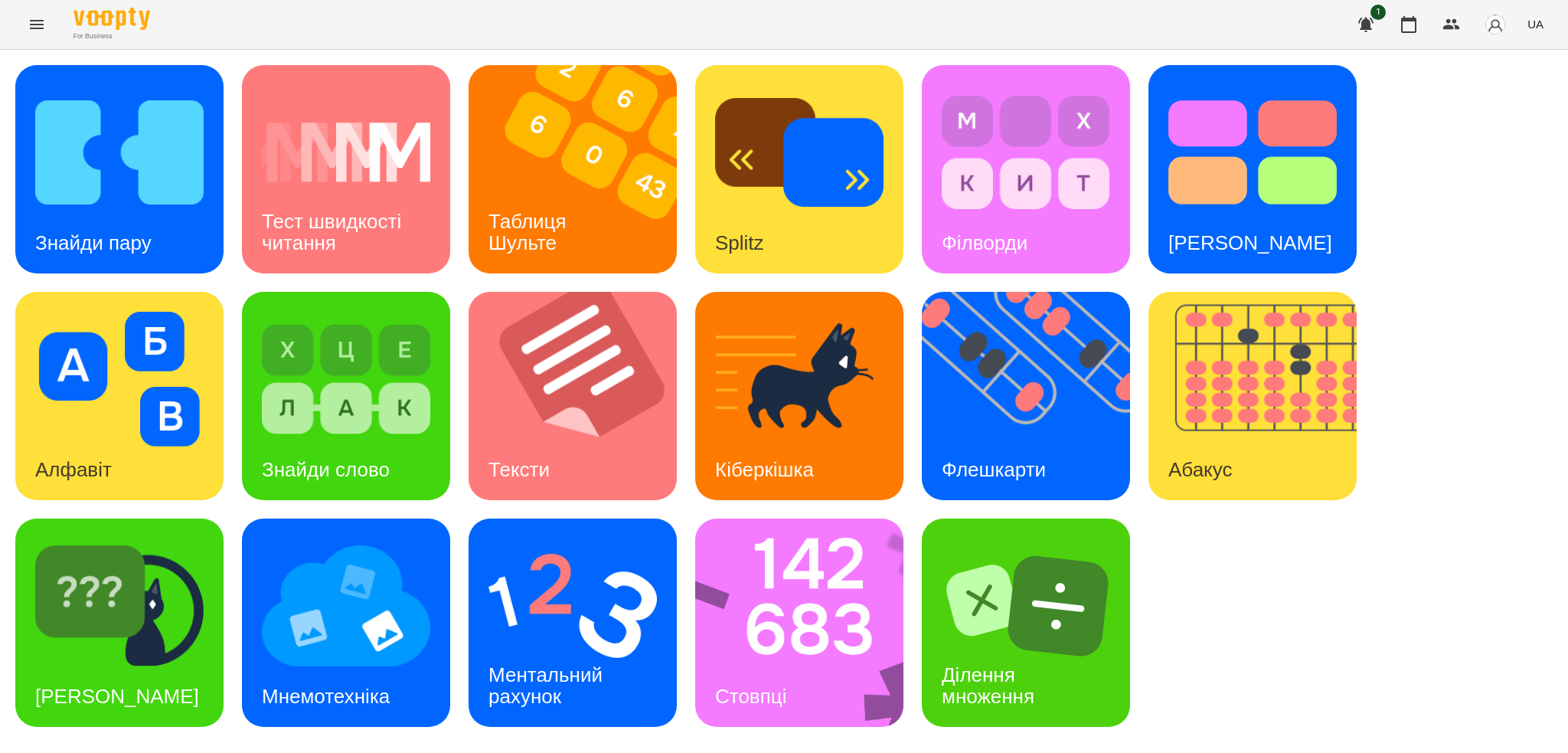
click at [27, 29] on icon "Menu" at bounding box center [36, 24] width 18 height 18
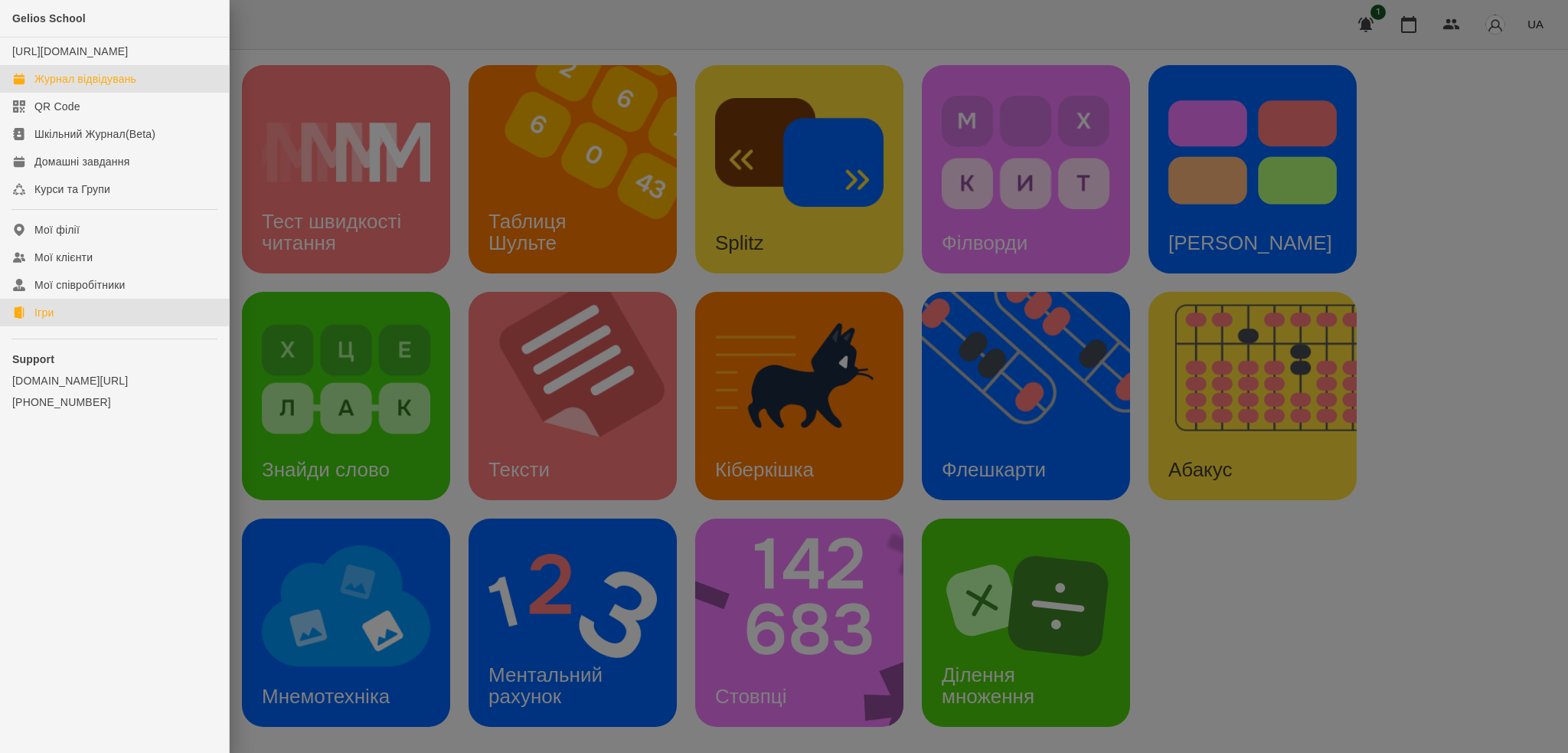
click at [95, 86] on div "Журнал відвідувань" at bounding box center [85, 79] width 102 height 15
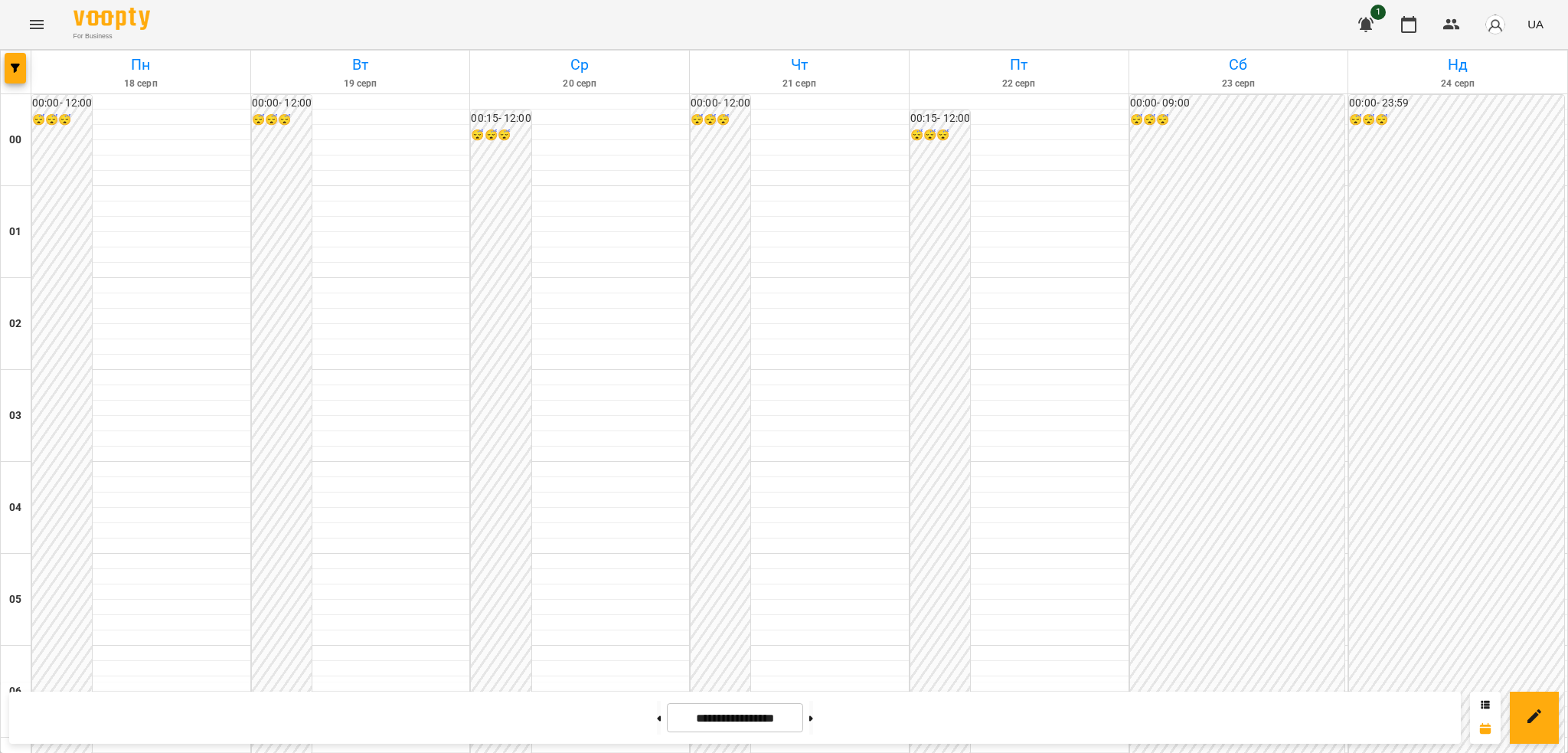
scroll to position [1616, 0]
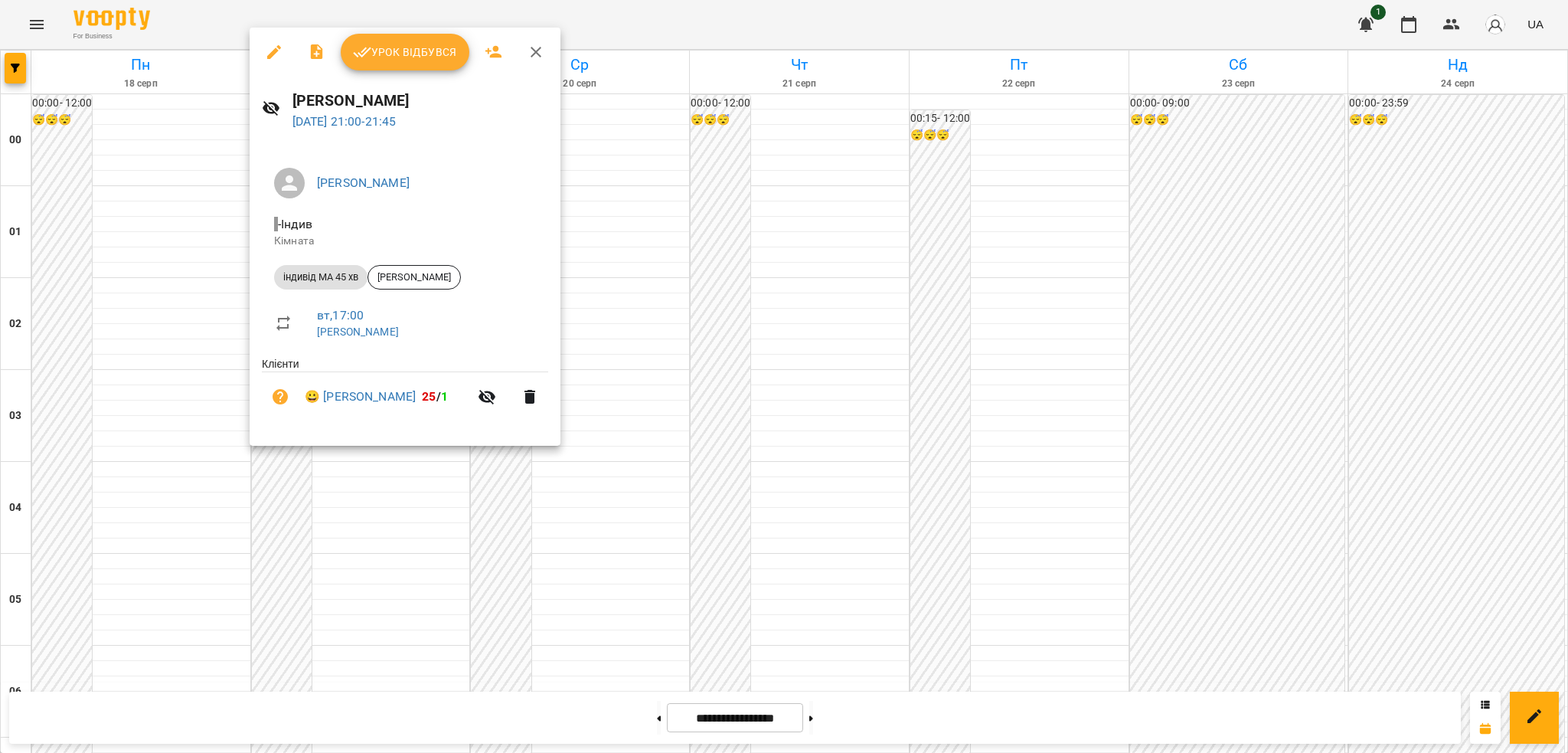
click at [274, 50] on icon "button" at bounding box center [274, 52] width 14 height 14
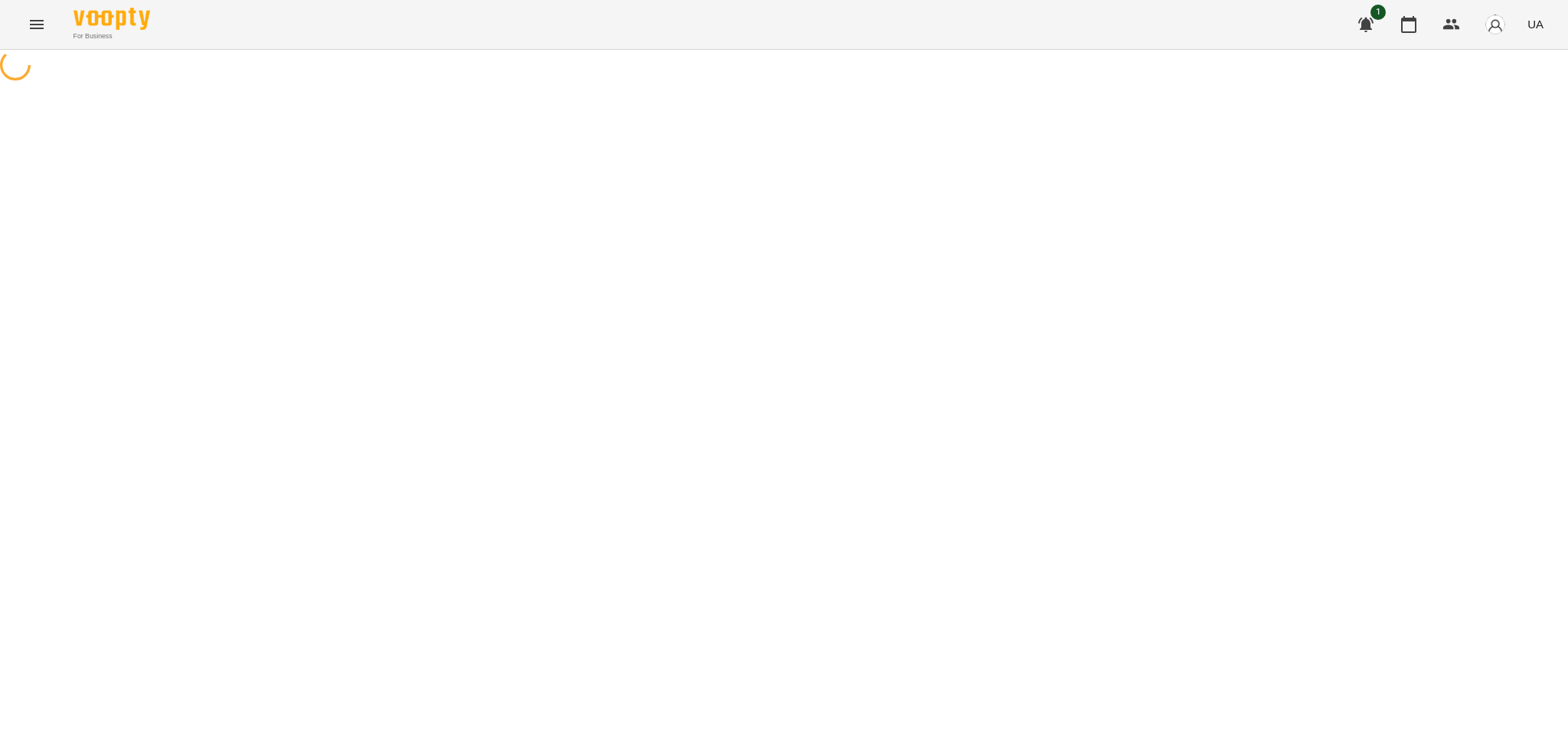
select select "**********"
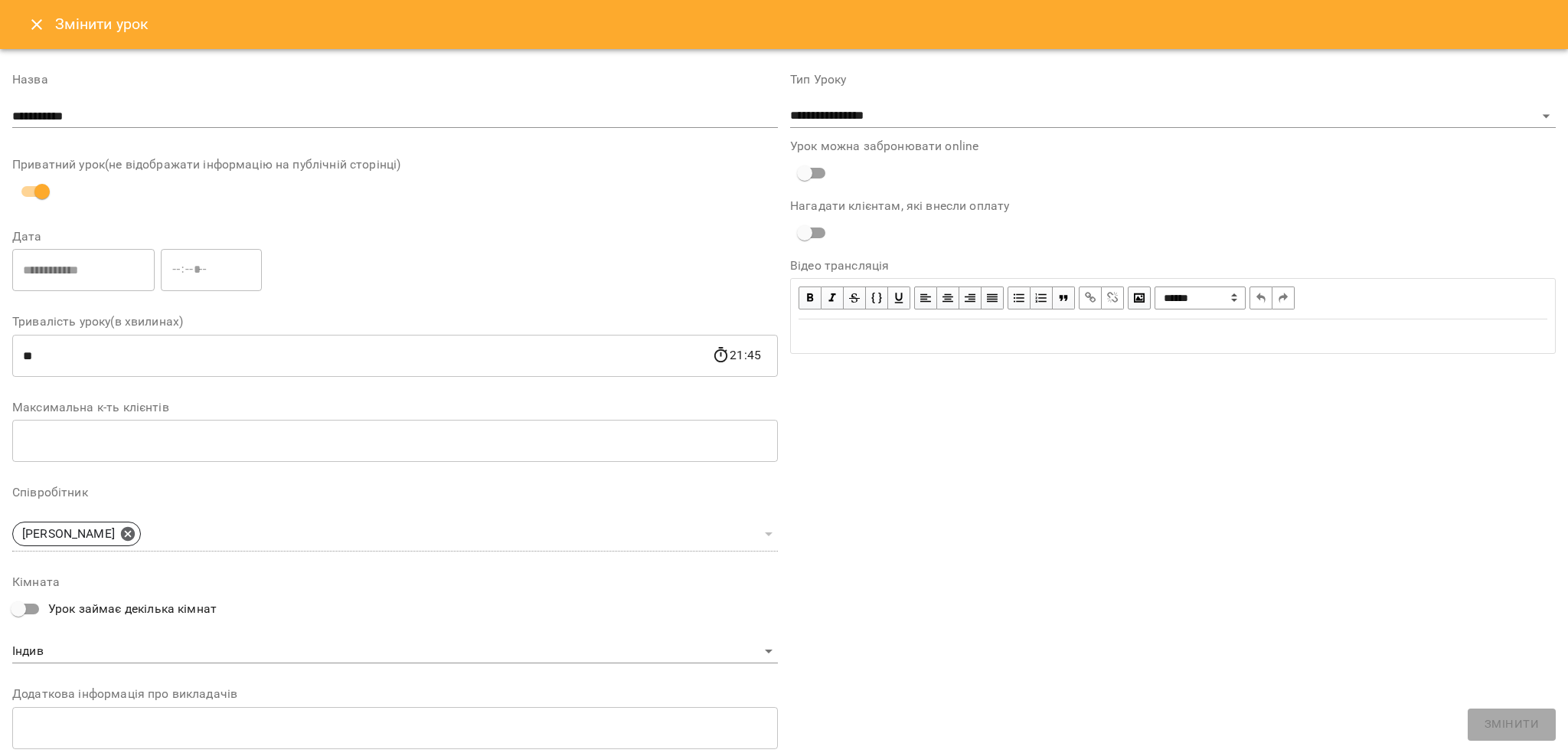
click at [37, 26] on icon "Close" at bounding box center [37, 24] width 11 height 11
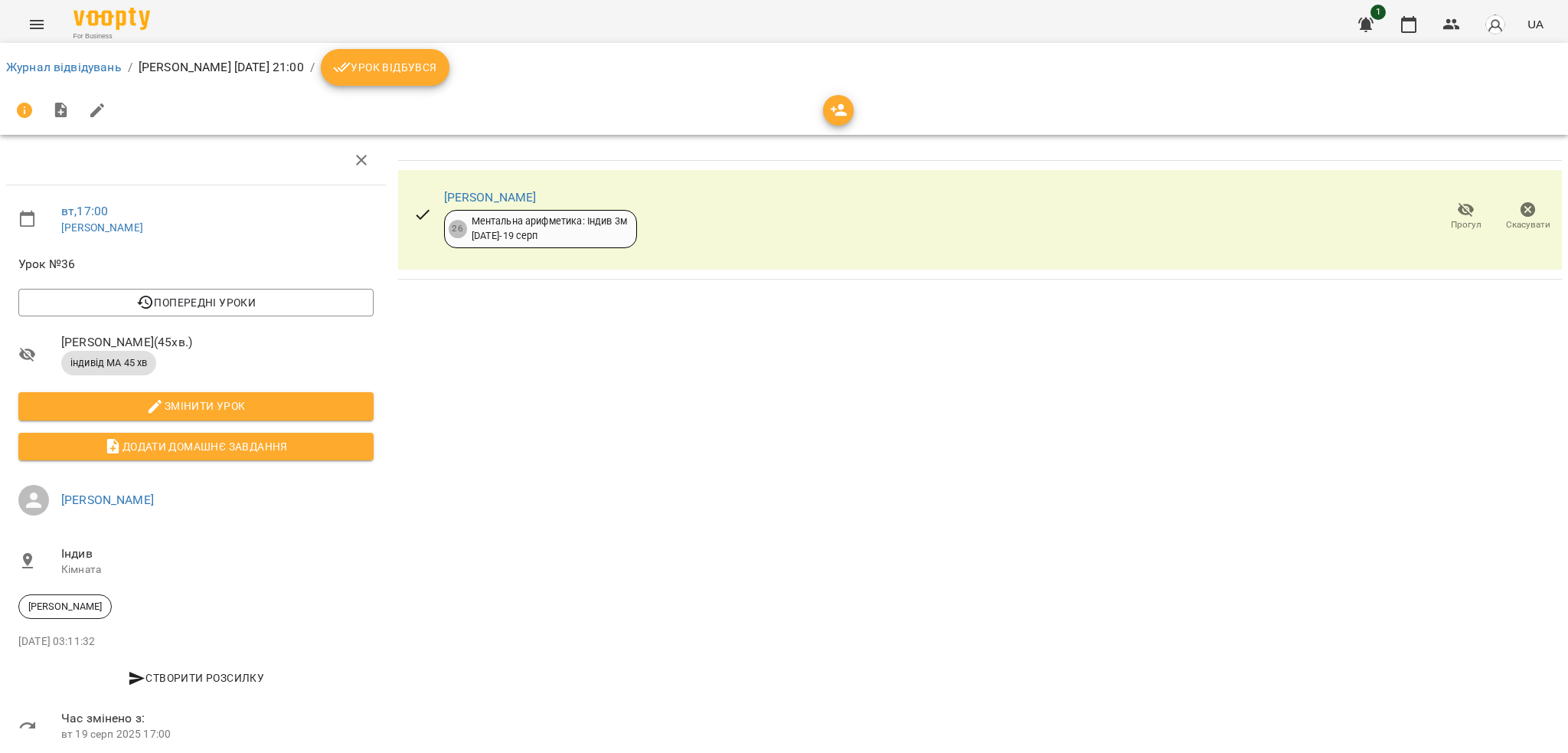
click at [426, 67] on span "Урок відбувся" at bounding box center [385, 67] width 104 height 18
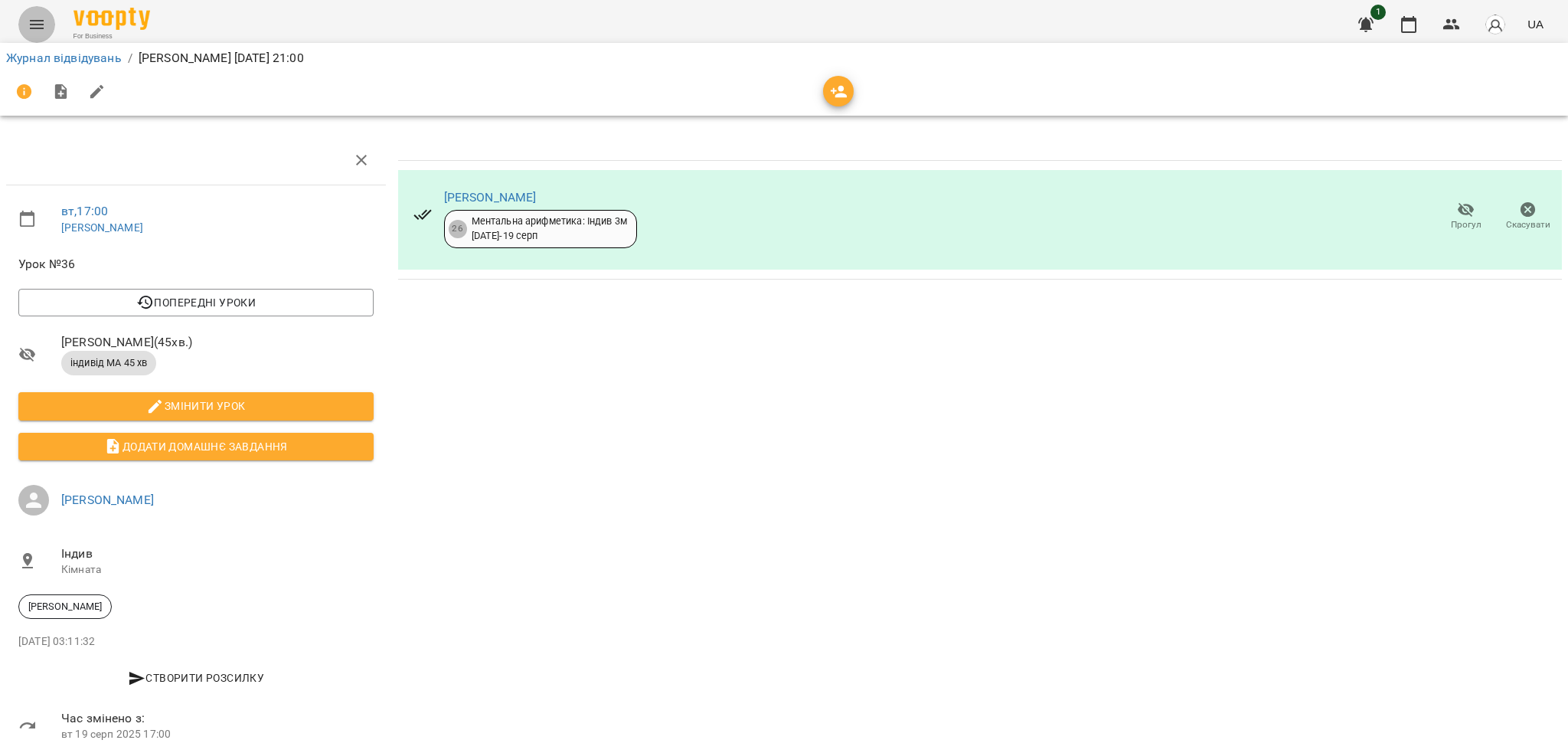
click at [30, 21] on icon "Menu" at bounding box center [37, 24] width 14 height 9
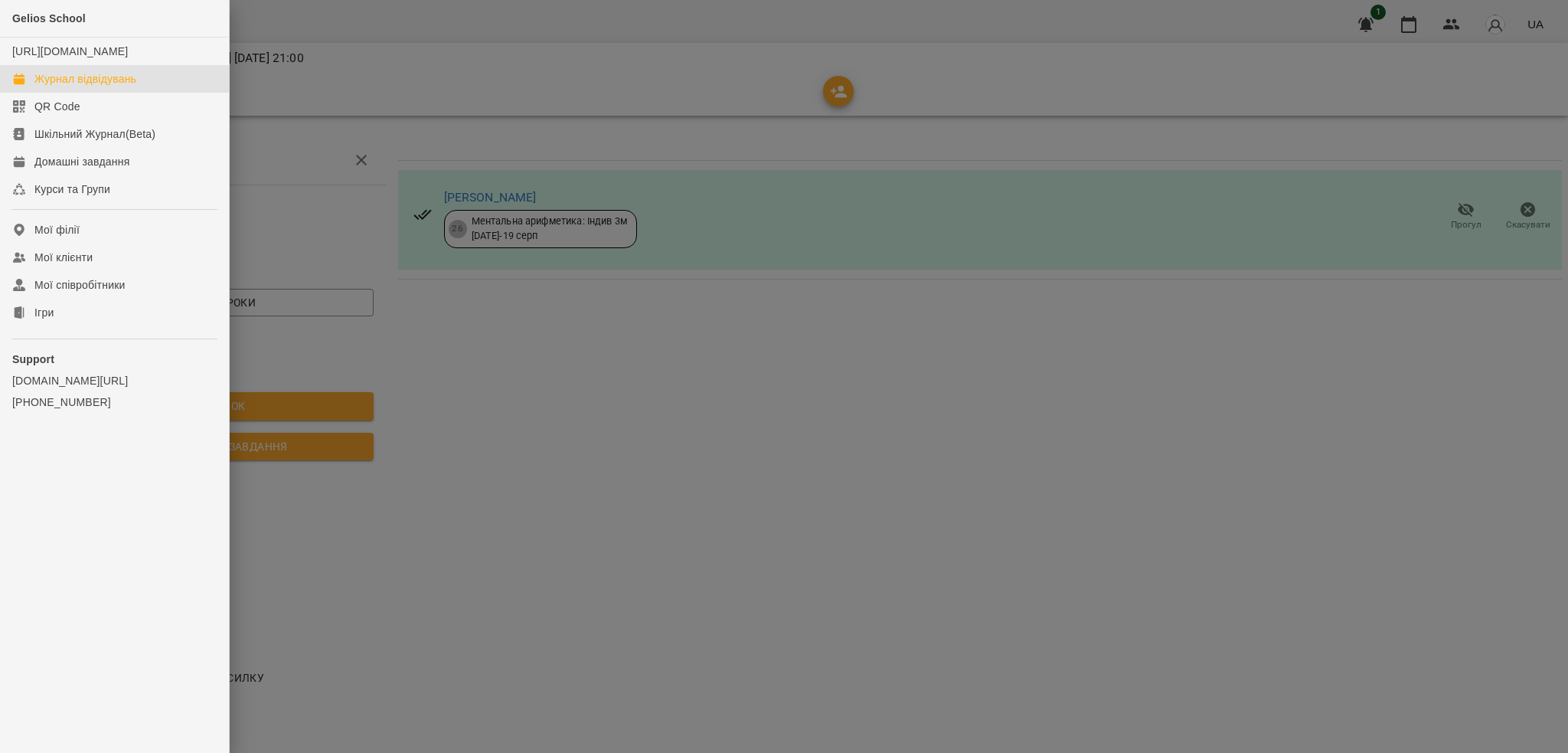
click at [86, 86] on div "Журнал відвідувань" at bounding box center [85, 79] width 102 height 15
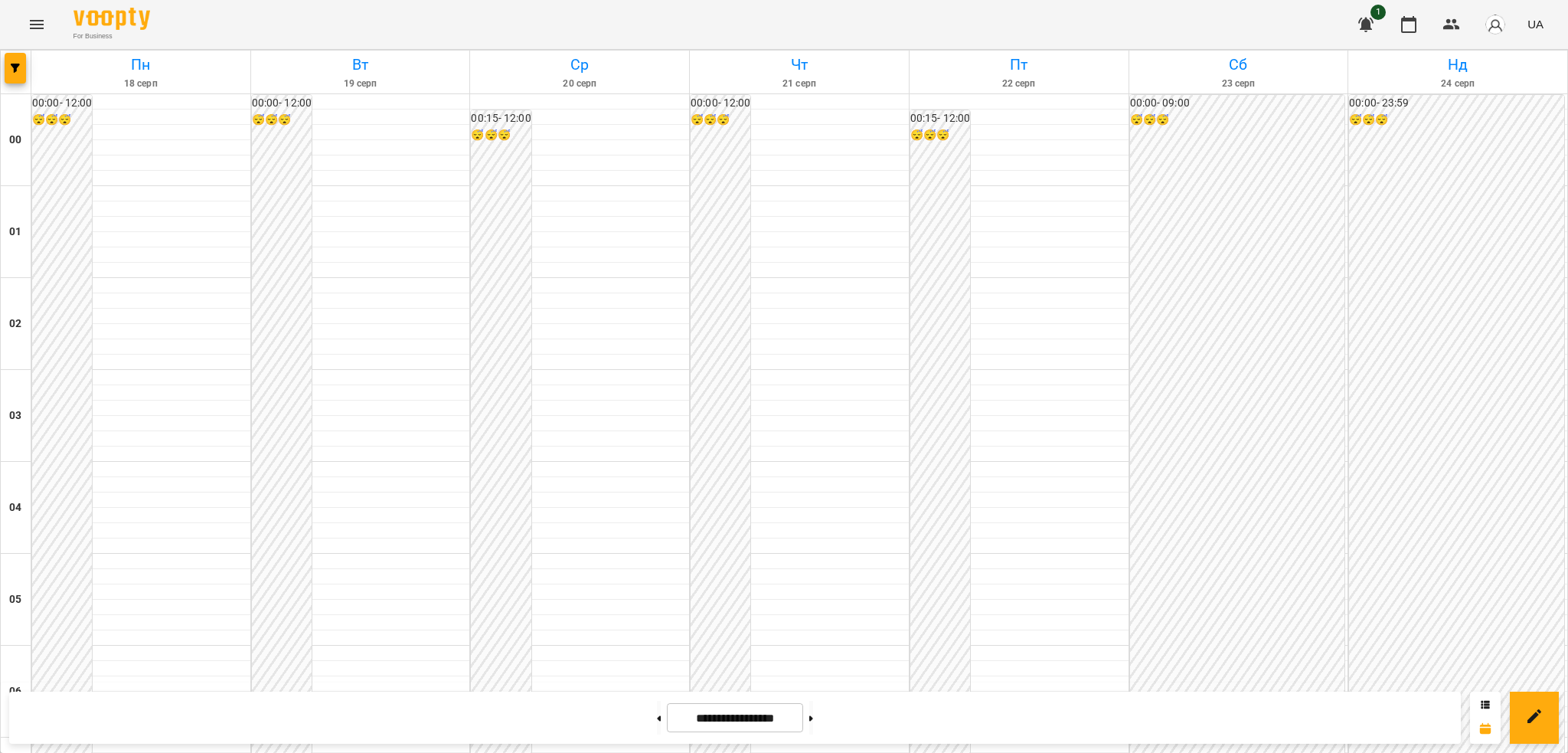
scroll to position [1616, 0]
